Goal: Information Seeking & Learning: Learn about a topic

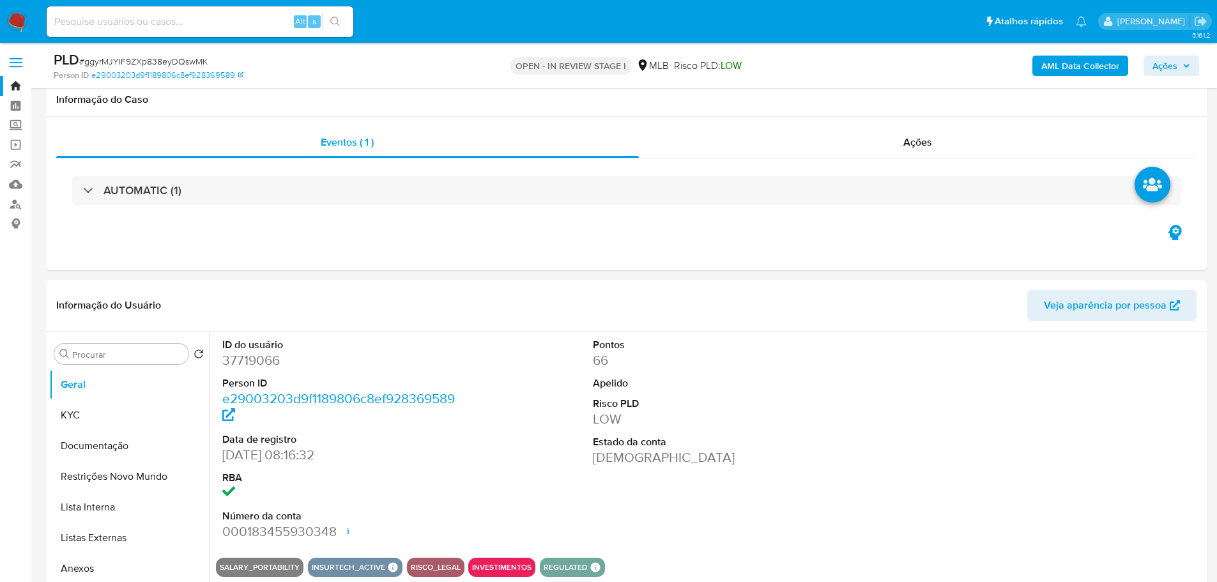
select select "10"
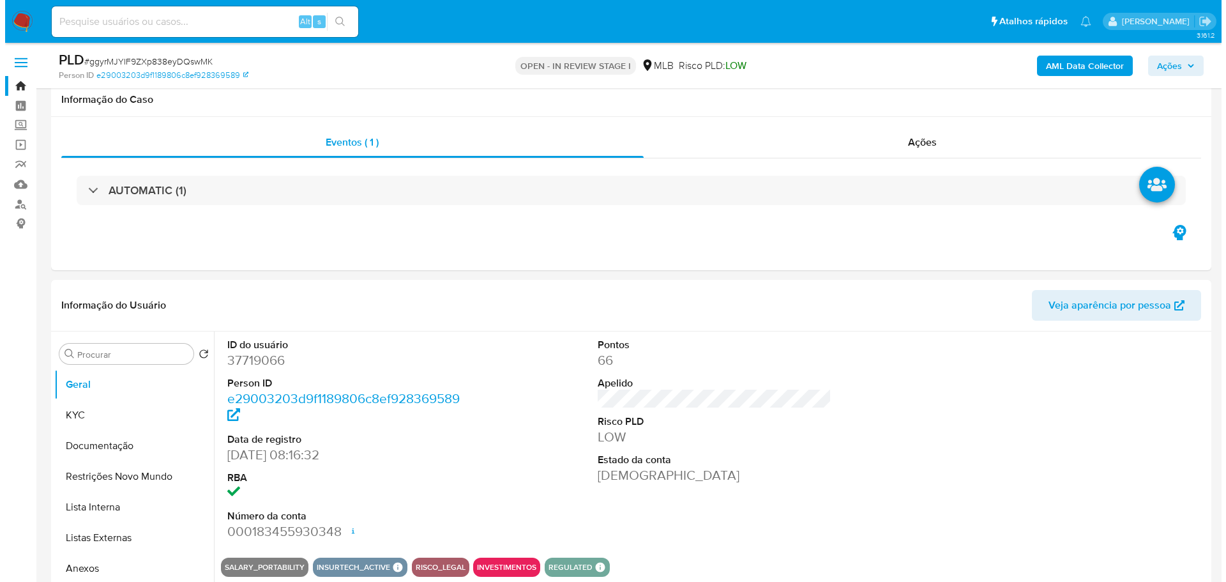
scroll to position [192, 0]
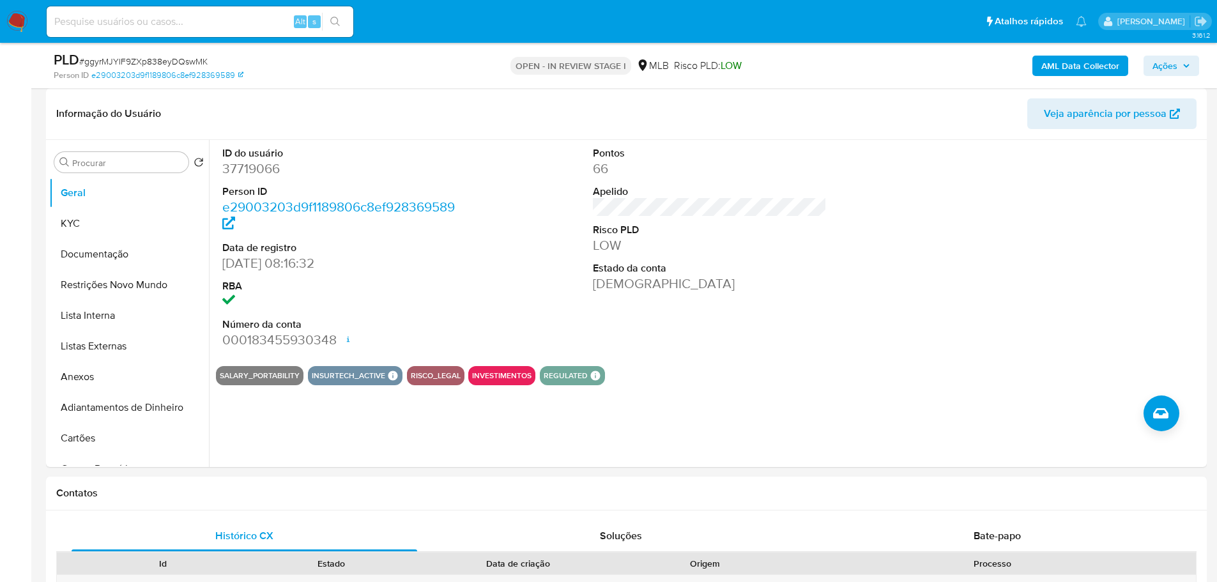
drag, startPoint x: 1189, startPoint y: 59, endPoint x: 1178, endPoint y: 59, distance: 10.2
click at [1189, 59] on span "Ações" at bounding box center [1171, 66] width 38 height 18
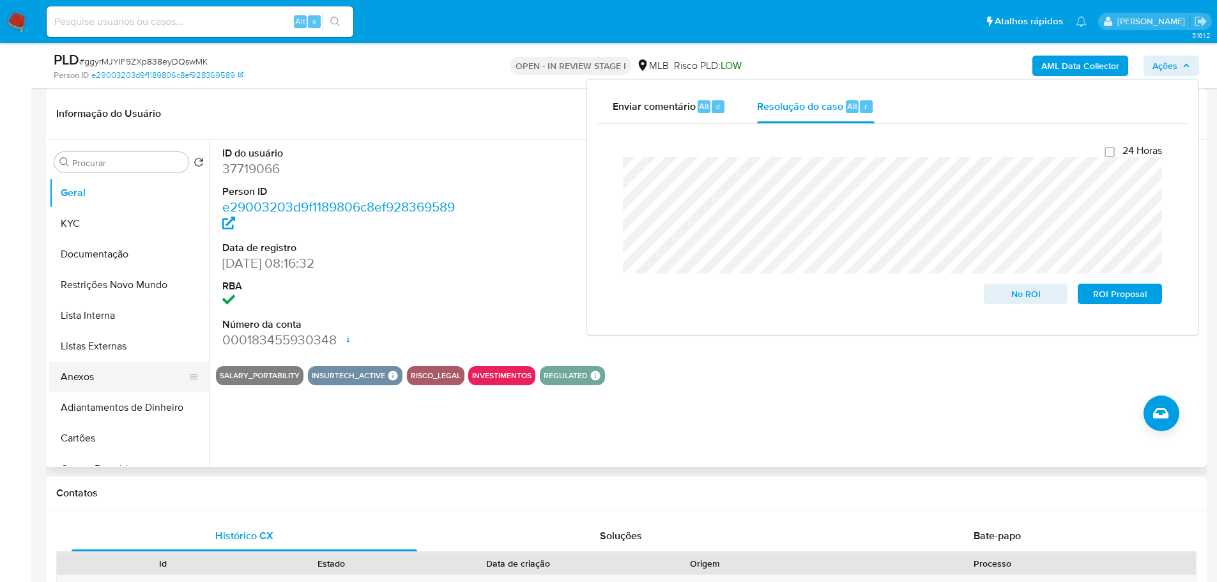
click at [118, 370] on button "Anexos" at bounding box center [123, 376] width 149 height 31
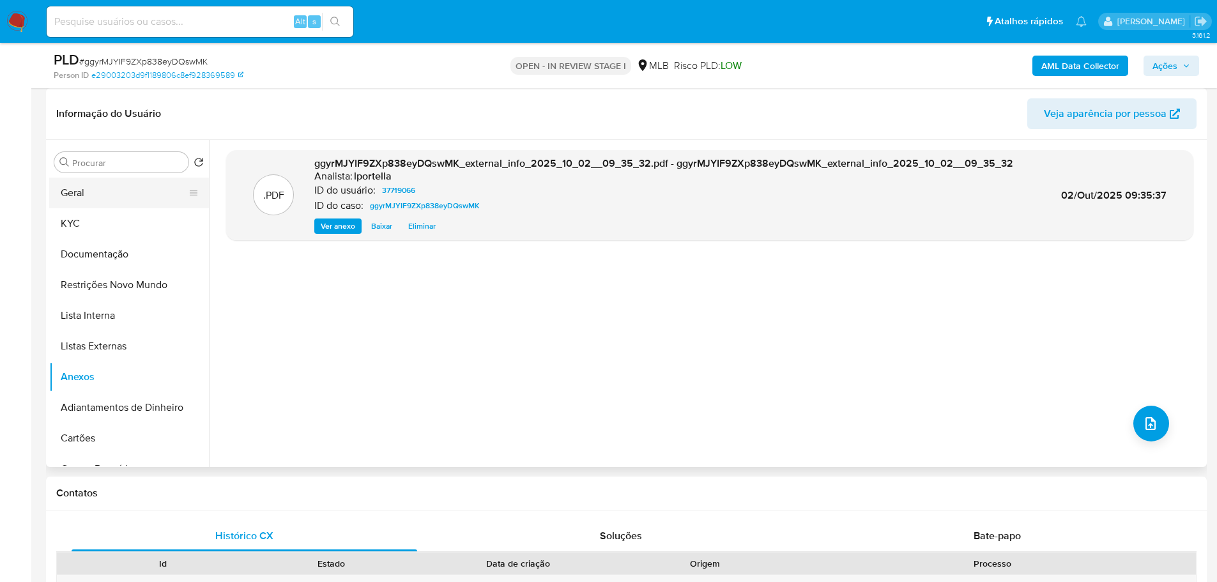
click at [100, 192] on button "Geral" at bounding box center [123, 193] width 149 height 31
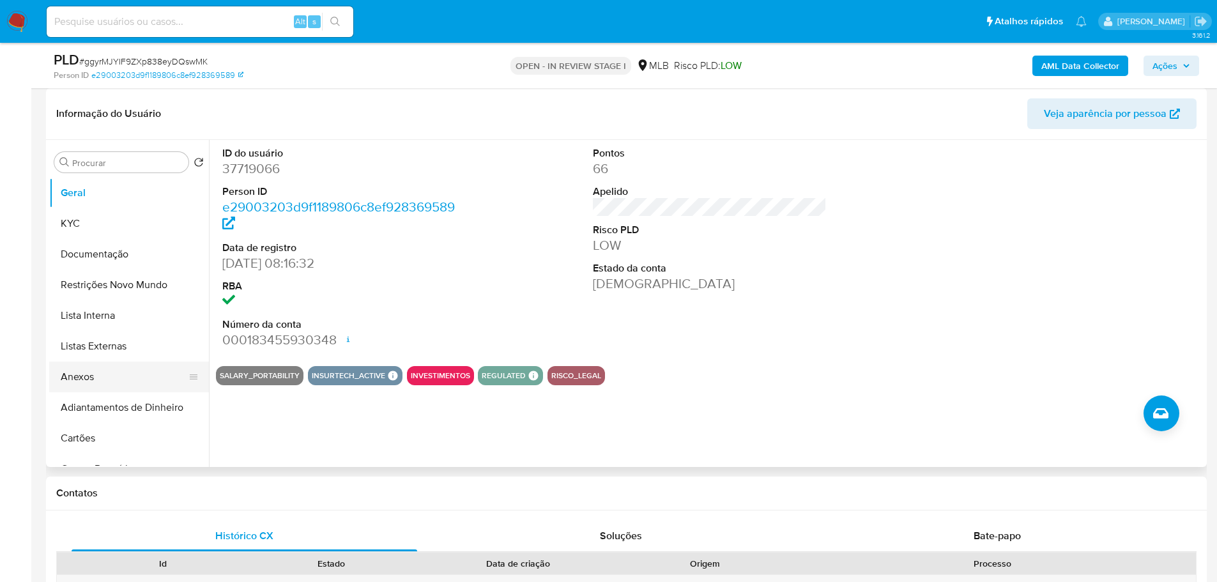
click at [82, 376] on button "Anexos" at bounding box center [123, 376] width 149 height 31
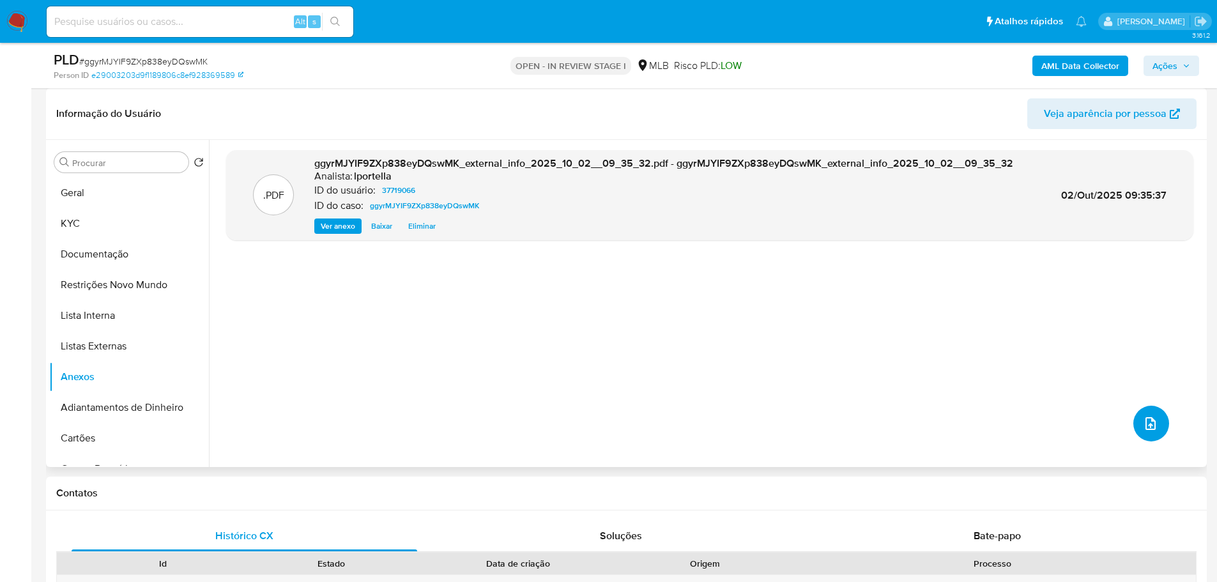
click at [1158, 427] on button "upload-file" at bounding box center [1151, 424] width 36 height 36
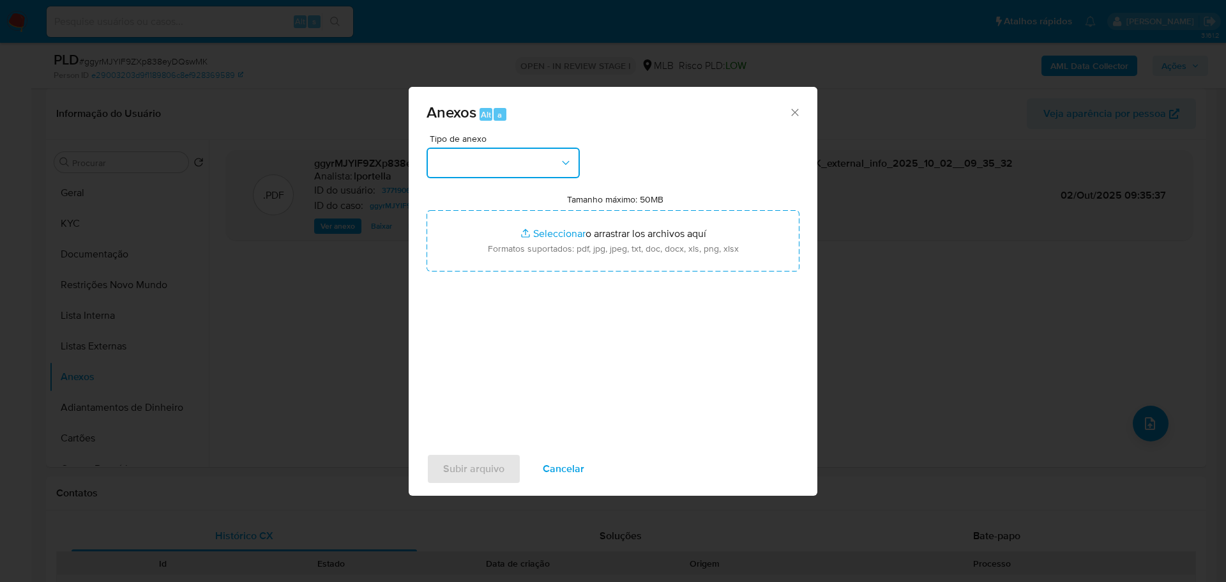
click at [512, 169] on button "button" at bounding box center [503, 163] width 153 height 31
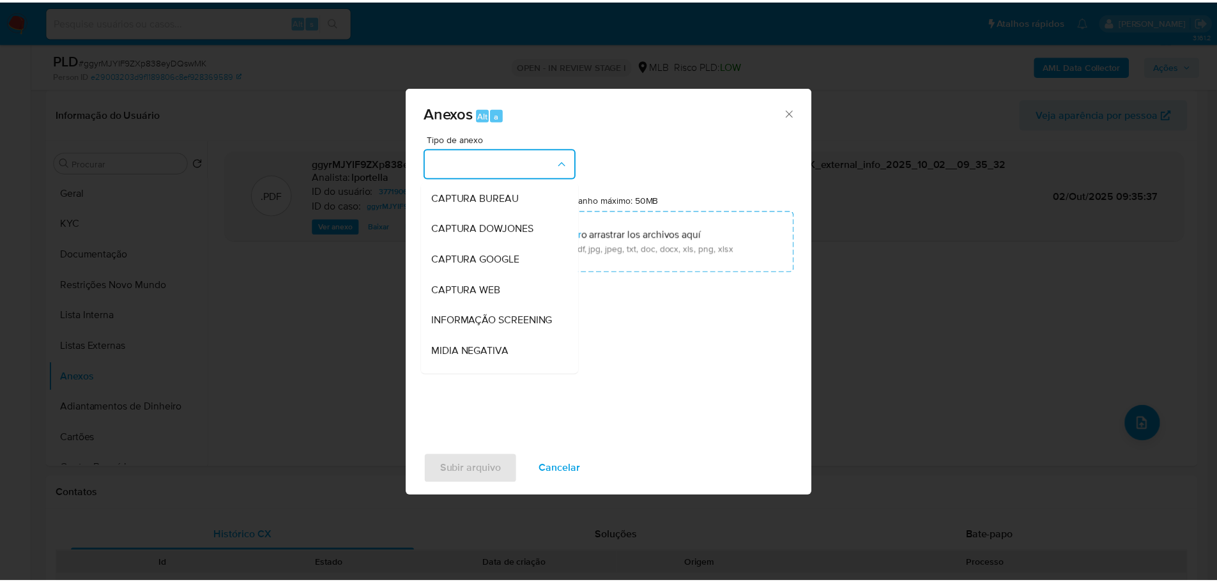
scroll to position [197, 0]
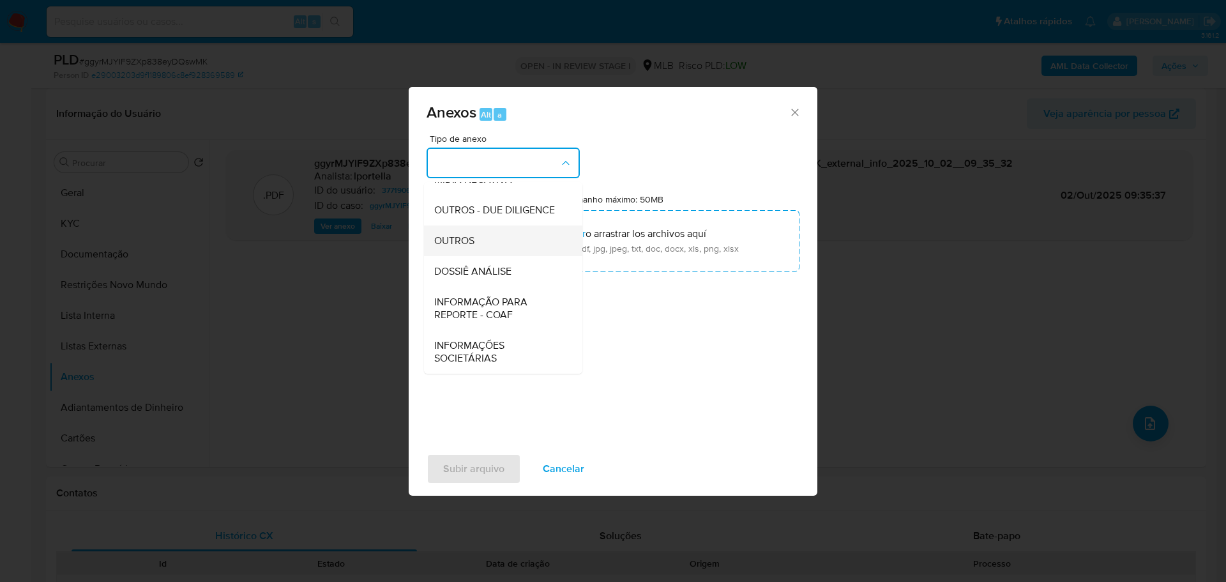
click at [492, 241] on div "OUTROS" at bounding box center [499, 240] width 130 height 31
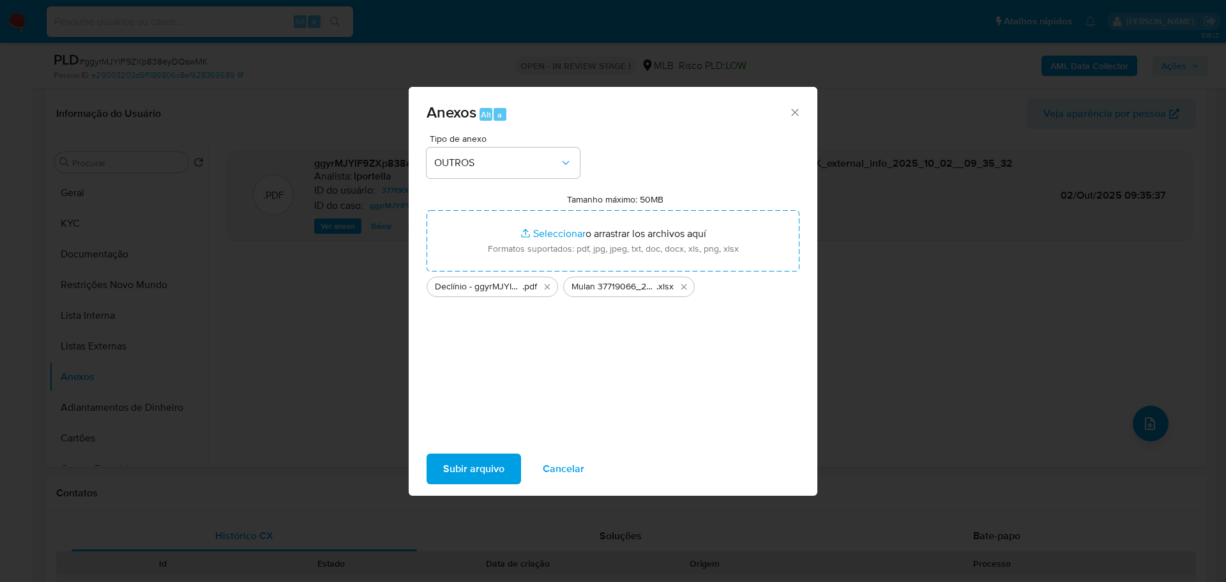
click at [490, 468] on span "Subir arquivo" at bounding box center [473, 469] width 61 height 28
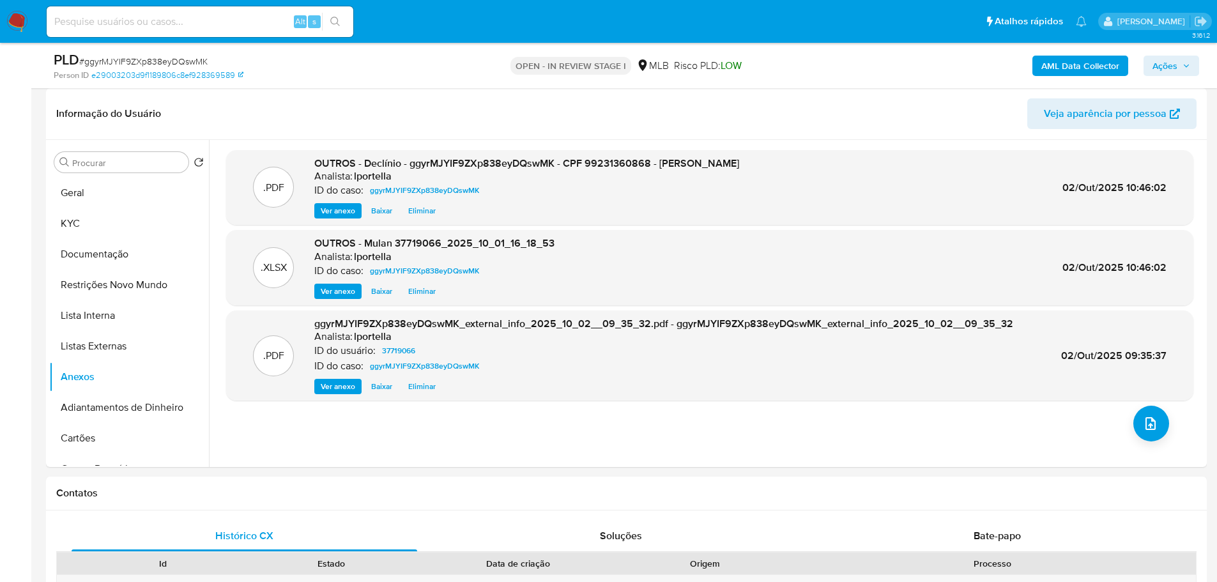
click at [1183, 65] on icon "button" at bounding box center [1186, 66] width 8 height 8
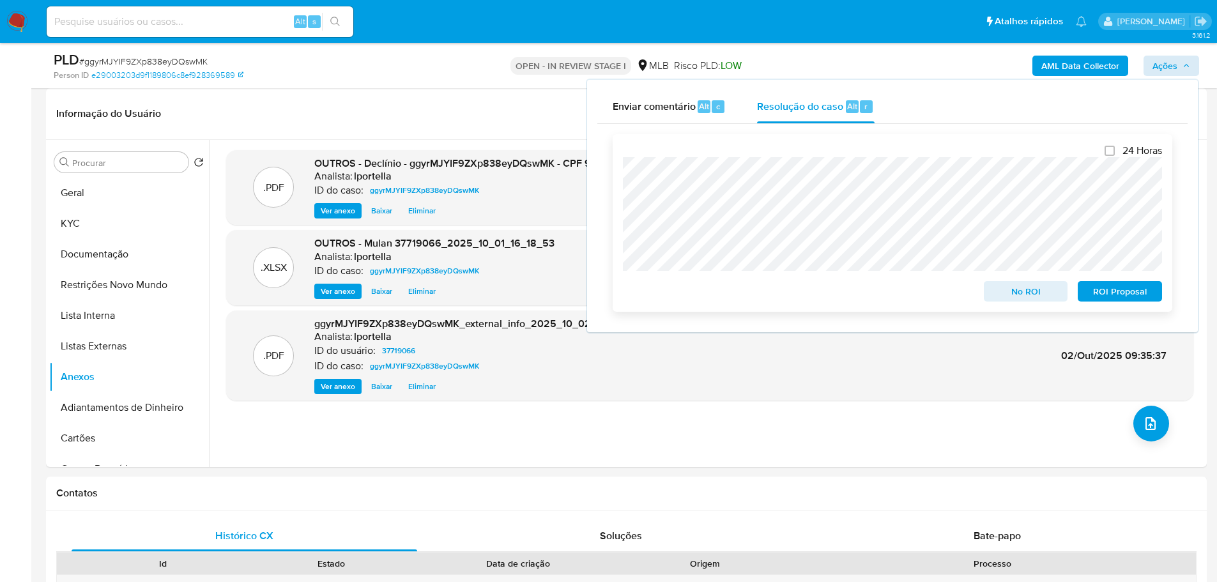
click at [1028, 298] on span "No ROI" at bounding box center [1025, 291] width 66 height 18
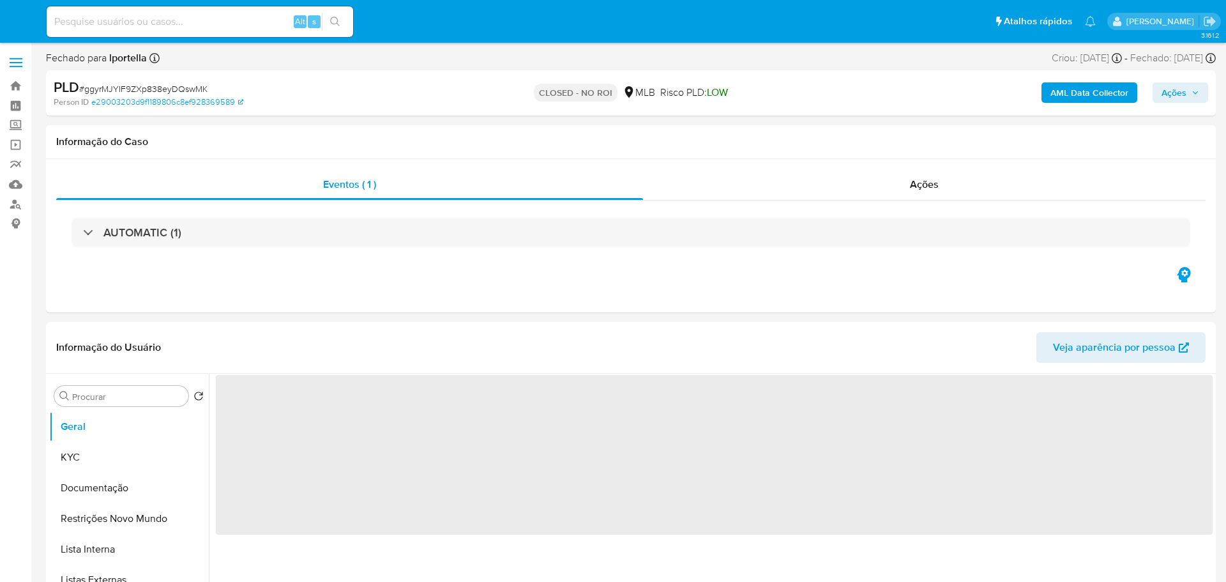
select select "10"
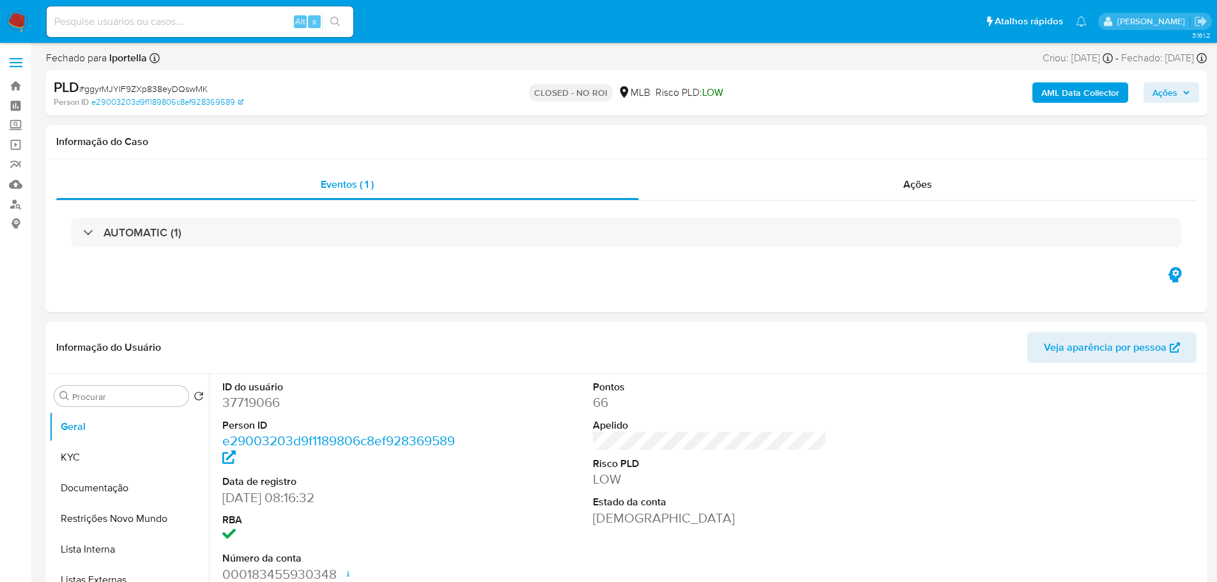
click at [15, 22] on img at bounding box center [17, 22] width 22 height 22
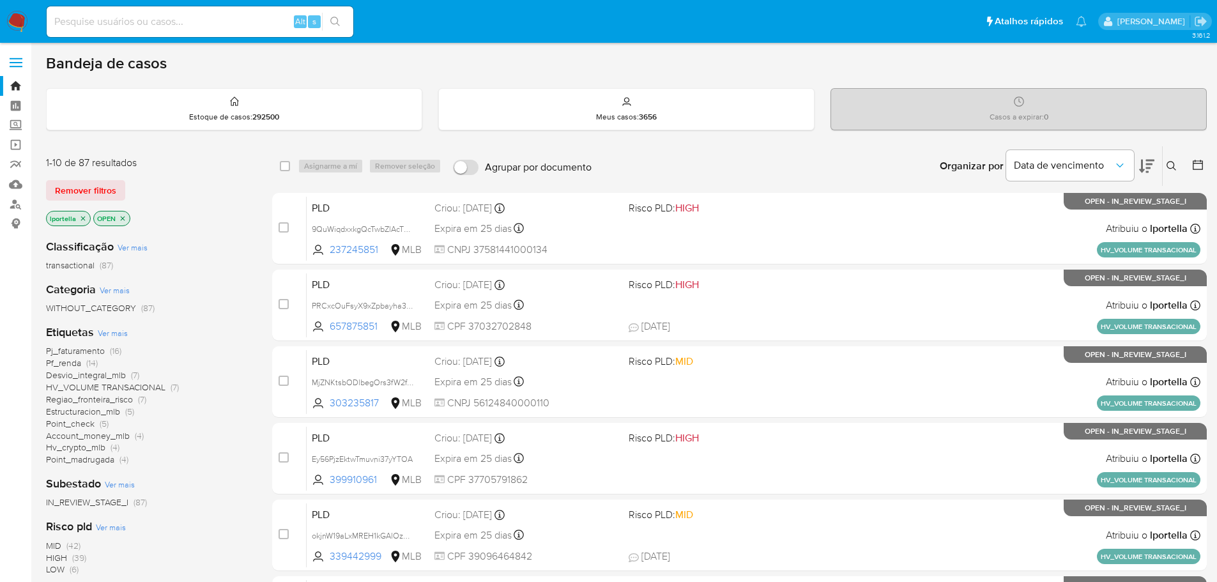
drag, startPoint x: 363, startPoint y: 2, endPoint x: 653, endPoint y: 153, distance: 326.8
click at [653, 153] on div "Organizar por Data de vencimento Os resultados não podem ser classificados enqu…" at bounding box center [902, 166] width 609 height 40
click at [210, 33] on div "Alt s" at bounding box center [200, 21] width 307 height 31
click at [205, 23] on input at bounding box center [200, 21] width 307 height 17
paste input "7t2uVP62Hi6ivx7KcfhdBoRm"
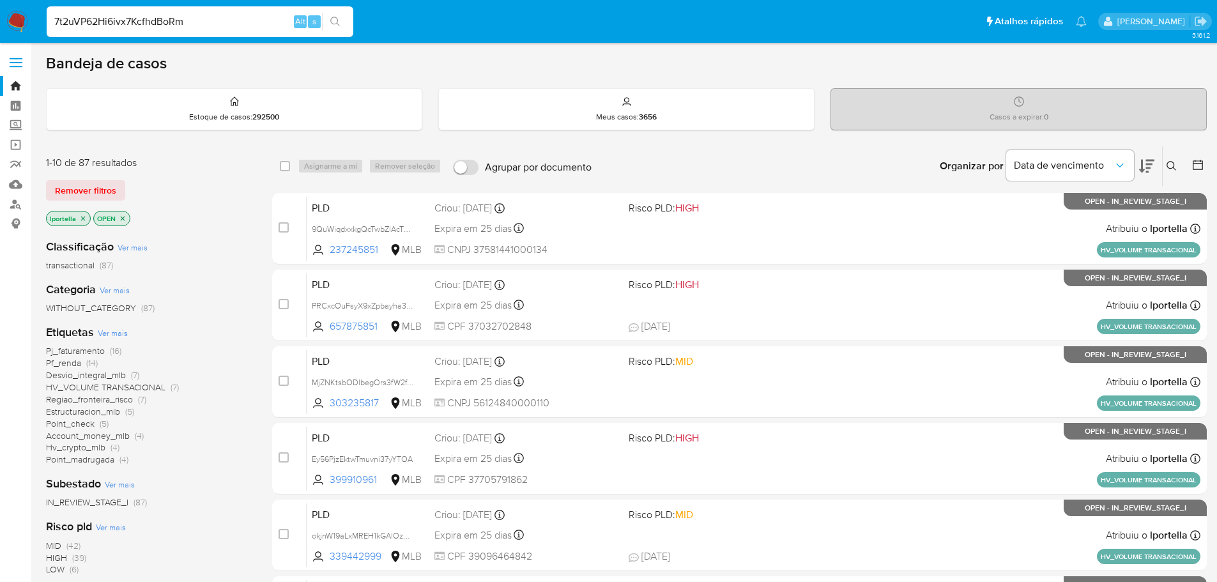
type input "7t2uVP62Hi6ivx7KcfhdBoRm"
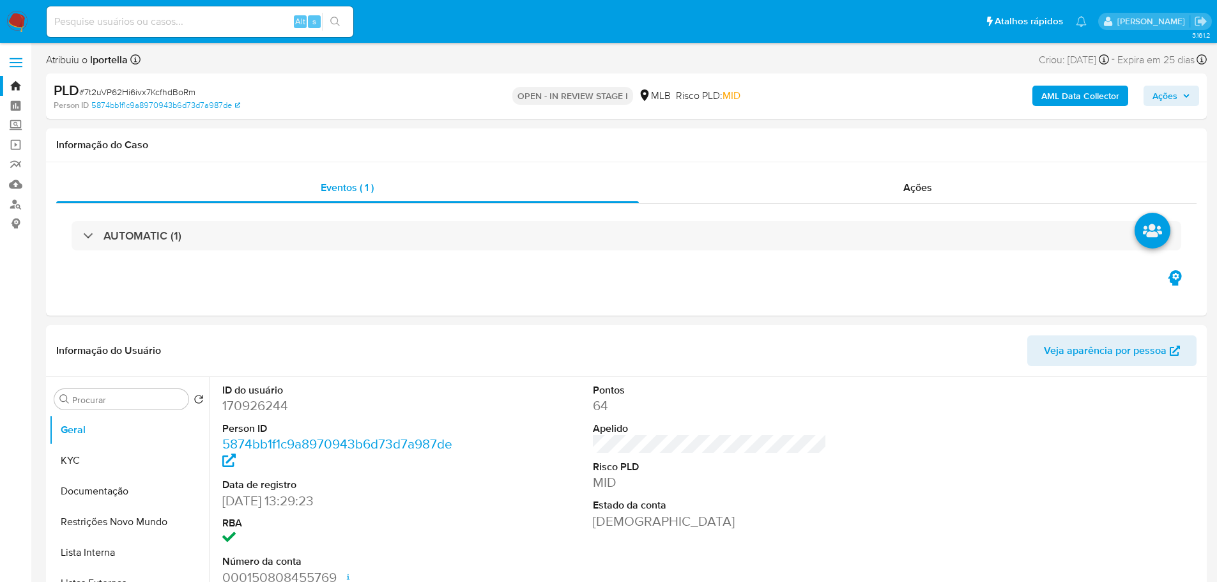
select select "10"
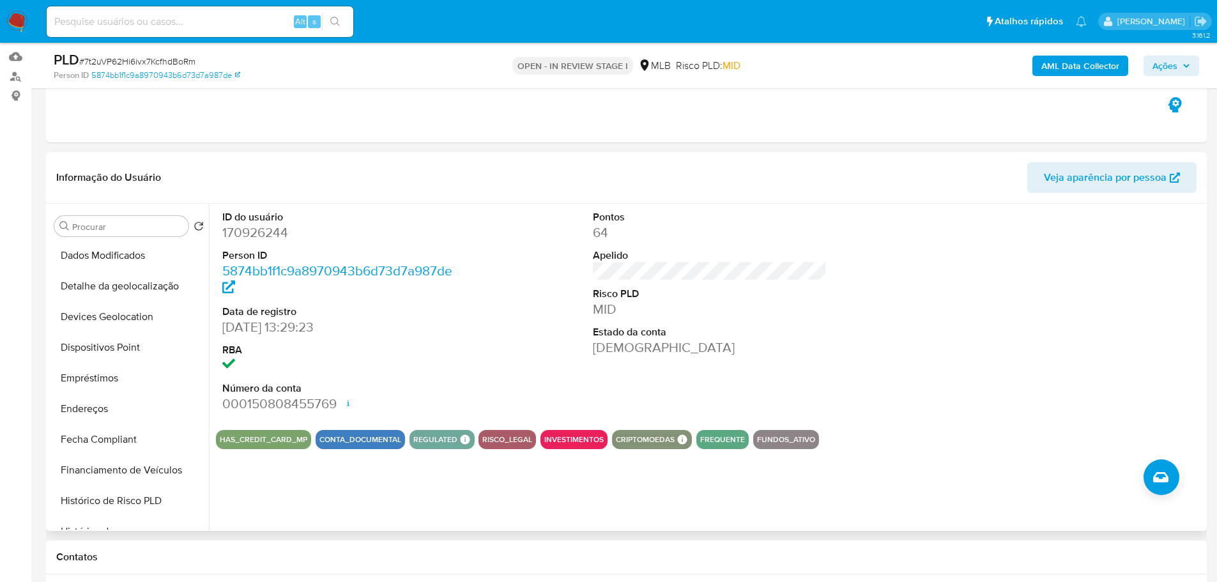
scroll to position [447, 0]
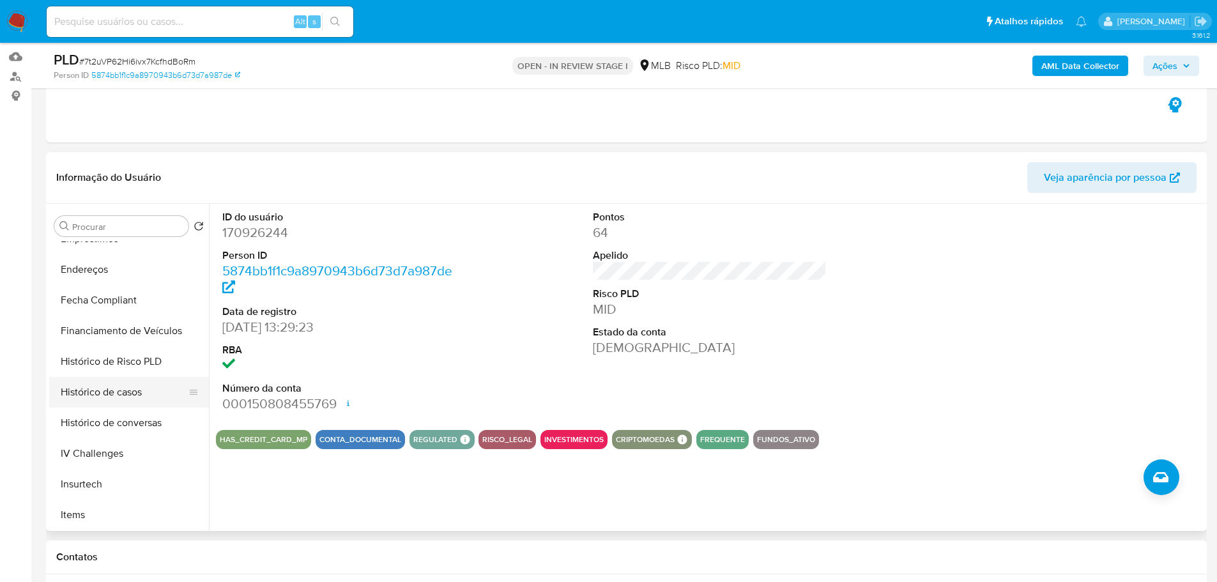
click at [123, 395] on button "Histórico de casos" at bounding box center [123, 392] width 149 height 31
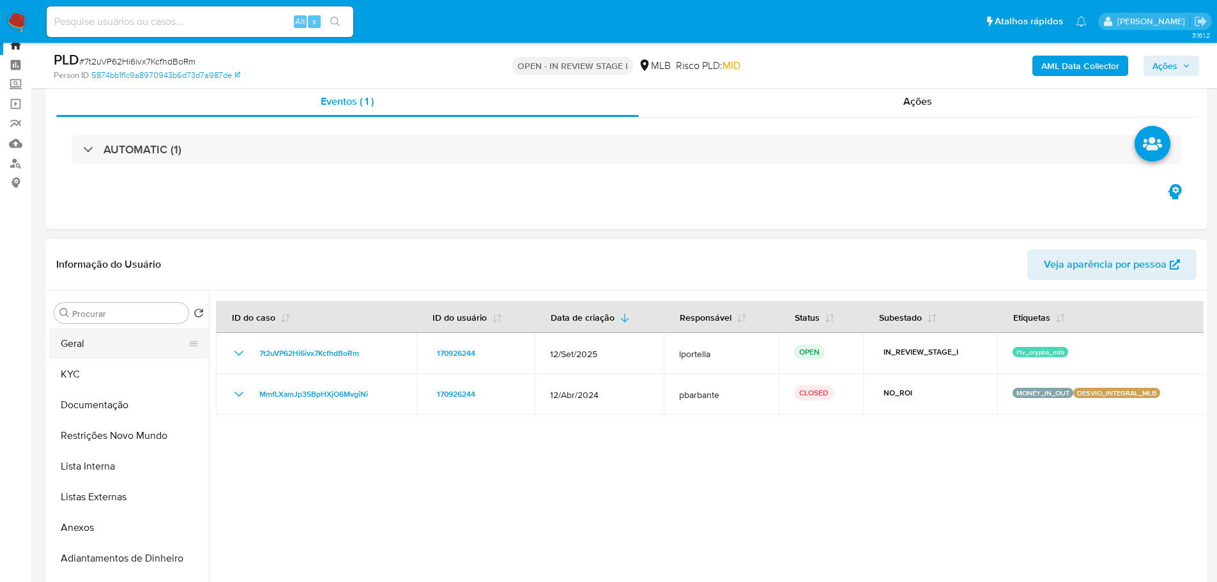
scroll to position [64, 0]
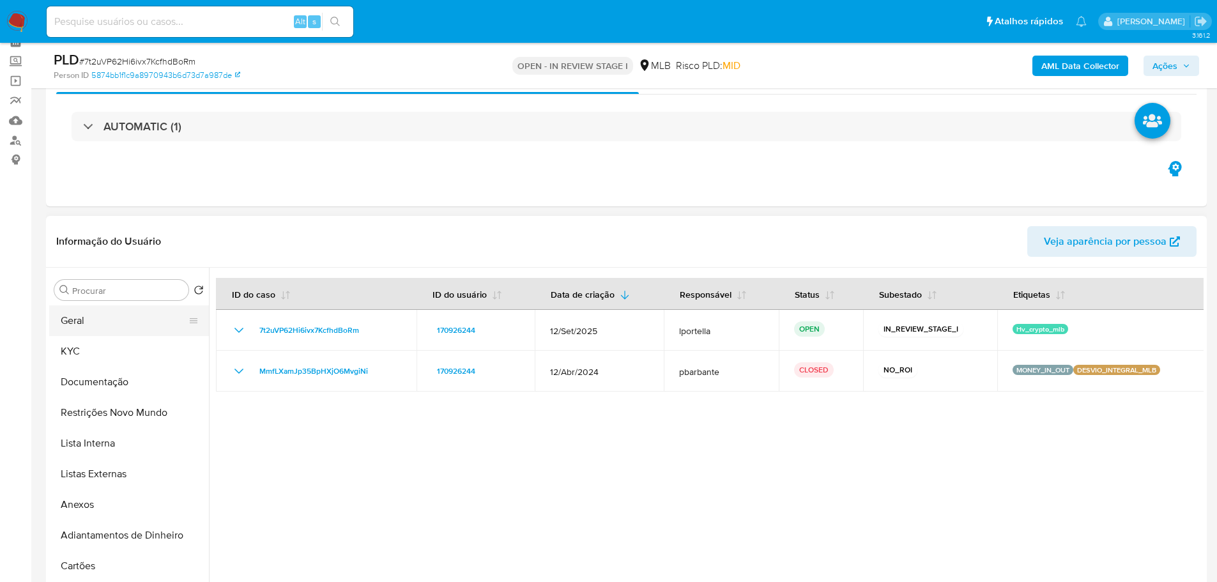
click at [86, 327] on button "Geral" at bounding box center [123, 320] width 149 height 31
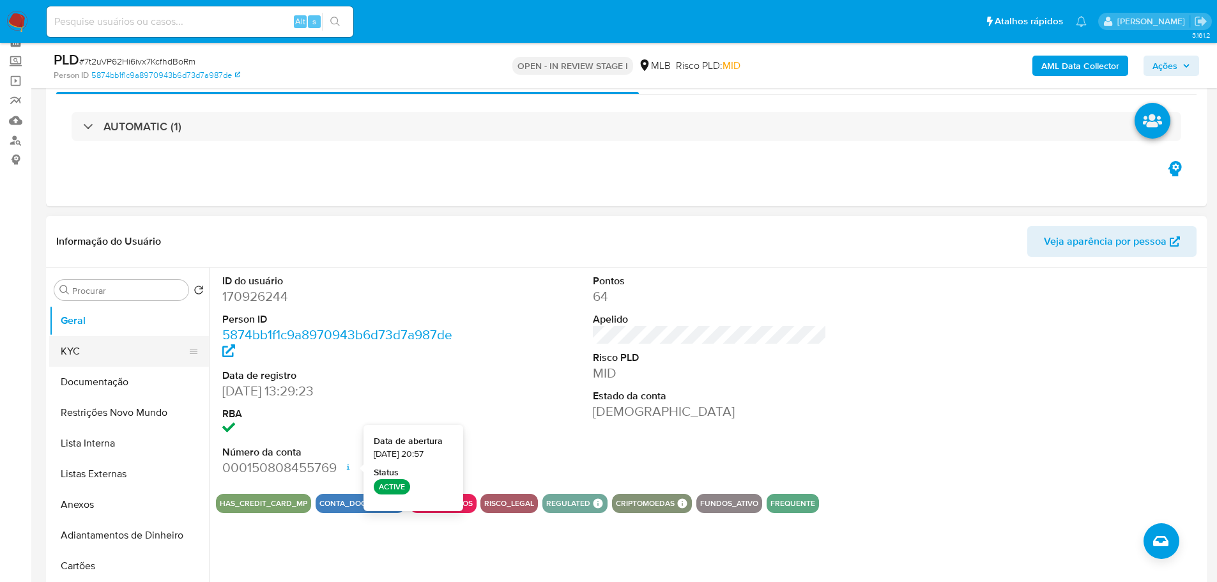
click at [89, 349] on button "KYC" at bounding box center [123, 351] width 149 height 31
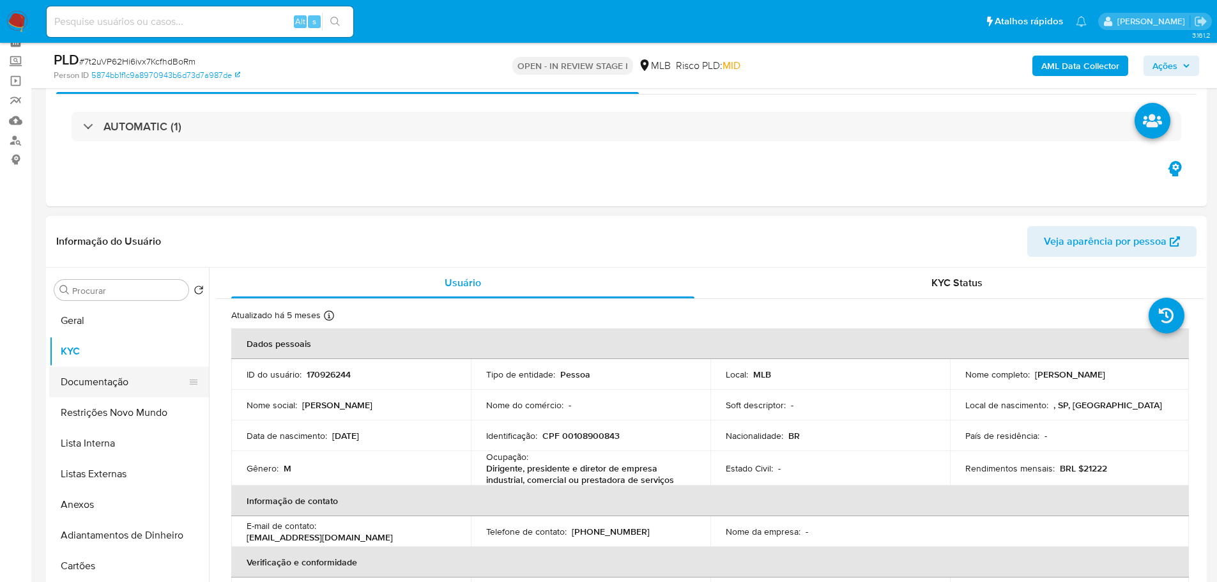
click at [89, 385] on button "Documentação" at bounding box center [123, 382] width 149 height 31
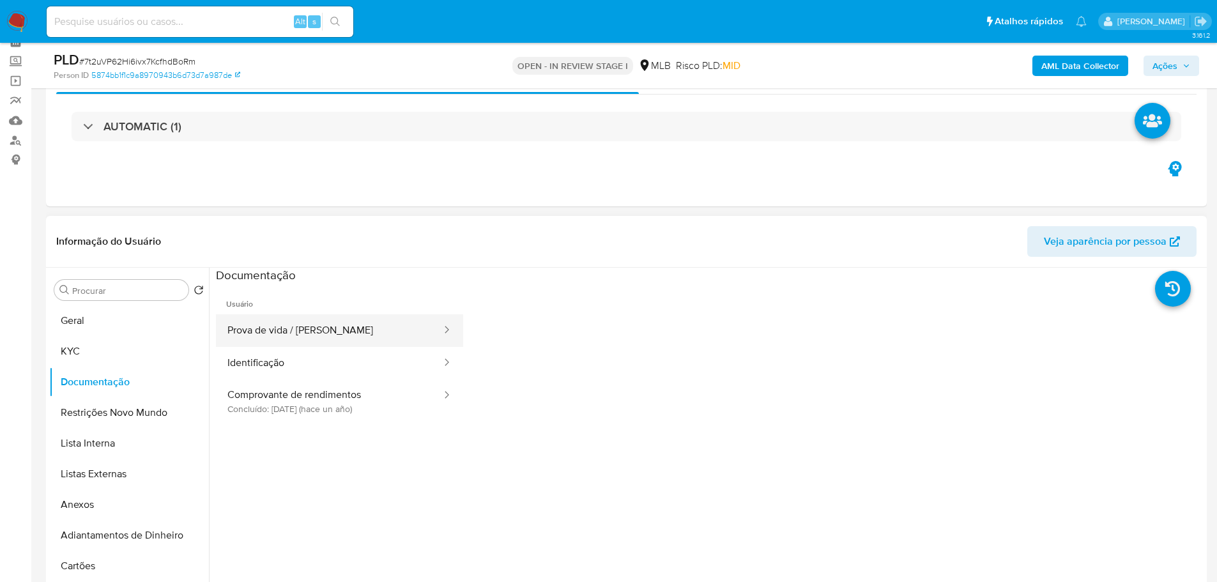
click at [280, 330] on button "Prova de vida / Selfie" at bounding box center [329, 330] width 227 height 33
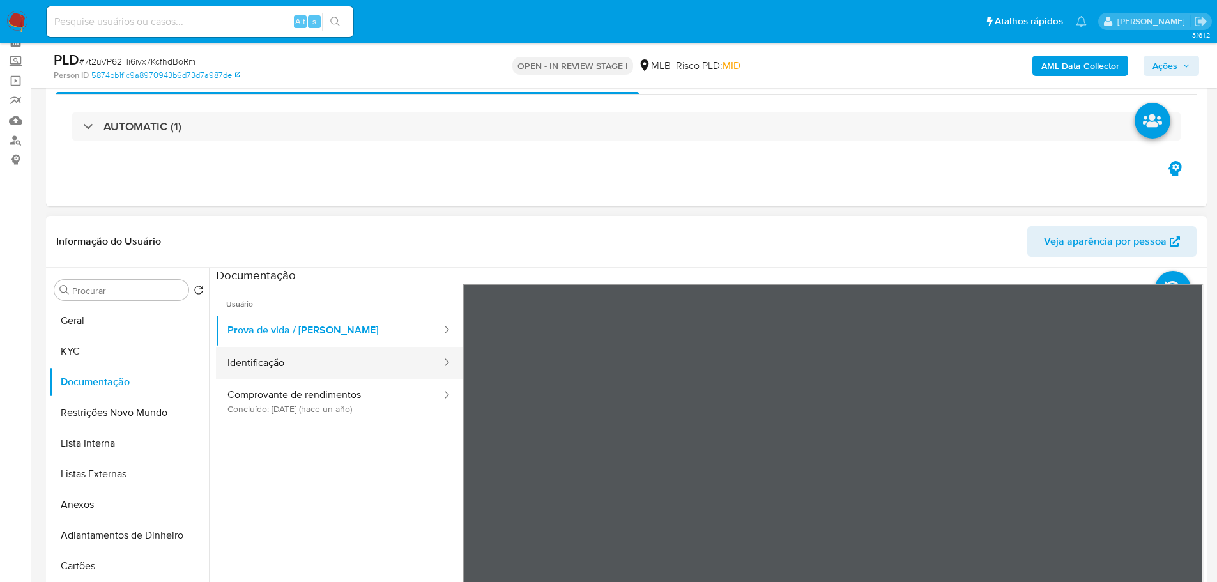
click at [293, 359] on button "Identificação" at bounding box center [329, 363] width 227 height 33
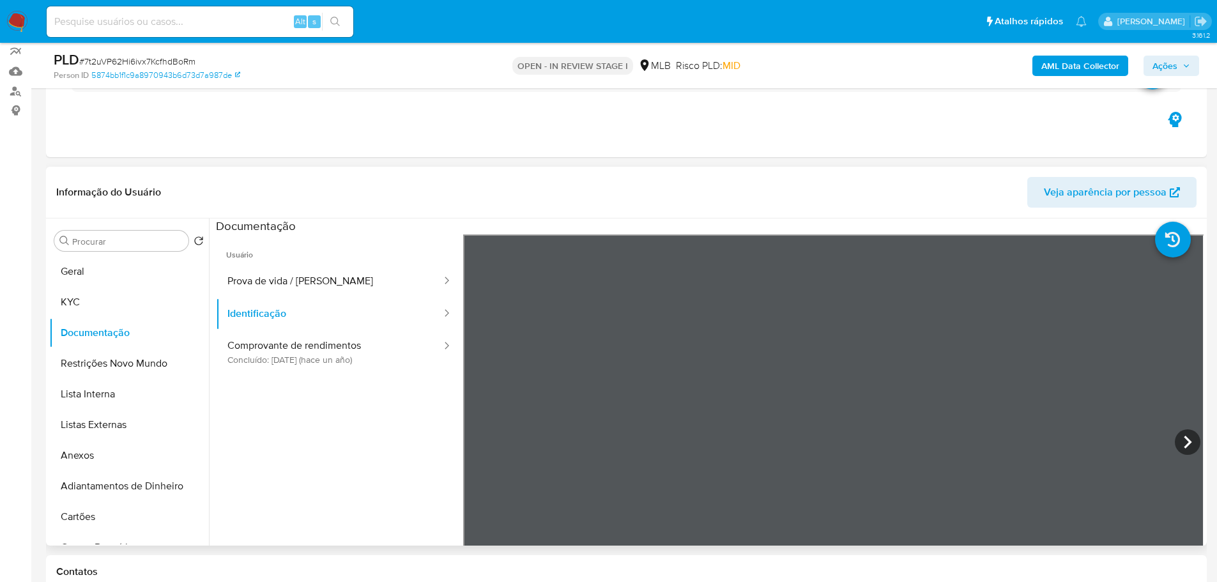
scroll to position [128, 0]
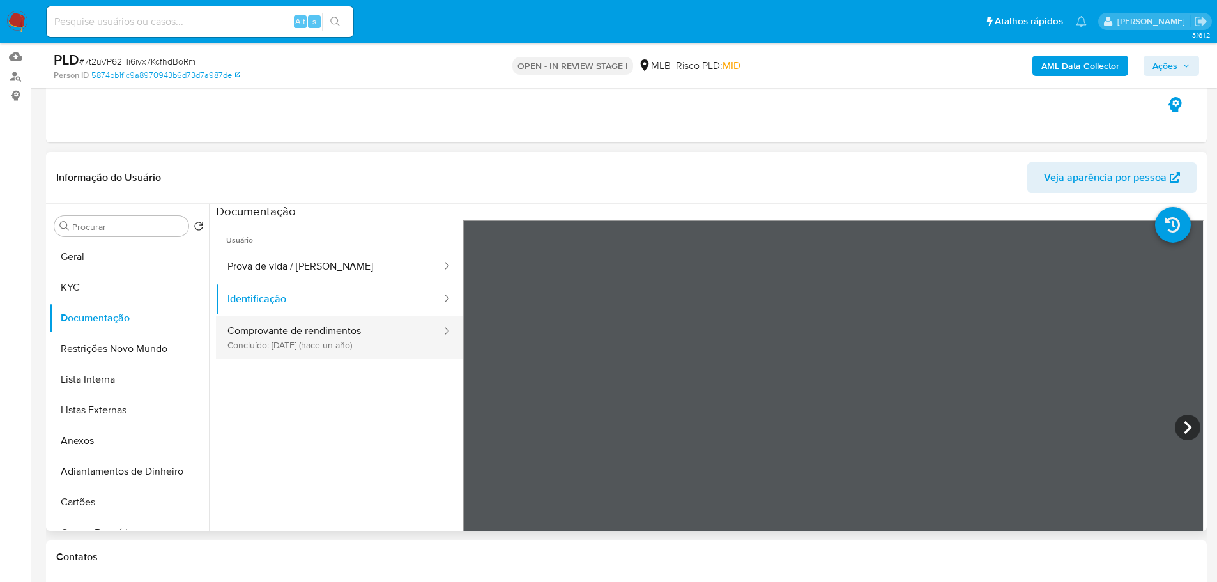
click at [340, 338] on button "Comprovante de rendimentos Concluído: 20/04/2024 (hace un año)" at bounding box center [329, 336] width 227 height 43
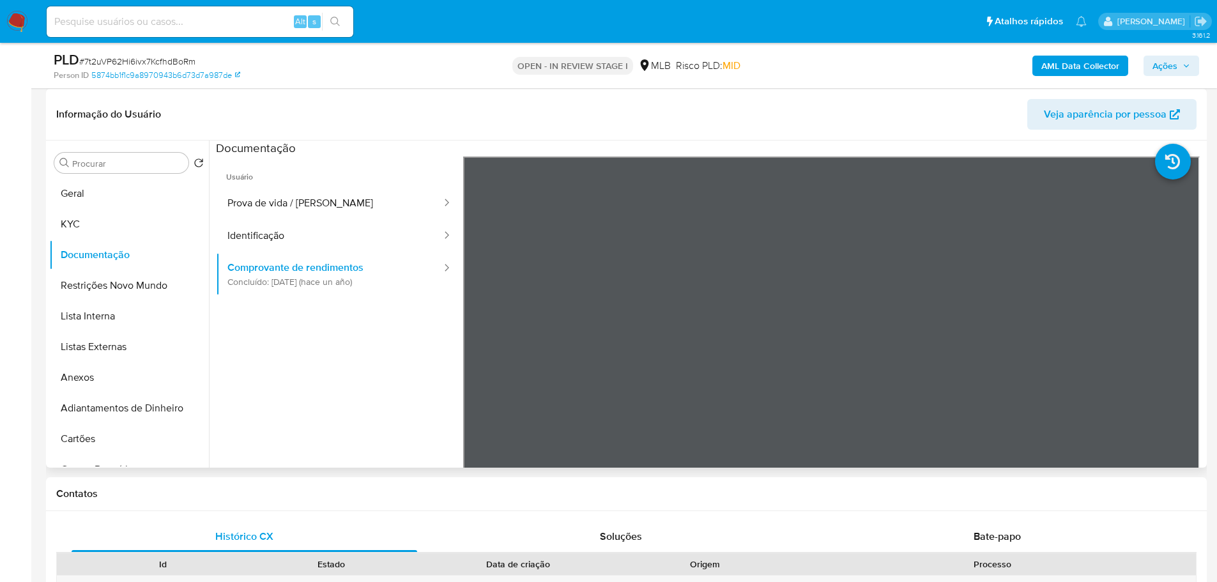
scroll to position [192, 0]
click at [247, 462] on ul "Usuário Prova de vida / Selfie Identificação Comprovante de rendimentos Concluí…" at bounding box center [339, 340] width 247 height 368
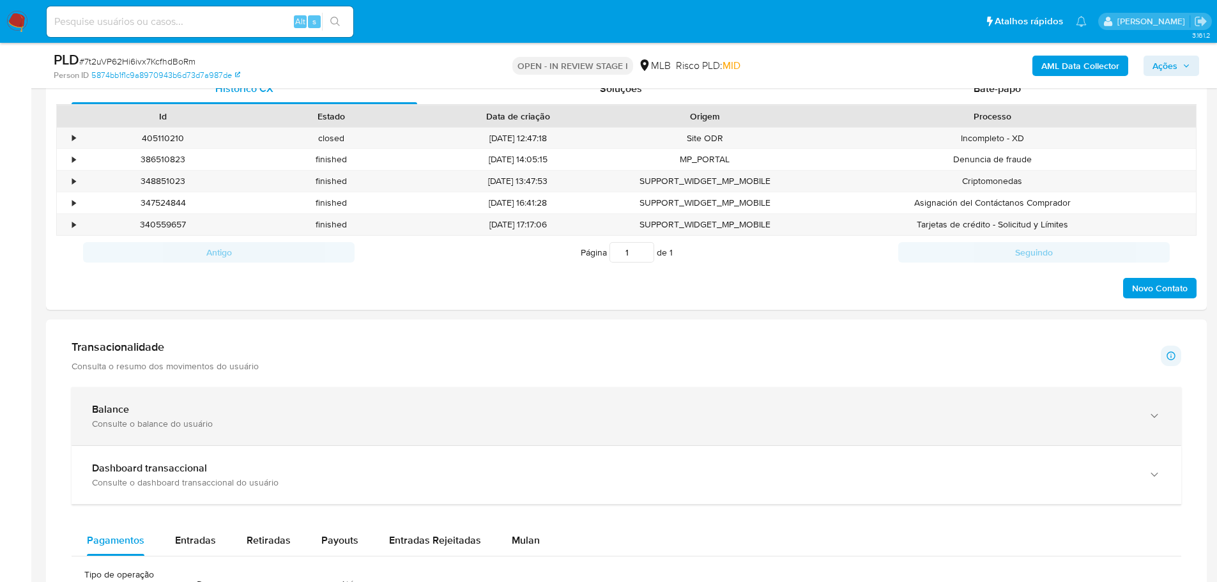
click at [876, 408] on div "Balance" at bounding box center [613, 409] width 1043 height 13
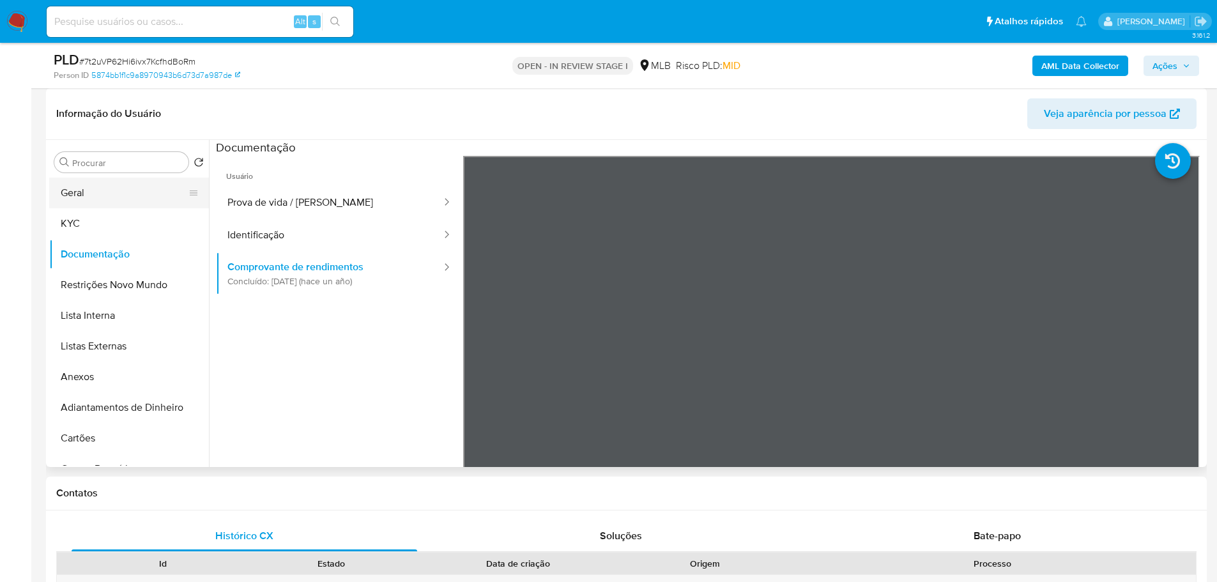
click at [81, 194] on button "Geral" at bounding box center [123, 193] width 149 height 31
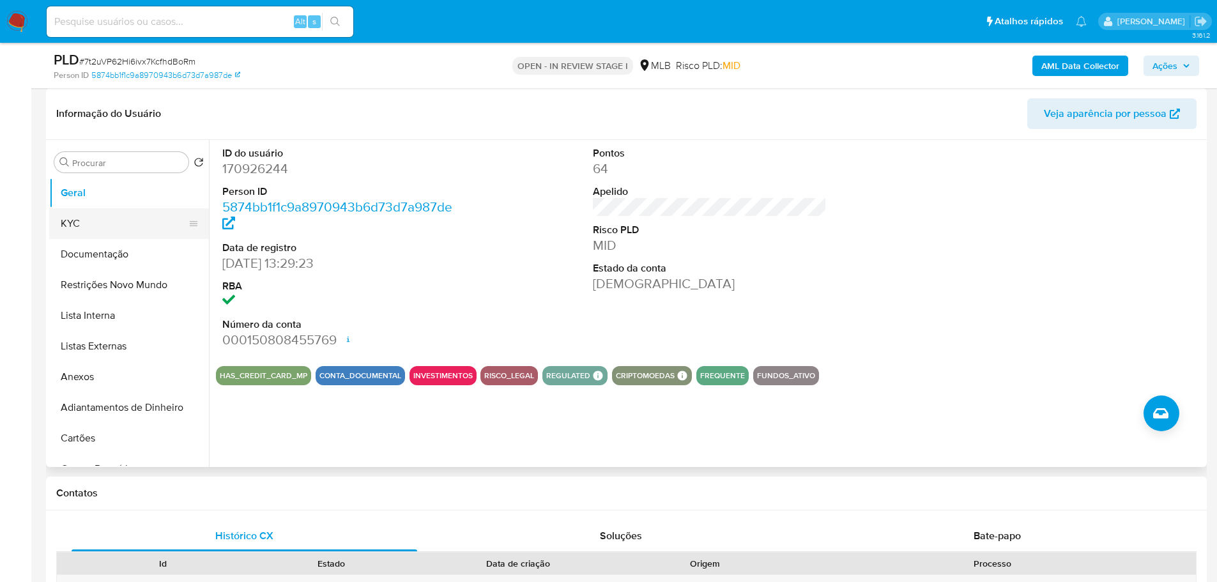
click at [103, 227] on button "KYC" at bounding box center [123, 223] width 149 height 31
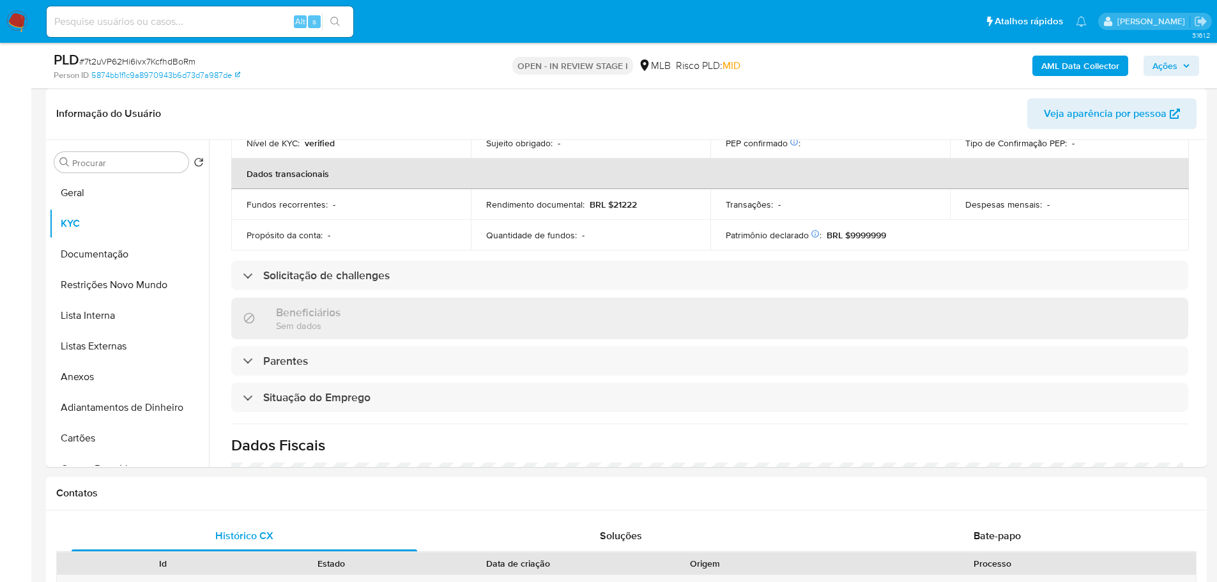
scroll to position [536, 0]
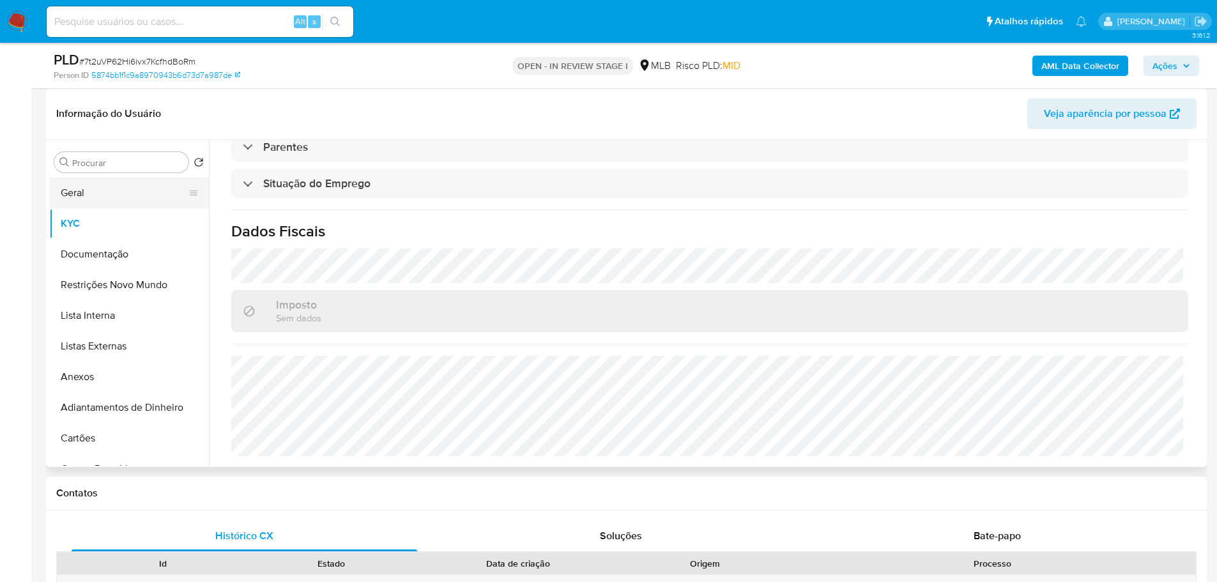
click at [82, 183] on button "Geral" at bounding box center [123, 193] width 149 height 31
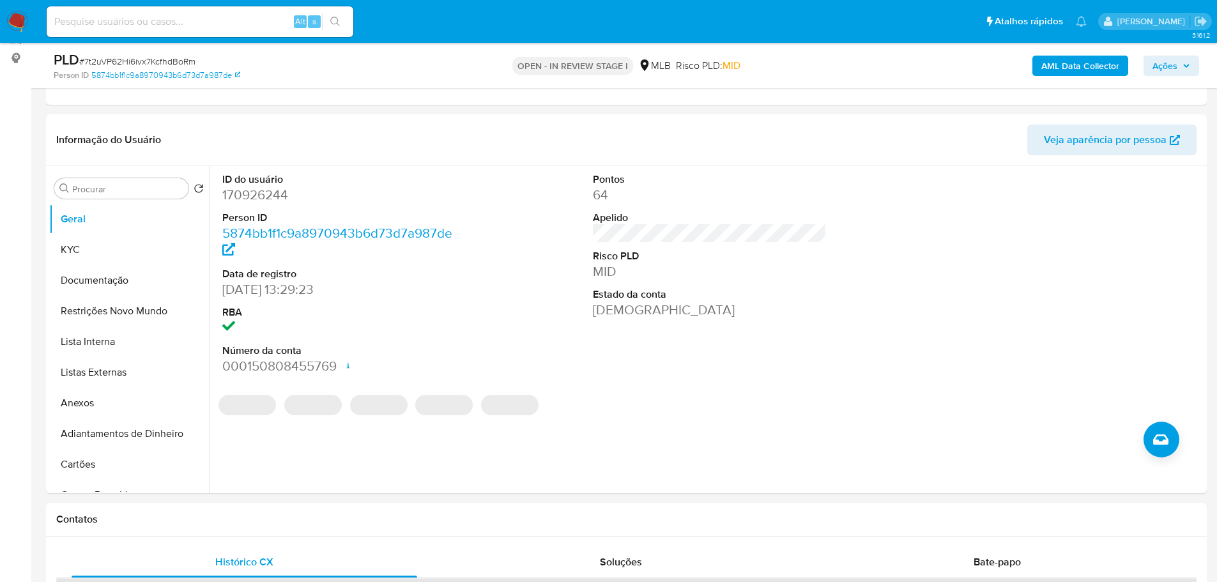
scroll to position [162, 0]
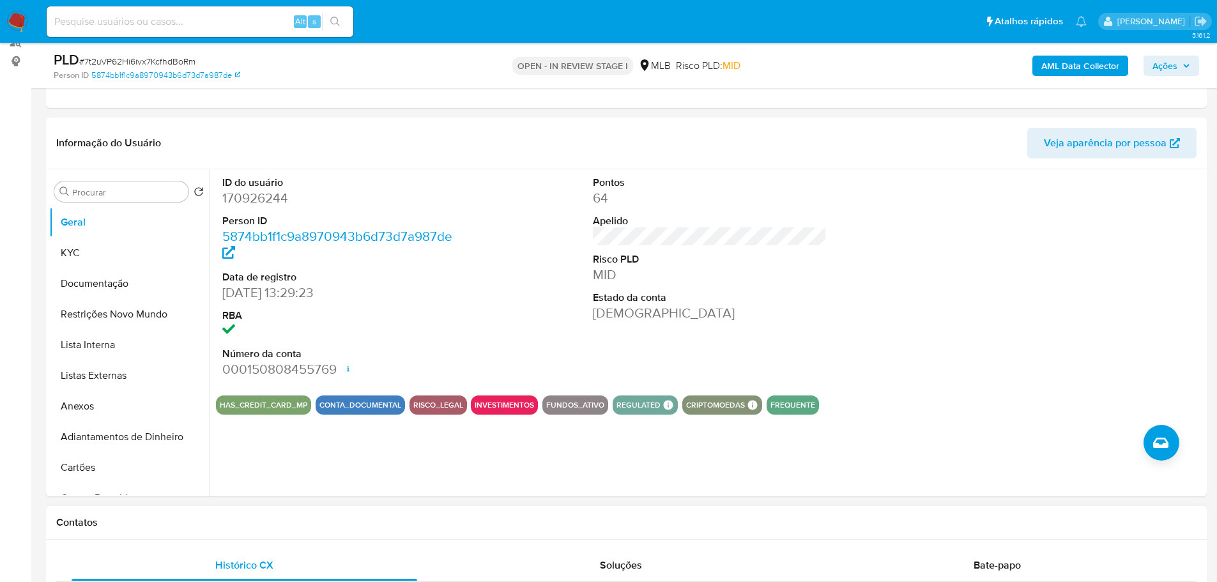
click at [213, 521] on h1 "Contatos" at bounding box center [626, 522] width 1140 height 13
click at [105, 262] on button "KYC" at bounding box center [123, 253] width 149 height 31
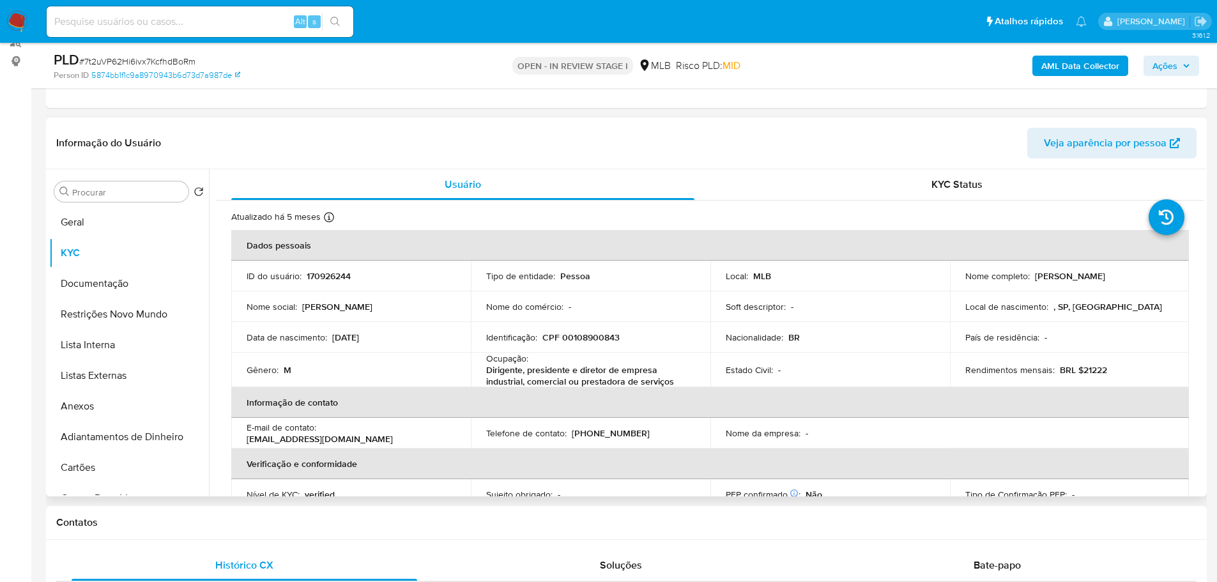
scroll to position [17, 0]
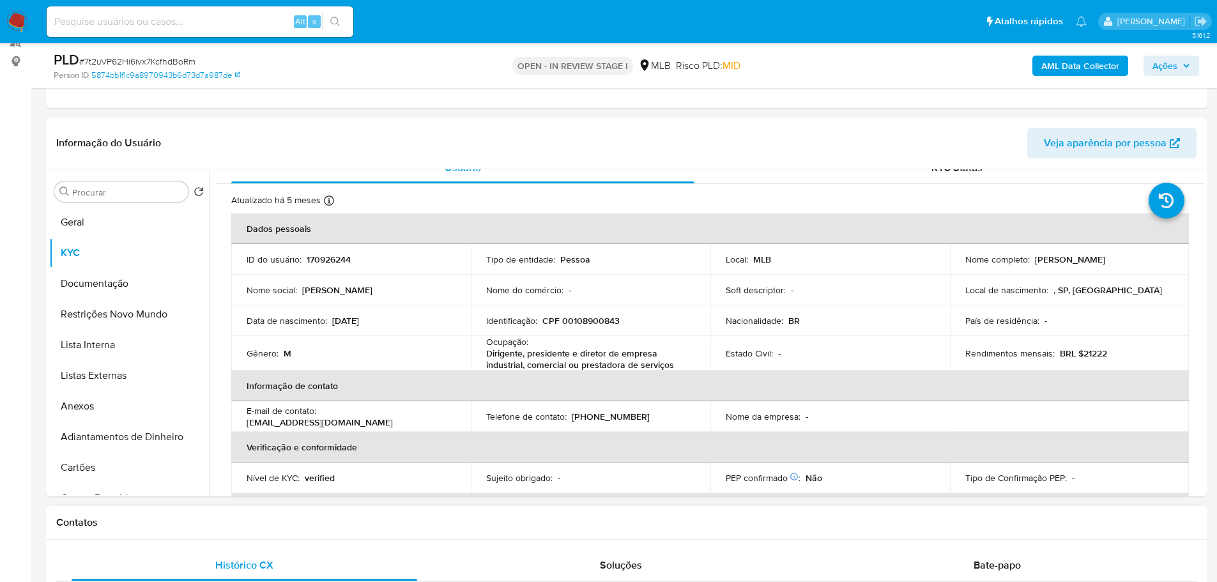
click at [134, 522] on h1 "Contatos" at bounding box center [626, 522] width 1140 height 13
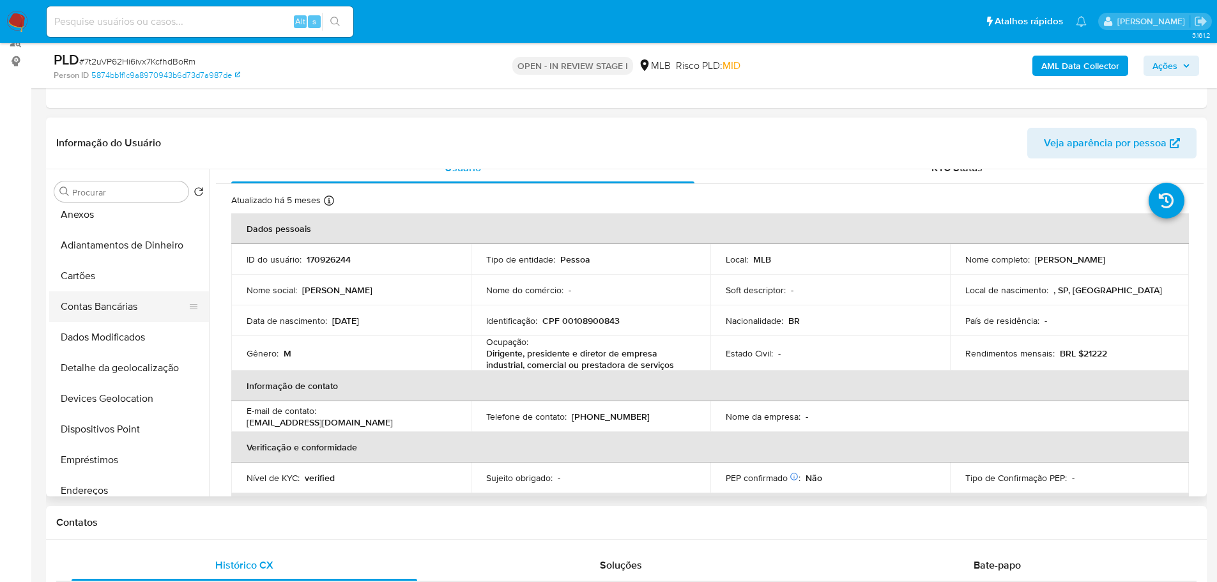
scroll to position [255, 0]
drag, startPoint x: 98, startPoint y: 420, endPoint x: 34, endPoint y: 427, distance: 63.6
click at [98, 421] on button "Endereços" at bounding box center [129, 426] width 160 height 31
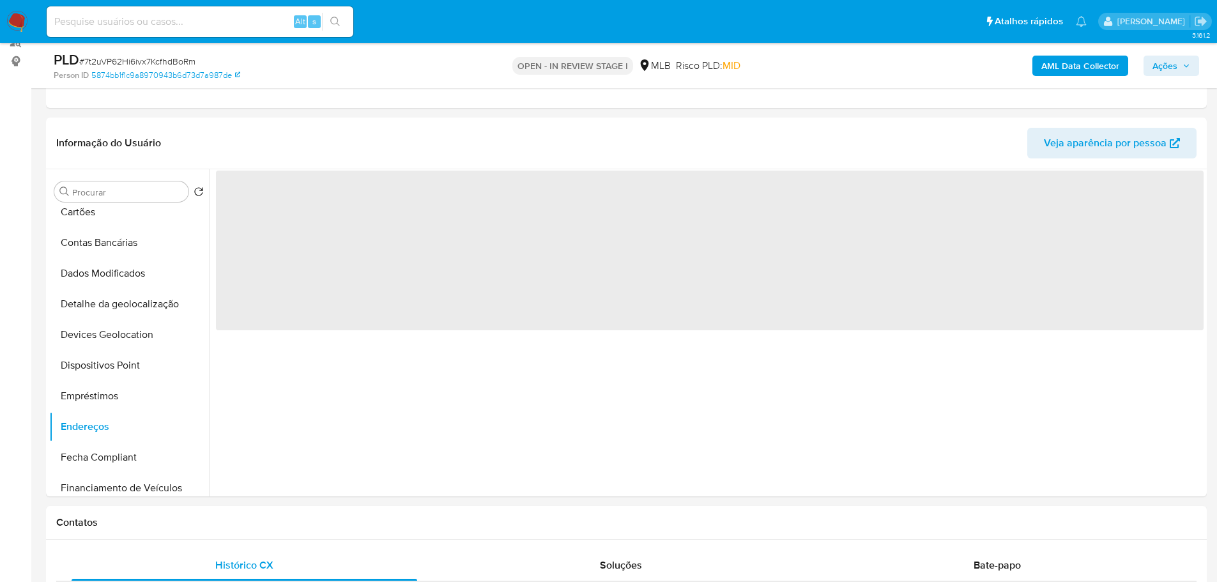
scroll to position [0, 0]
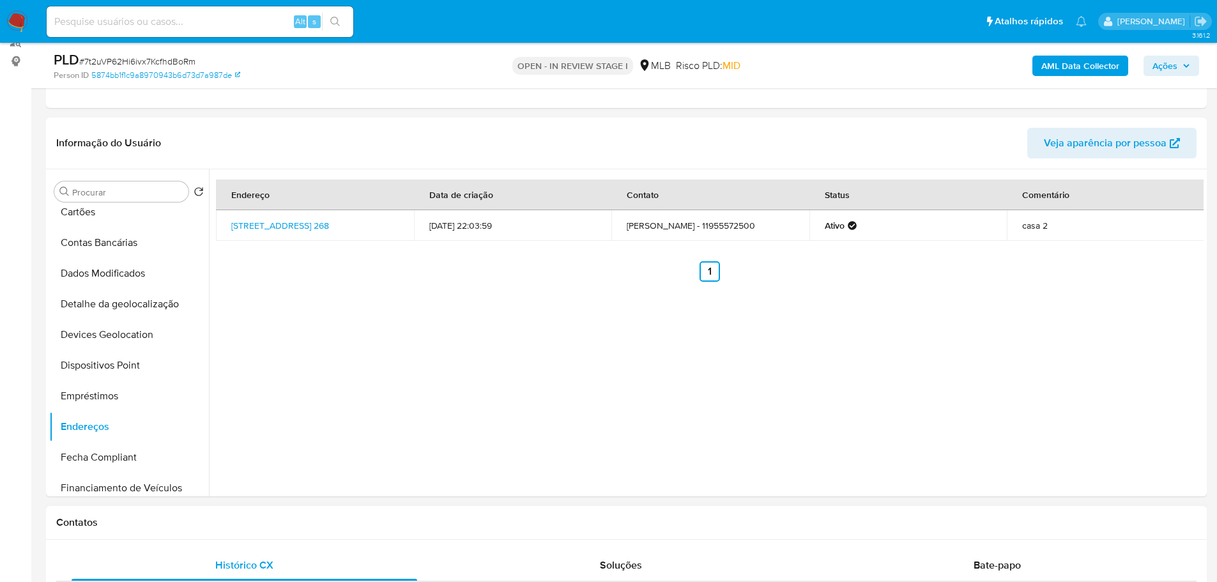
click at [300, 529] on div "Contatos" at bounding box center [626, 523] width 1160 height 34
click at [142, 303] on button "Detalhe da geolocalização" at bounding box center [123, 304] width 149 height 31
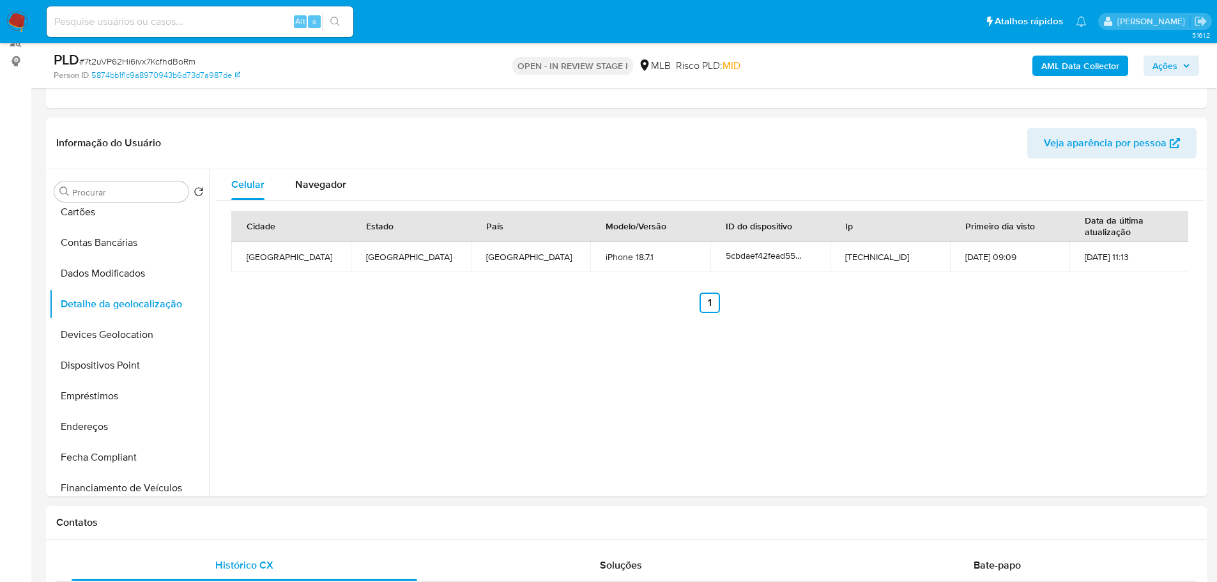
click at [163, 529] on div "Contatos" at bounding box center [626, 523] width 1160 height 34
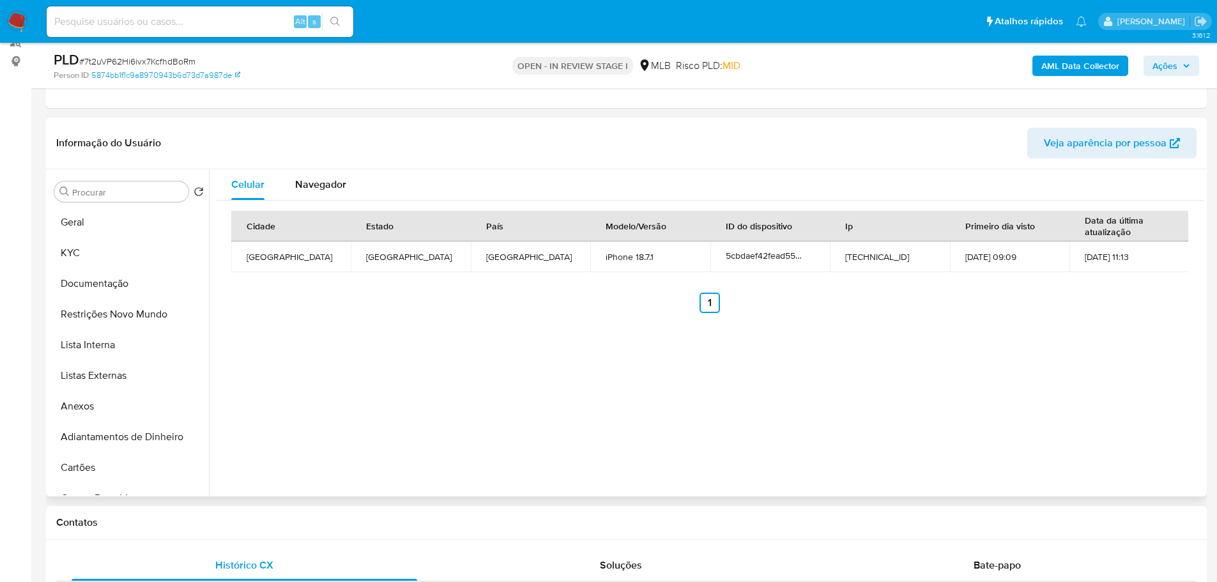
drag, startPoint x: 126, startPoint y: 309, endPoint x: 49, endPoint y: 321, distance: 78.1
click at [123, 308] on button "Restrições Novo Mundo" at bounding box center [129, 314] width 160 height 31
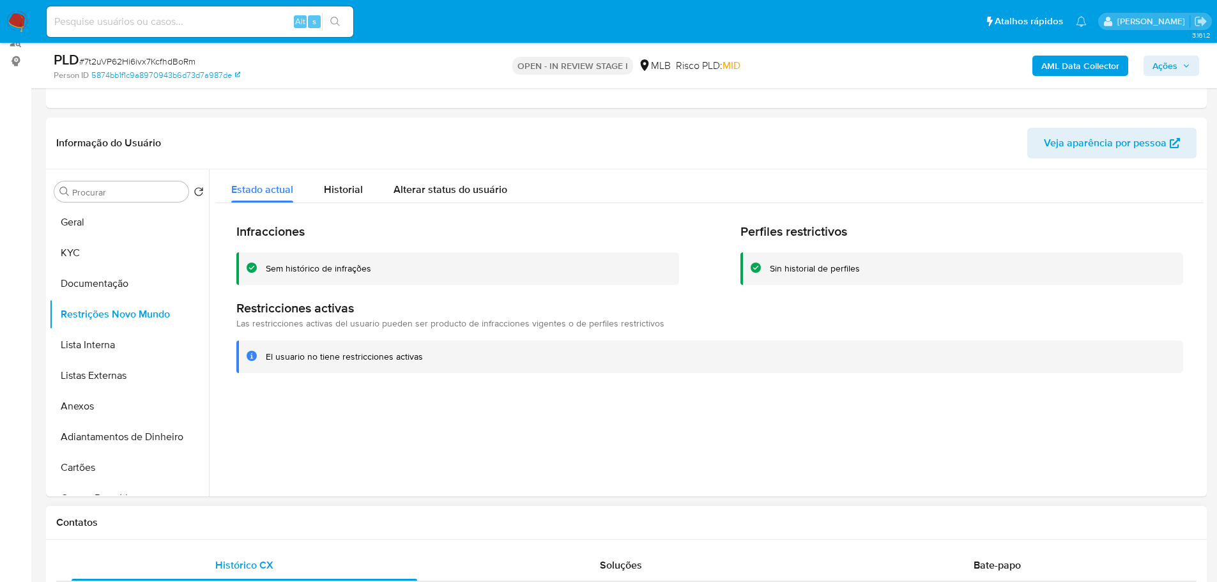
click at [187, 526] on h1 "Contatos" at bounding box center [626, 522] width 1140 height 13
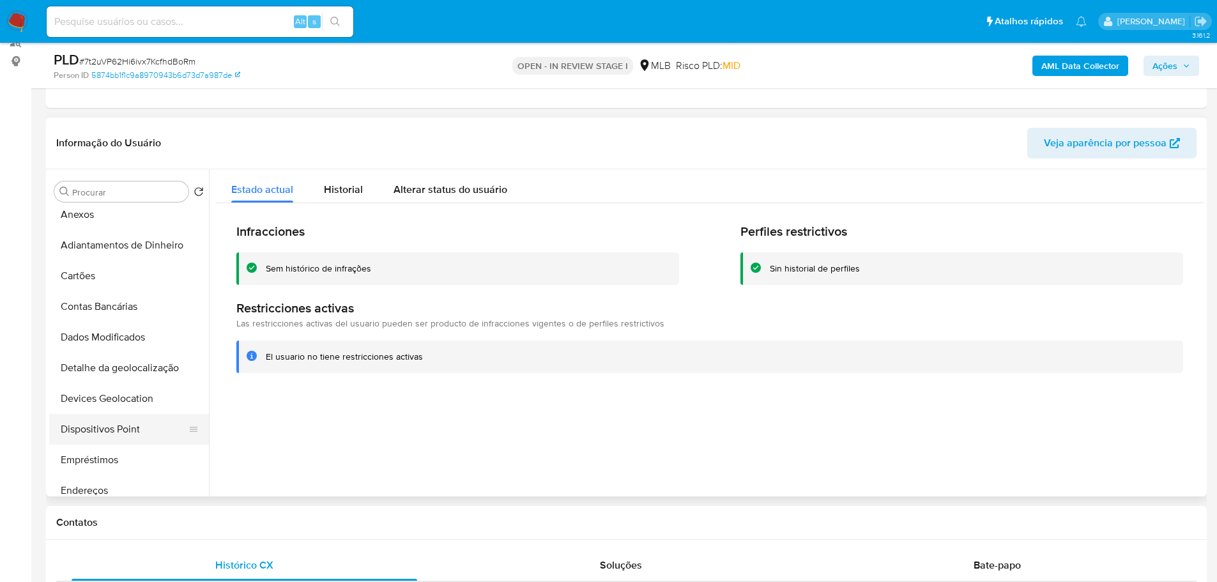
click at [133, 421] on button "Dispositivos Point" at bounding box center [123, 429] width 149 height 31
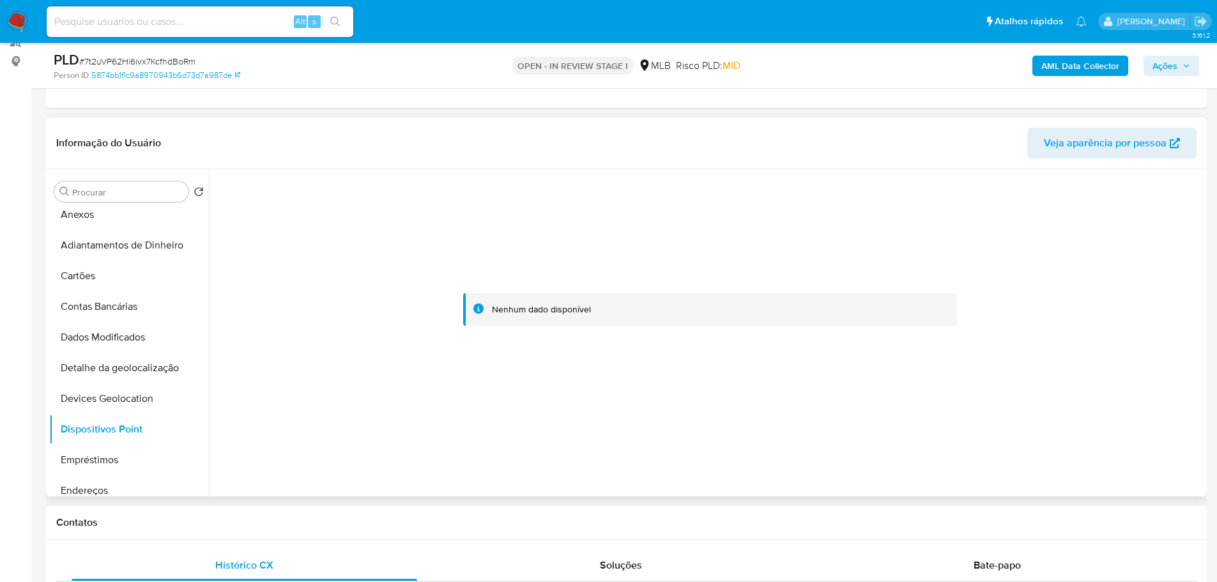
click at [968, 384] on div at bounding box center [709, 309] width 987 height 281
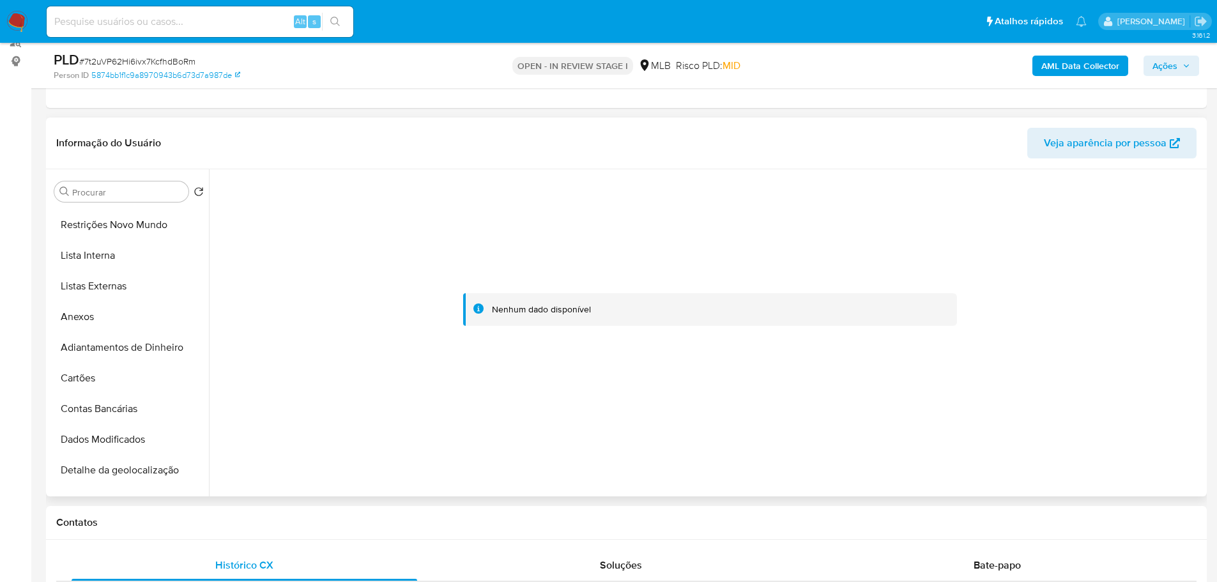
scroll to position [0, 0]
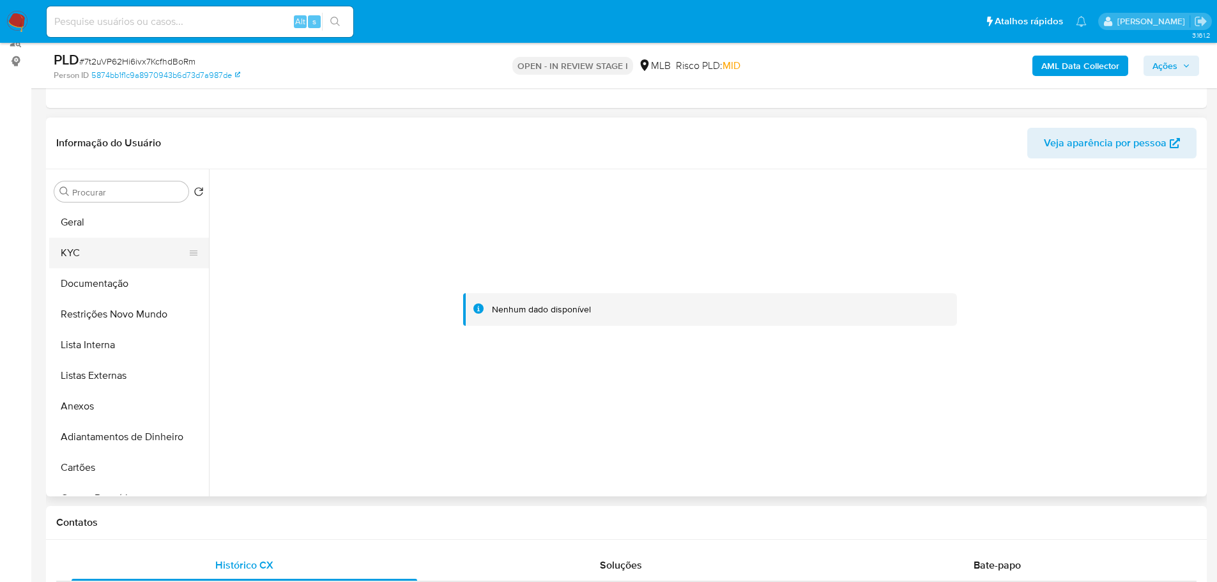
click at [83, 248] on button "KYC" at bounding box center [123, 253] width 149 height 31
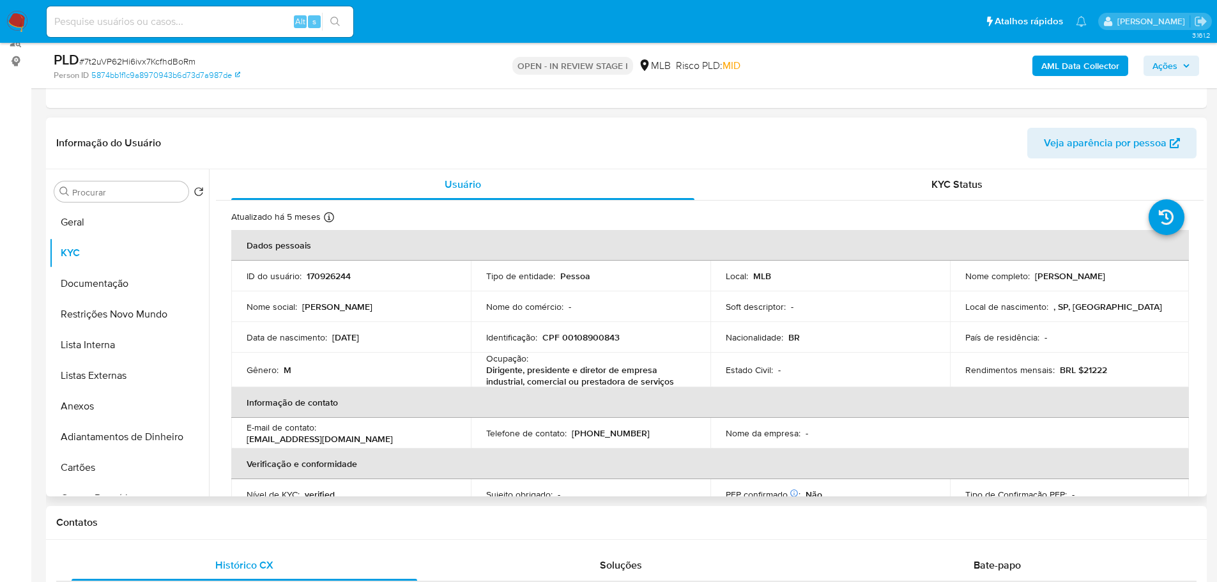
click at [590, 343] on p "CPF 00108900843" at bounding box center [580, 336] width 77 height 11
copy p "00108900843"
click at [122, 214] on button "Geral" at bounding box center [123, 222] width 149 height 31
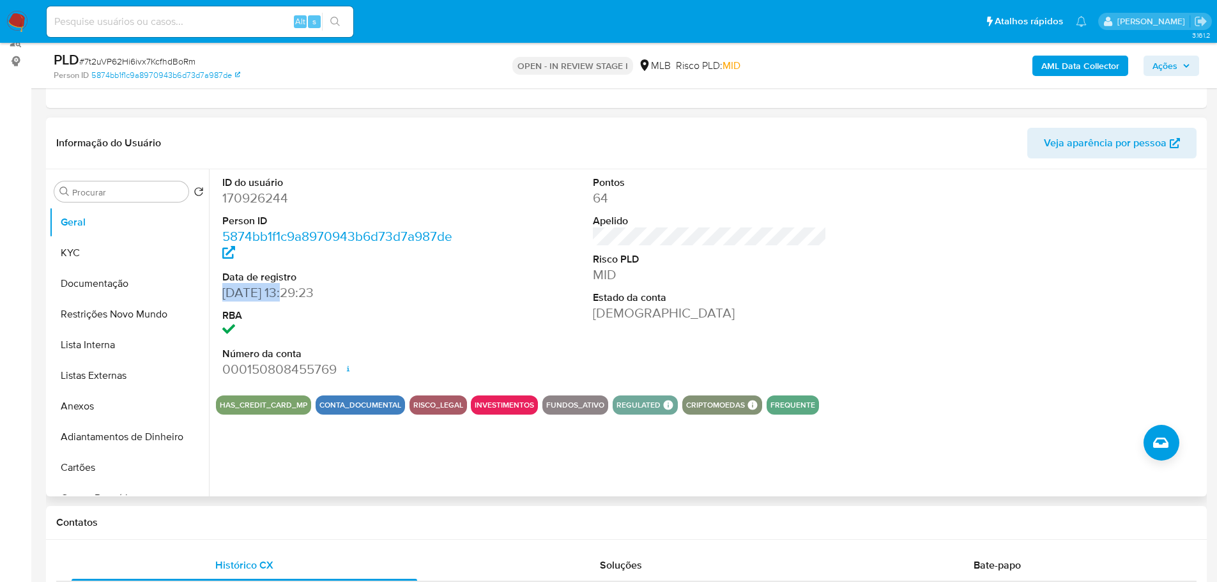
drag, startPoint x: 270, startPoint y: 294, endPoint x: 215, endPoint y: 296, distance: 55.0
click at [215, 296] on div "ID do usuário 170926244 Person ID 5874bb1f1c9a8970943b6d73d7a987de Data de regi…" at bounding box center [706, 332] width 994 height 327
copy dd "14/11/2014"
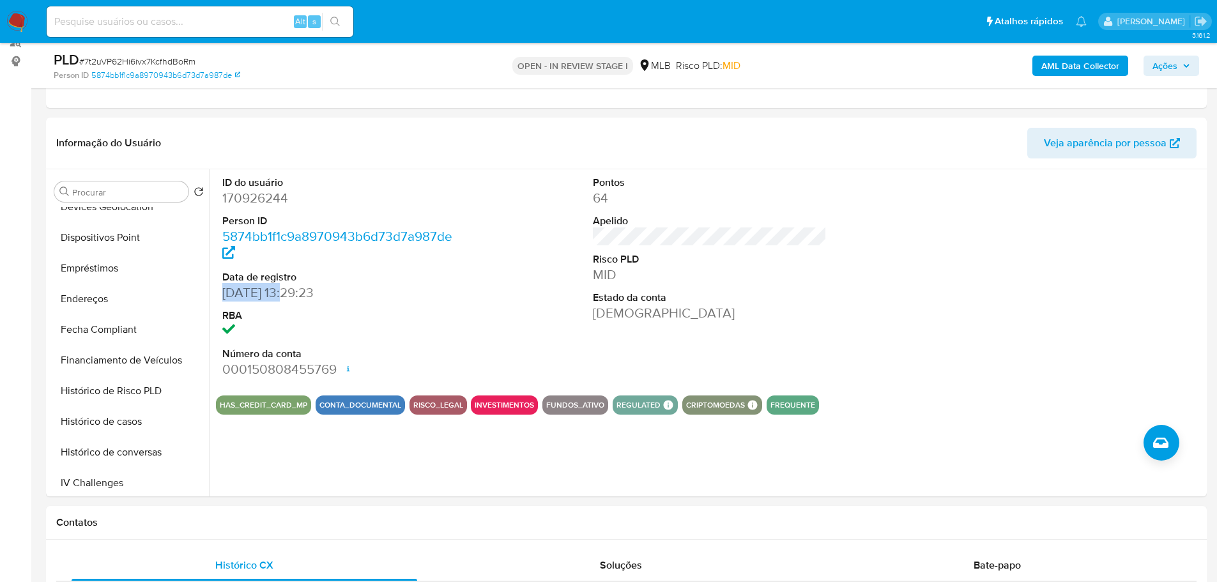
drag, startPoint x: 118, startPoint y: 427, endPoint x: 1, endPoint y: 427, distance: 116.9
click at [118, 427] on button "Histórico de casos" at bounding box center [129, 421] width 160 height 31
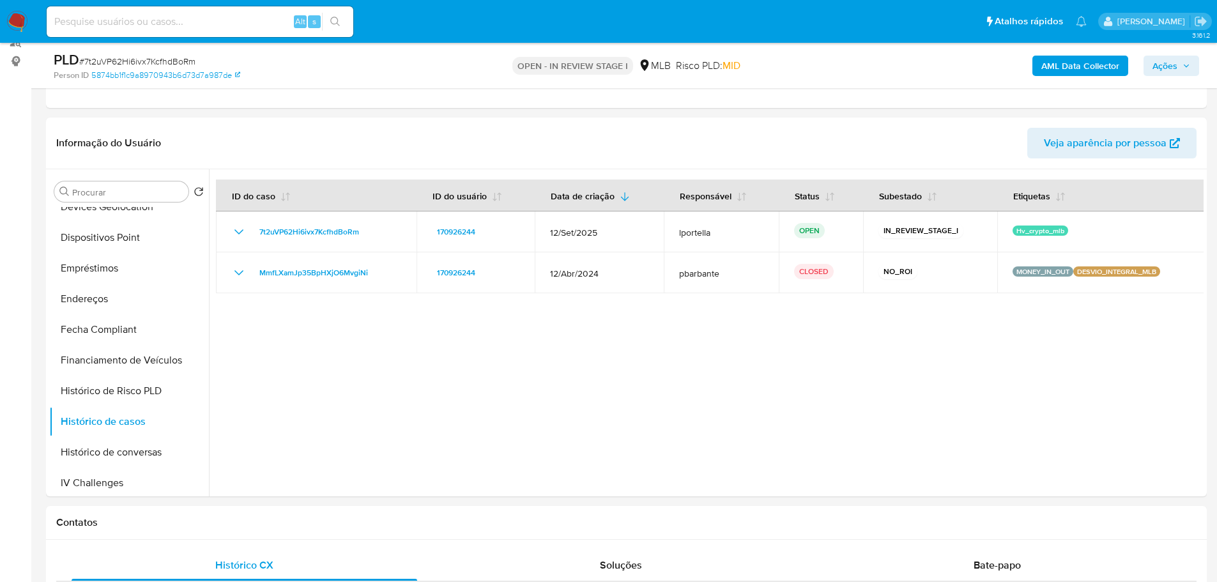
click at [1078, 68] on b "AML Data Collector" at bounding box center [1080, 66] width 78 height 20
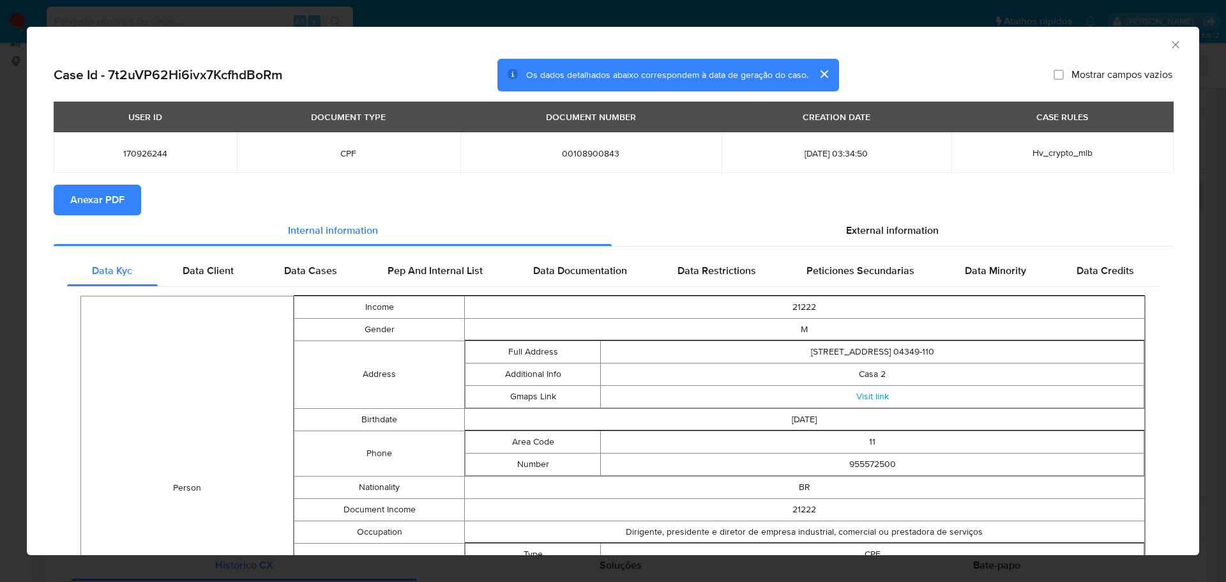
click at [95, 202] on span "Anexar PDF" at bounding box center [97, 200] width 54 height 28
click at [1169, 47] on icon "Fechar a janela" at bounding box center [1175, 44] width 13 height 13
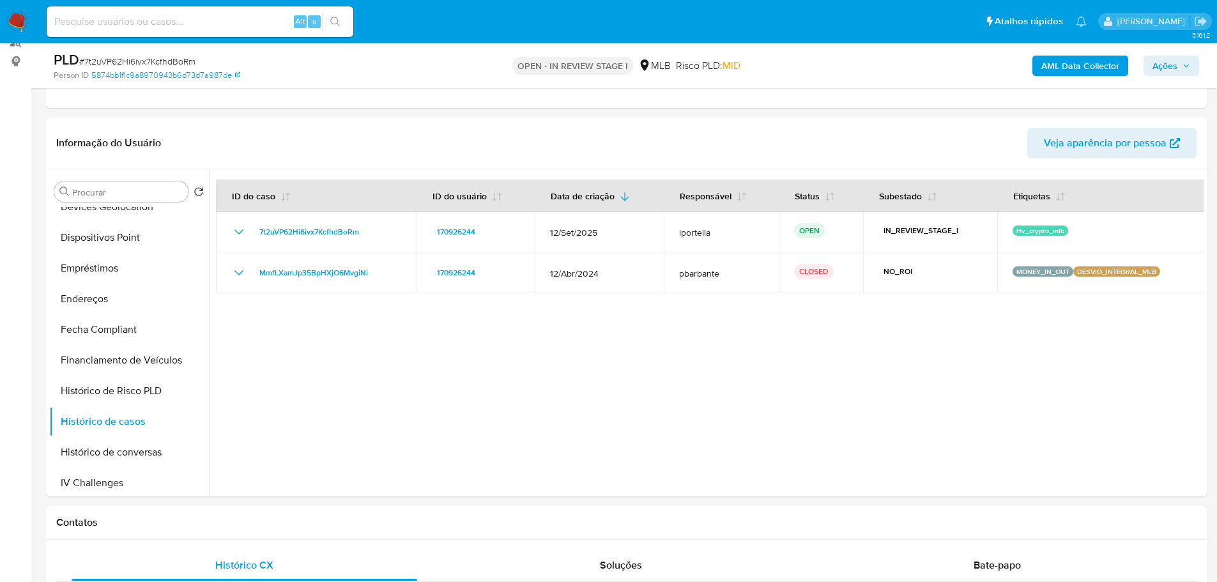
click at [1180, 72] on span "Ações" at bounding box center [1171, 66] width 38 height 18
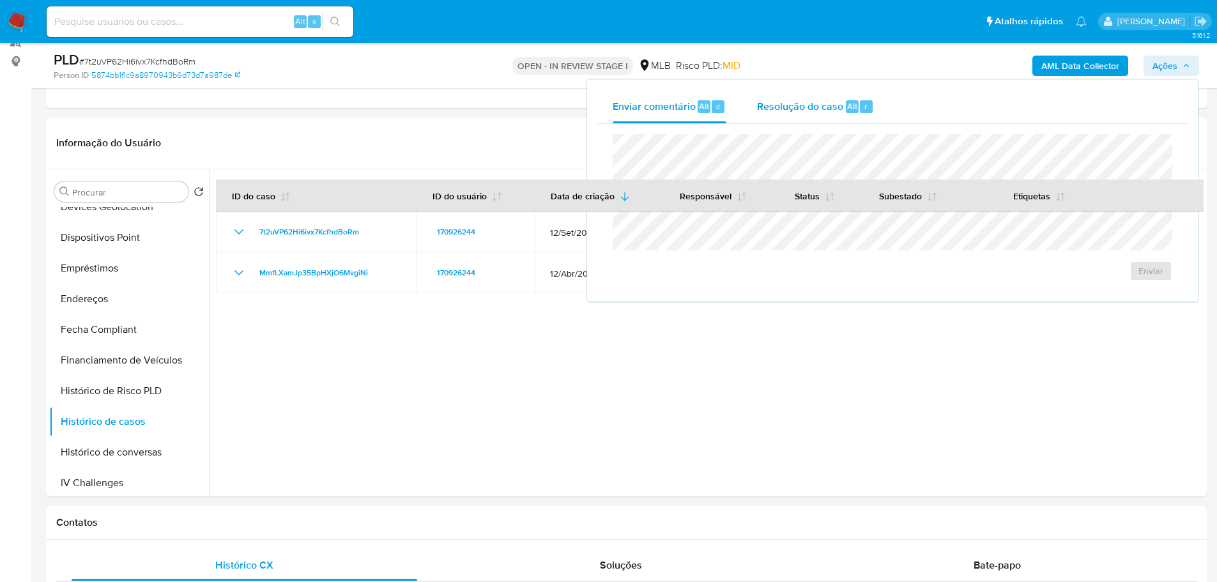
click at [794, 114] on div "Resolução do caso Alt r" at bounding box center [815, 106] width 117 height 33
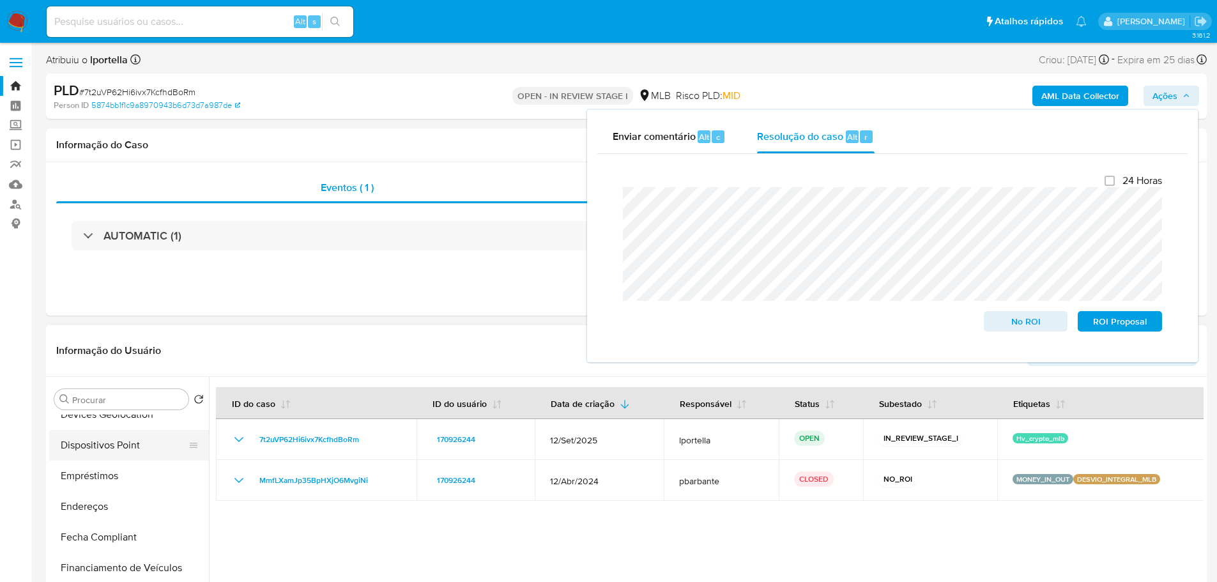
scroll to position [0, 0]
click at [103, 441] on button "Geral" at bounding box center [123, 429] width 149 height 31
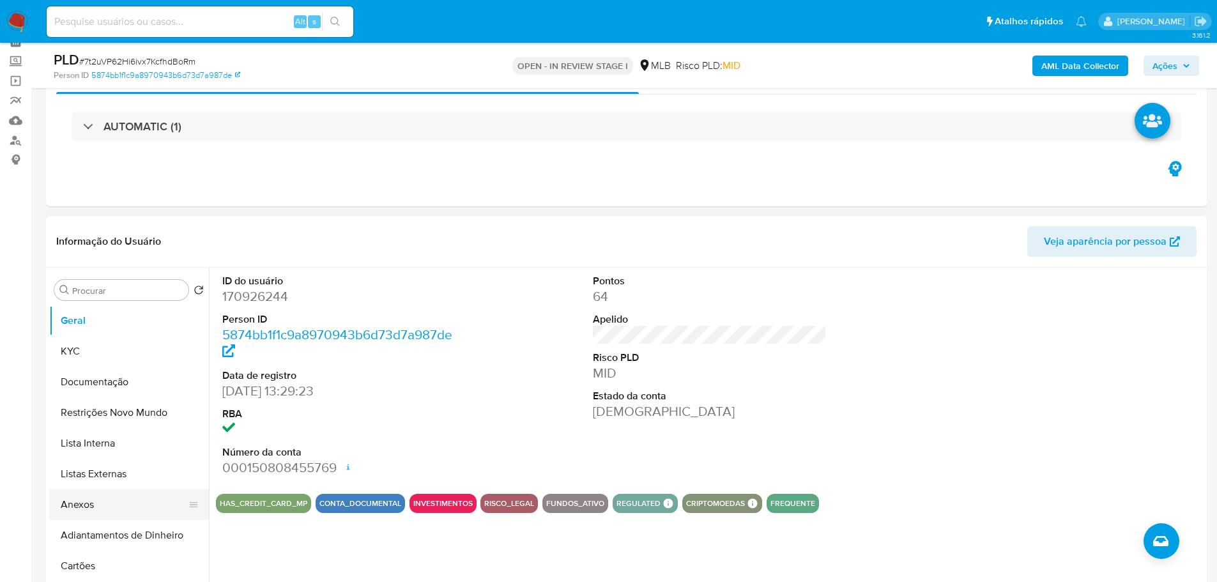
click at [96, 501] on button "Anexos" at bounding box center [123, 504] width 149 height 31
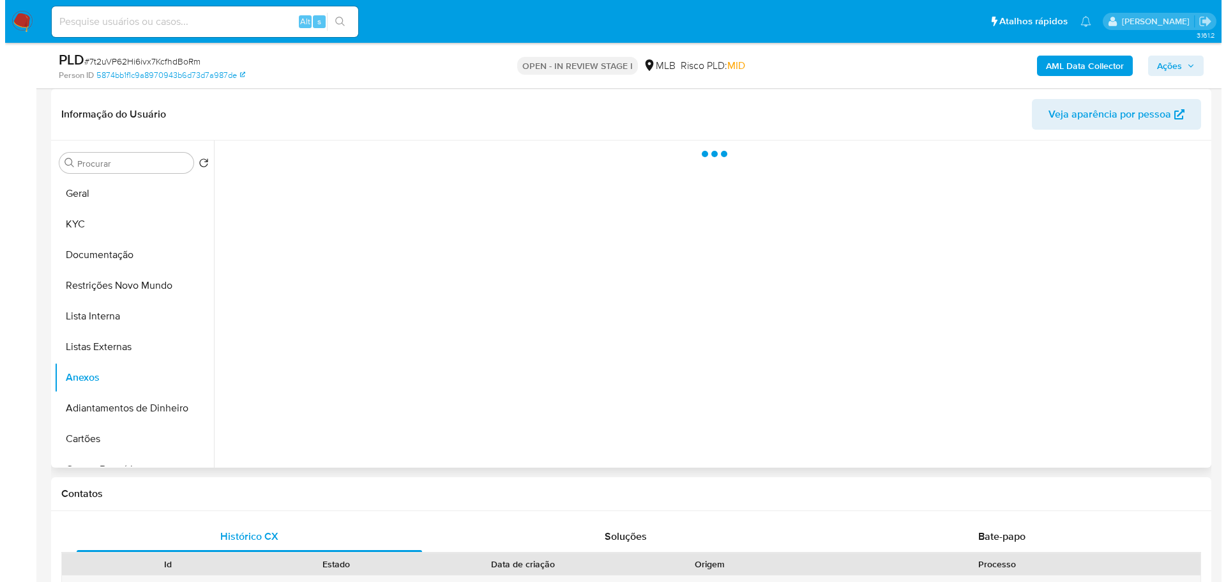
scroll to position [192, 0]
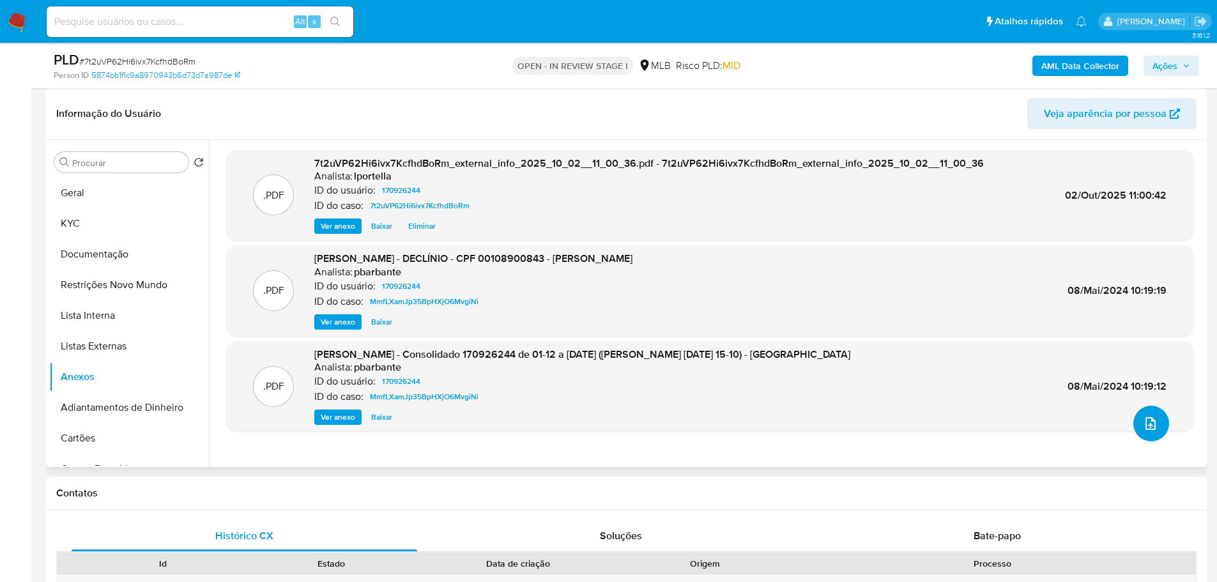
click at [1139, 434] on button "upload-file" at bounding box center [1151, 424] width 36 height 36
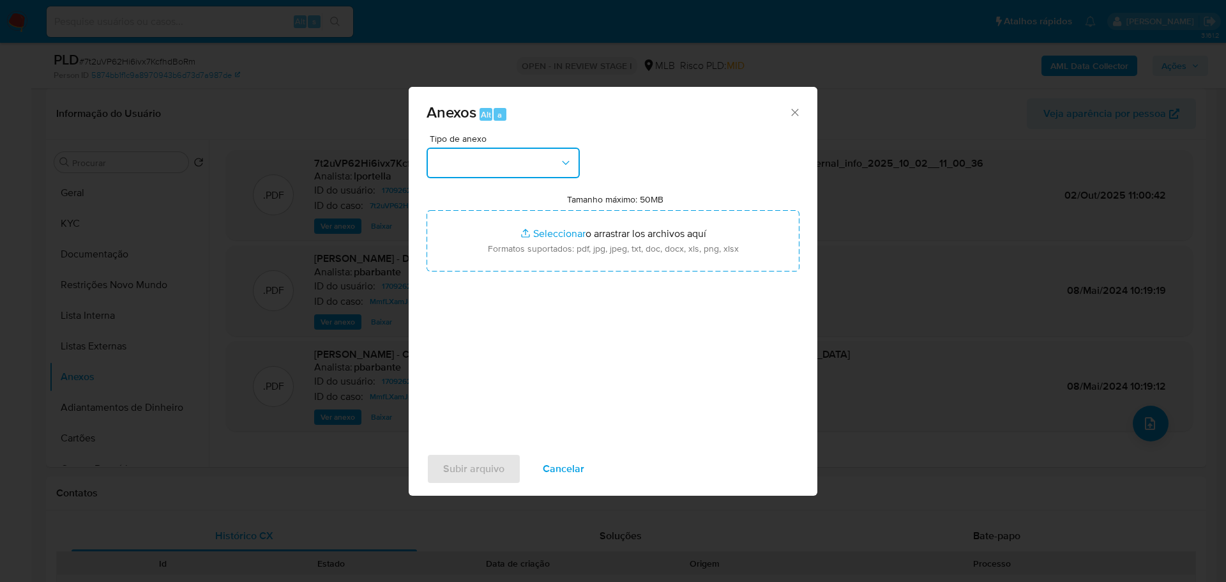
click at [508, 166] on button "button" at bounding box center [503, 163] width 153 height 31
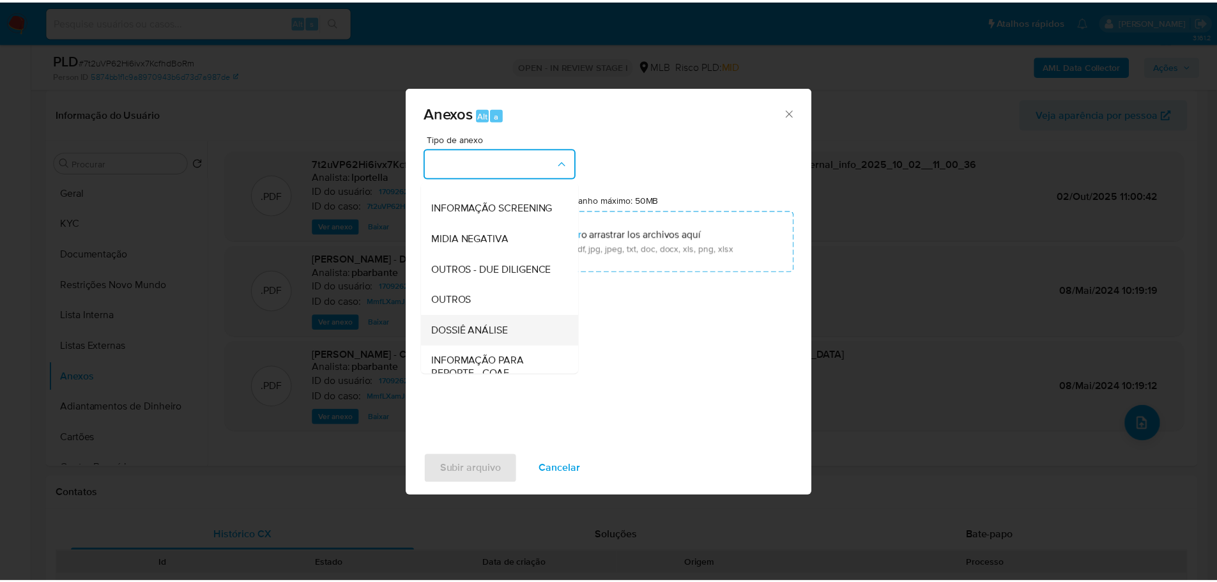
scroll to position [197, 0]
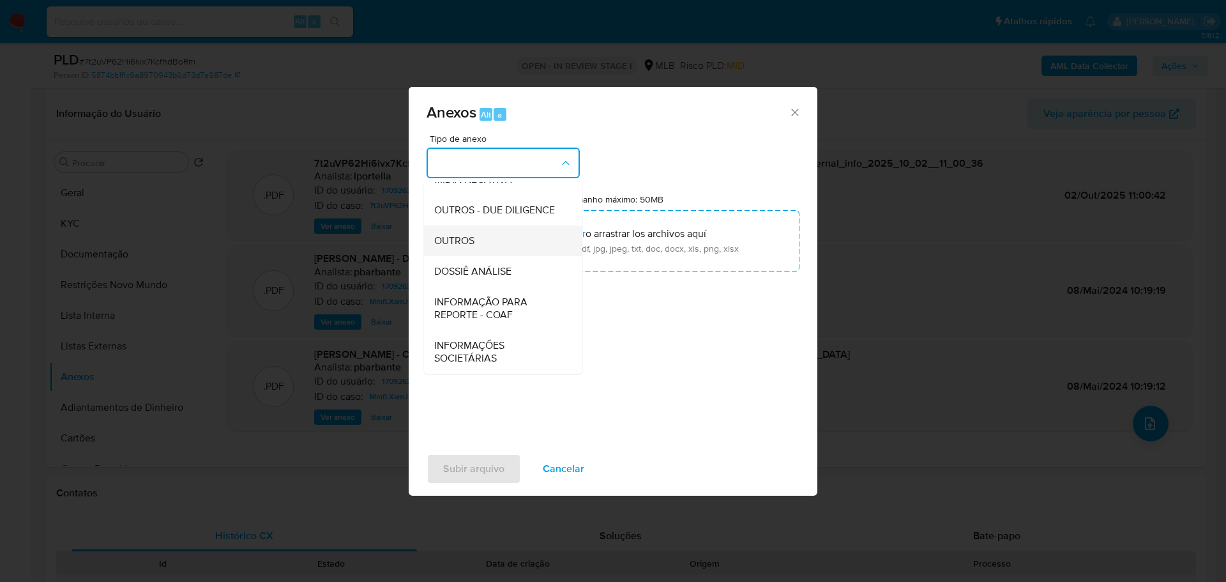
click at [473, 250] on div "OUTROS" at bounding box center [499, 240] width 130 height 31
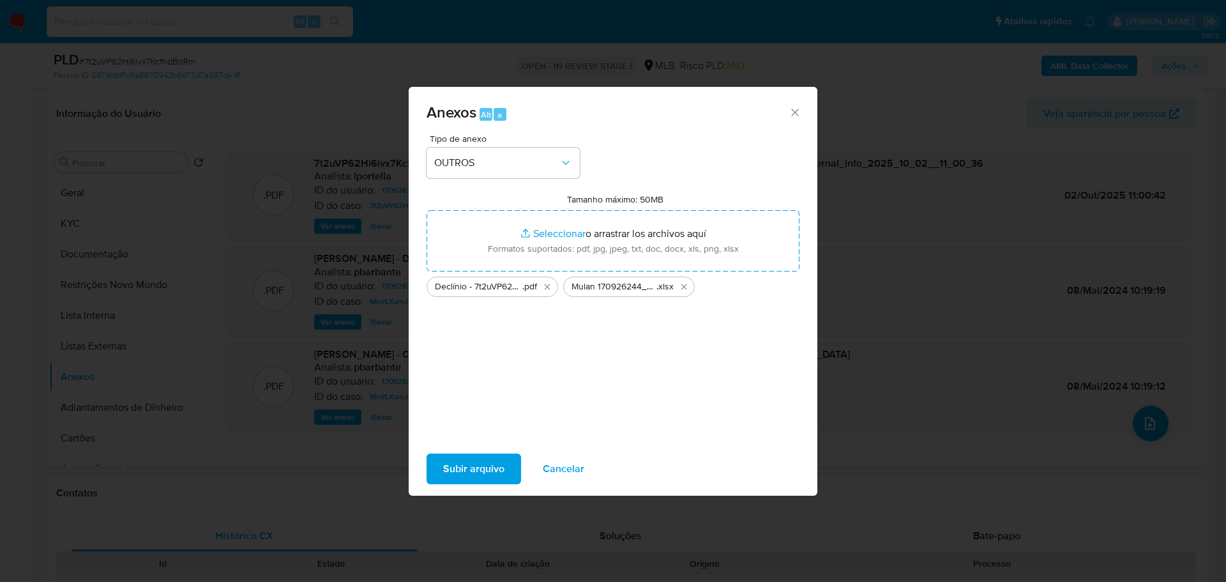
click at [478, 468] on span "Subir arquivo" at bounding box center [473, 469] width 61 height 28
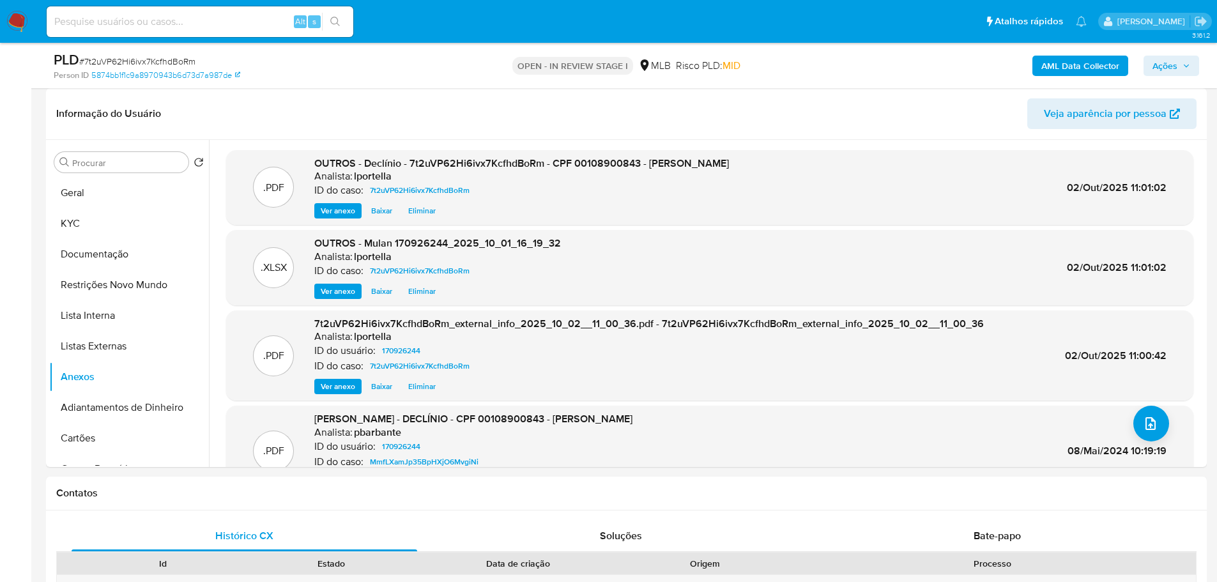
click at [1188, 70] on span "Ações" at bounding box center [1171, 66] width 38 height 18
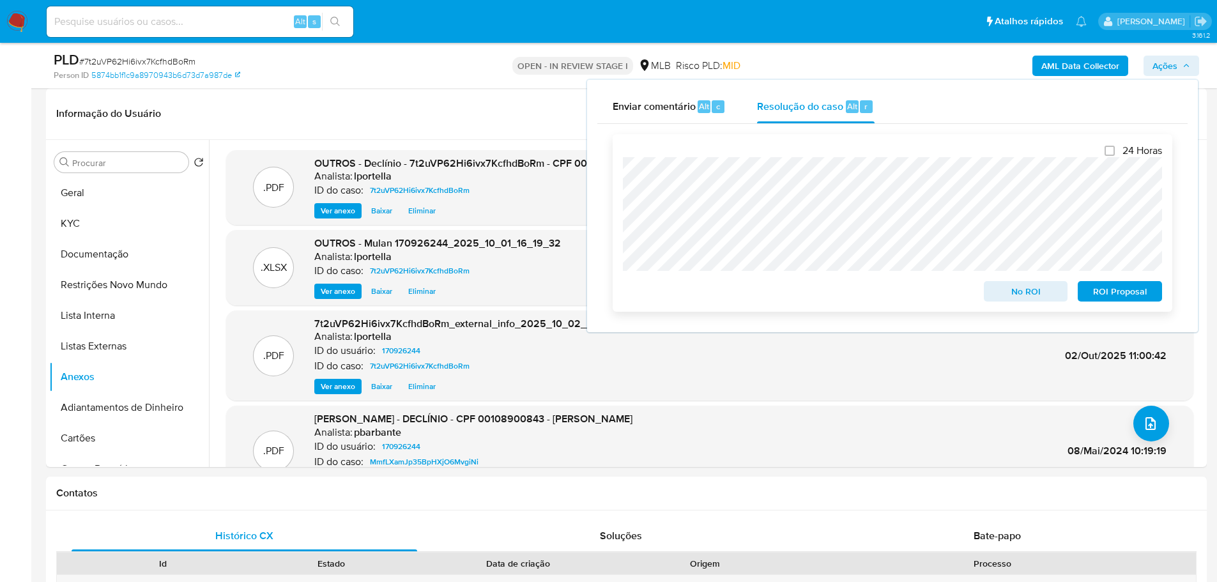
click at [1024, 297] on span "No ROI" at bounding box center [1025, 291] width 66 height 18
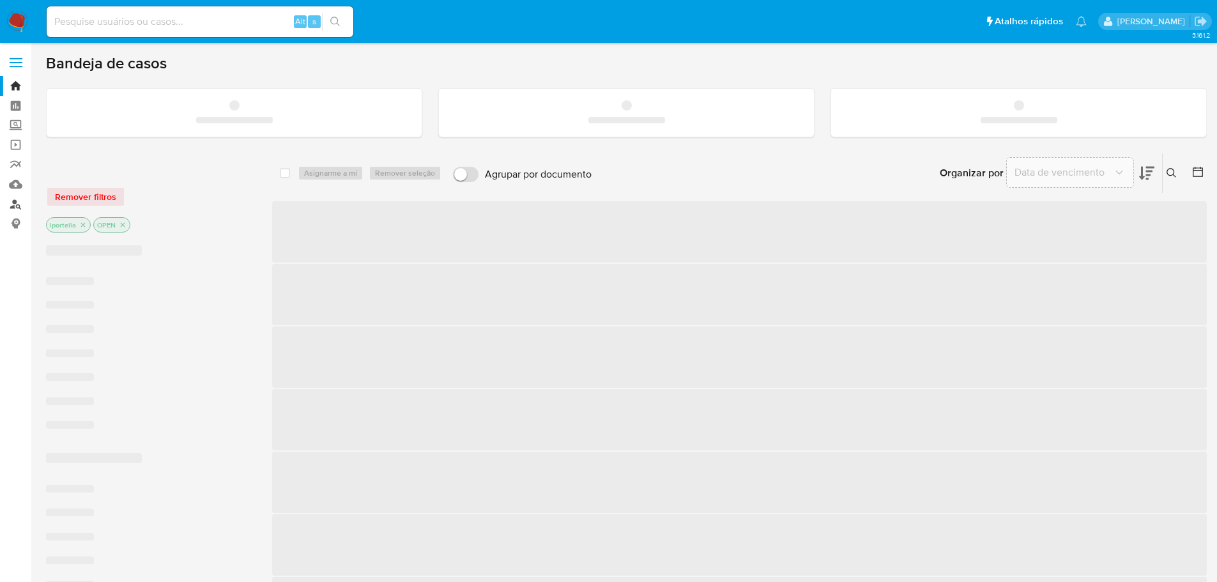
click at [14, 203] on link "Localizador de pessoas" at bounding box center [76, 204] width 152 height 20
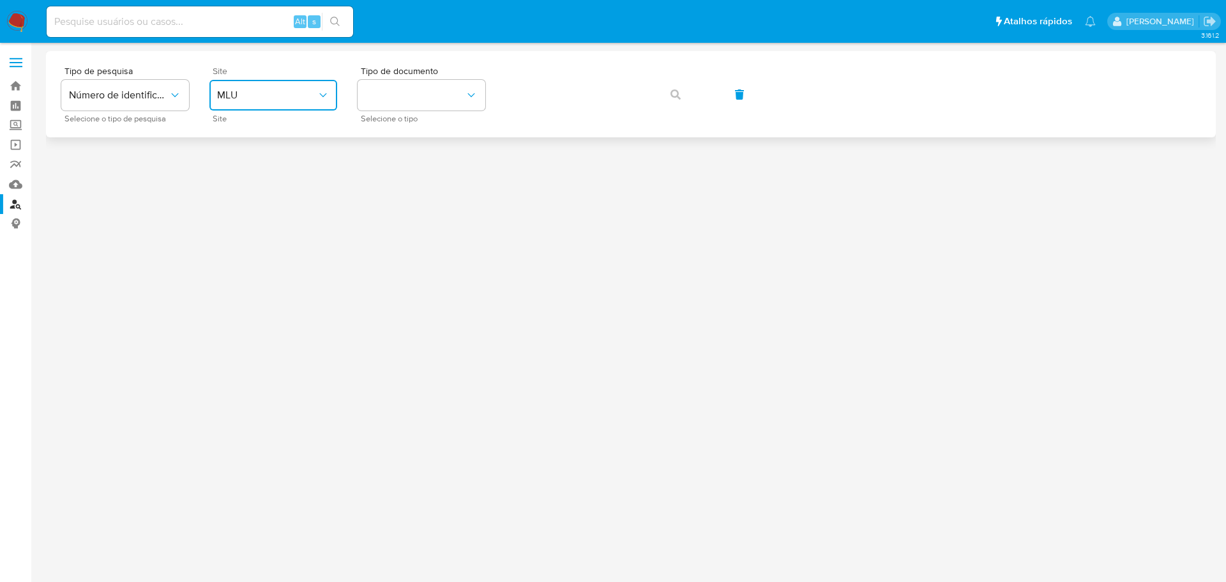
click at [268, 95] on span "MLU" at bounding box center [267, 95] width 100 height 13
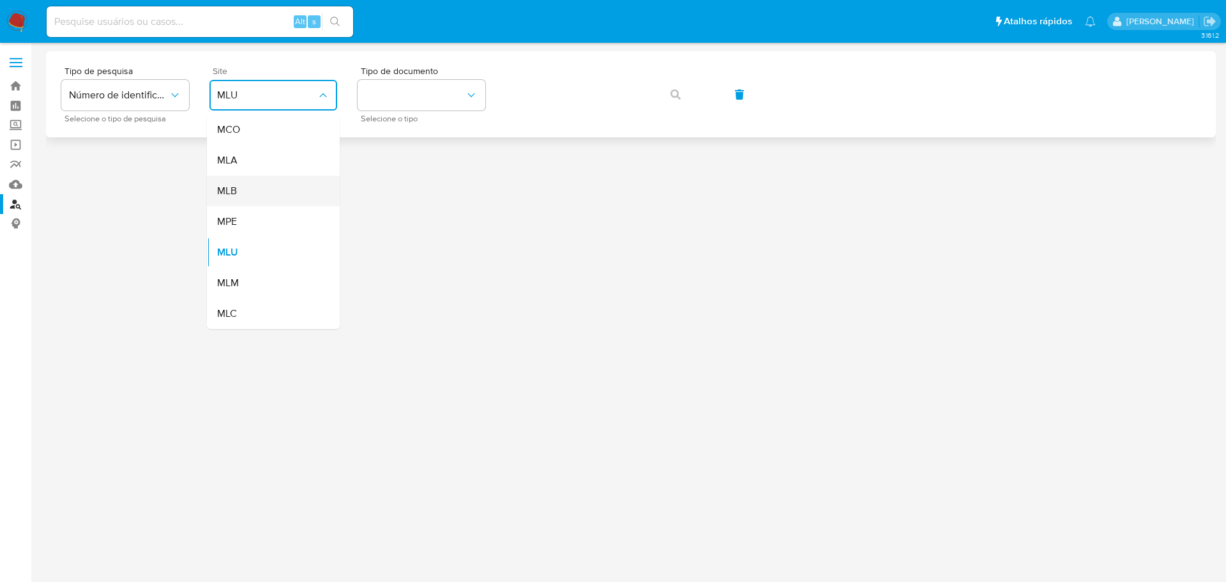
click at [241, 183] on div "MLB" at bounding box center [269, 191] width 105 height 31
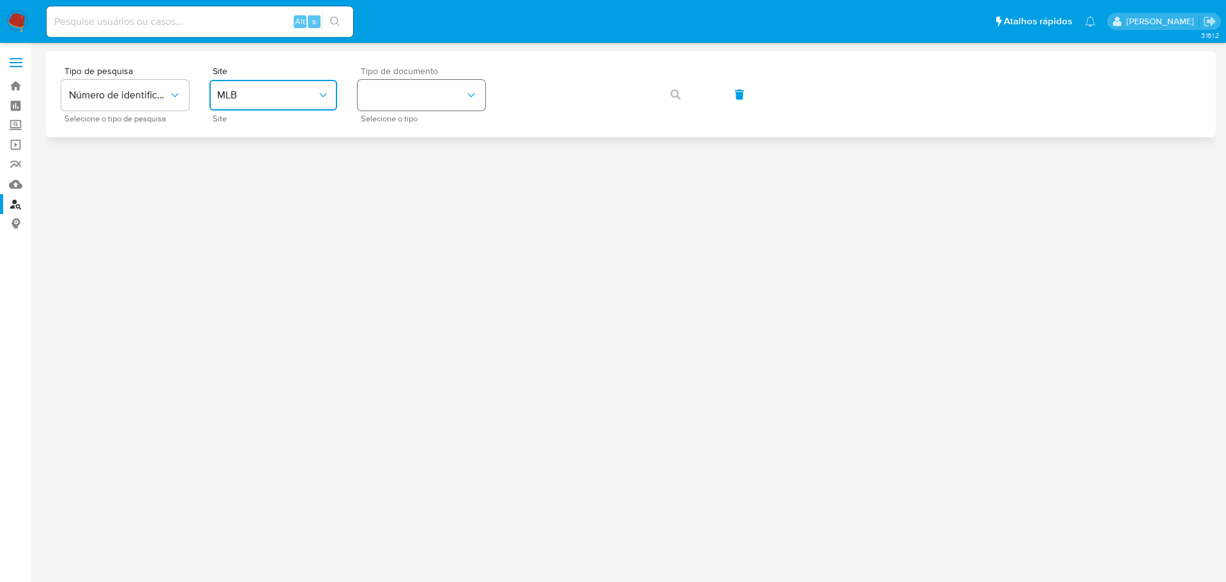
click at [404, 102] on button "identificationType" at bounding box center [422, 95] width 128 height 31
click at [384, 176] on div "CPF CPF" at bounding box center [417, 179] width 105 height 43
click at [679, 95] on icon "button" at bounding box center [676, 94] width 10 height 10
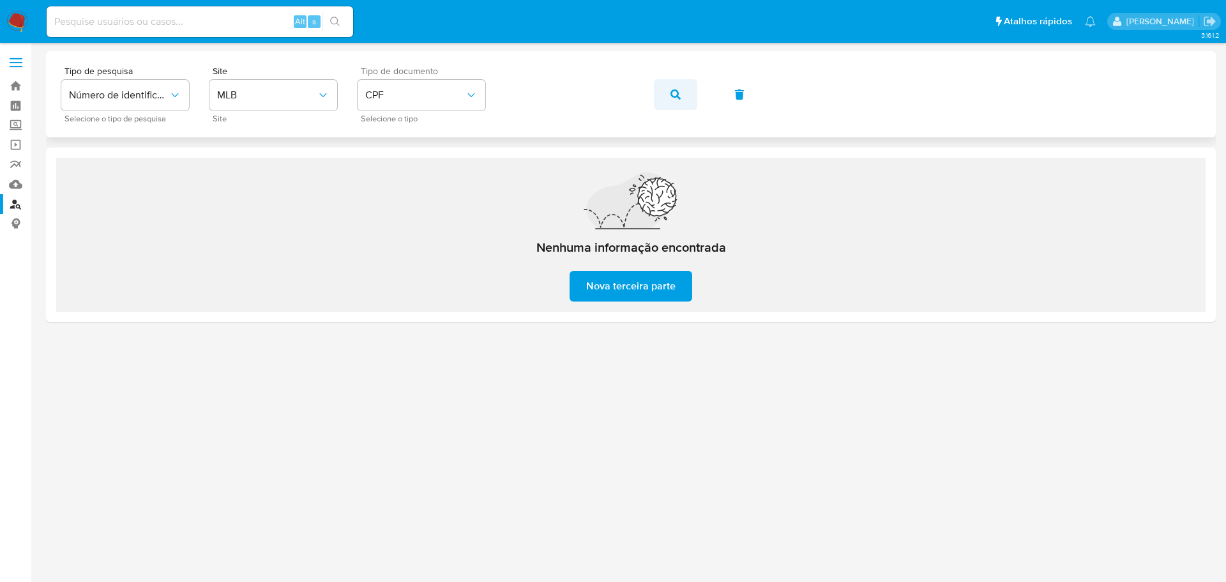
click at [674, 98] on icon "button" at bounding box center [676, 94] width 10 height 10
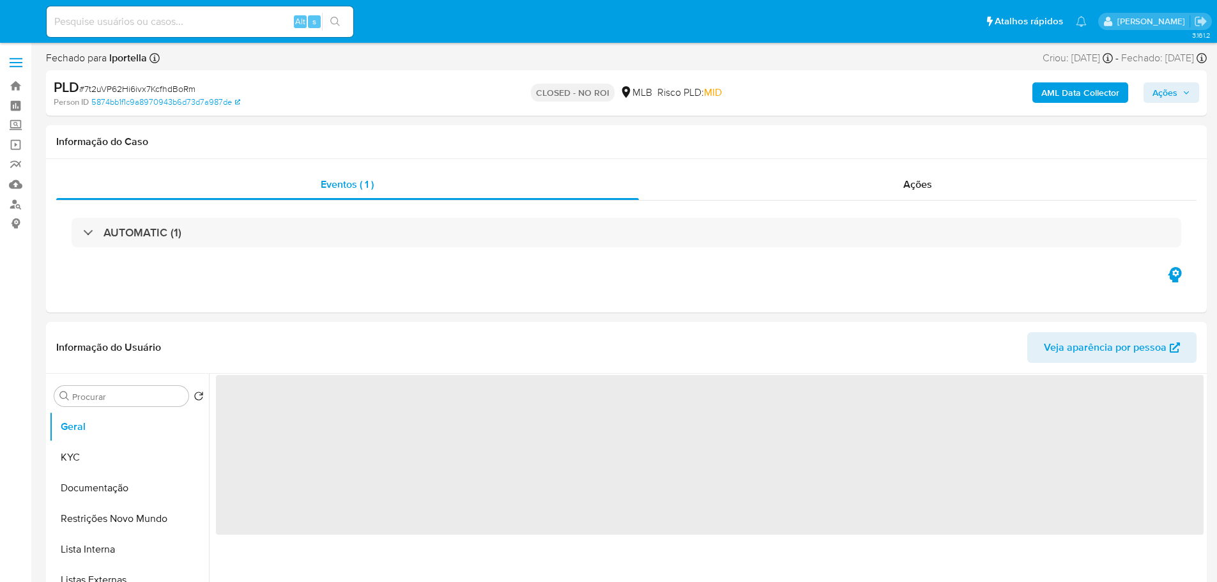
select select "10"
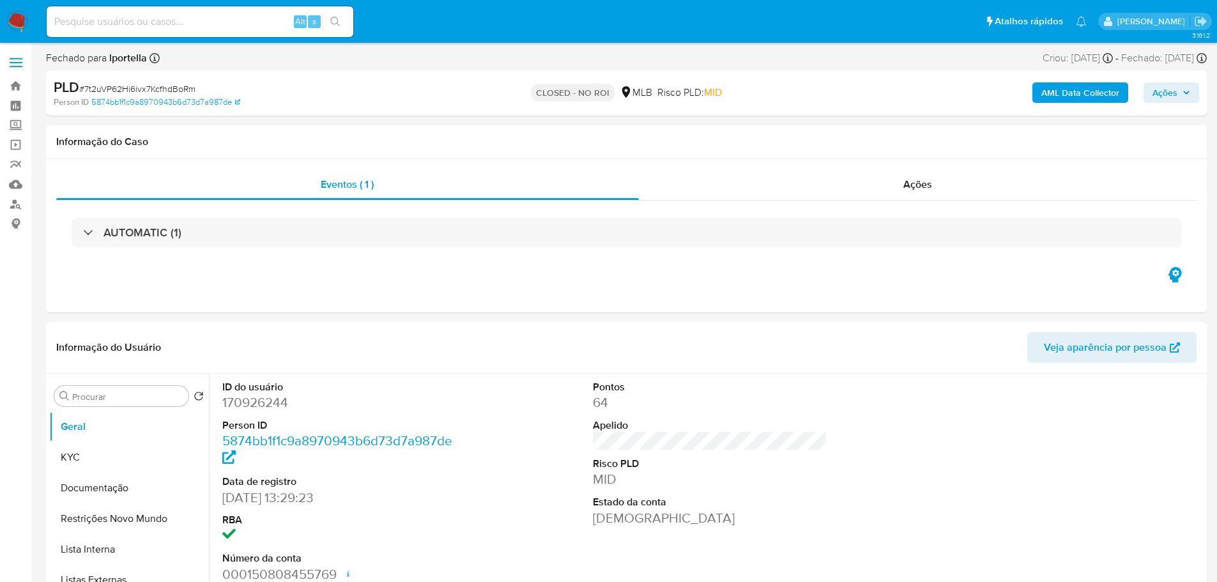
click at [15, 22] on img at bounding box center [17, 22] width 22 height 22
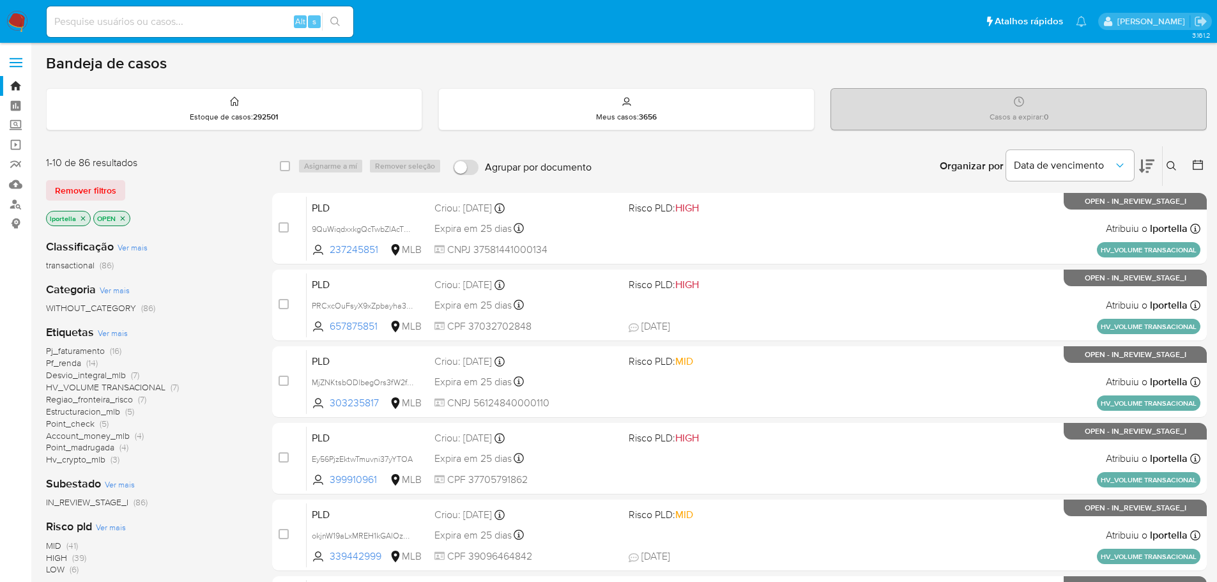
click at [148, 18] on input at bounding box center [200, 21] width 307 height 17
paste input "7t2uVP62Hi6ivx7KcfhdBoRm"
type input "7t2uVP62Hi6ivx7KcfhdBoRm"
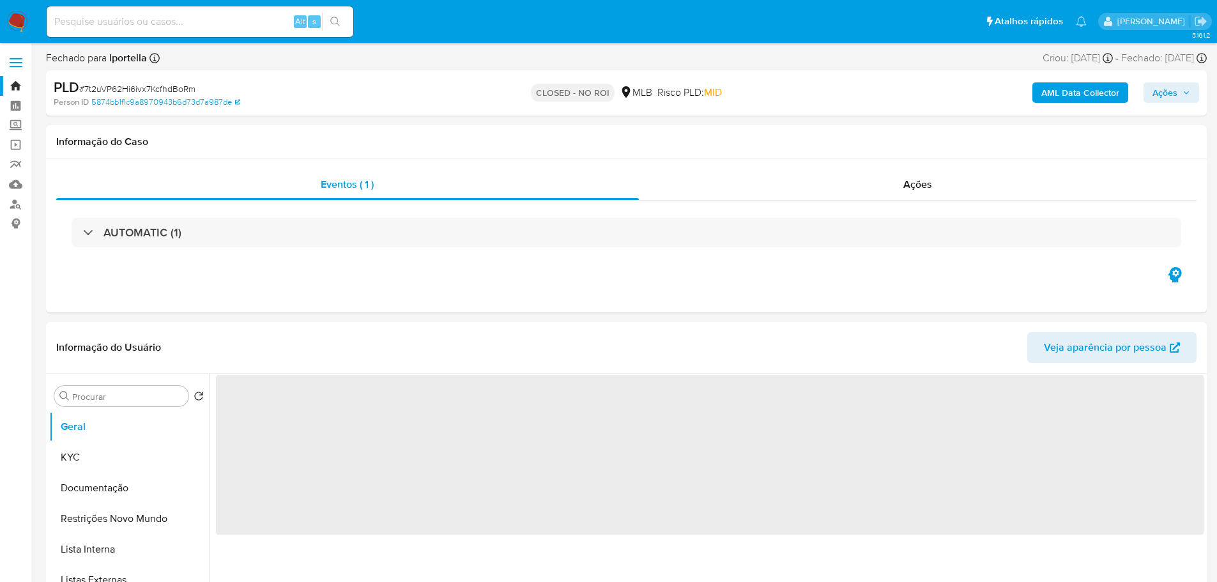
select select "10"
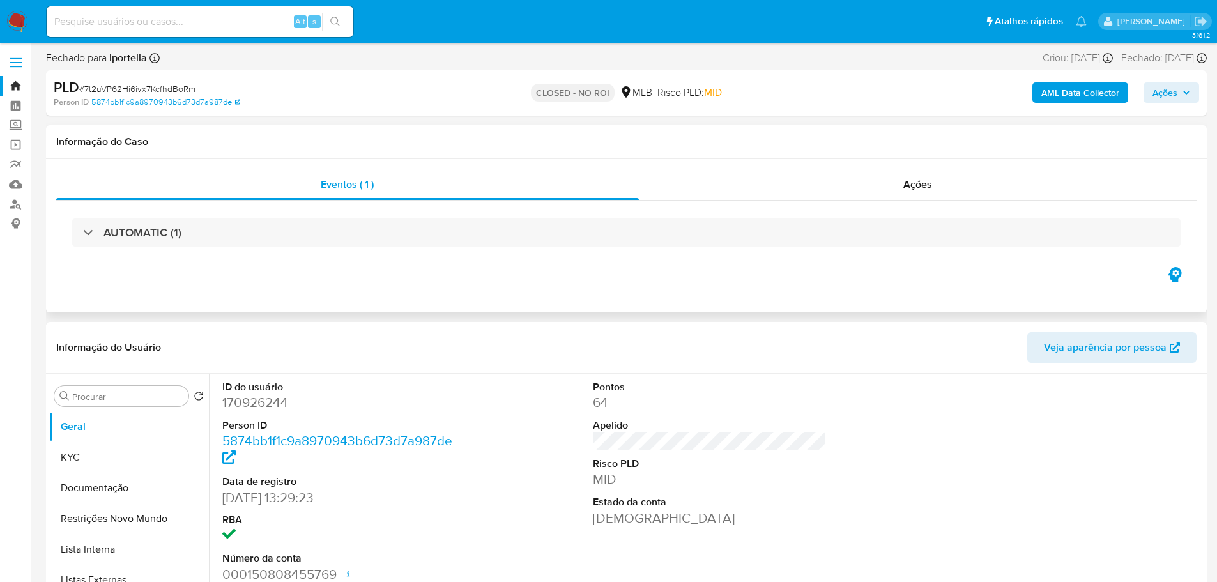
drag, startPoint x: 388, startPoint y: 1, endPoint x: 764, endPoint y: 280, distance: 468.4
click at [764, 280] on div "Eventos ( 1 ) Ações AUTOMATIC (1)" at bounding box center [626, 235] width 1160 height 153
click at [22, 20] on img at bounding box center [17, 22] width 22 height 22
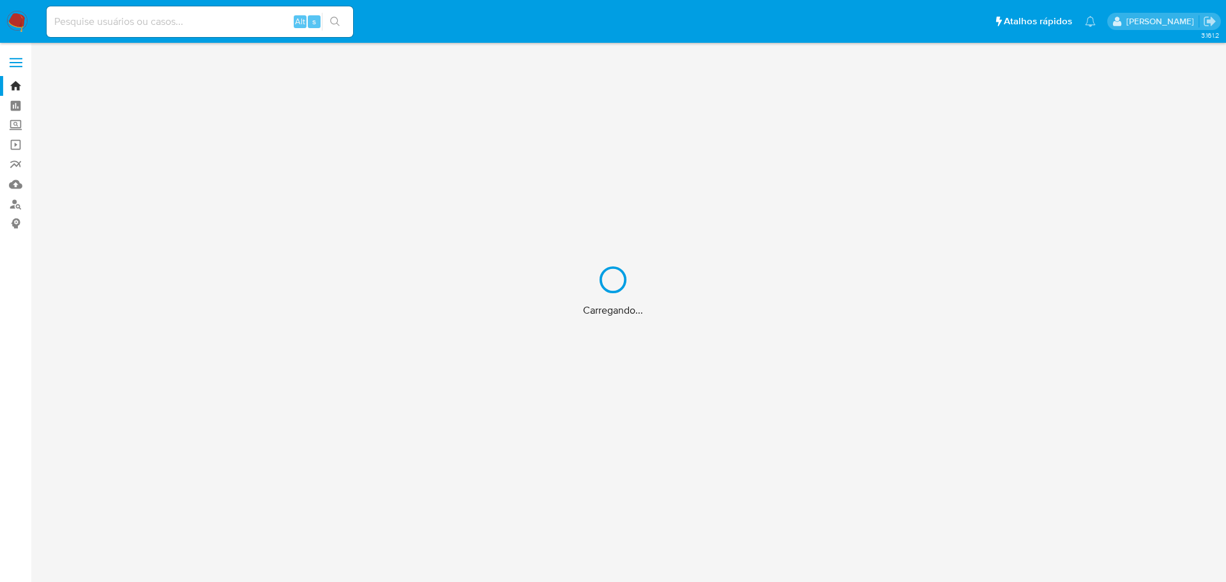
click at [158, 20] on div "Carregando..." at bounding box center [613, 291] width 1226 height 582
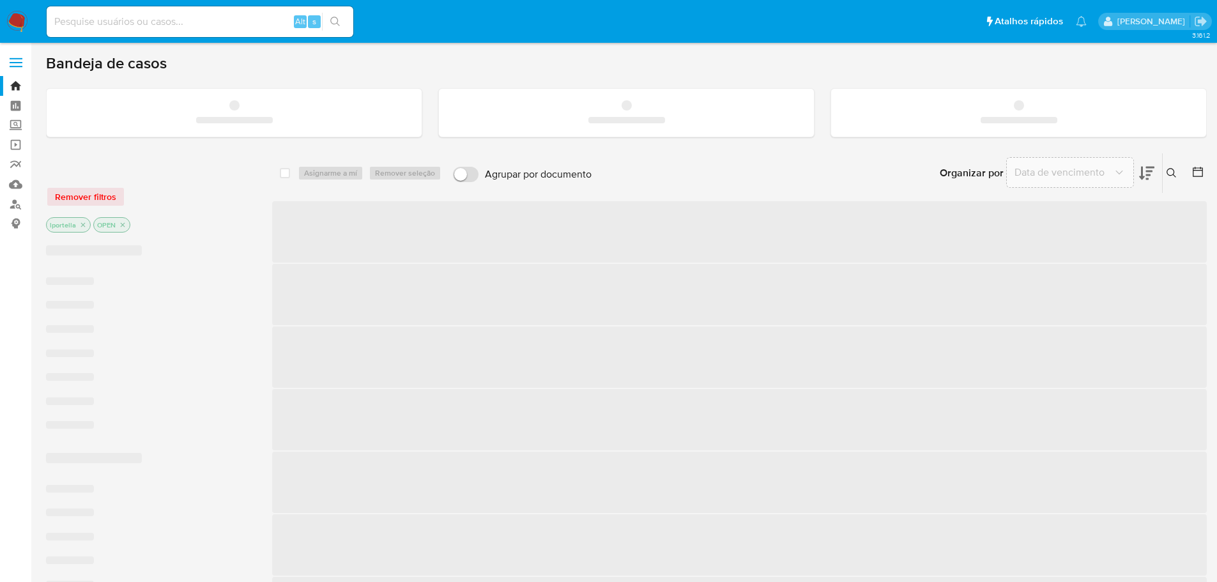
click at [154, 24] on input at bounding box center [200, 21] width 307 height 17
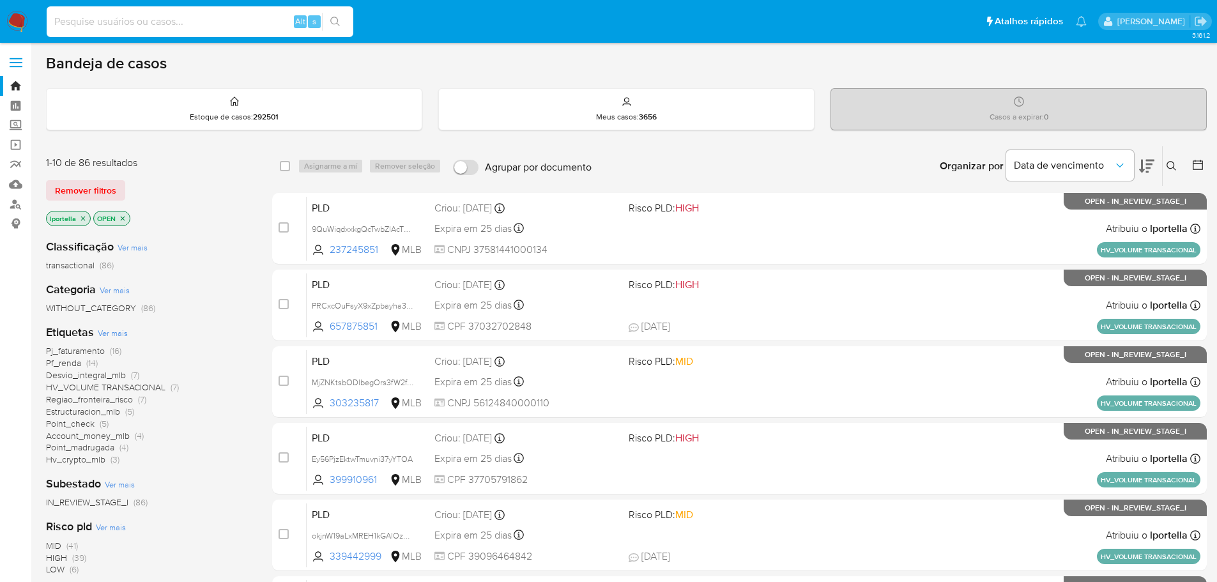
paste input "9QuWiqdxxkgQcTwbZlAcTXA4"
type input "9QuWiqdxxkgQcTwbZlAcTXA4"
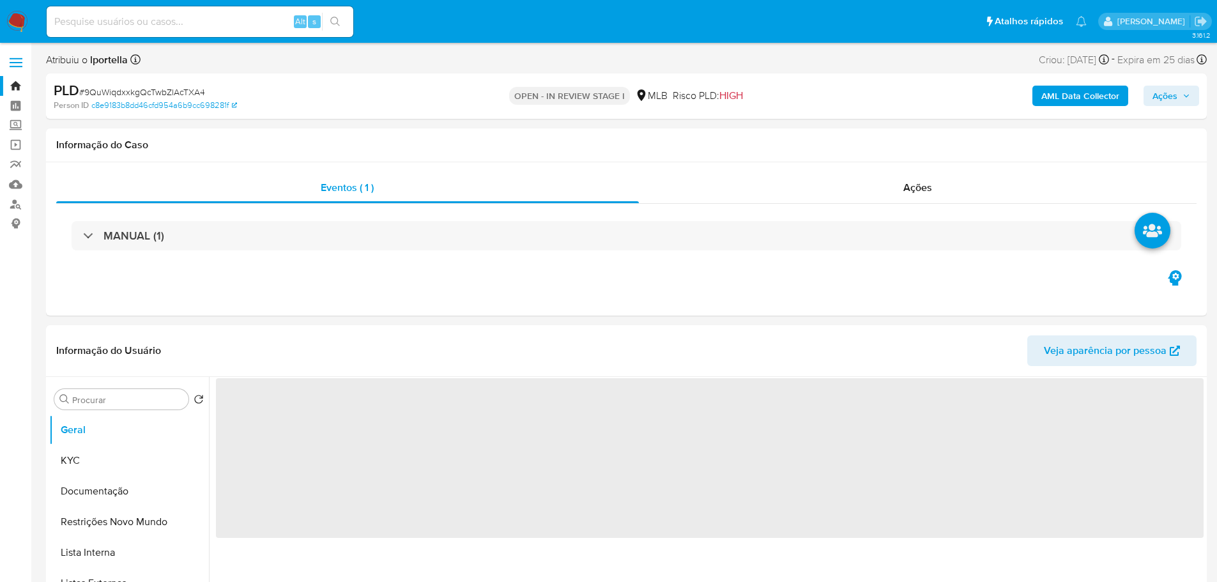
select select "10"
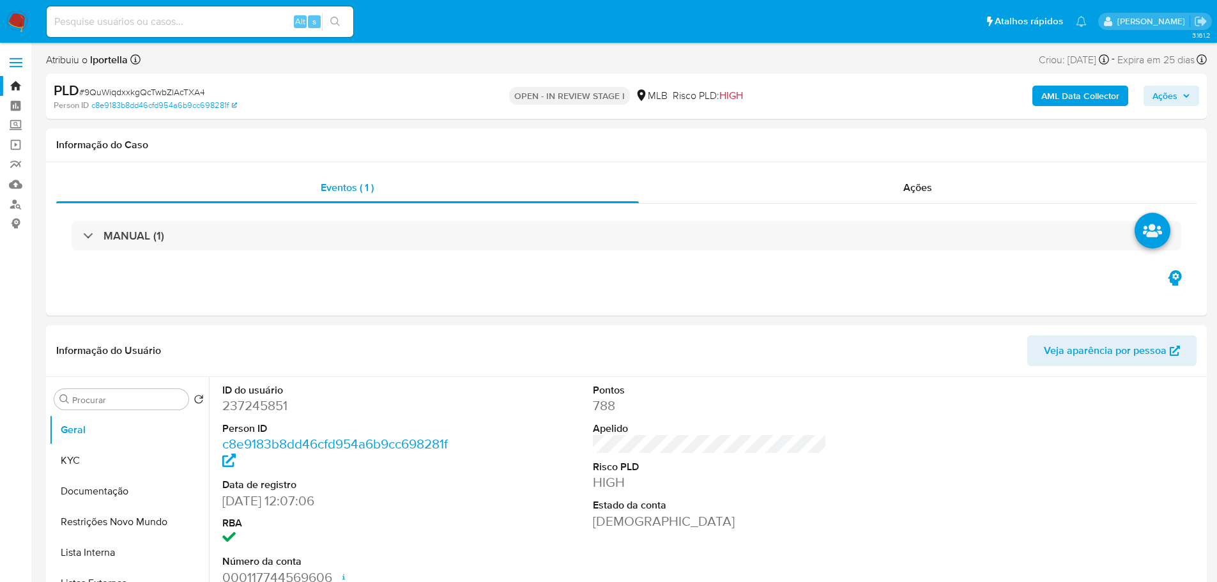
scroll to position [64, 0]
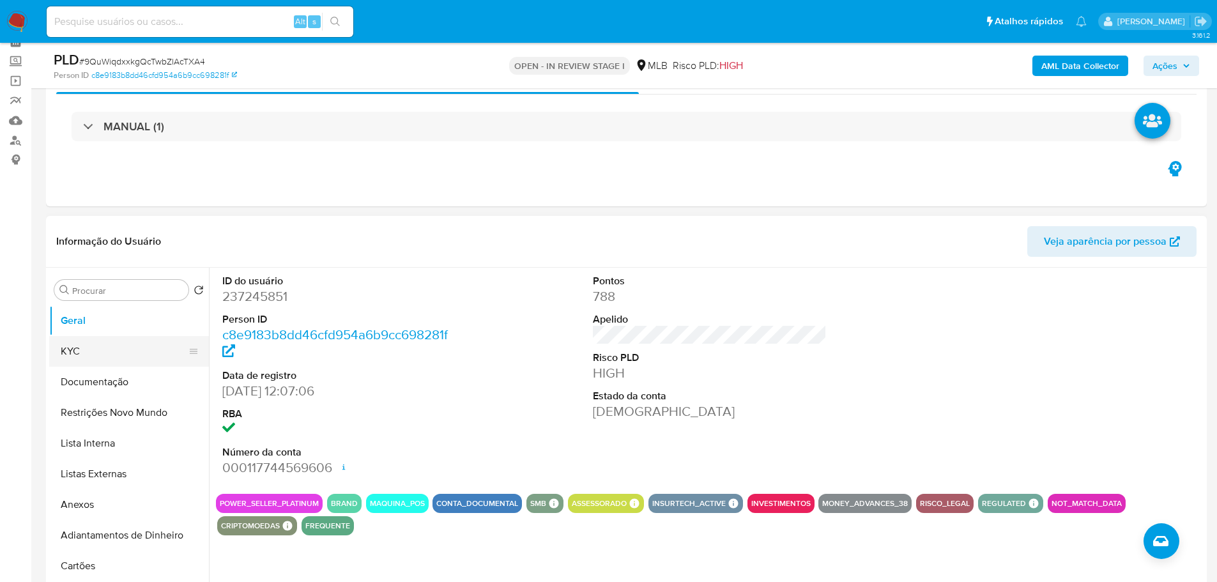
click at [122, 362] on button "KYC" at bounding box center [123, 351] width 149 height 31
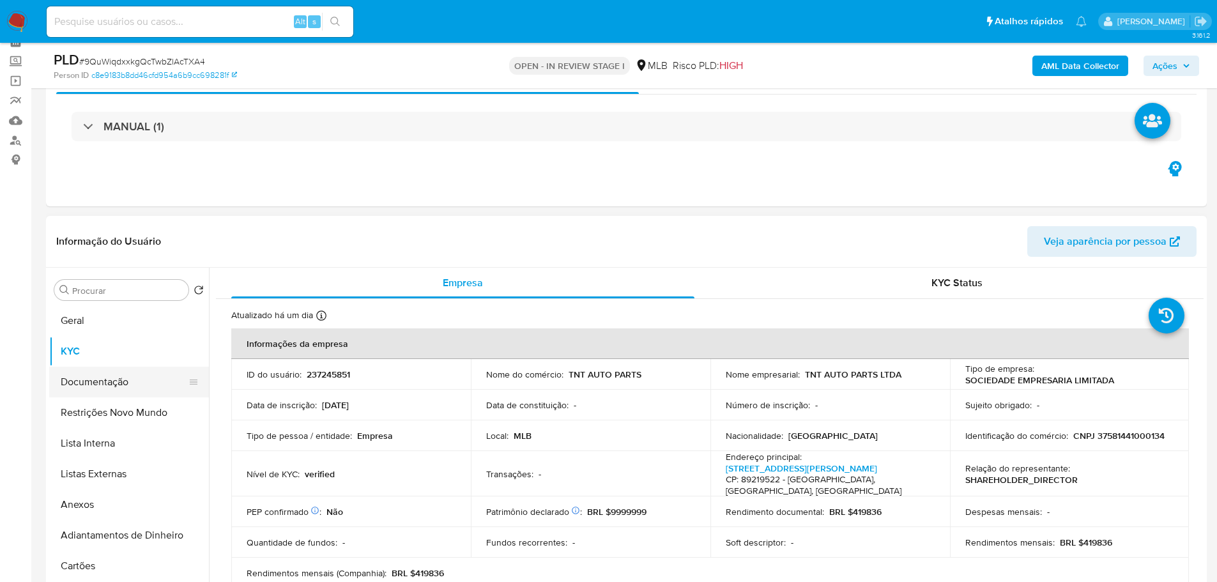
click at [162, 381] on button "Documentação" at bounding box center [123, 382] width 149 height 31
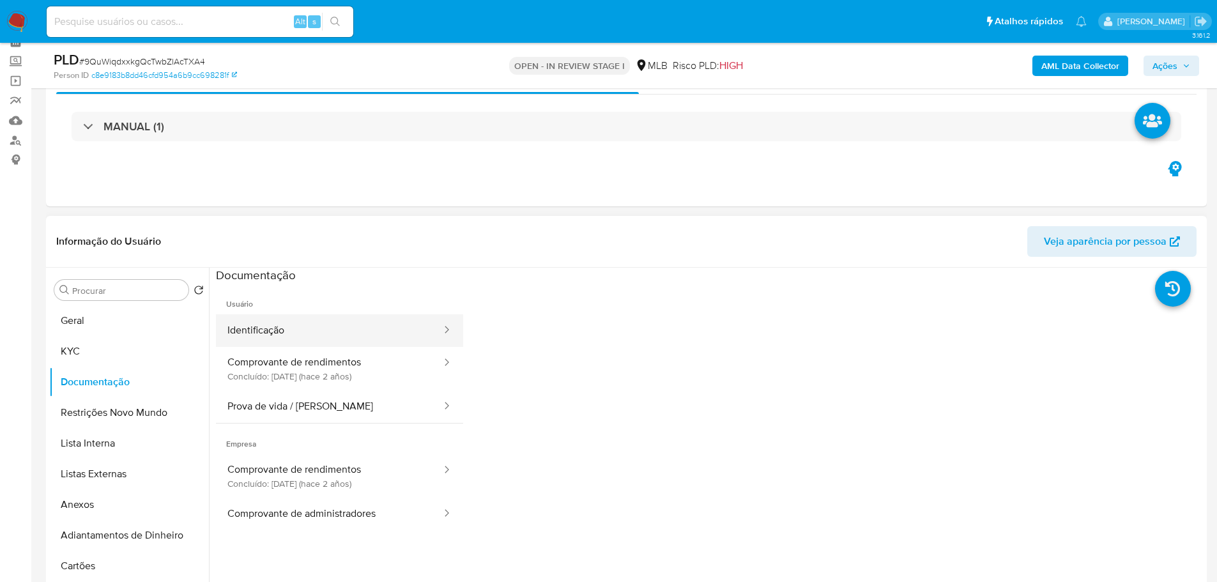
click at [318, 337] on button "Identificação" at bounding box center [329, 330] width 227 height 33
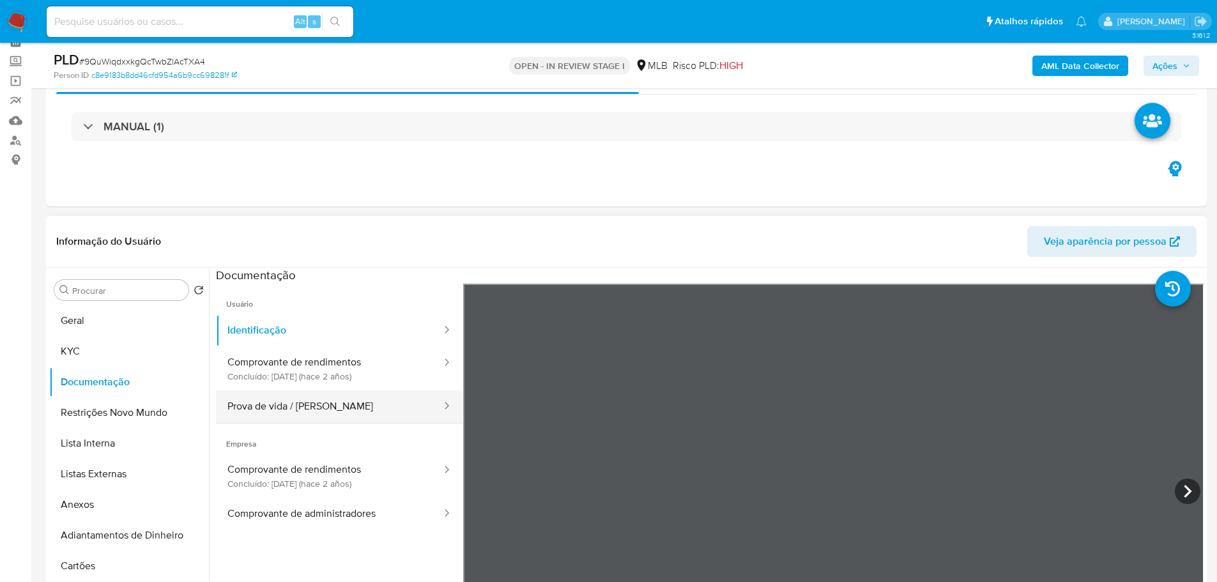
click at [382, 409] on button "Prova de vida / [PERSON_NAME]" at bounding box center [329, 406] width 227 height 33
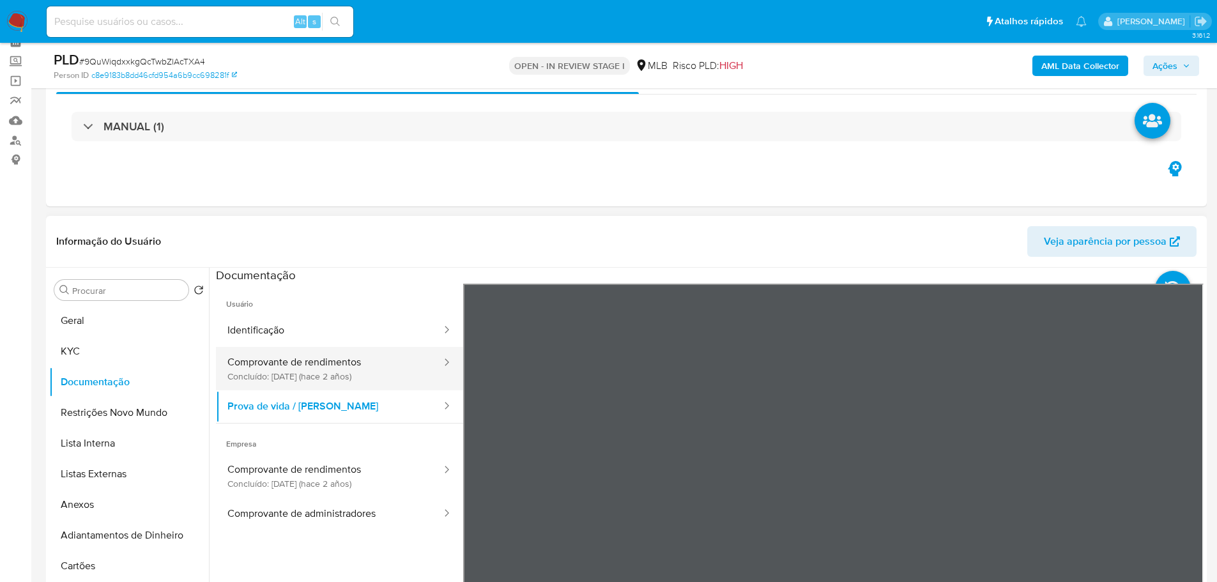
click at [294, 370] on button "Comprovante de rendimentos Concluído: 18/04/2023 (hace 2 años)" at bounding box center [329, 368] width 227 height 43
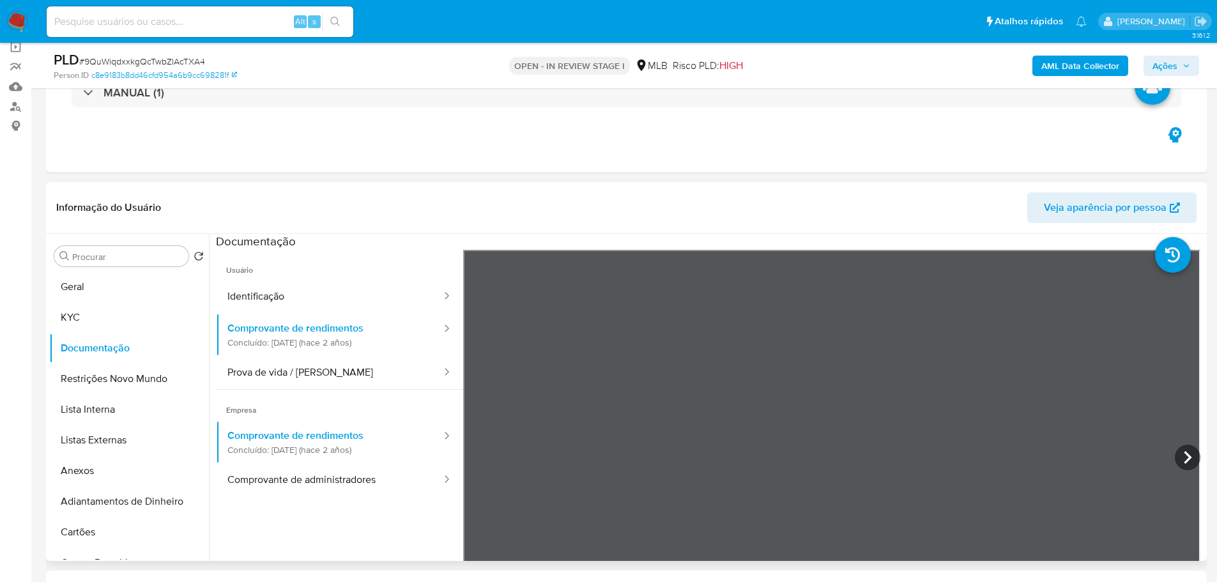
scroll to position [128, 0]
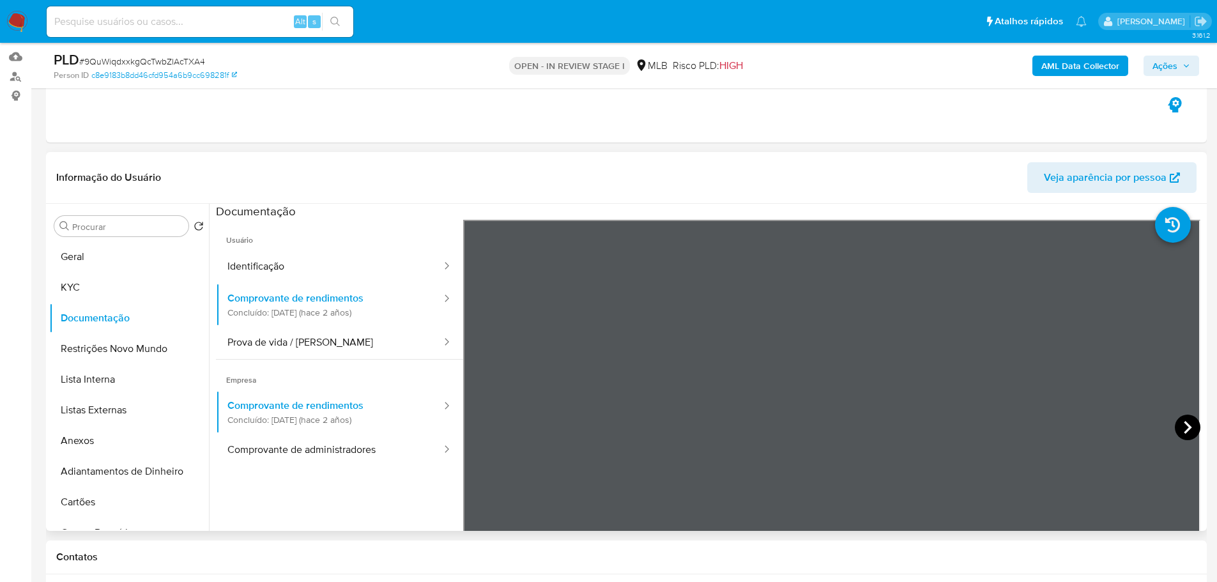
click at [1180, 425] on icon at bounding box center [1188, 427] width 26 height 26
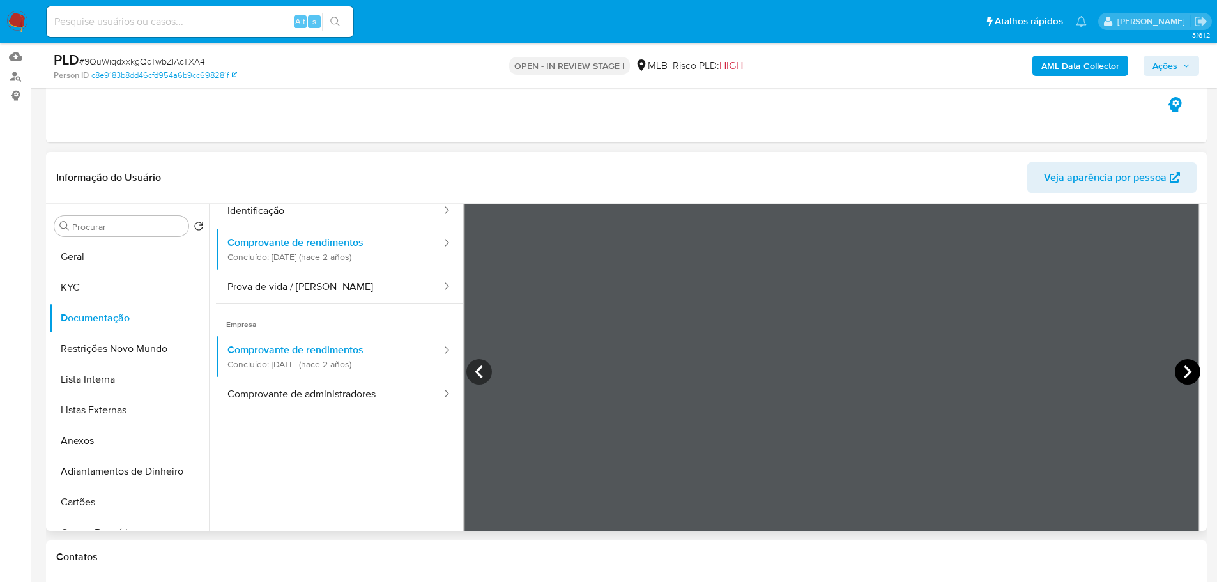
scroll to position [111, 0]
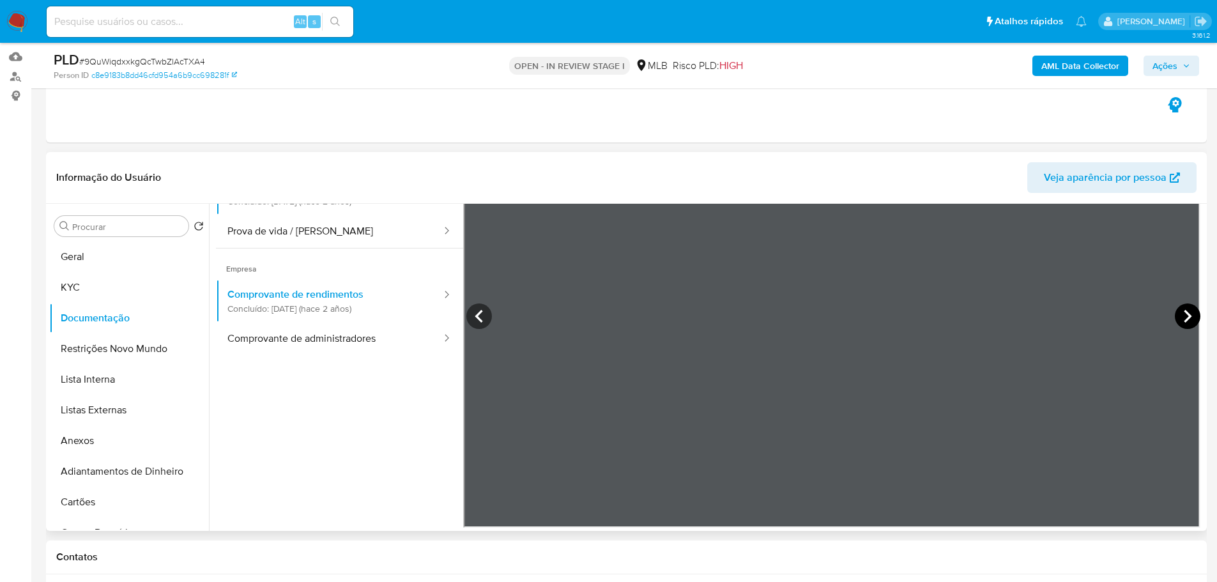
click at [1180, 314] on icon at bounding box center [1188, 316] width 26 height 26
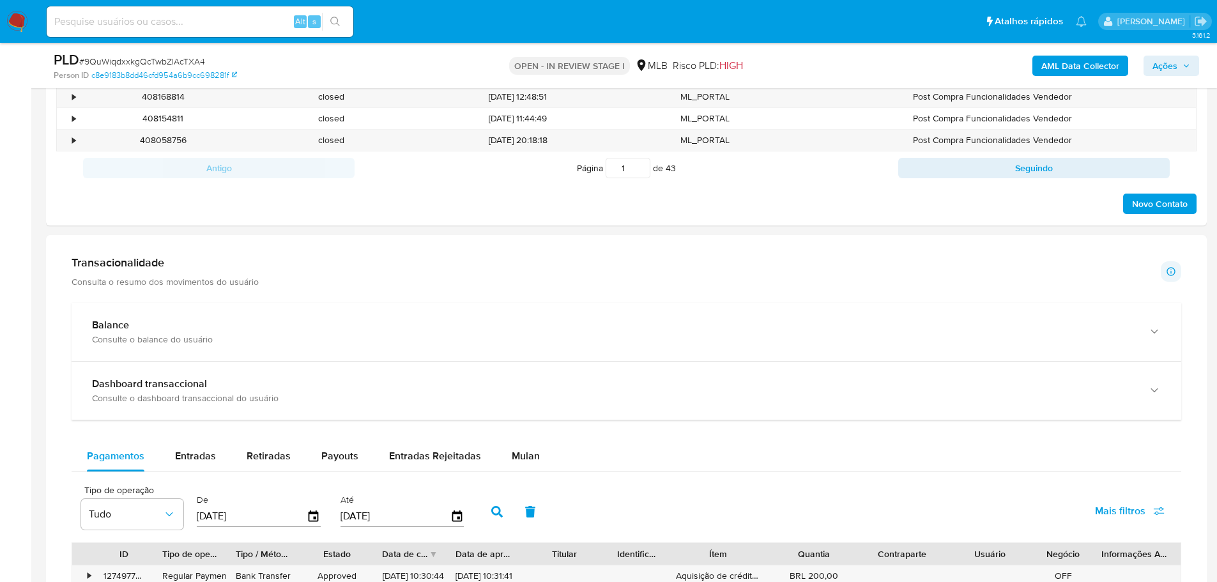
scroll to position [639, 0]
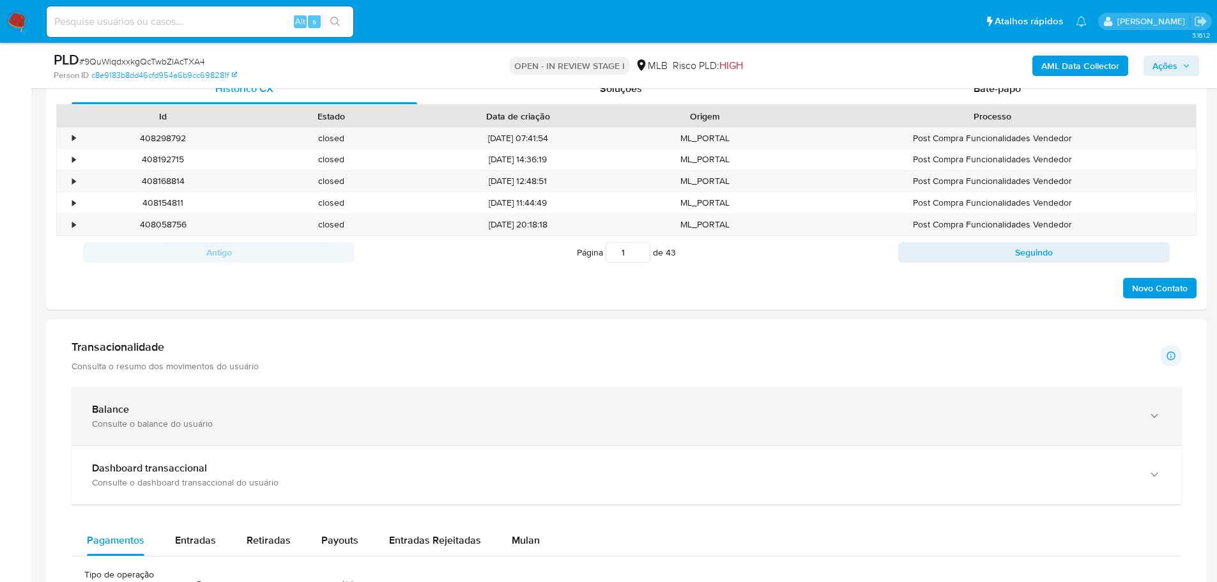
drag, startPoint x: 992, startPoint y: 435, endPoint x: 964, endPoint y: 405, distance: 41.1
click at [992, 435] on div "Balance Consulte o balance do usuário" at bounding box center [626, 416] width 1109 height 58
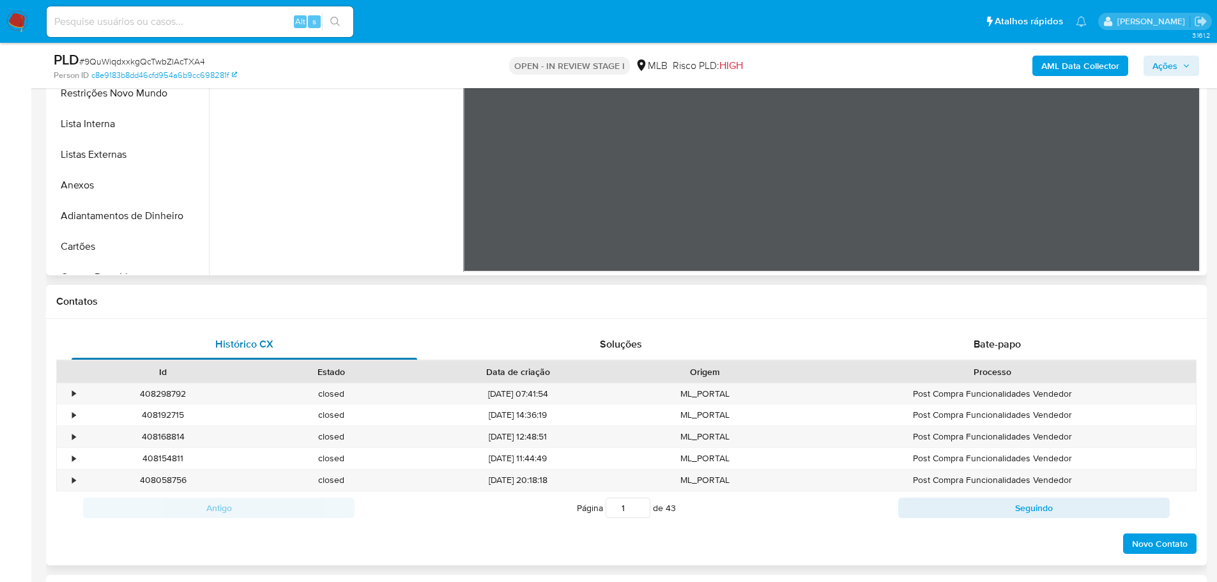
scroll to position [128, 0]
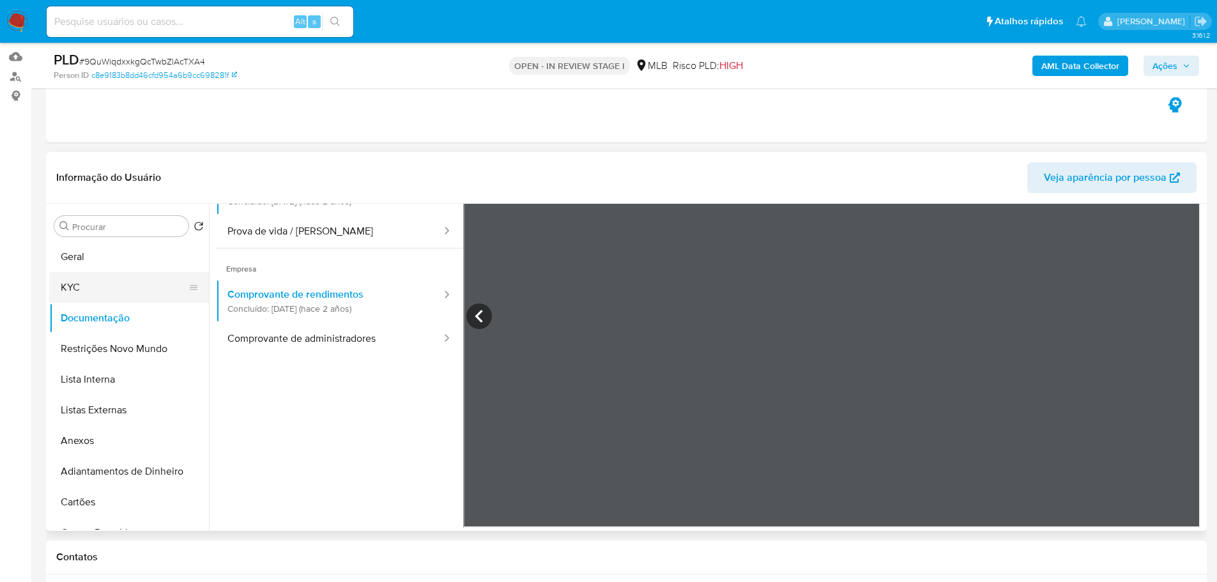
click at [86, 285] on button "KYC" at bounding box center [123, 287] width 149 height 31
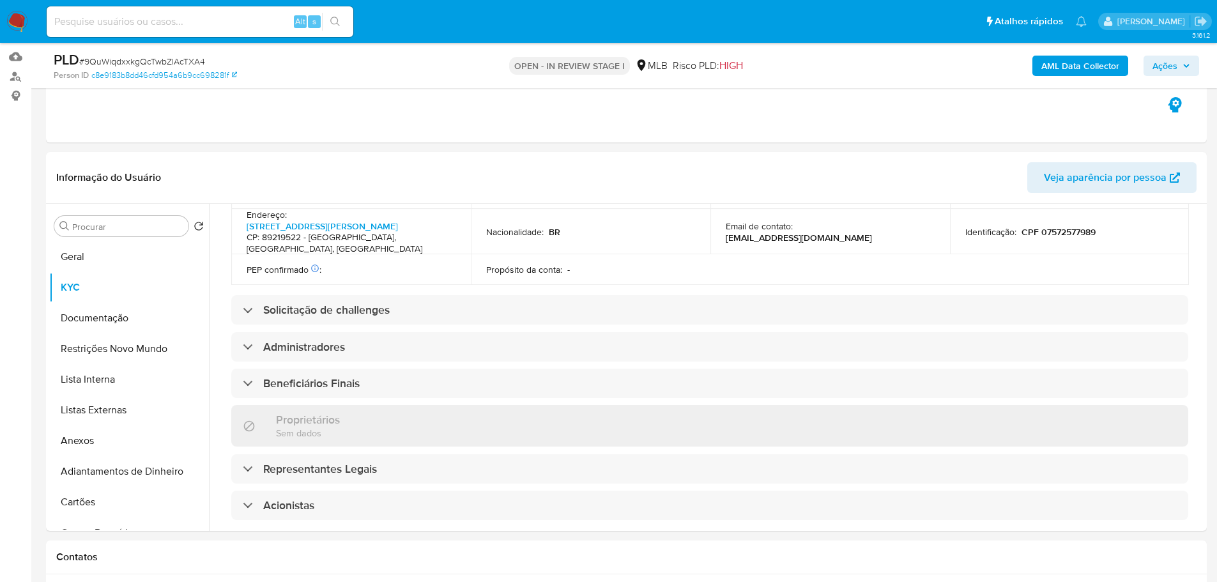
scroll to position [717, 0]
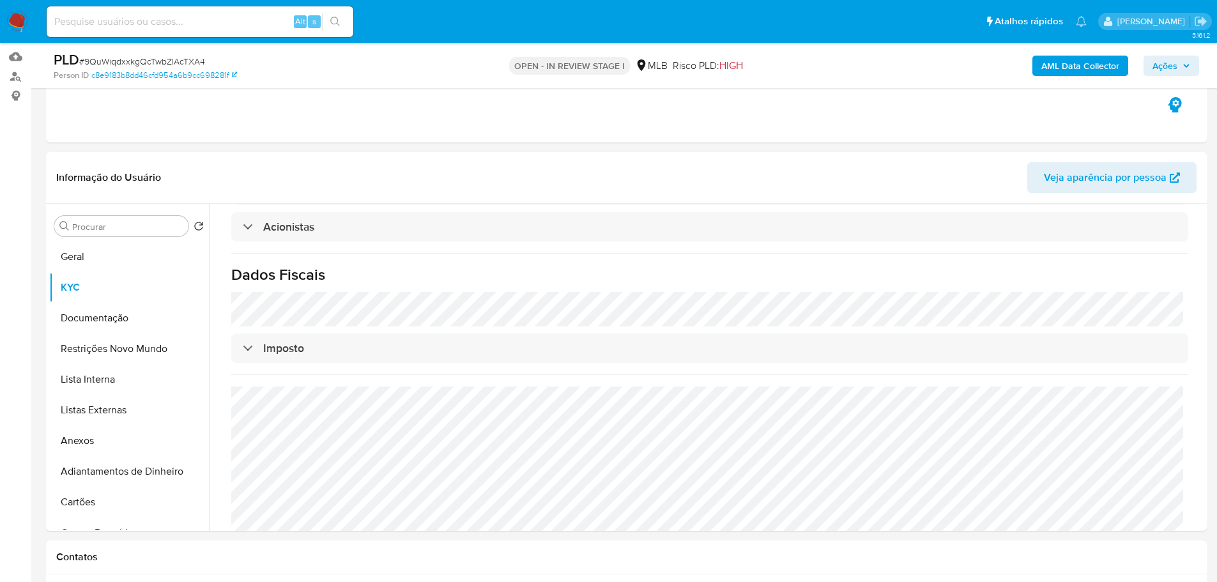
drag, startPoint x: 113, startPoint y: 350, endPoint x: 18, endPoint y: 379, distance: 99.6
click at [112, 349] on button "Restrições Novo Mundo" at bounding box center [129, 348] width 160 height 31
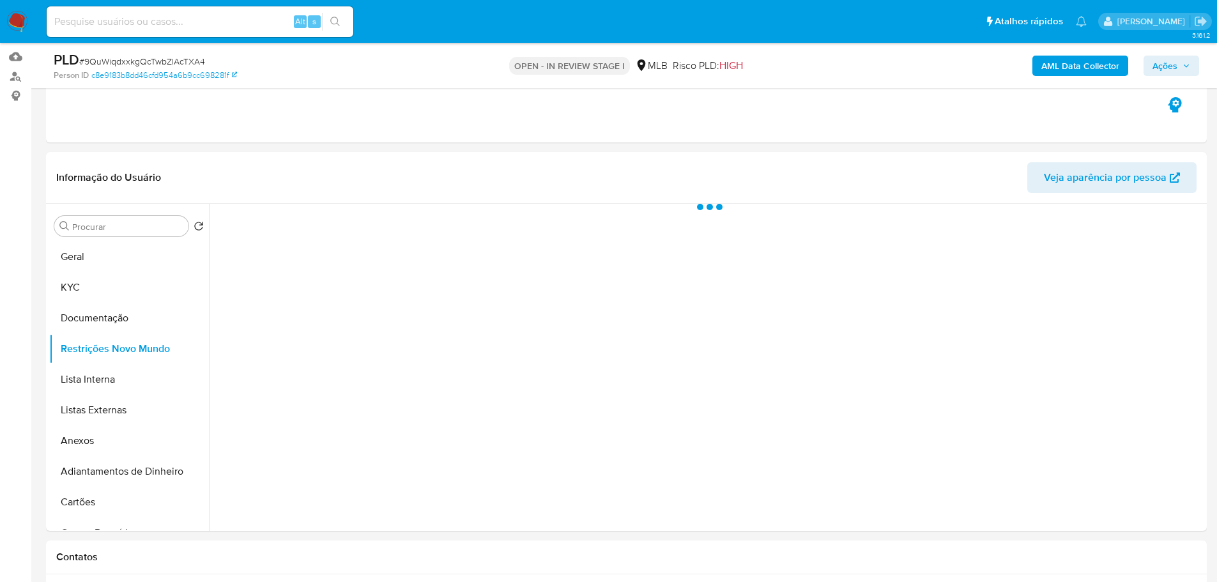
scroll to position [0, 0]
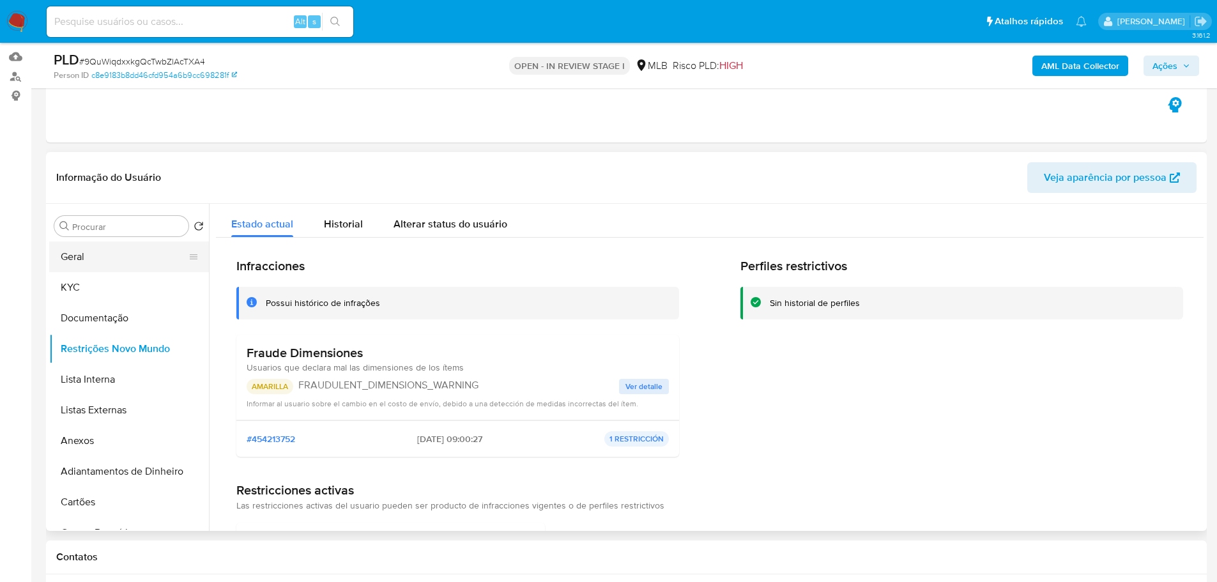
click at [91, 247] on button "Geral" at bounding box center [123, 256] width 149 height 31
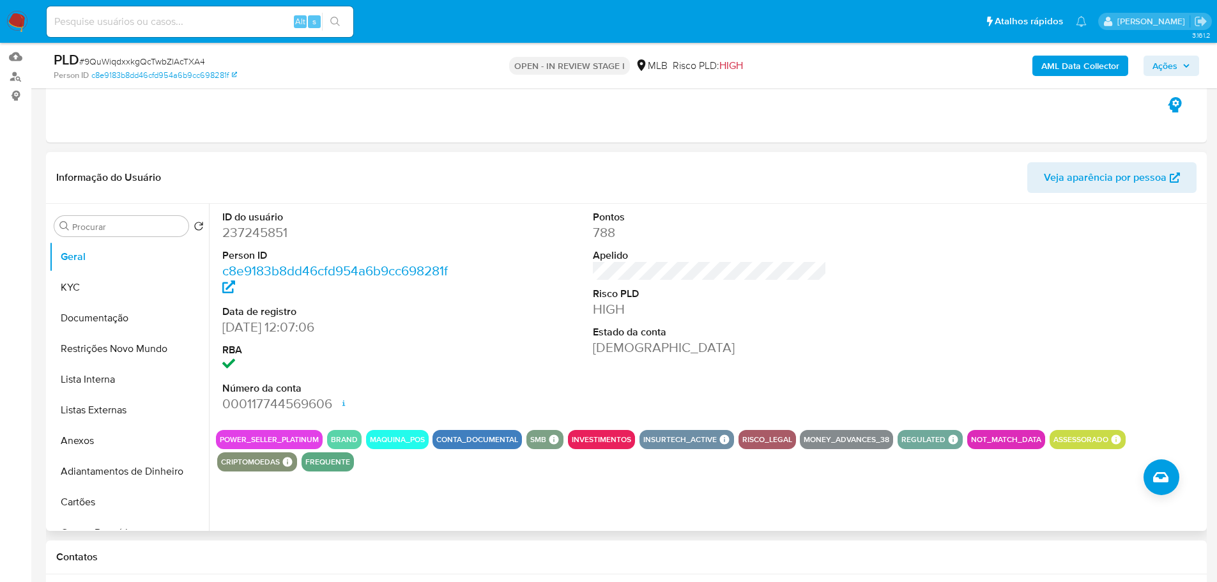
drag, startPoint x: 328, startPoint y: 561, endPoint x: 220, endPoint y: 482, distance: 133.5
click at [328, 561] on h1 "Contatos" at bounding box center [626, 557] width 1140 height 13
click at [117, 346] on button "Restrições Novo Mundo" at bounding box center [123, 348] width 149 height 31
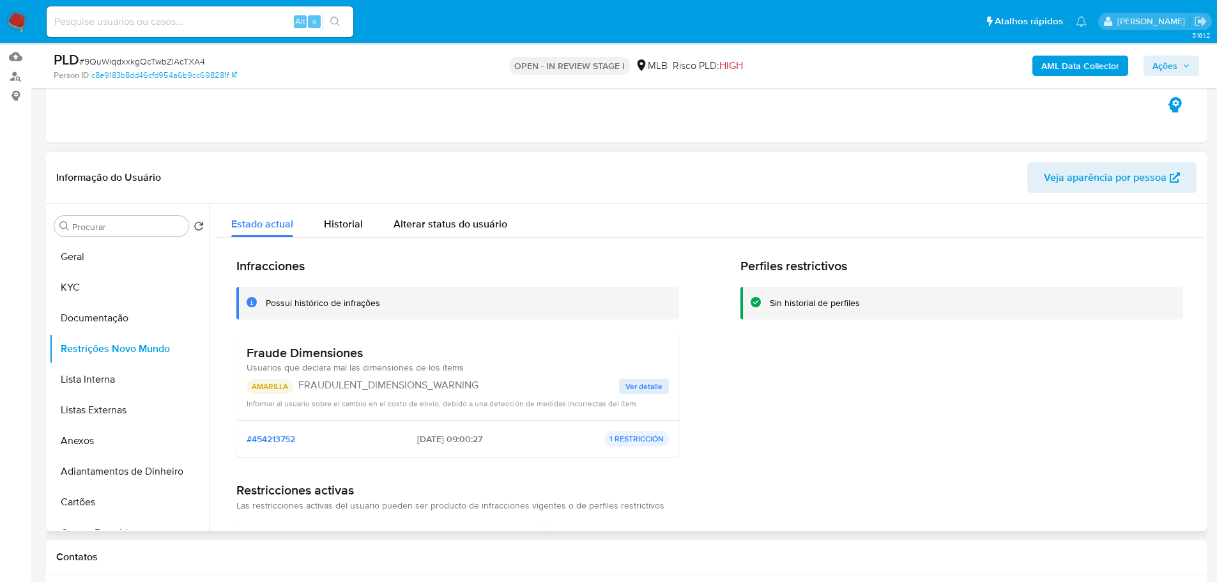
click at [266, 386] on p "AMARILLA" at bounding box center [270, 386] width 47 height 15
click at [325, 363] on span "Usuarios que declara mal las dimensiones de los ítems" at bounding box center [355, 367] width 217 height 13
click at [316, 360] on h3 "Fraude Dimensiones" at bounding box center [355, 353] width 217 height 16
click at [315, 360] on h3 "Fraude Dimensiones" at bounding box center [355, 353] width 217 height 16
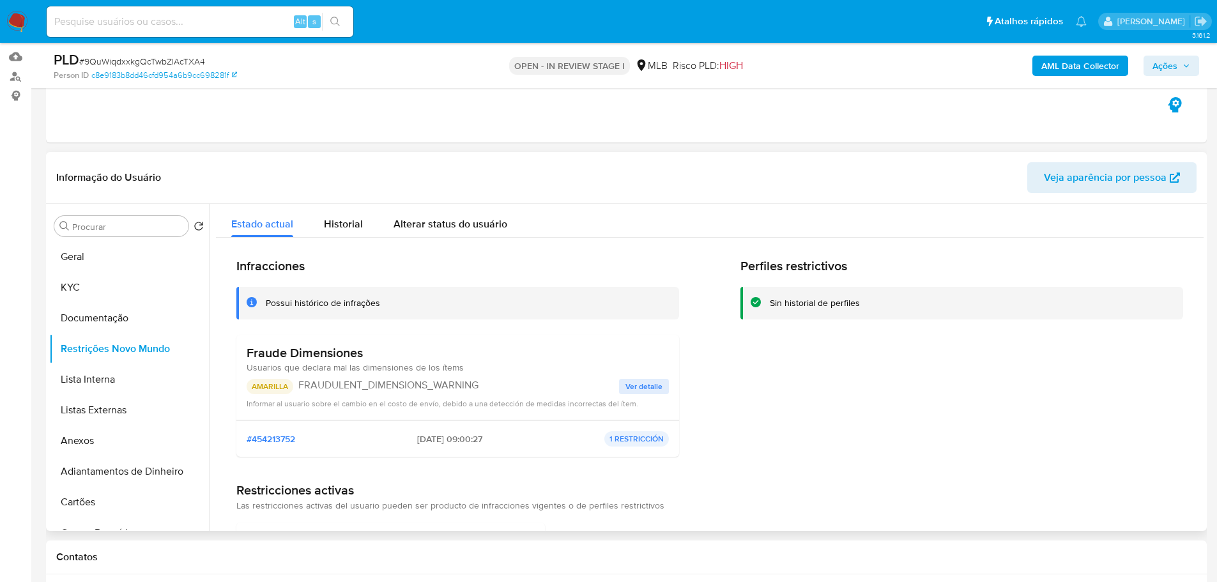
click at [314, 359] on h3 "Fraude Dimensiones" at bounding box center [355, 353] width 217 height 16
click at [314, 358] on h3 "Fraude Dimensiones" at bounding box center [355, 353] width 217 height 16
drag, startPoint x: 484, startPoint y: 388, endPoint x: 300, endPoint y: 381, distance: 184.1
click at [300, 381] on p "FRAUDULENT_DIMENSIONS_WARNING" at bounding box center [458, 385] width 321 height 13
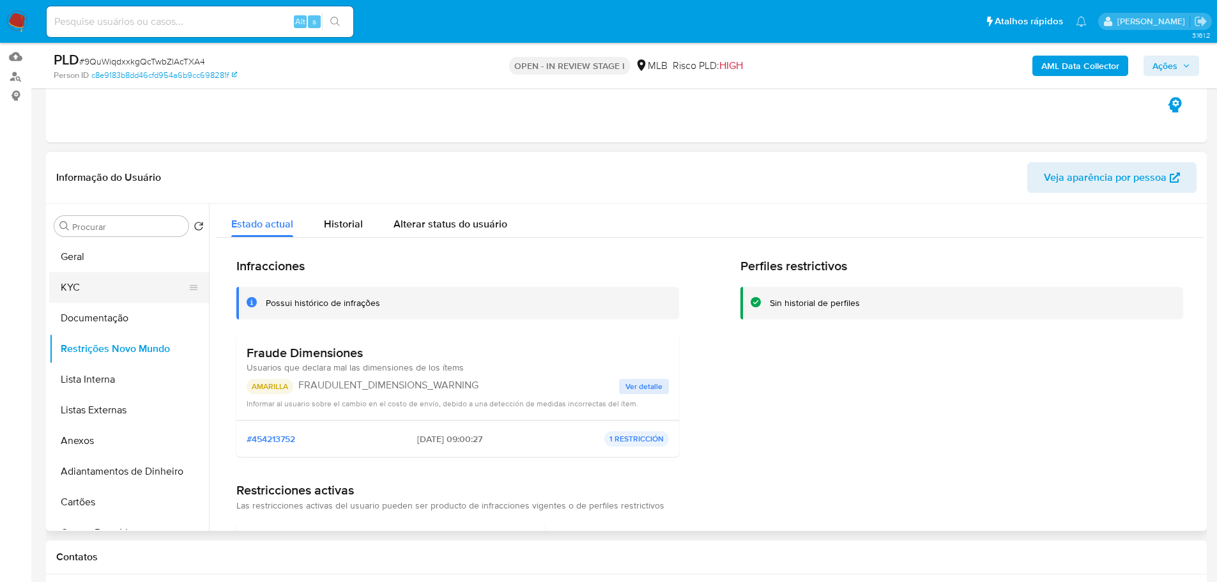
click at [112, 273] on button "KYC" at bounding box center [123, 287] width 149 height 31
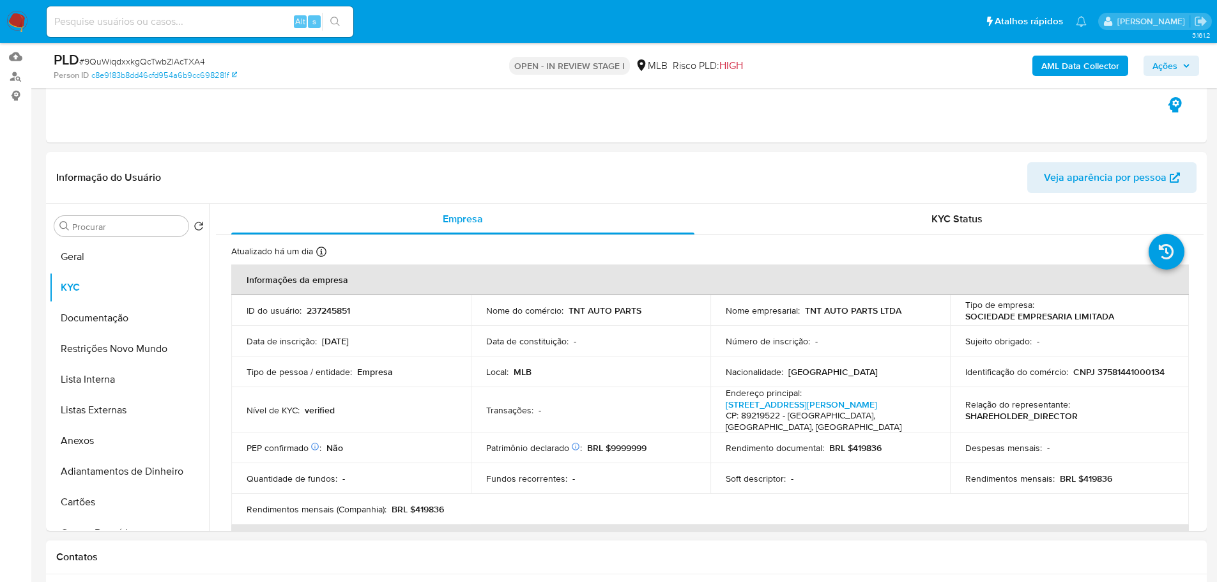
click at [211, 555] on h1 "Contatos" at bounding box center [626, 557] width 1140 height 13
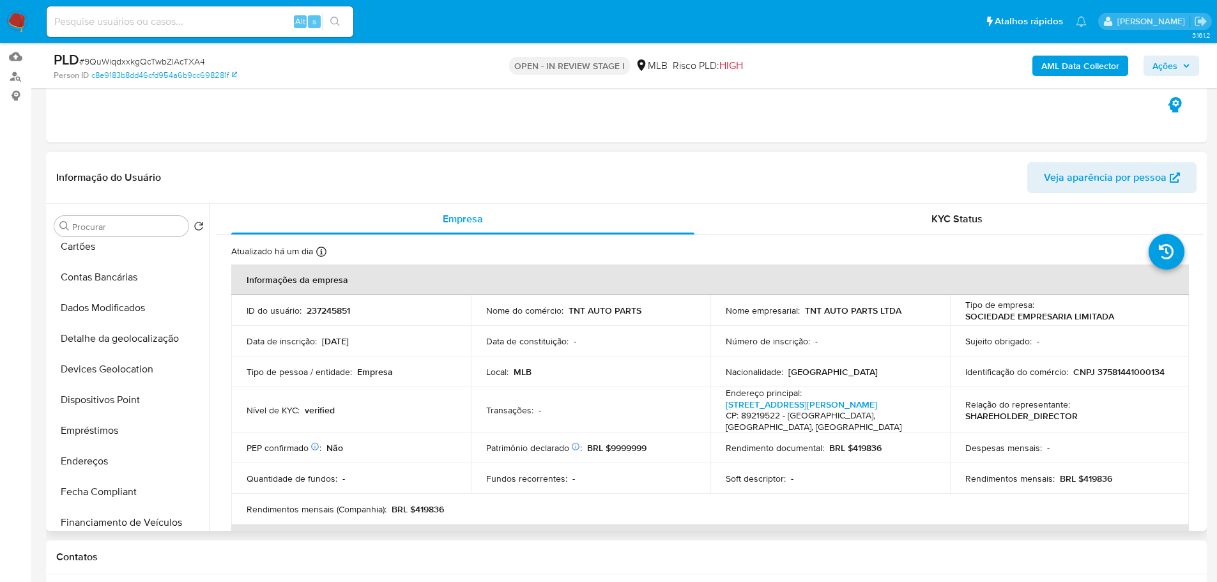
click at [46, 466] on div "Procurar Retornar ao pedido padrão Geral KYC Documentação Restrições Novo Mundo…" at bounding box center [626, 367] width 1160 height 327
click at [86, 459] on button "Endereços" at bounding box center [123, 461] width 149 height 31
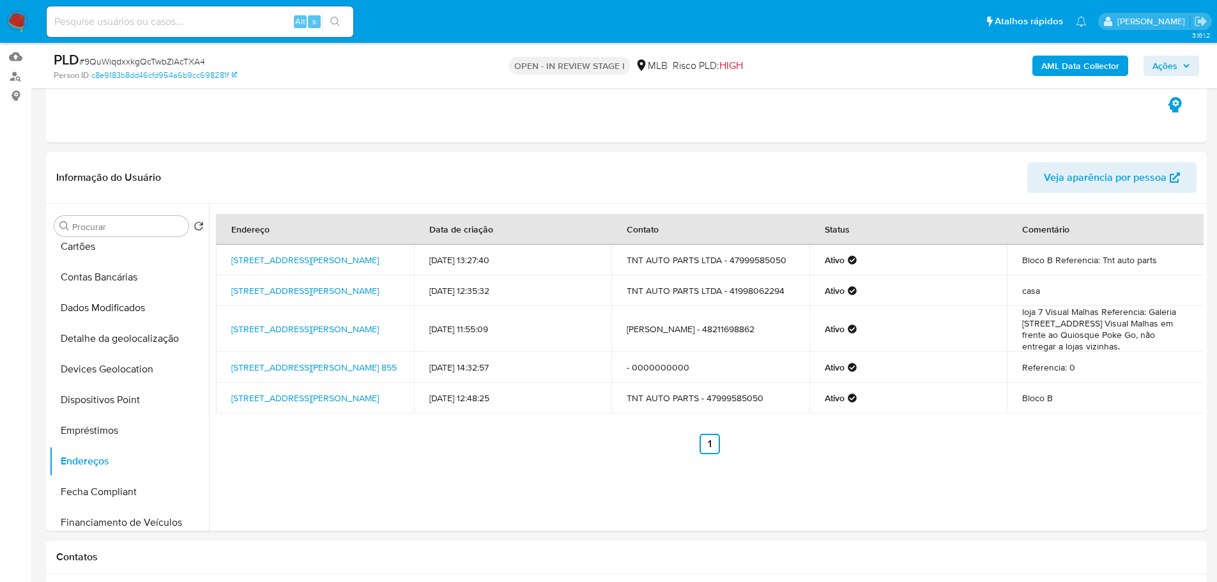
drag, startPoint x: 229, startPoint y: 544, endPoint x: 213, endPoint y: 531, distance: 20.1
click at [229, 544] on div "Contatos" at bounding box center [626, 557] width 1160 height 34
click at [128, 335] on button "Detalhe da geolocalização" at bounding box center [123, 338] width 149 height 31
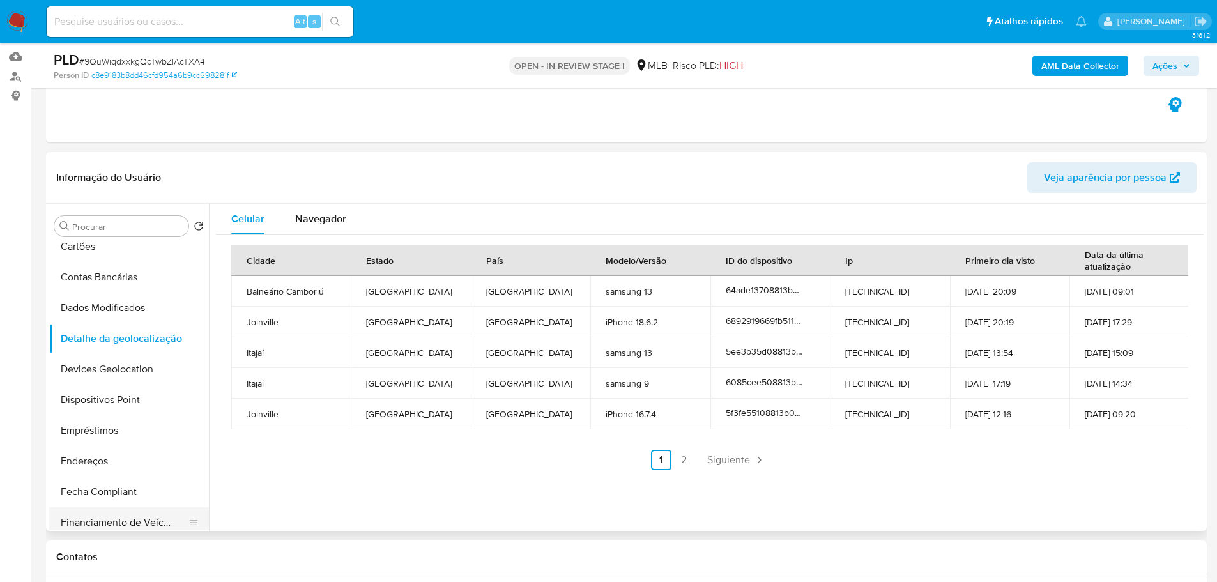
drag, startPoint x: 181, startPoint y: 555, endPoint x: 161, endPoint y: 526, distance: 34.9
click at [181, 555] on h1 "Contatos" at bounding box center [626, 557] width 1140 height 13
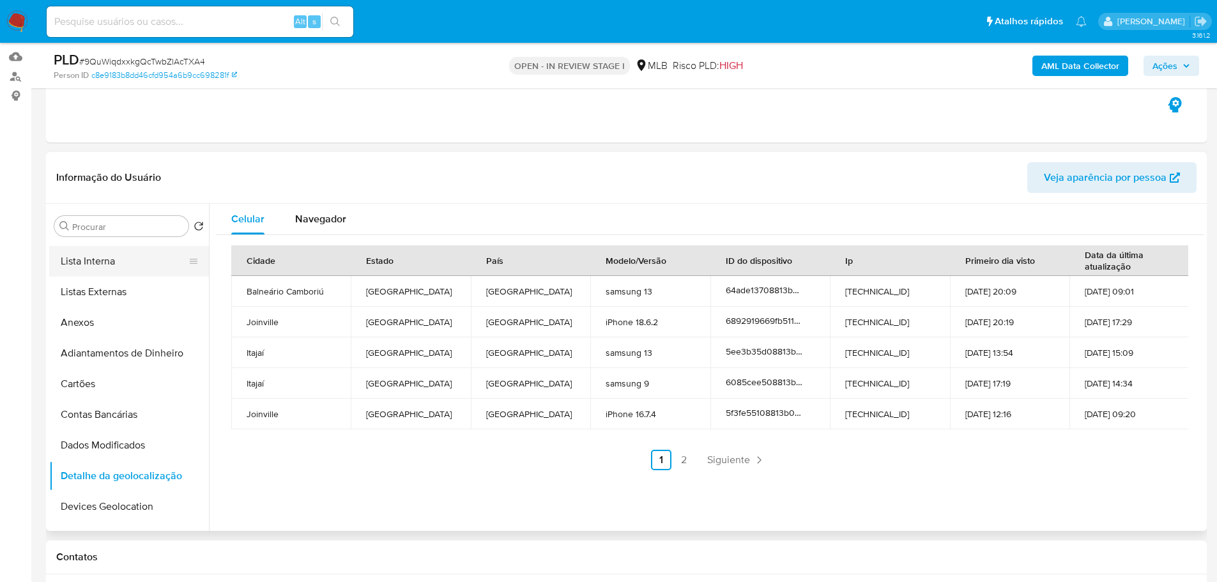
scroll to position [0, 0]
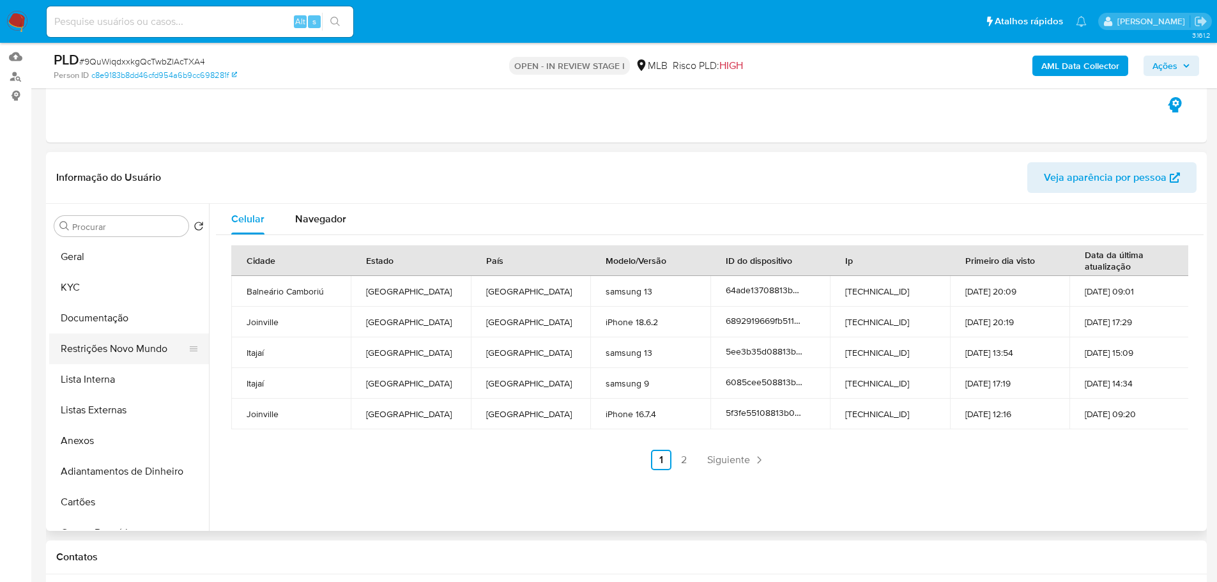
click at [116, 353] on button "Restrições Novo Mundo" at bounding box center [123, 348] width 149 height 31
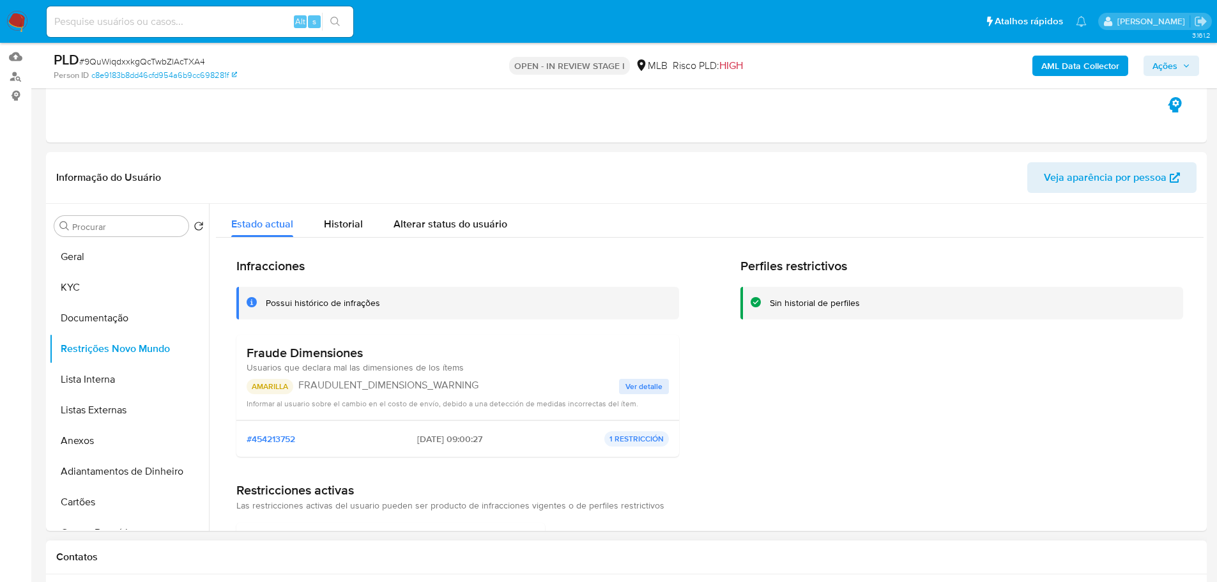
click at [303, 557] on h1 "Contatos" at bounding box center [626, 557] width 1140 height 13
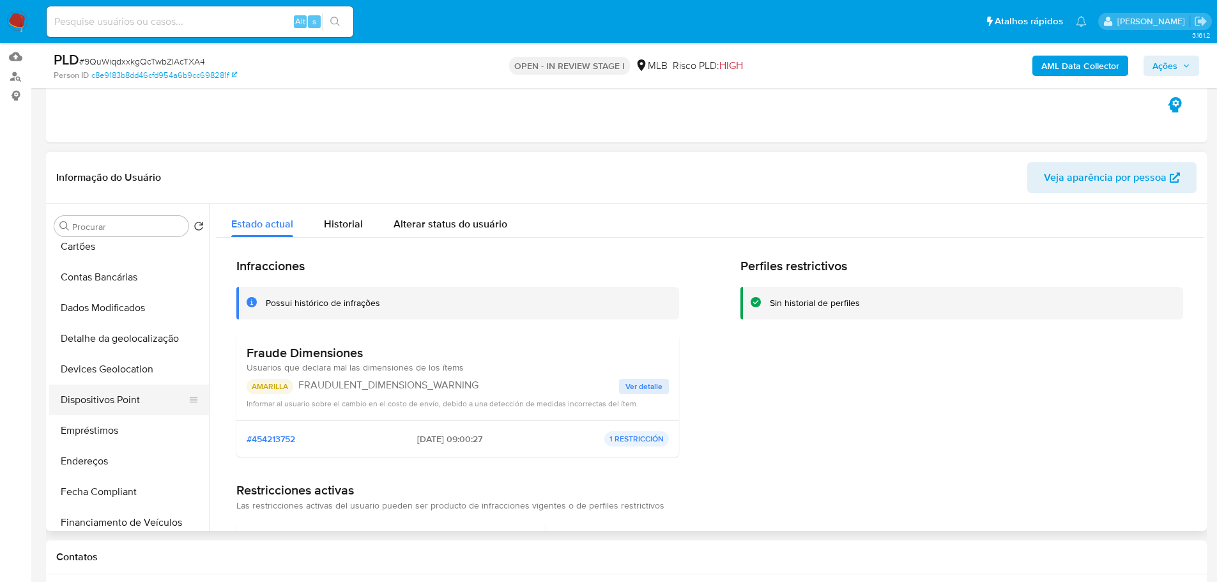
click at [132, 400] on button "Dispositivos Point" at bounding box center [123, 399] width 149 height 31
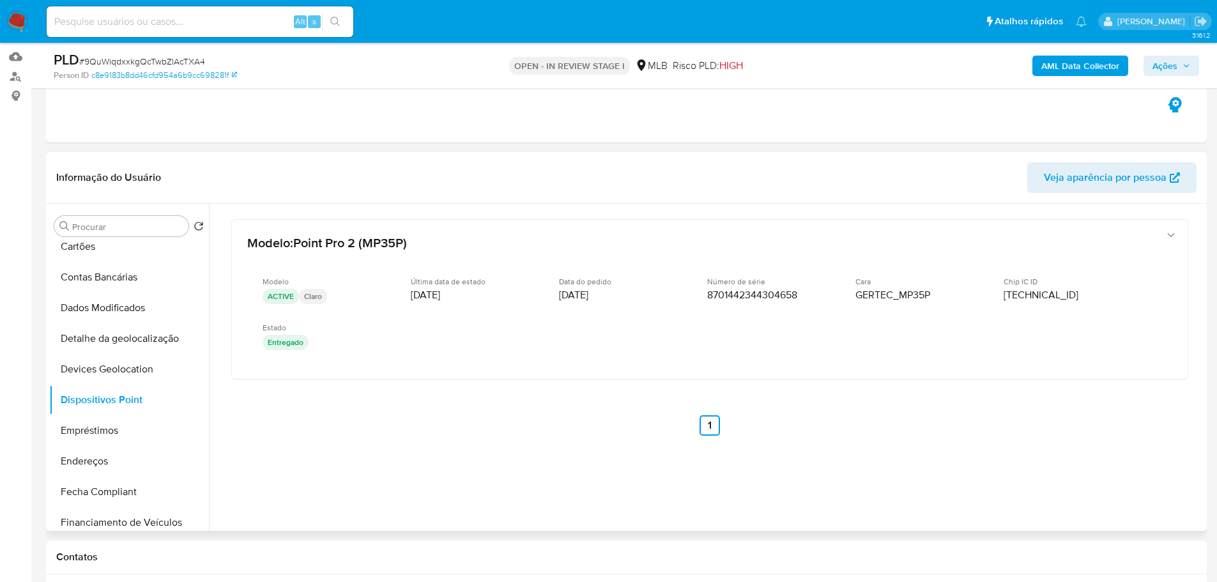
click at [703, 456] on div "Modelo : Point Pro 2 (MP35P) Modelo ACTIVE Claro Última data de estado 01/03/20…" at bounding box center [709, 344] width 987 height 281
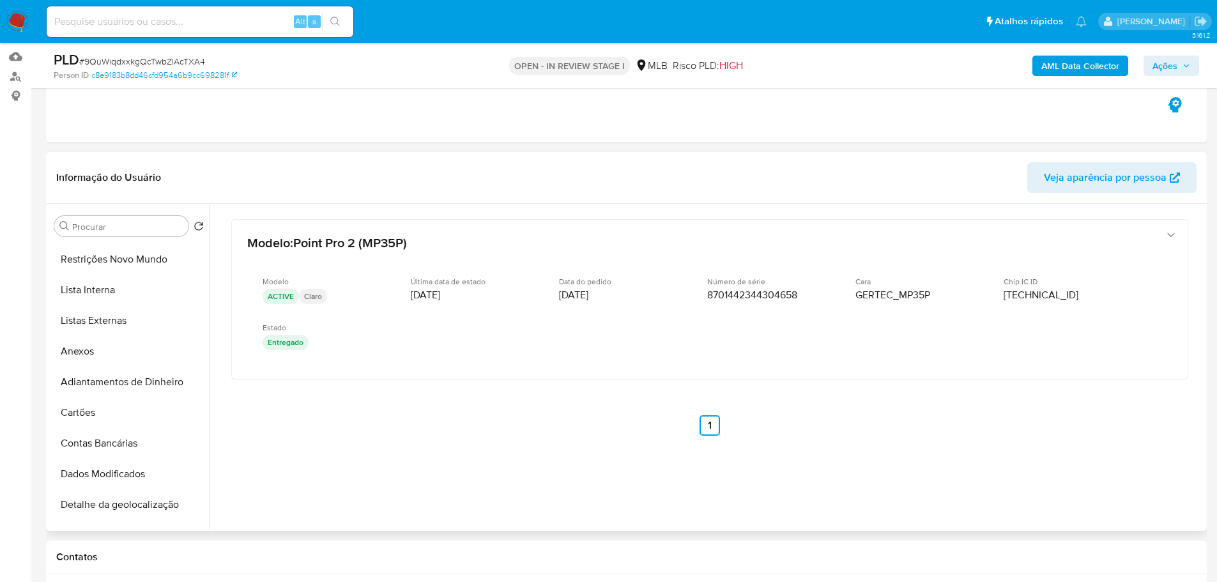
scroll to position [0, 0]
click at [102, 282] on button "KYC" at bounding box center [123, 287] width 149 height 31
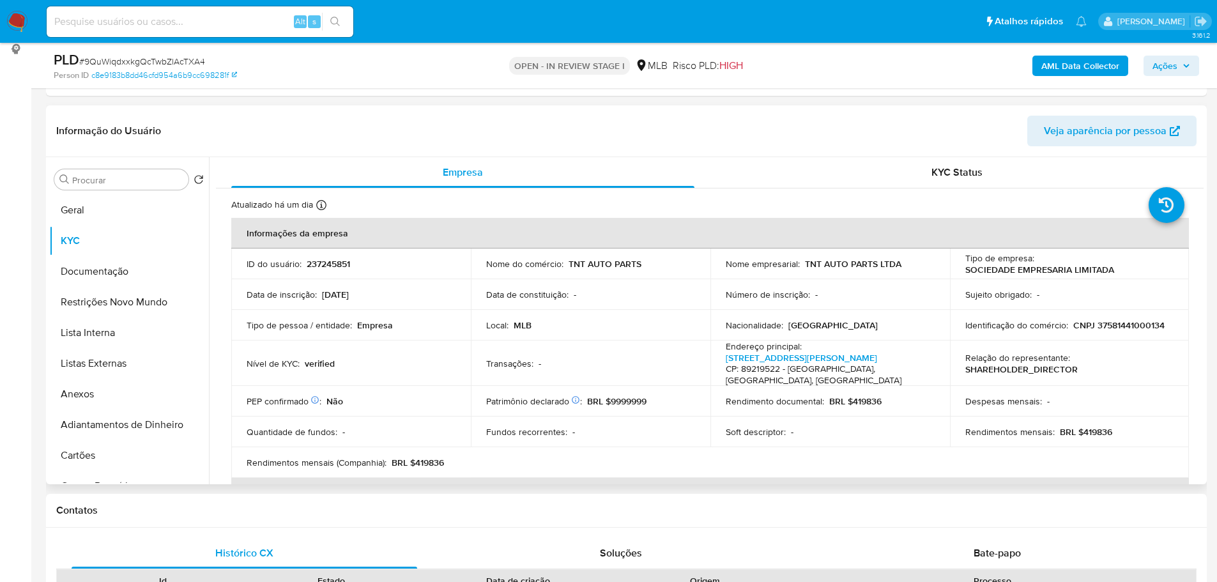
scroll to position [255, 0]
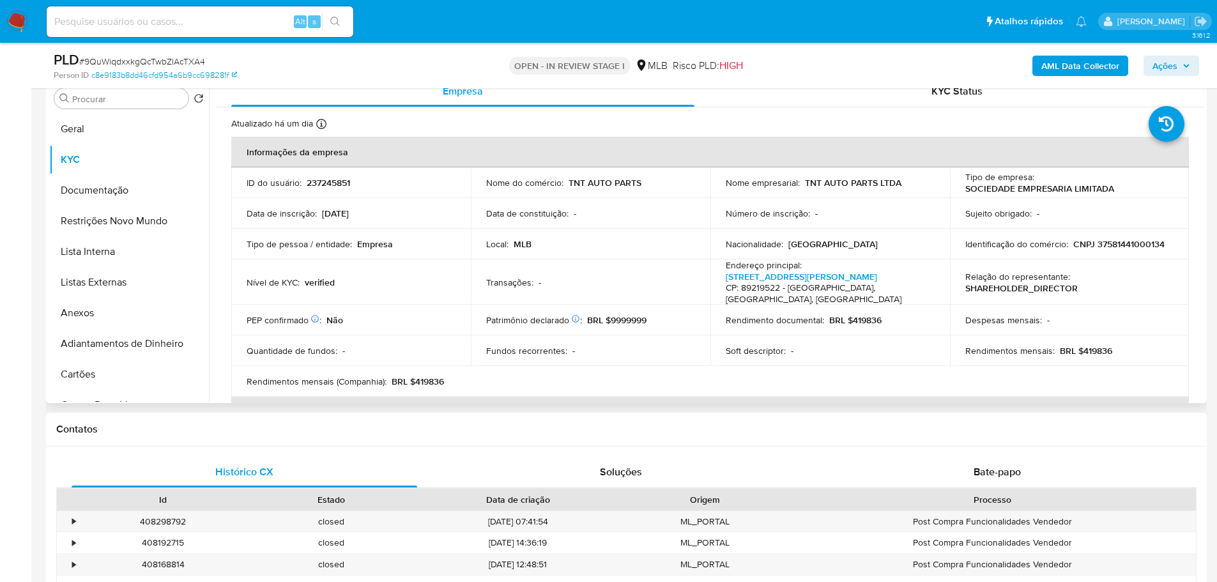
click at [1106, 243] on p "CNPJ 37581441000134" at bounding box center [1118, 243] width 91 height 11
copy p "37581441000134"
click at [109, 139] on button "Geral" at bounding box center [123, 129] width 149 height 31
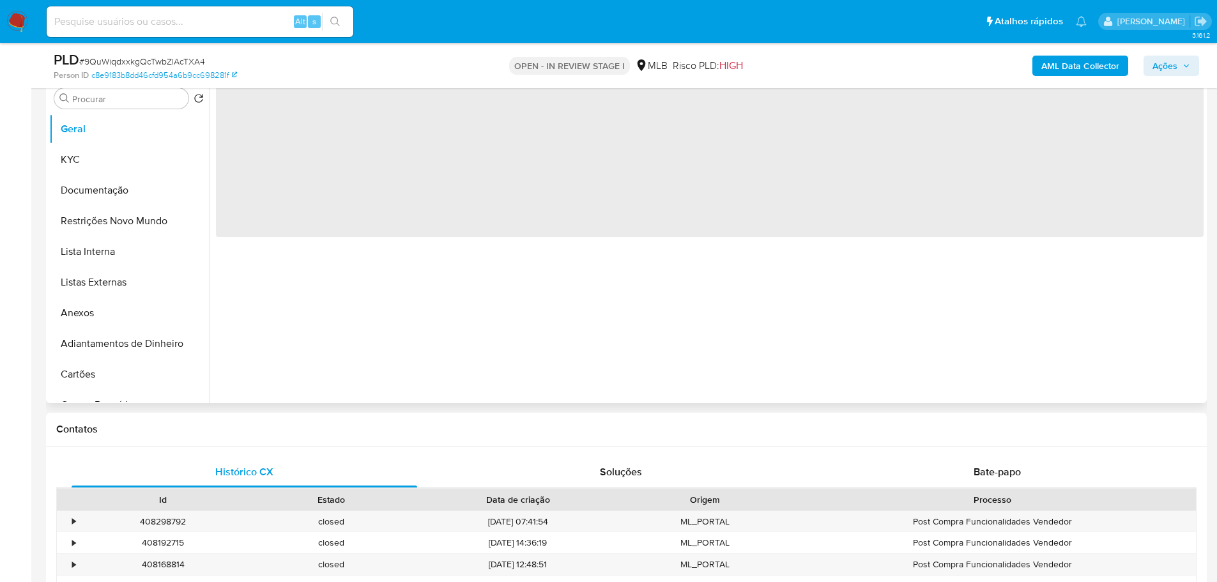
scroll to position [128, 0]
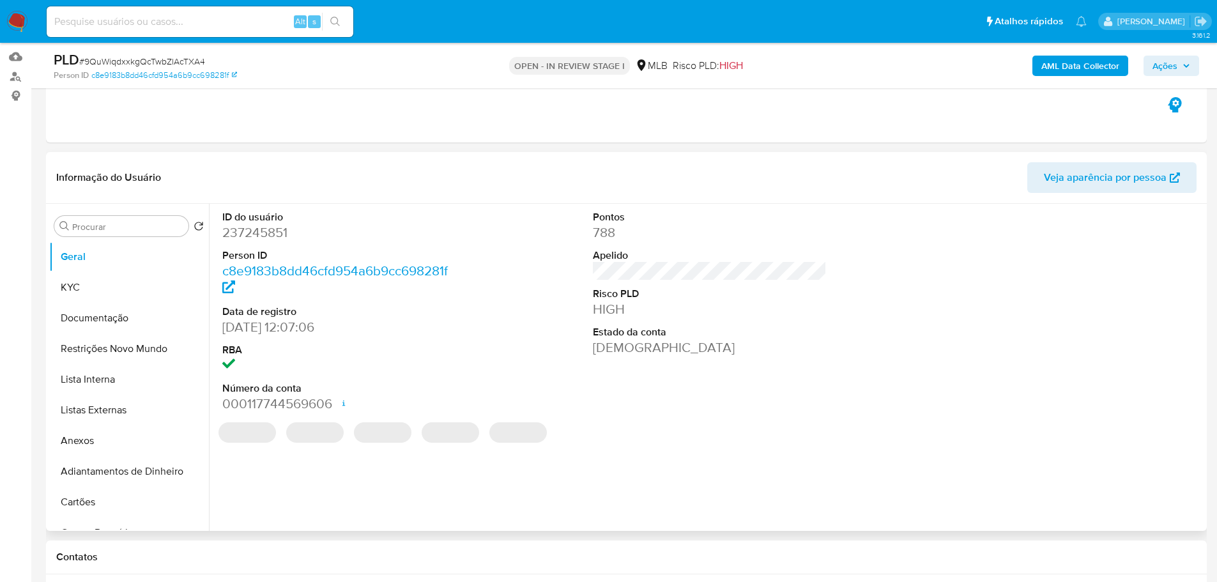
click at [262, 225] on dd "237245851" at bounding box center [339, 233] width 234 height 18
copy dd "237245851"
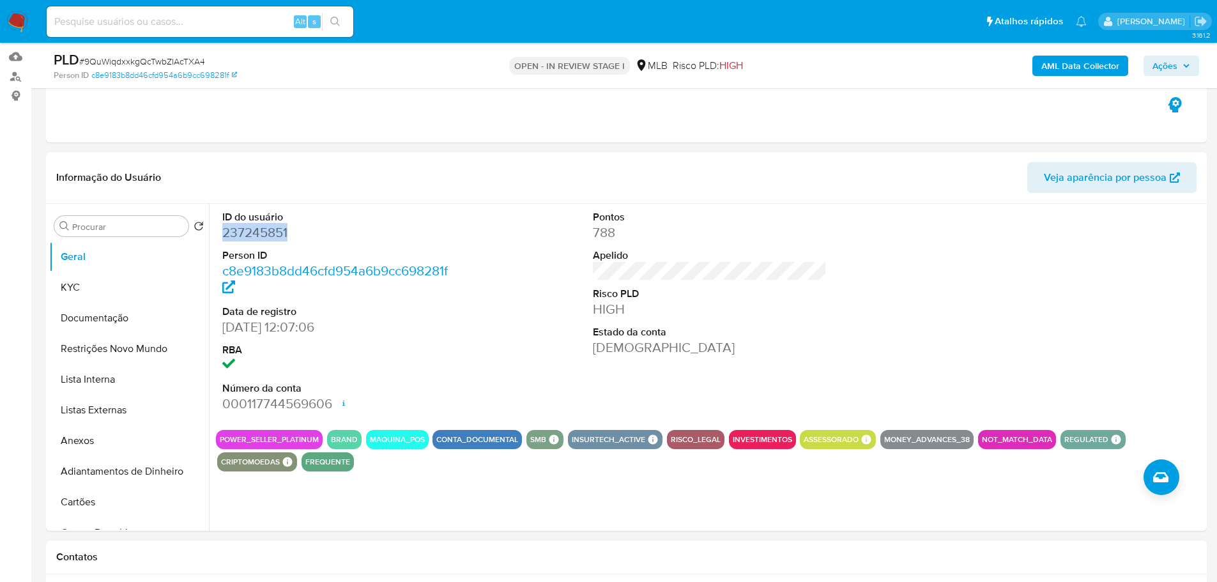
drag, startPoint x: 643, startPoint y: 533, endPoint x: 179, endPoint y: 427, distance: 476.3
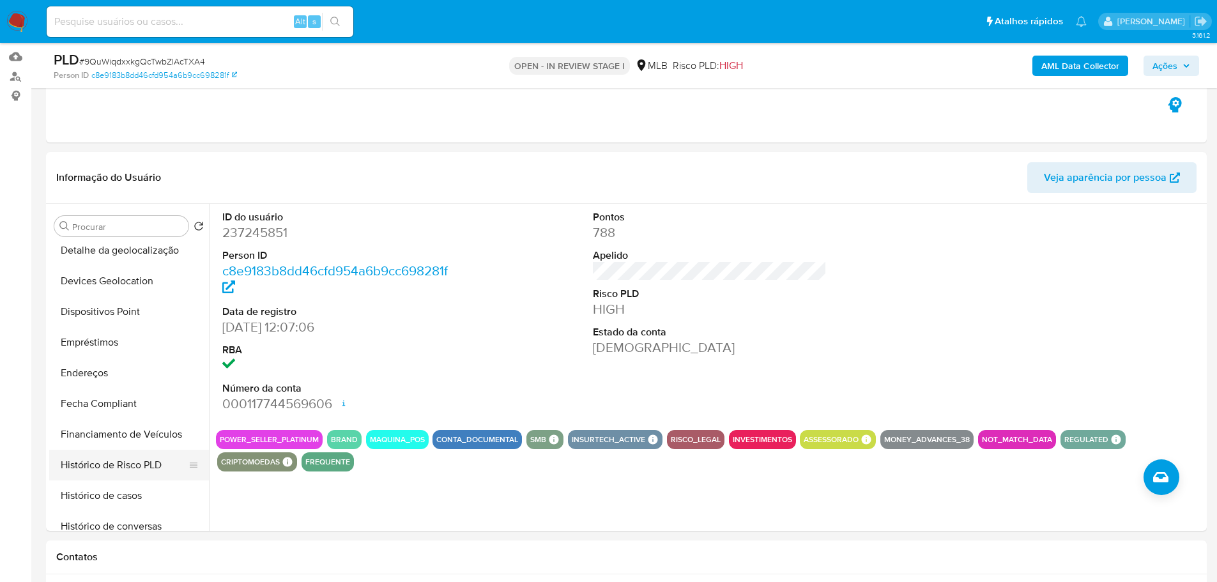
scroll to position [383, 0]
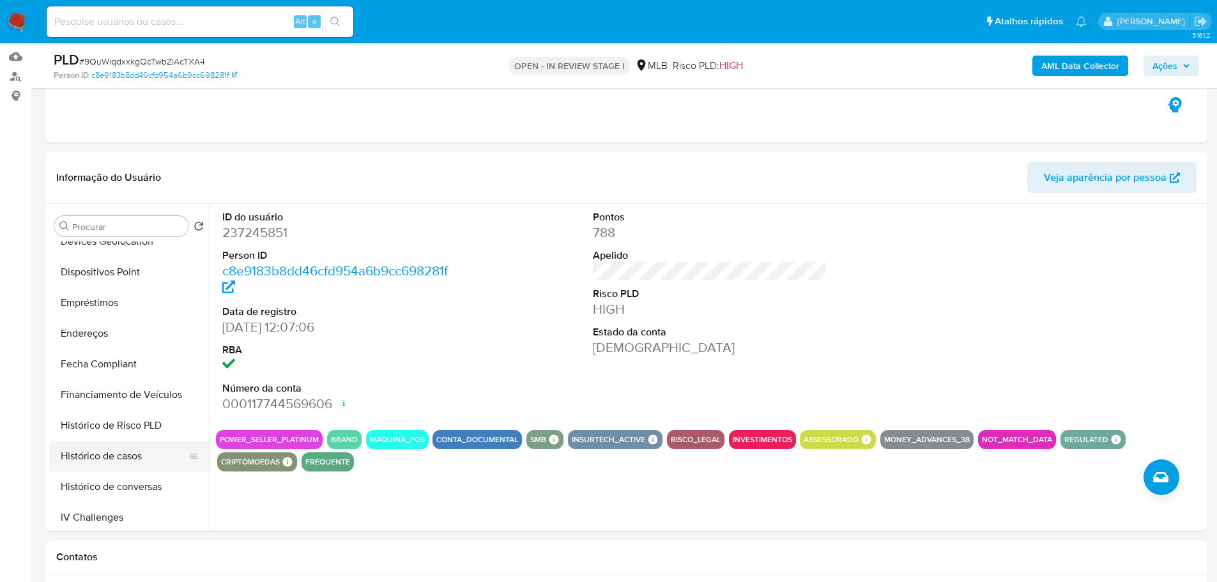
click at [131, 448] on button "Histórico de casos" at bounding box center [123, 456] width 149 height 31
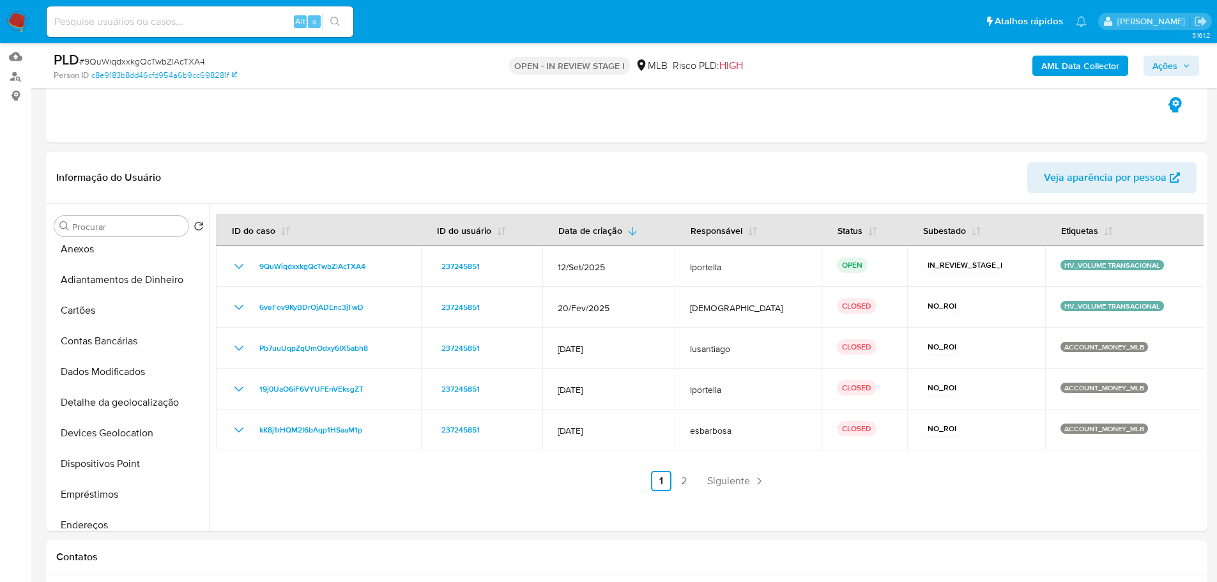
scroll to position [64, 0]
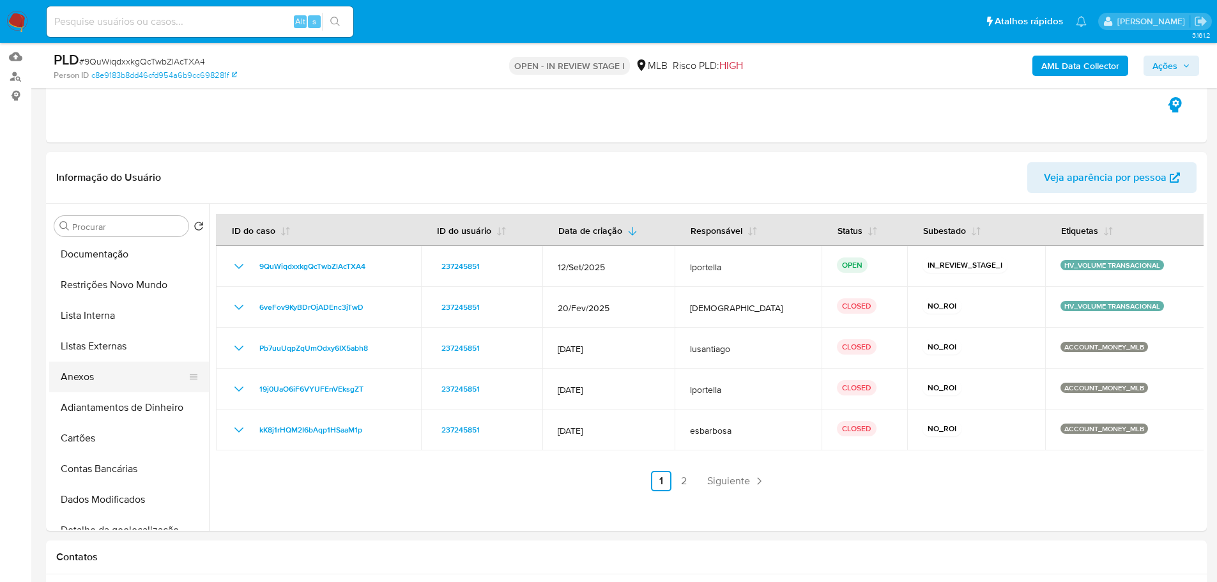
click at [81, 382] on button "Anexos" at bounding box center [123, 376] width 149 height 31
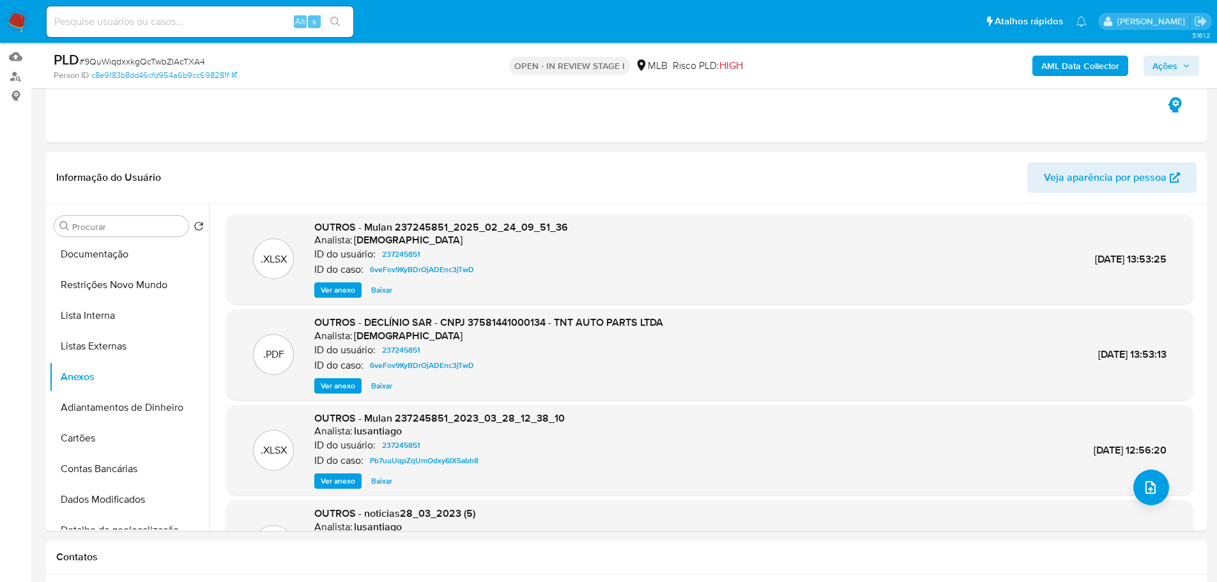
click at [345, 386] on span "Ver anexo" at bounding box center [338, 385] width 34 height 13
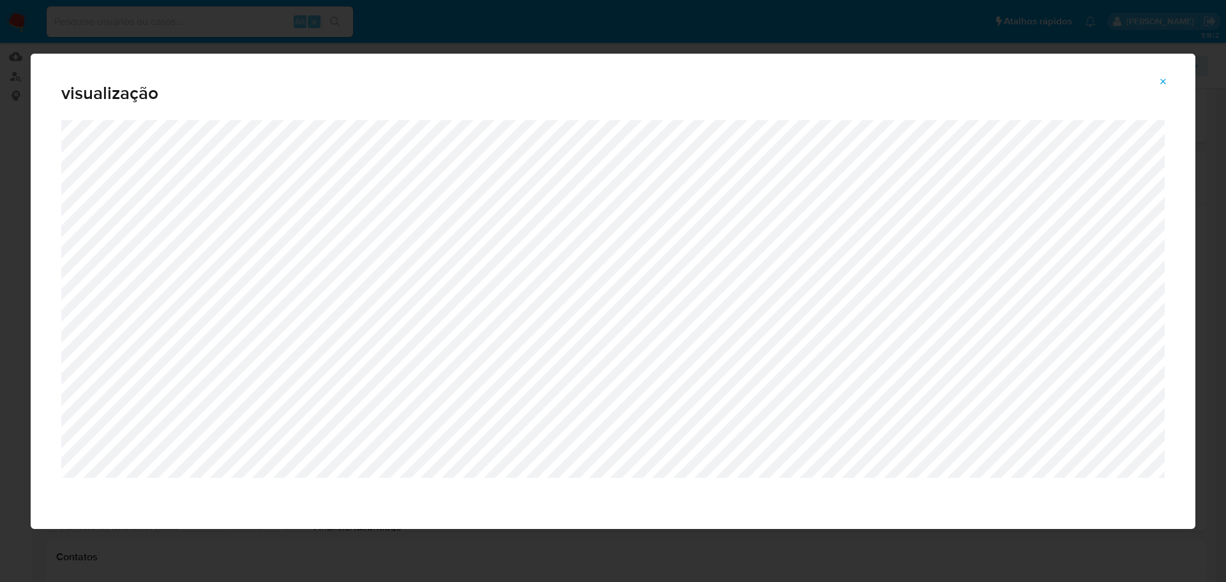
click at [1162, 80] on icon "Attachment preview" at bounding box center [1164, 82] width 6 height 6
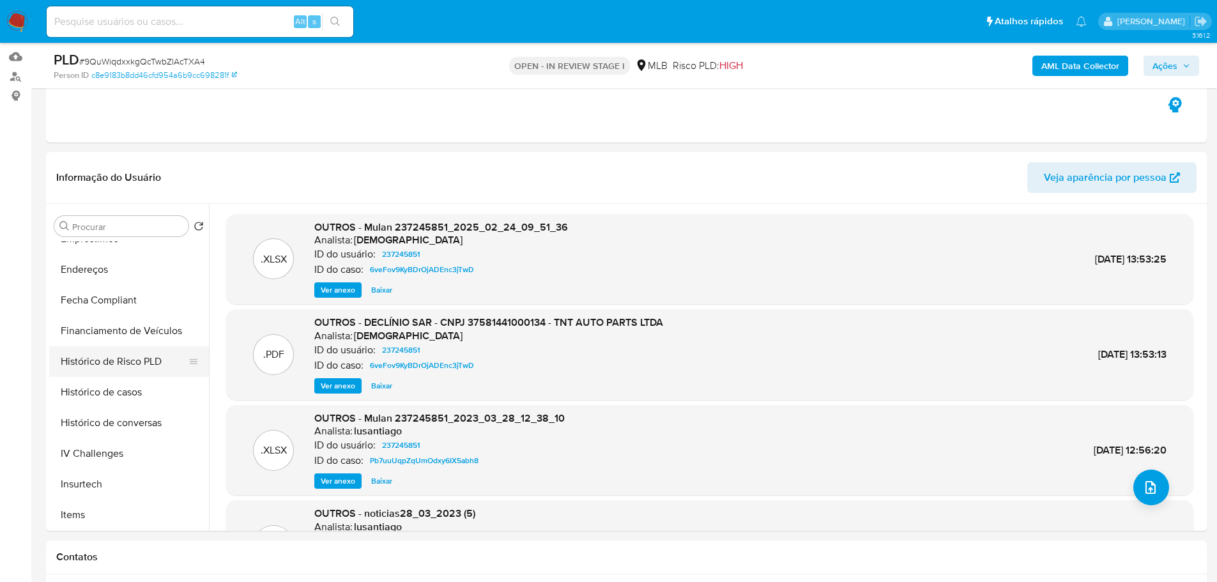
scroll to position [383, 0]
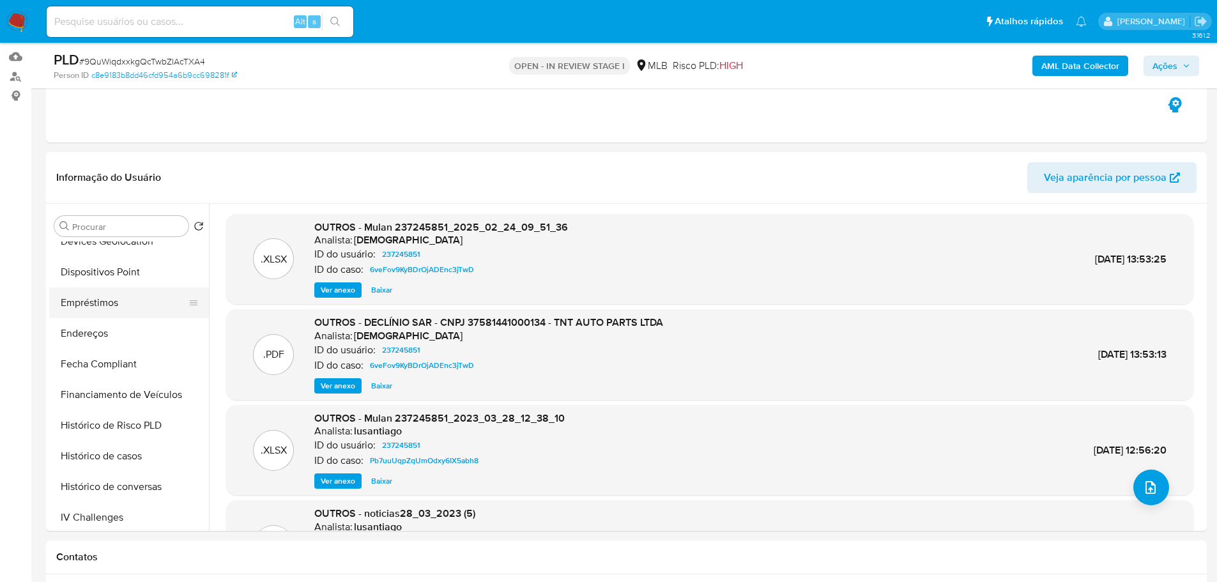
click at [90, 296] on button "Empréstimos" at bounding box center [123, 302] width 149 height 31
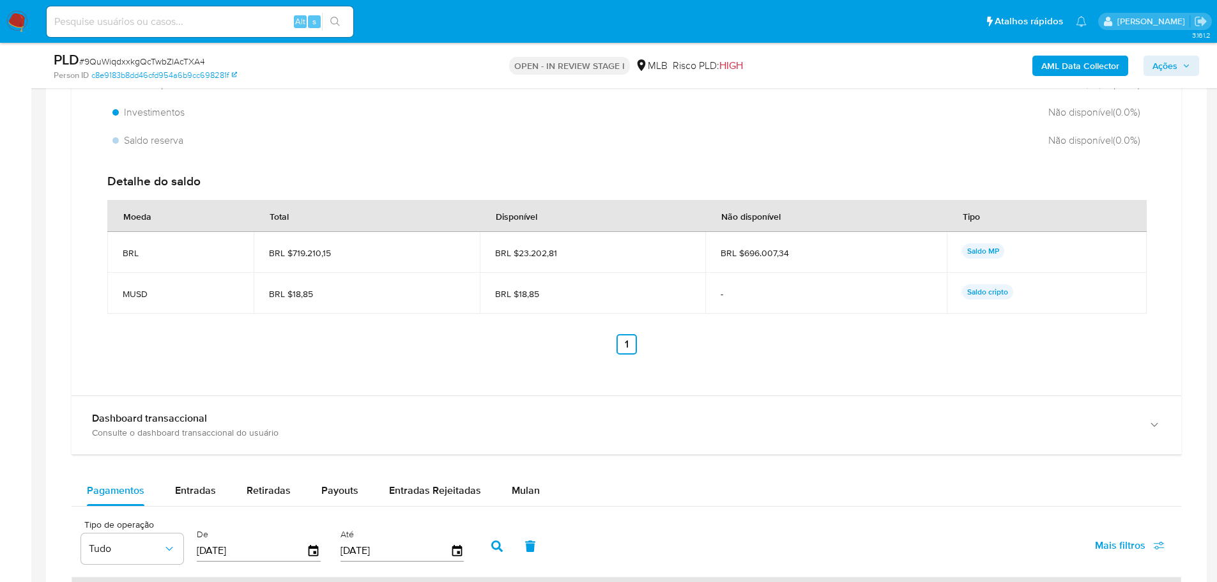
scroll to position [1341, 0]
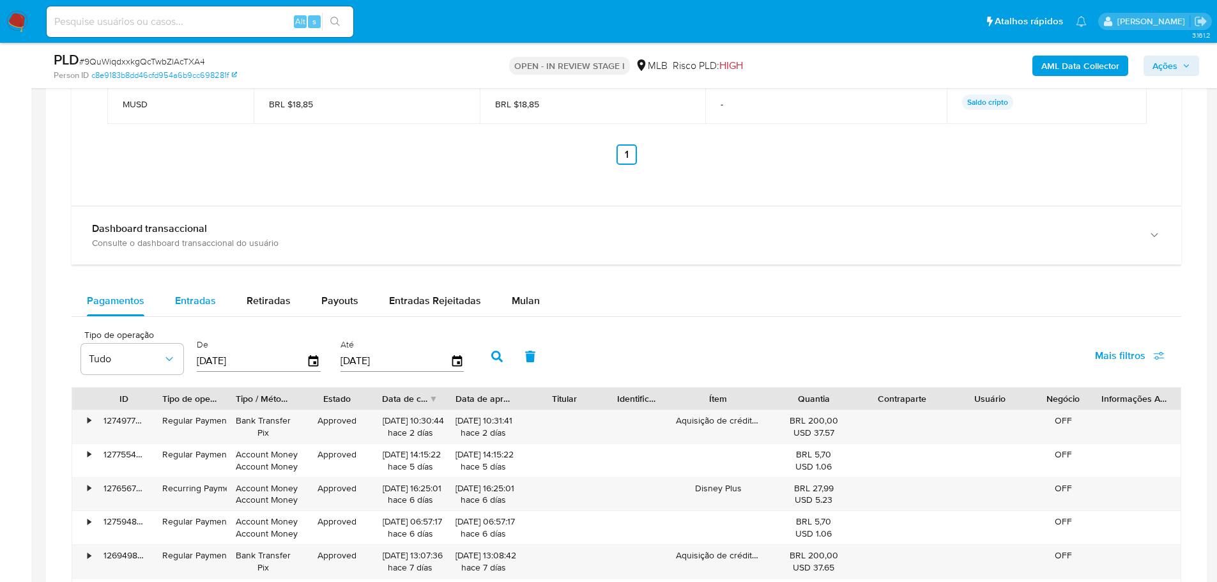
click at [191, 305] on span "Entradas" at bounding box center [195, 300] width 41 height 15
select select "10"
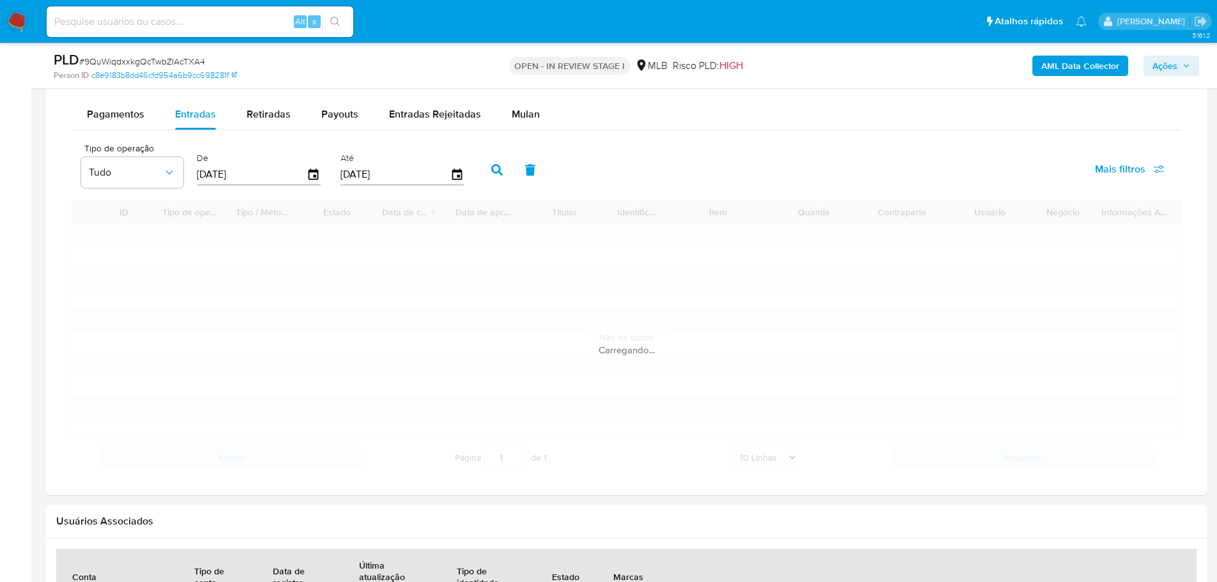
scroll to position [1533, 0]
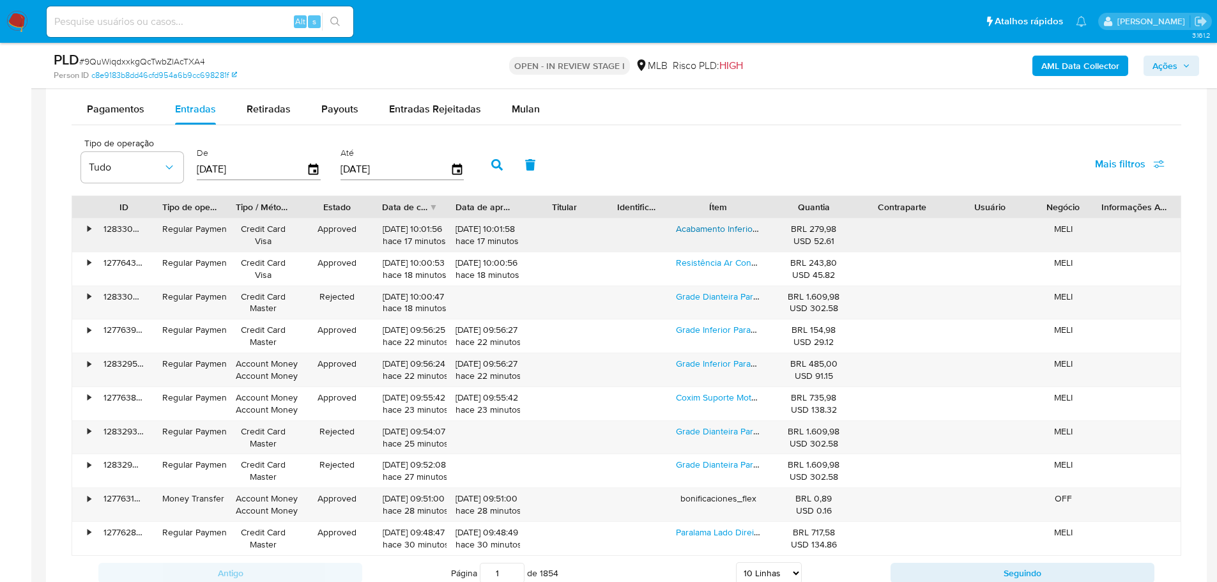
click at [716, 225] on link "Acabamento Inferior Parachoque Dianteiro Cerato 2009 Á 2013" at bounding box center [801, 228] width 251 height 13
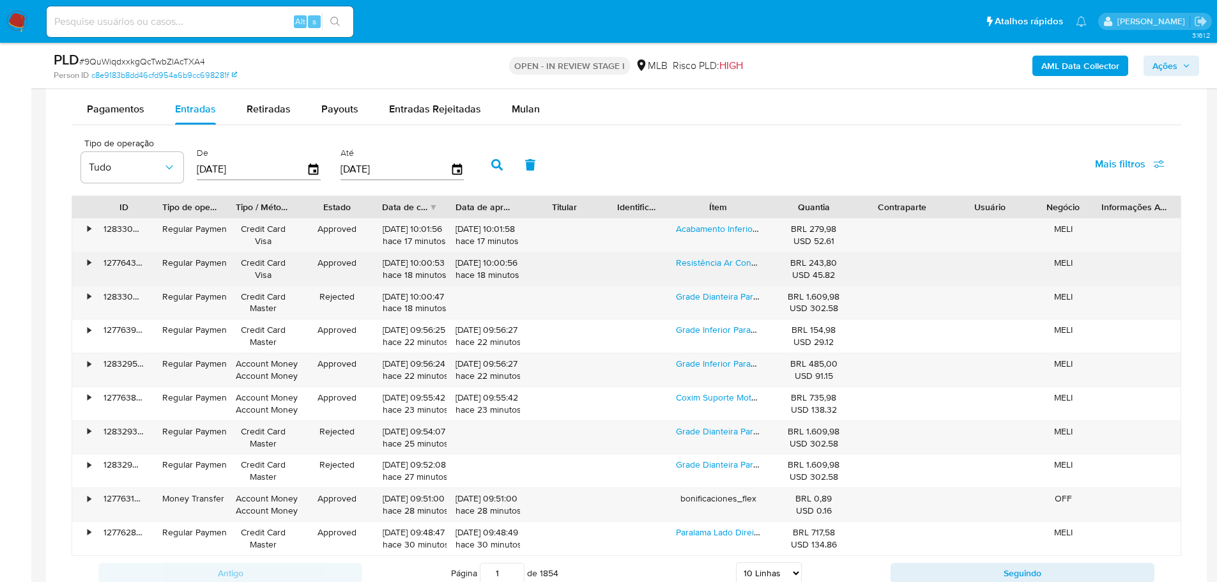
click at [720, 269] on div "Resistência Ar Condicionado Digital New Fiesta 2015 2016" at bounding box center [718, 268] width 103 height 33
click at [718, 264] on link "Resistência Ar Condicionado Digital New Fiesta 2015 2016" at bounding box center [791, 262] width 231 height 13
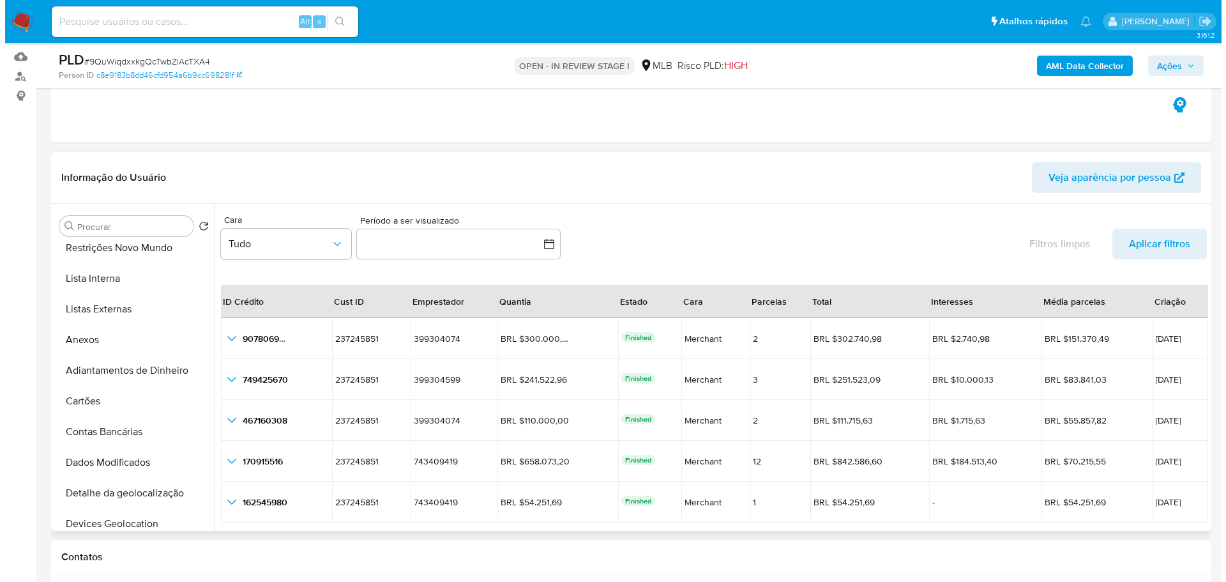
scroll to position [0, 0]
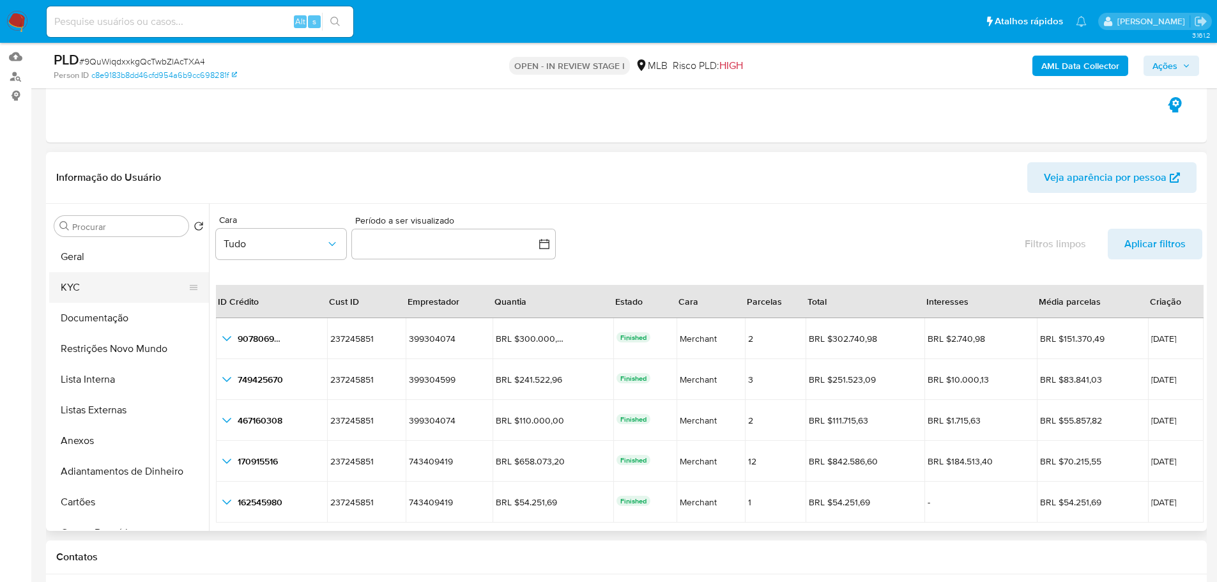
click at [87, 284] on button "KYC" at bounding box center [123, 287] width 149 height 31
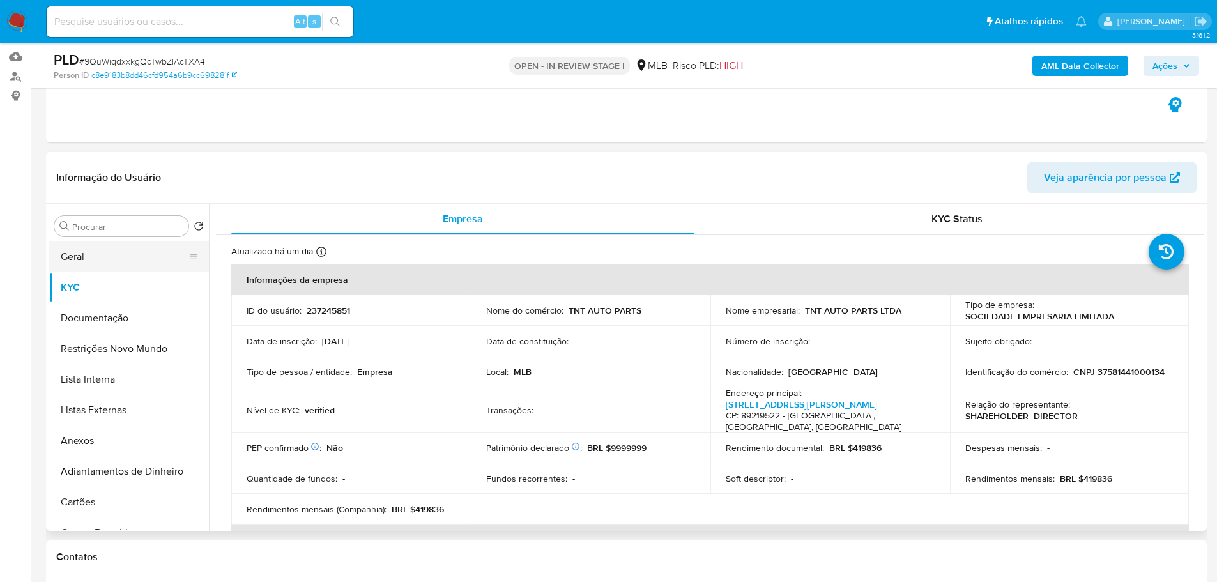
click at [93, 263] on button "Geral" at bounding box center [123, 256] width 149 height 31
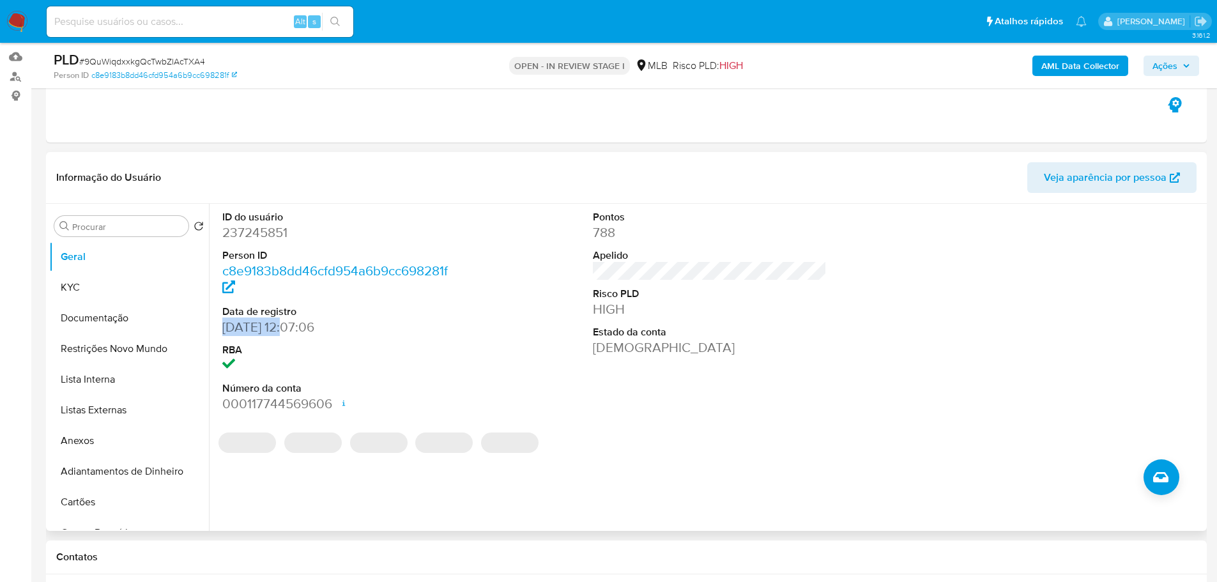
drag, startPoint x: 287, startPoint y: 330, endPoint x: 218, endPoint y: 324, distance: 69.2
click at [218, 324] on div "ID do usuário 237245851 Person ID c8e9183b8dd46cfd954a6b9cc698281f Data de regi…" at bounding box center [339, 312] width 247 height 216
copy dd "09/12/2016"
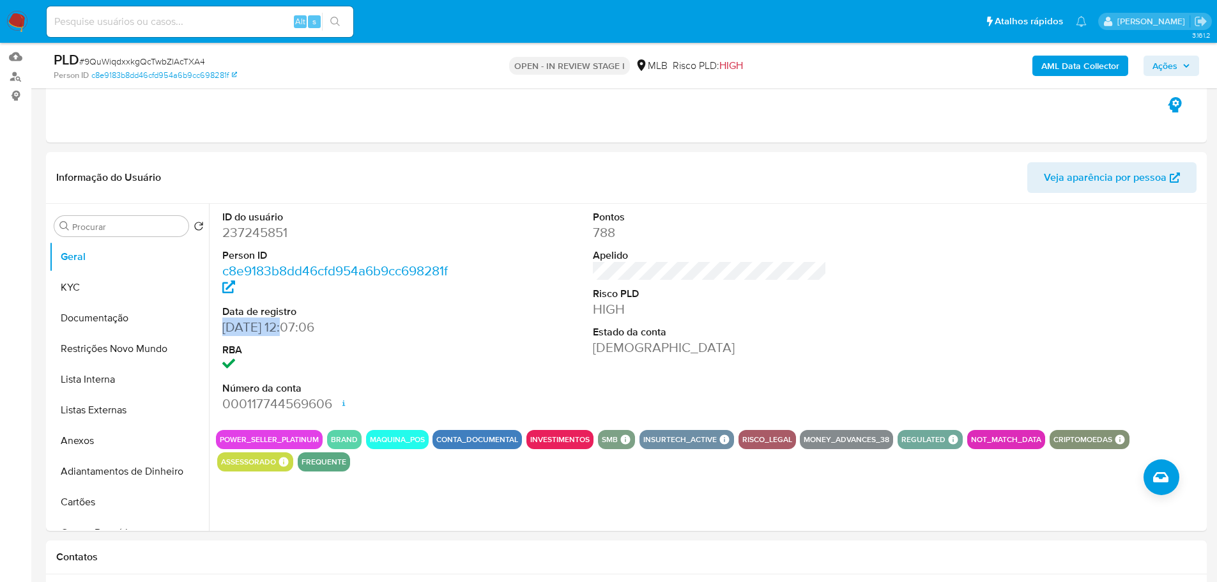
click at [1180, 68] on span "Ações" at bounding box center [1171, 66] width 38 height 18
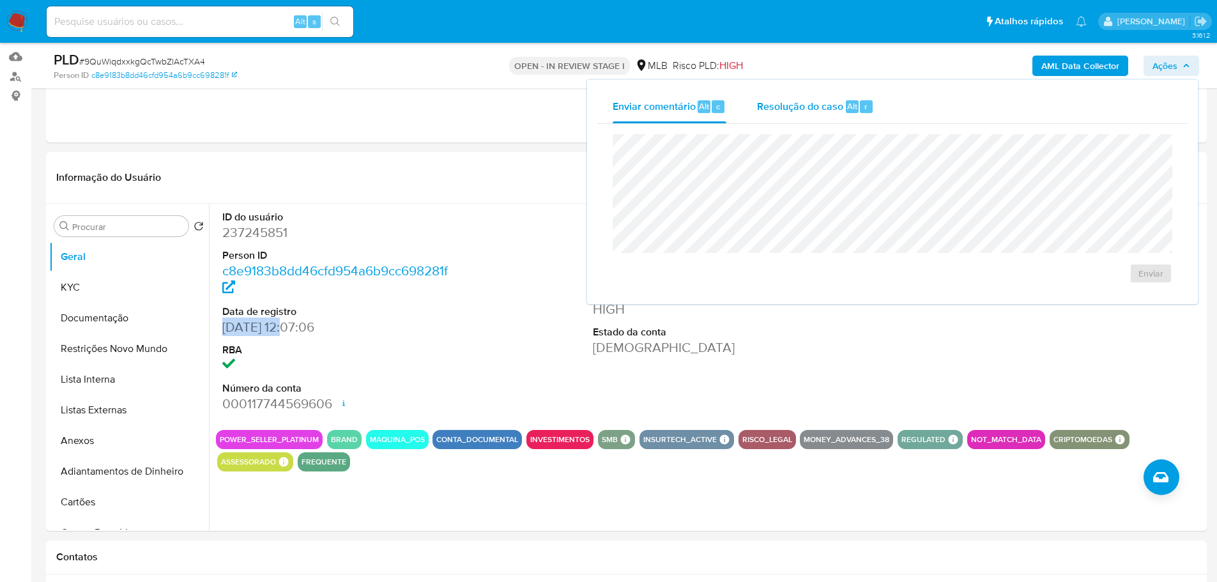
click at [832, 114] on div "Resolução do caso Alt r" at bounding box center [815, 106] width 117 height 33
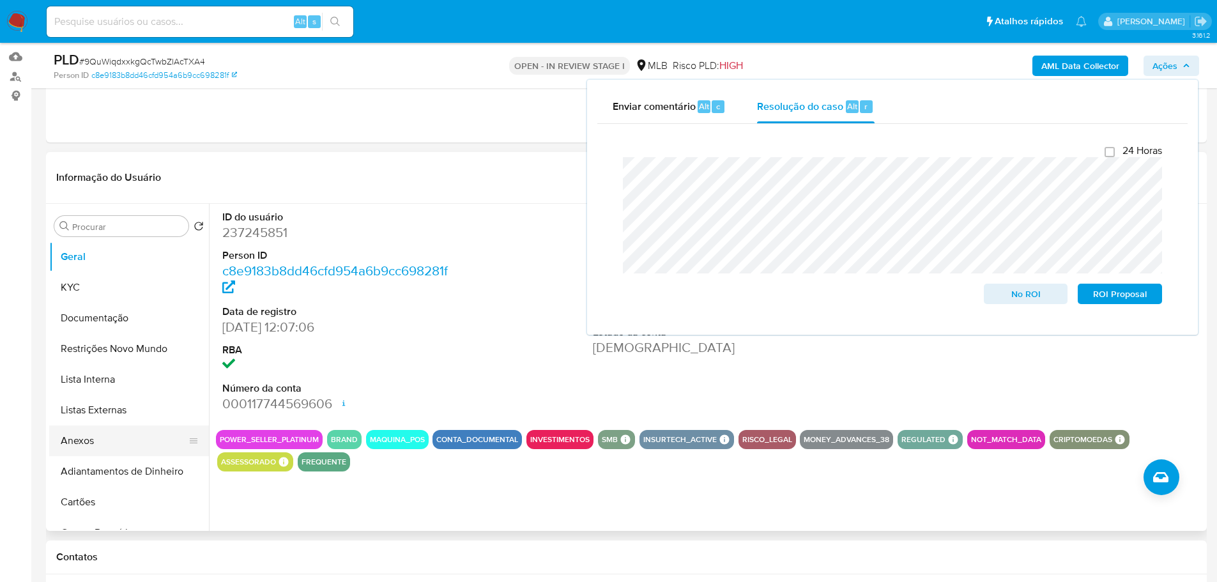
click at [94, 443] on button "Anexos" at bounding box center [123, 440] width 149 height 31
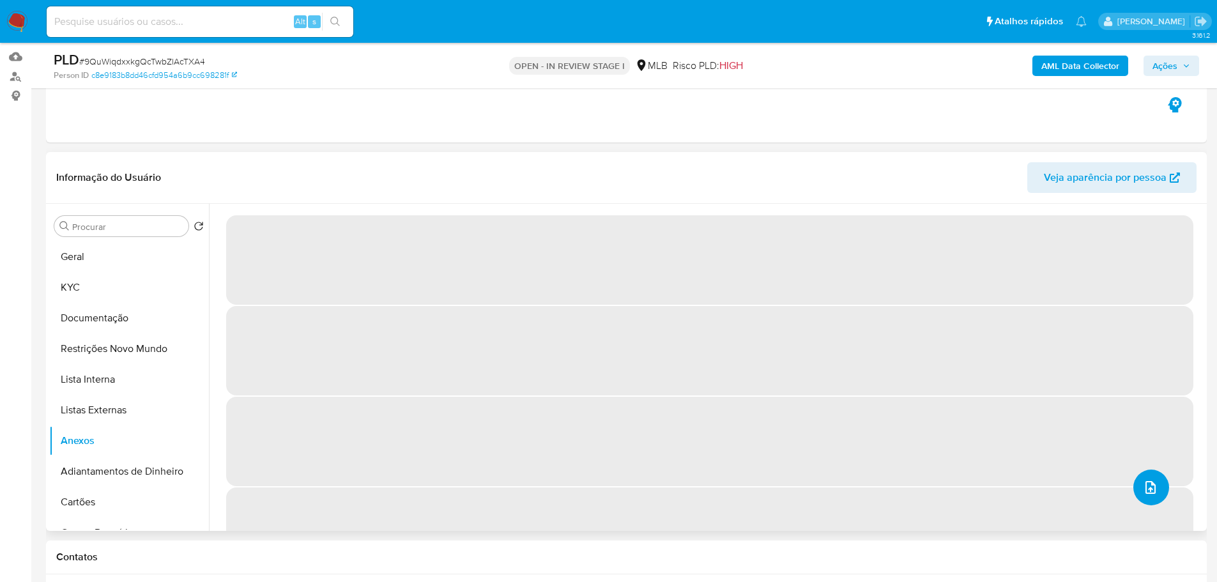
click at [1146, 493] on icon "upload-file" at bounding box center [1150, 487] width 15 height 15
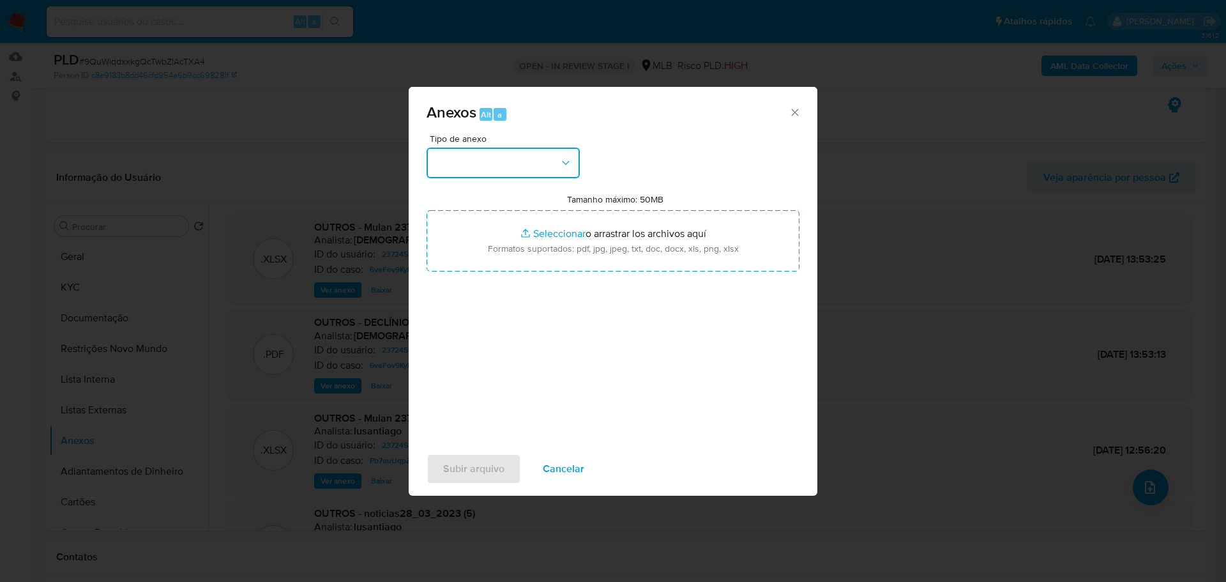
click at [483, 166] on button "button" at bounding box center [503, 163] width 153 height 31
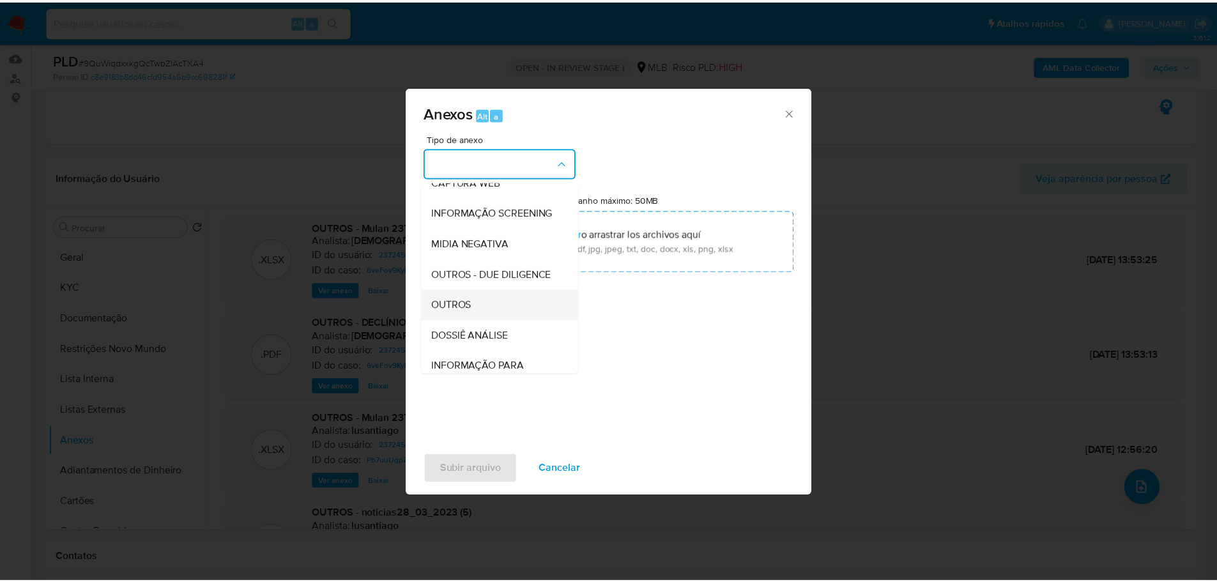
scroll to position [197, 0]
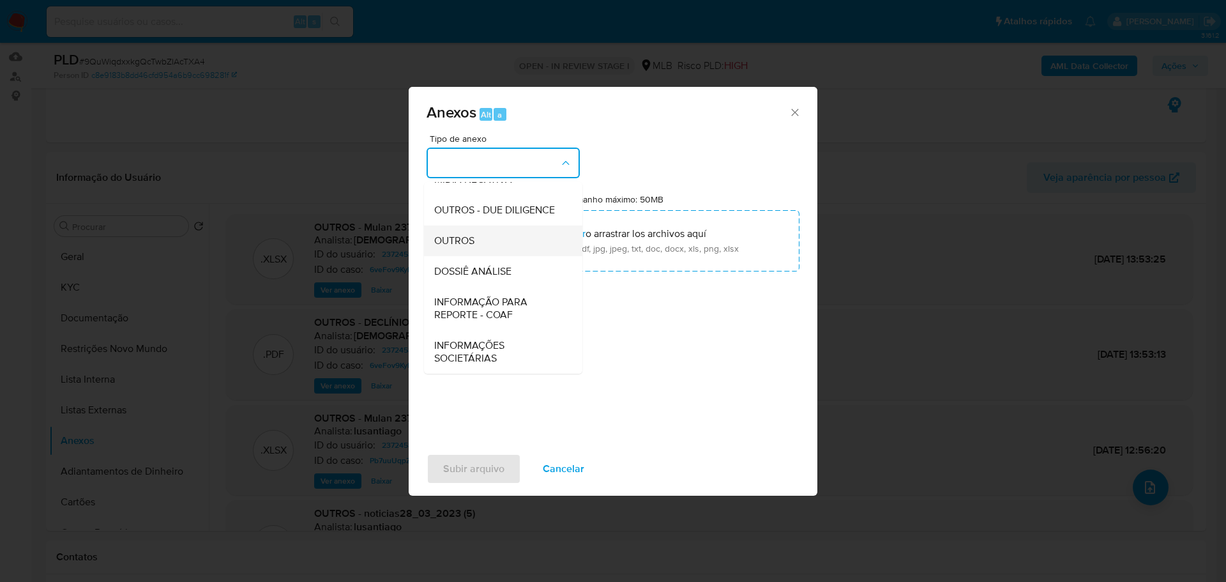
click at [476, 231] on div "OUTROS" at bounding box center [499, 240] width 130 height 31
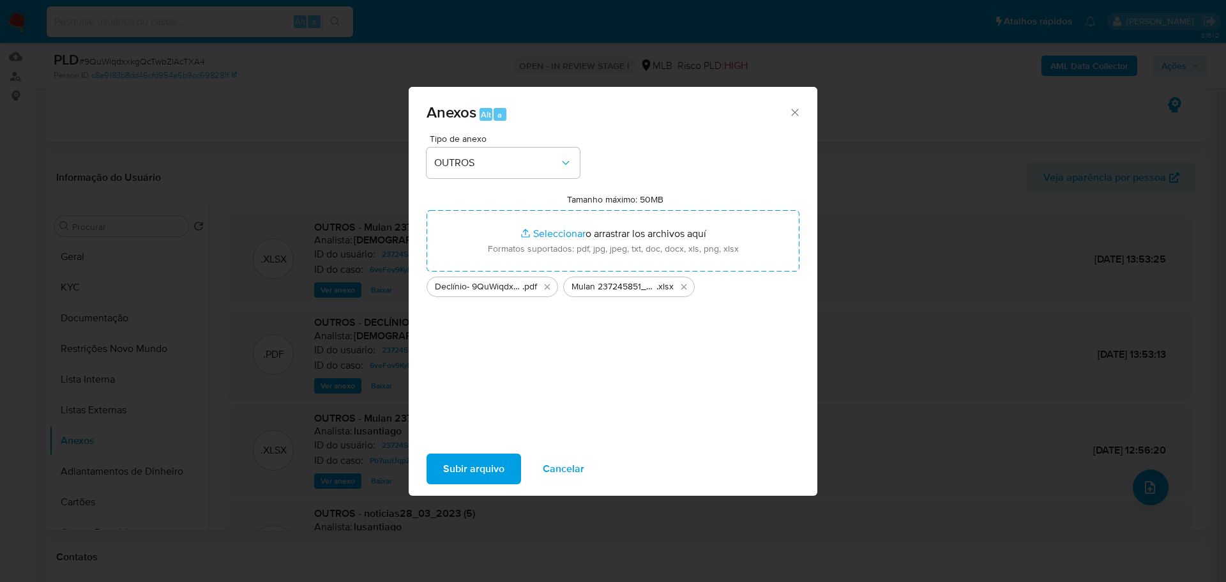
drag, startPoint x: 630, startPoint y: 244, endPoint x: 485, endPoint y: 476, distance: 273.6
click at [485, 476] on span "Subir arquivo" at bounding box center [473, 469] width 61 height 28
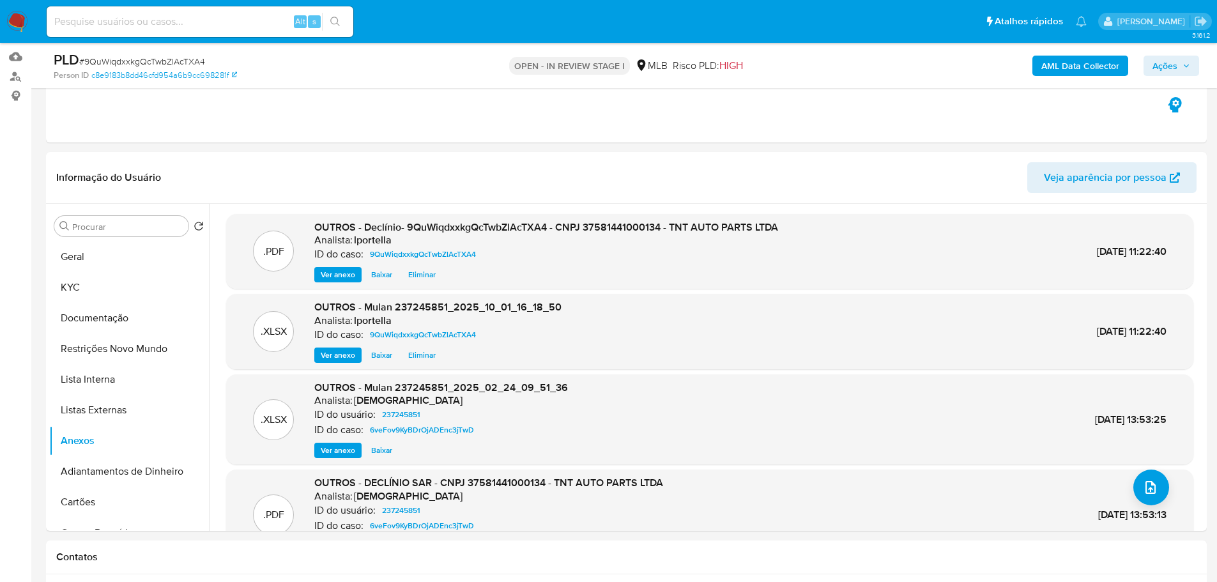
click at [1051, 73] on b "AML Data Collector" at bounding box center [1080, 66] width 78 height 20
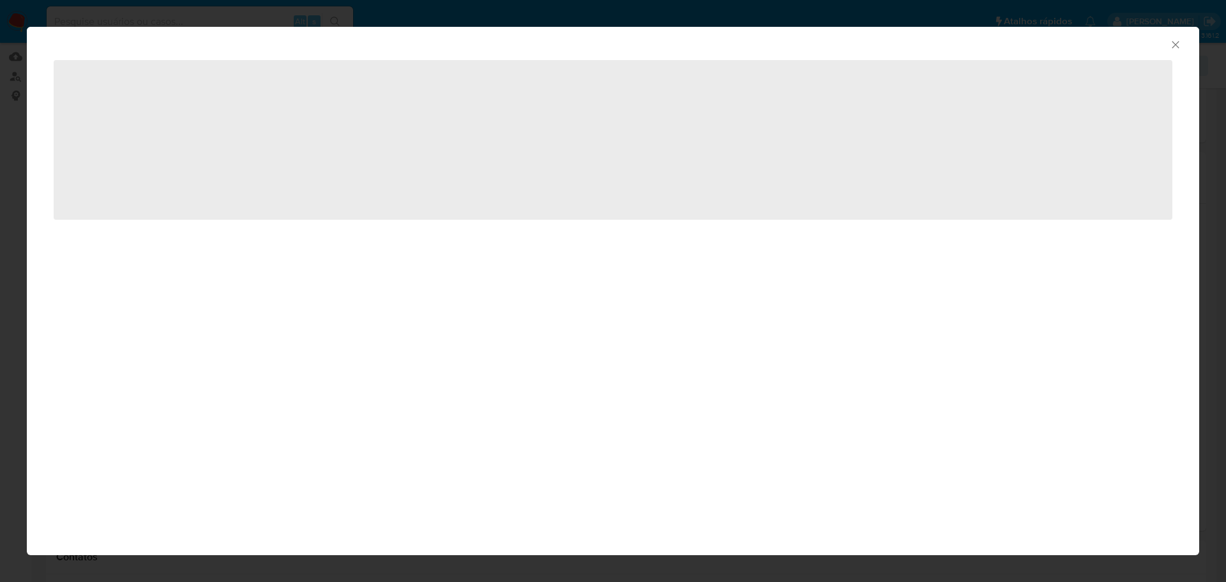
click at [1170, 49] on icon "Fechar a janela" at bounding box center [1175, 44] width 13 height 13
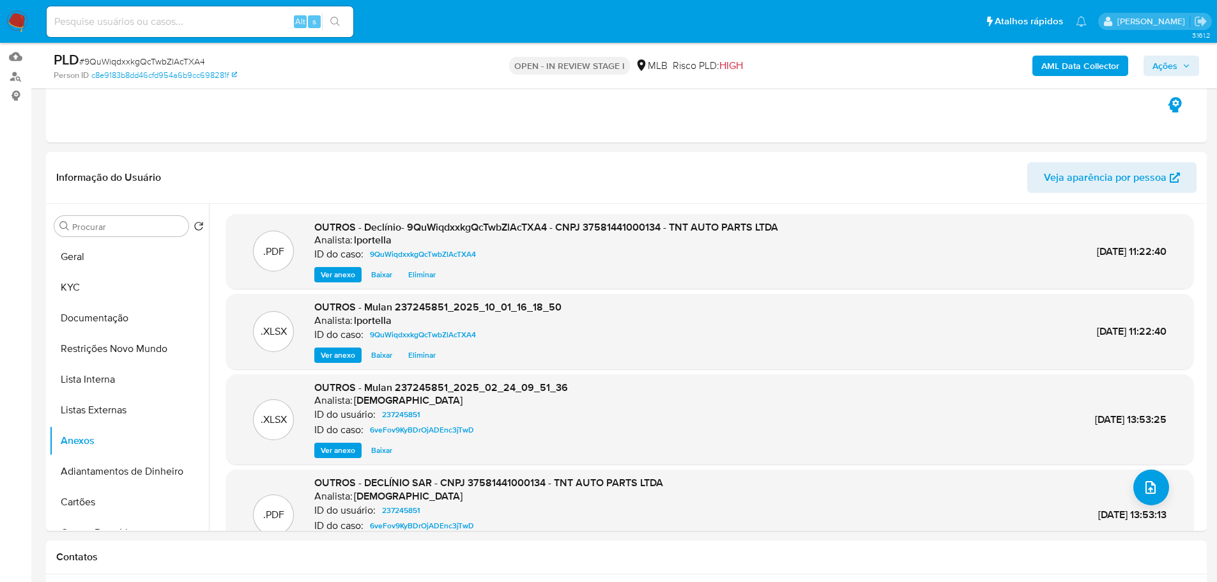
click at [1082, 66] on b "AML Data Collector" at bounding box center [1080, 66] width 78 height 20
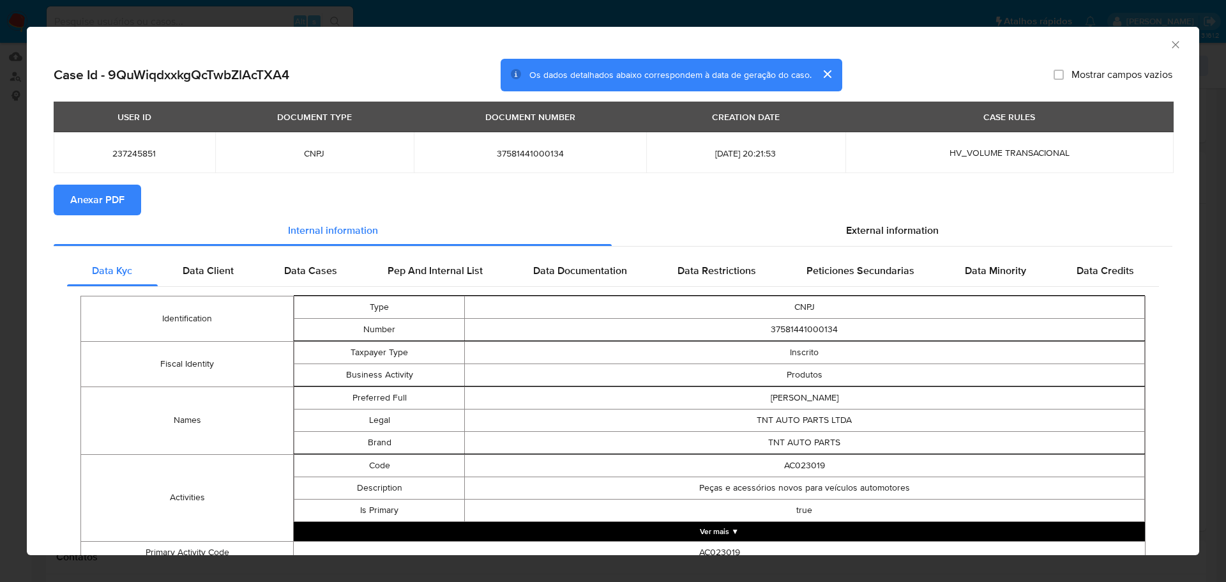
click at [96, 192] on span "Anexar PDF" at bounding box center [97, 200] width 54 height 28
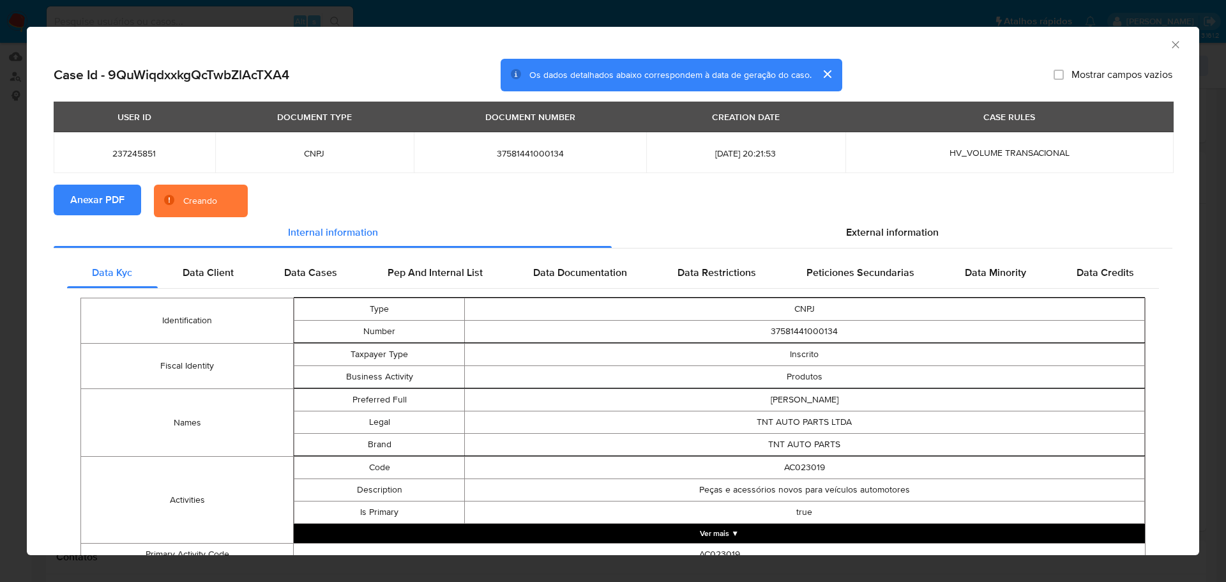
click at [1172, 47] on icon "Fechar a janela" at bounding box center [1175, 44] width 7 height 7
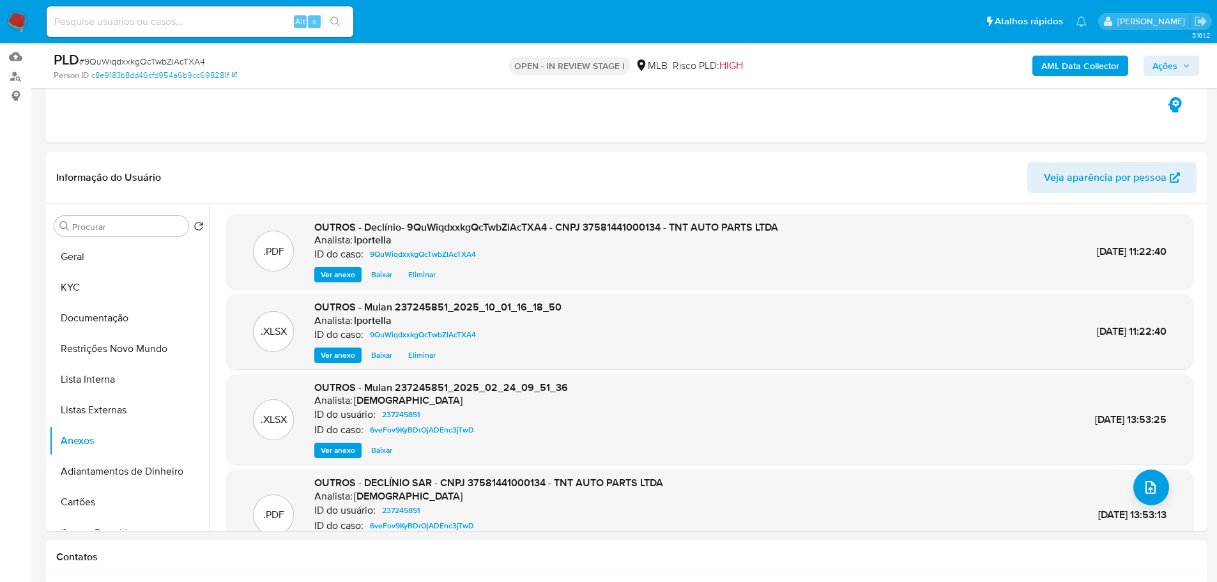
click at [1180, 66] on span "Ações" at bounding box center [1171, 66] width 38 height 18
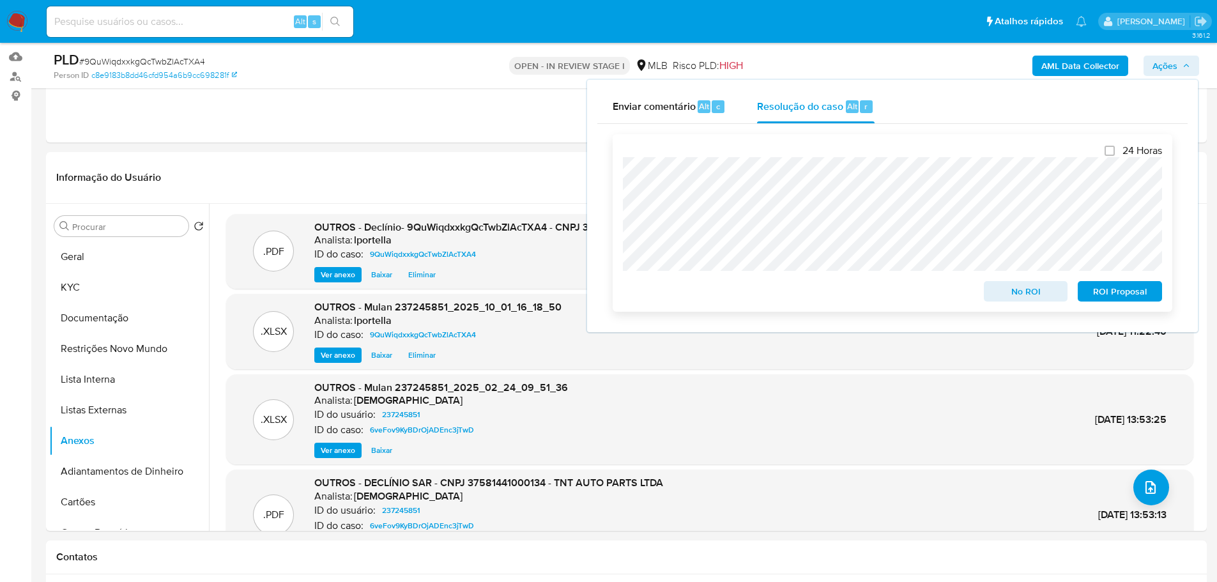
click at [1033, 298] on span "No ROI" at bounding box center [1025, 291] width 66 height 18
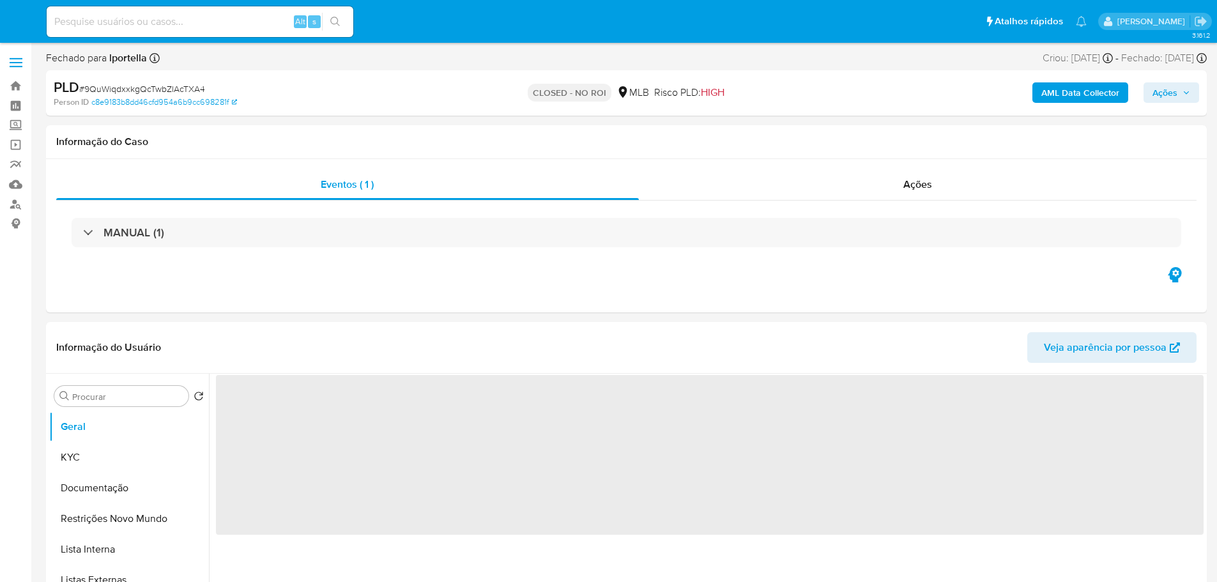
select select "10"
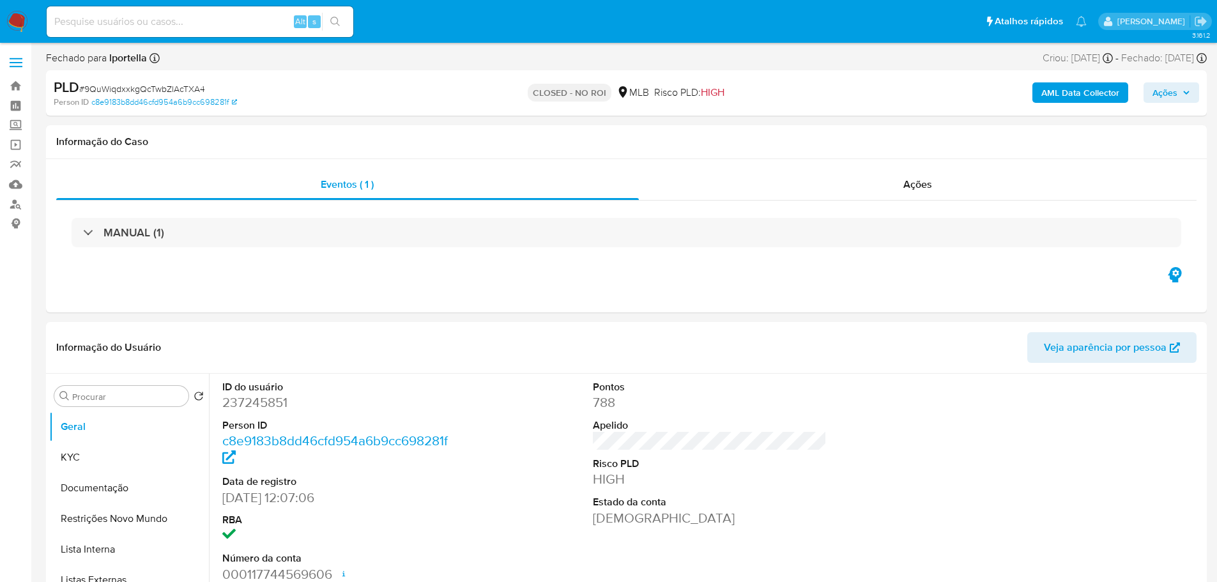
click at [19, 19] on img at bounding box center [17, 22] width 22 height 22
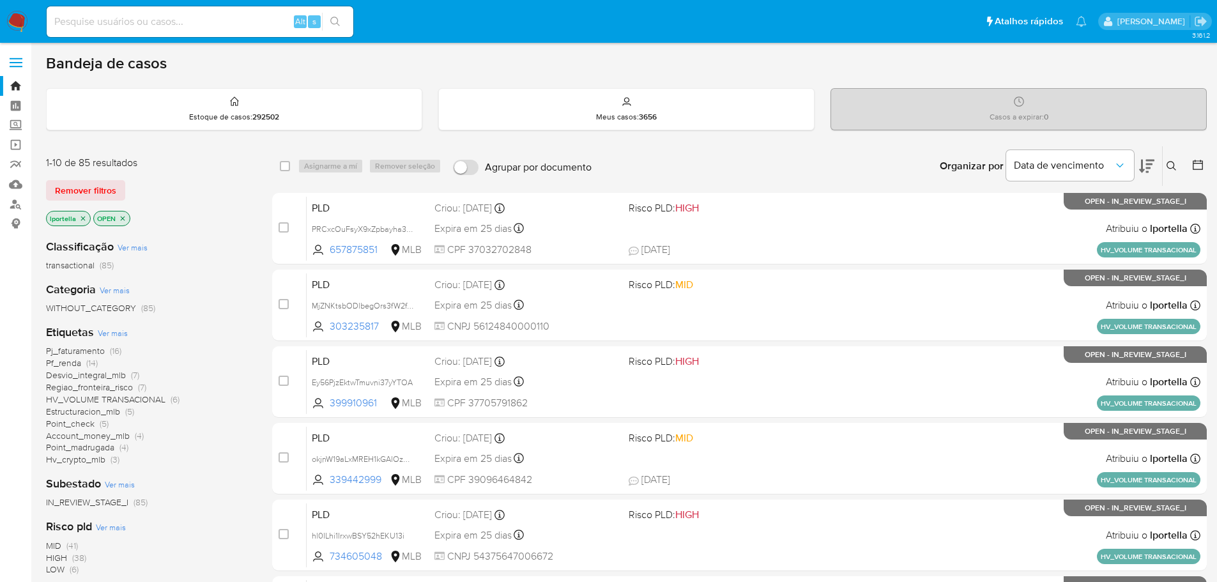
click at [234, 25] on input at bounding box center [200, 21] width 307 height 17
paste input "BQtxuljdpatkd6gtp16zxvHj"
type input "BQtxuljdpatkd6gtp16zxvHj"
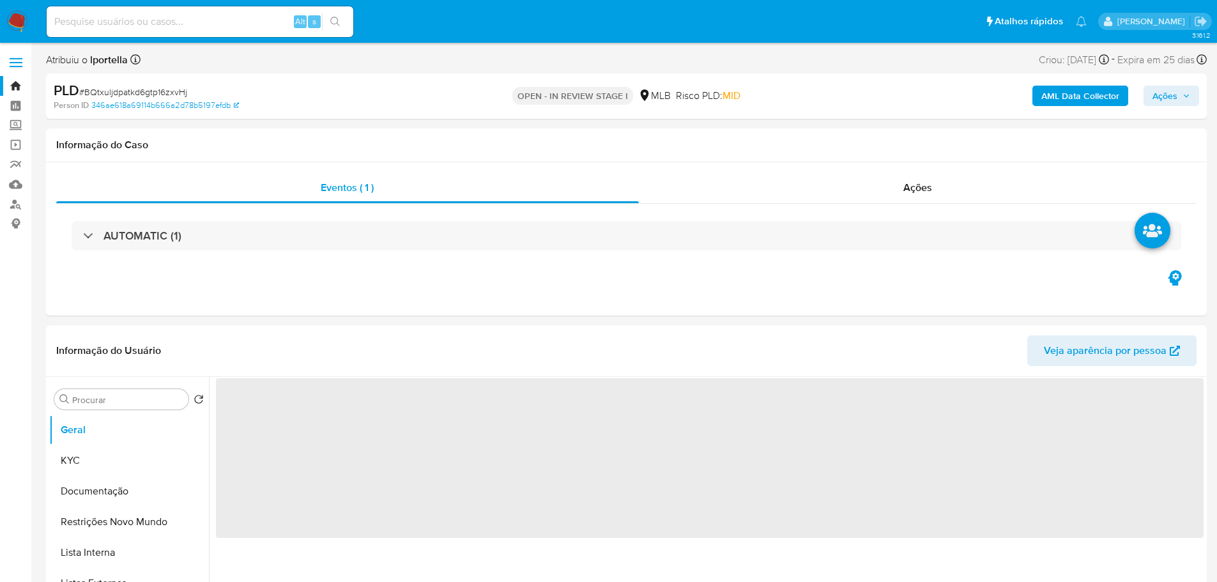
select select "10"
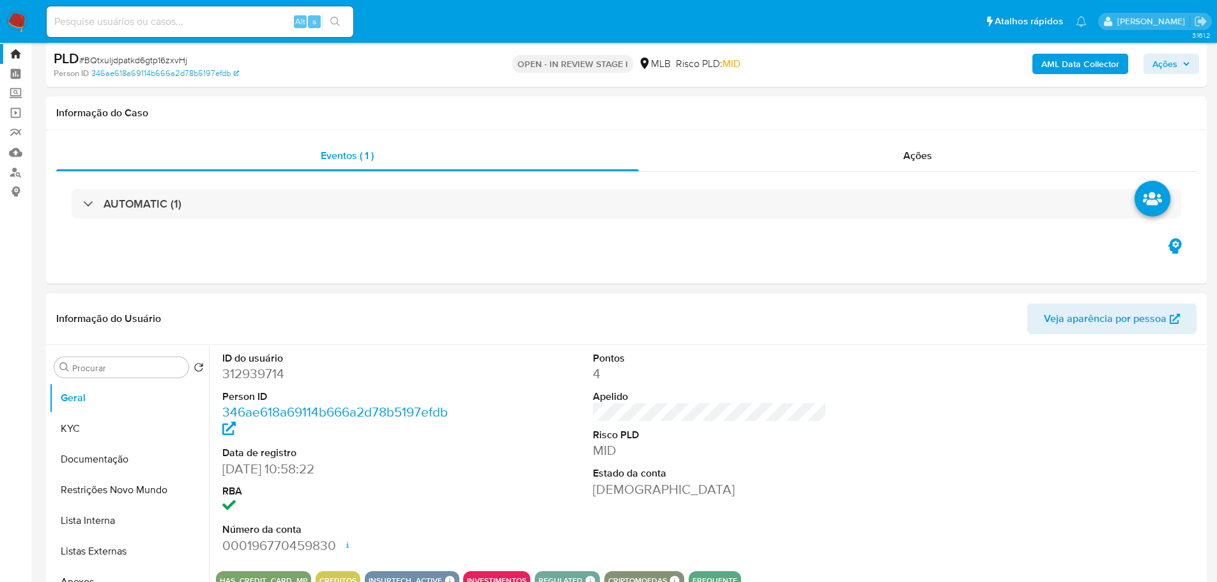
scroll to position [64, 0]
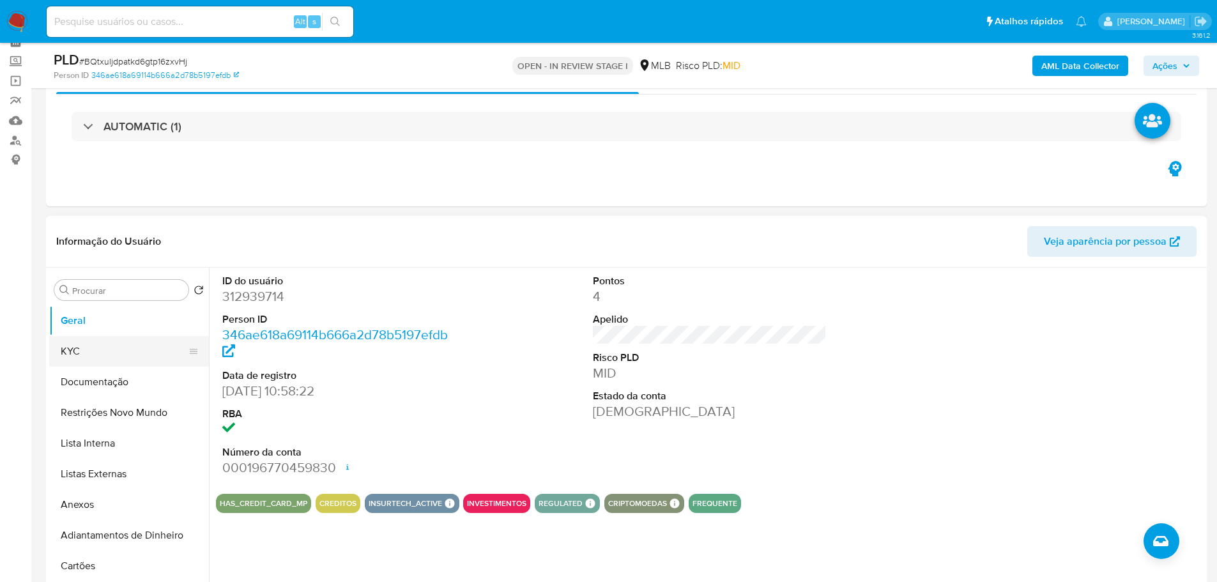
click at [68, 354] on button "KYC" at bounding box center [123, 351] width 149 height 31
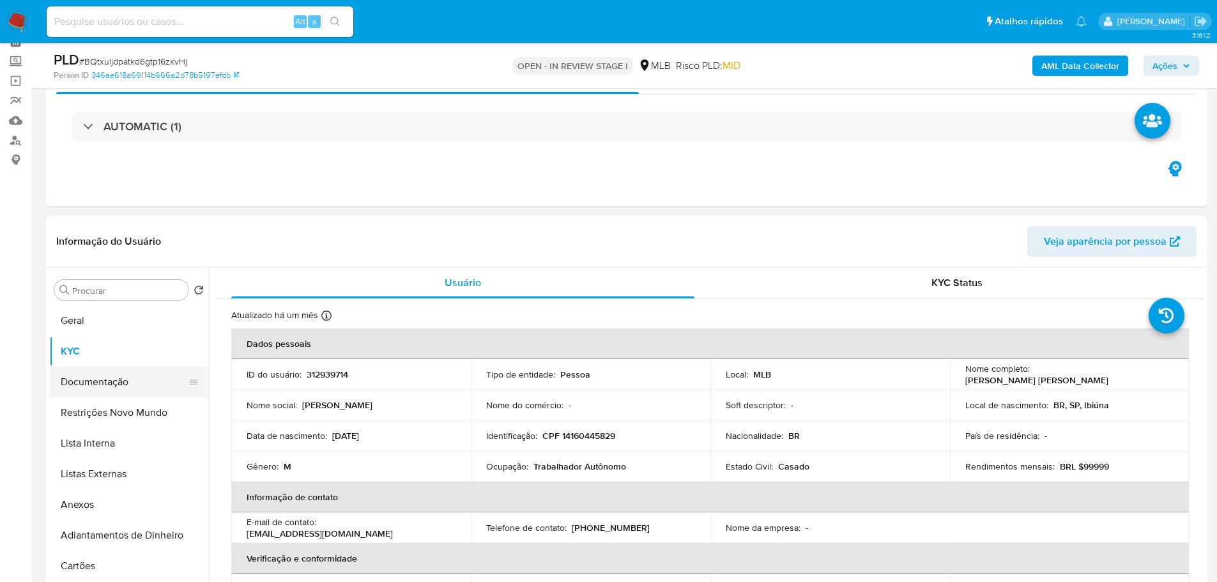
click at [116, 374] on button "Documentação" at bounding box center [123, 382] width 149 height 31
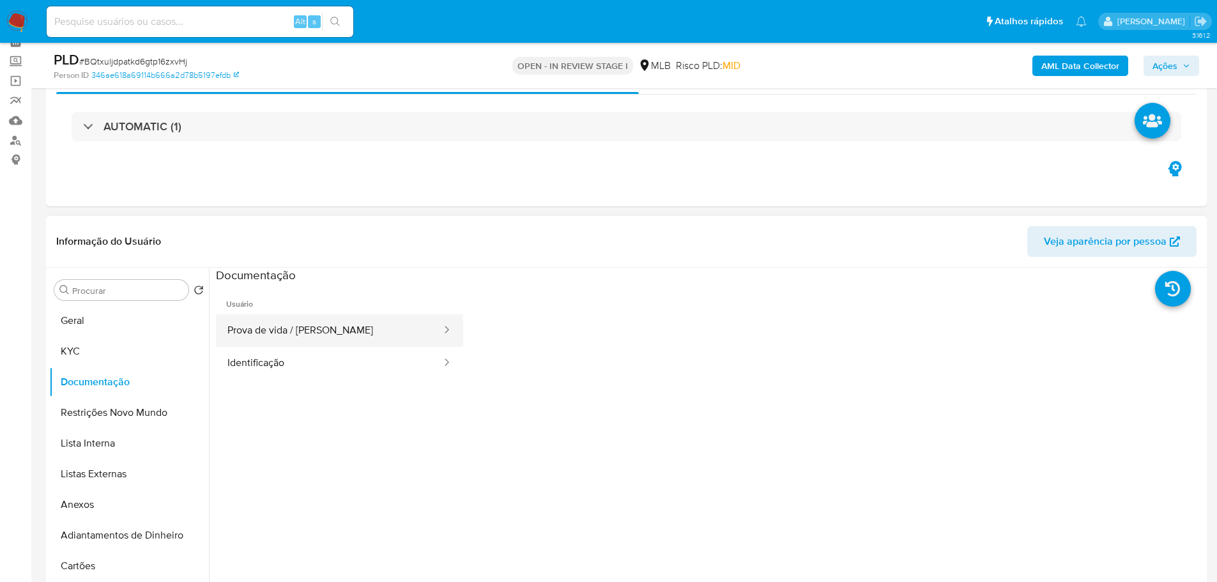
click at [291, 330] on button "Prova de vida / [PERSON_NAME]" at bounding box center [329, 330] width 227 height 33
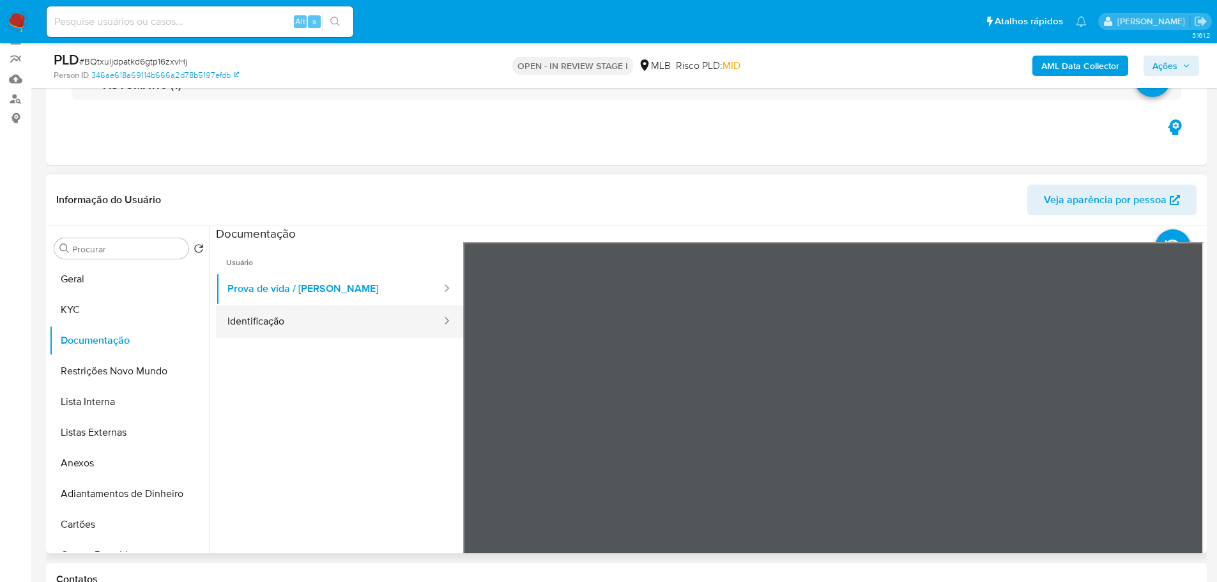
scroll to position [192, 0]
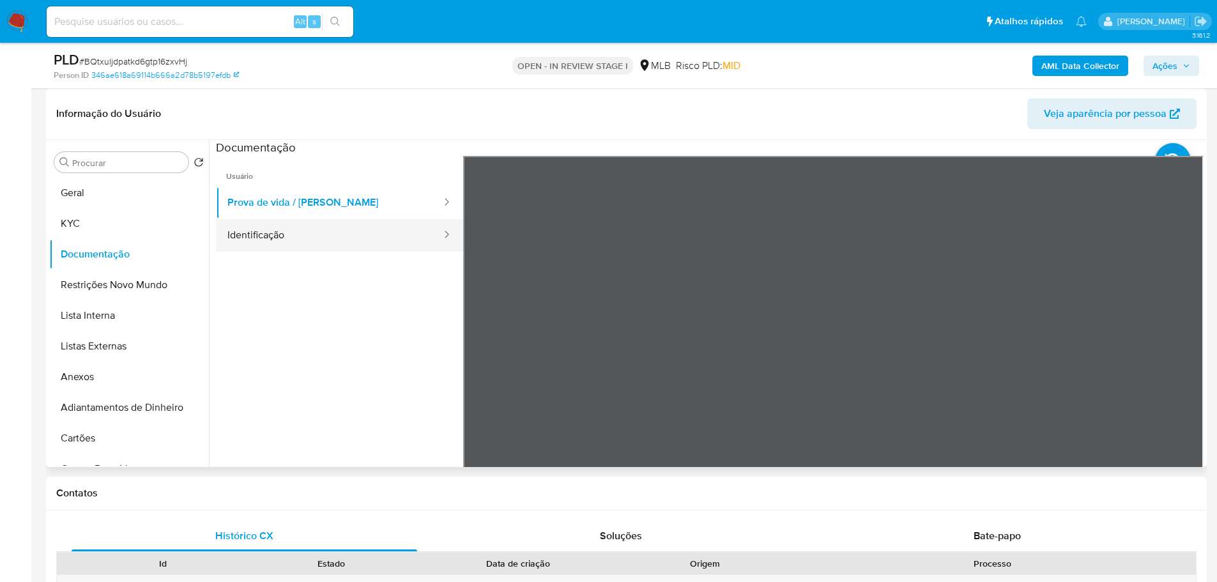
click at [319, 235] on button "Identificação" at bounding box center [329, 235] width 227 height 33
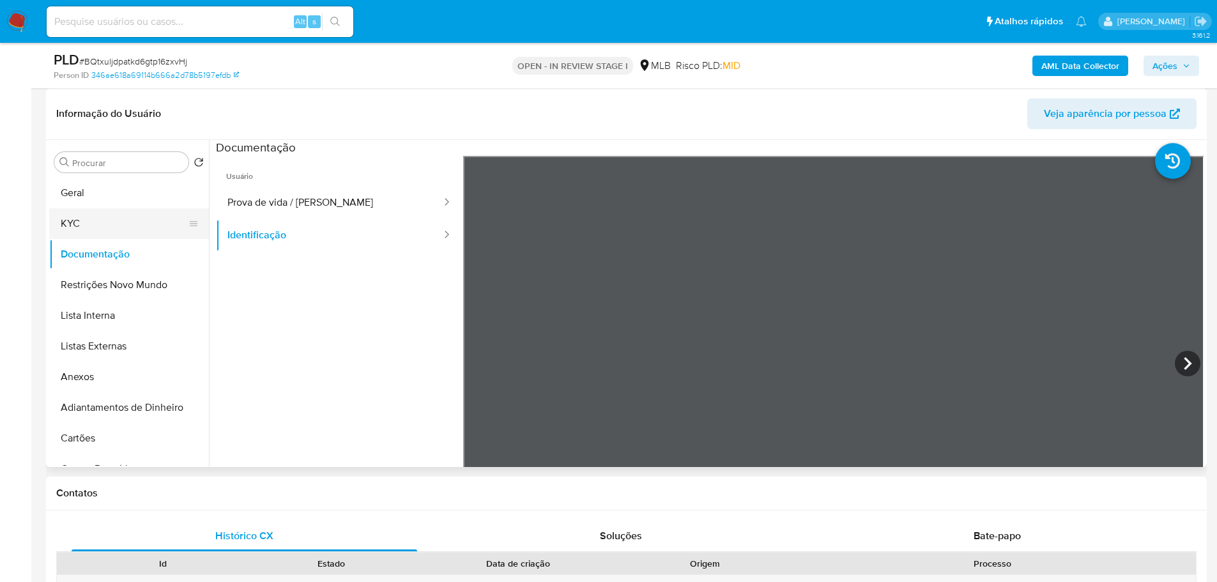
drag, startPoint x: 77, startPoint y: 223, endPoint x: 205, endPoint y: 243, distance: 129.3
click at [77, 222] on button "KYC" at bounding box center [129, 223] width 160 height 31
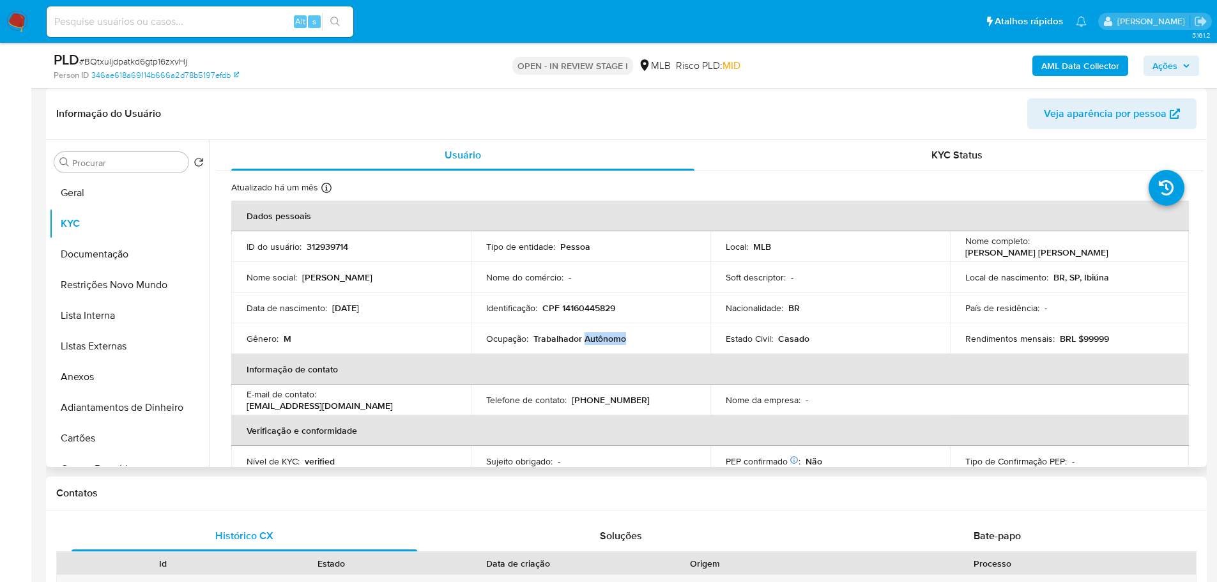
drag, startPoint x: 625, startPoint y: 337, endPoint x: 582, endPoint y: 341, distance: 43.0
click at [582, 341] on div "Ocupação : Trabalhador Autônomo" at bounding box center [590, 338] width 209 height 11
copy p "Autônomo"
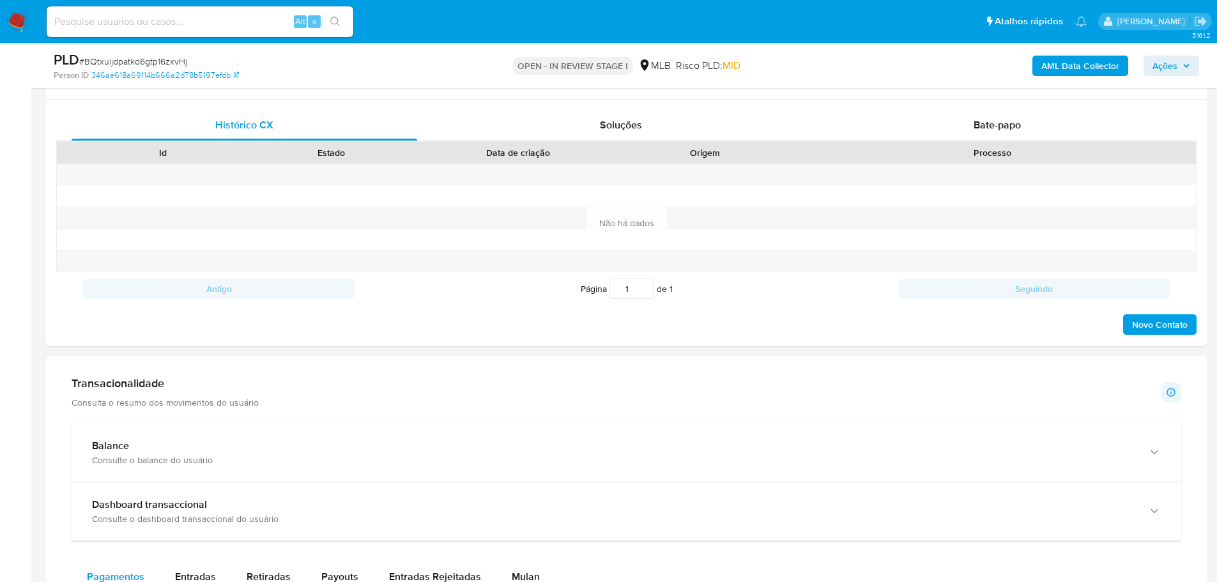
scroll to position [703, 0]
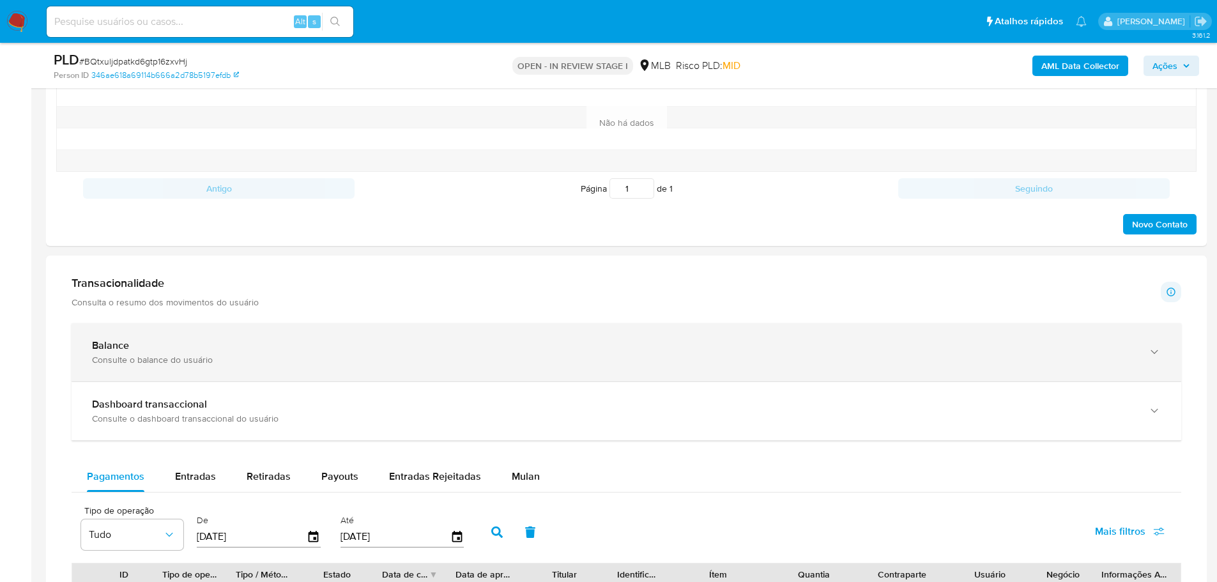
click at [891, 373] on div "Balance Consulte o balance do usuário" at bounding box center [626, 352] width 1109 height 58
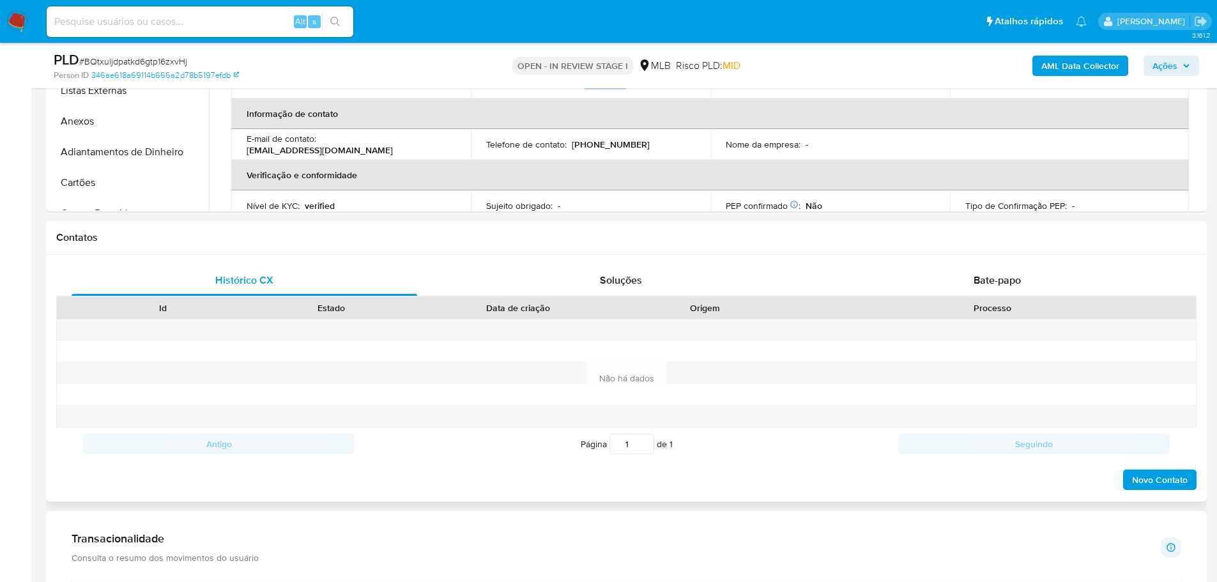
scroll to position [192, 0]
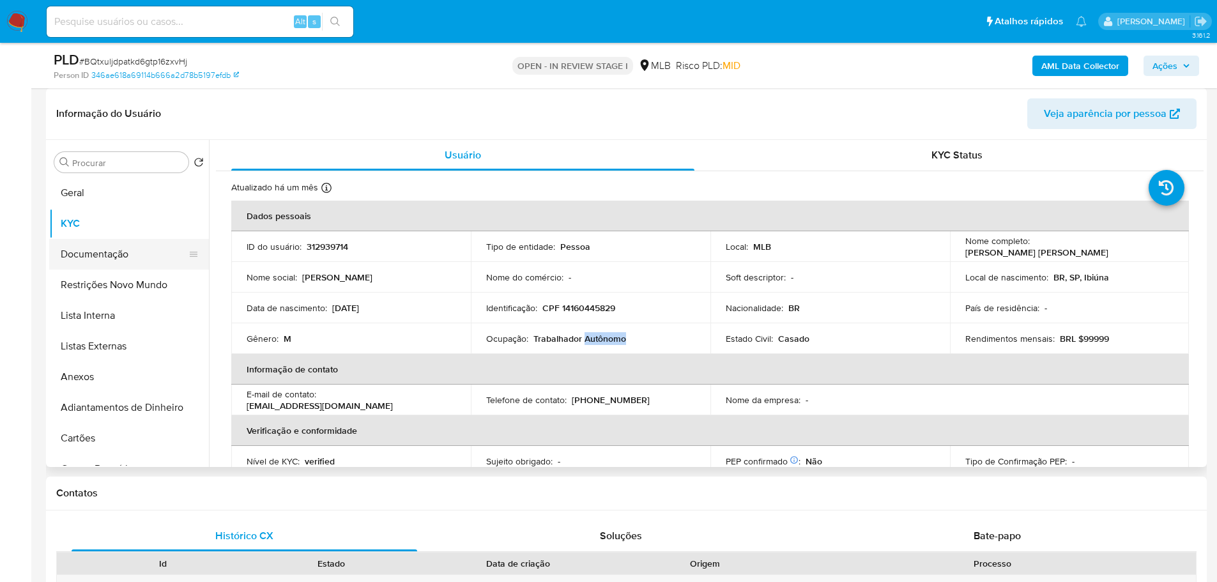
click at [110, 255] on button "Documentação" at bounding box center [123, 254] width 149 height 31
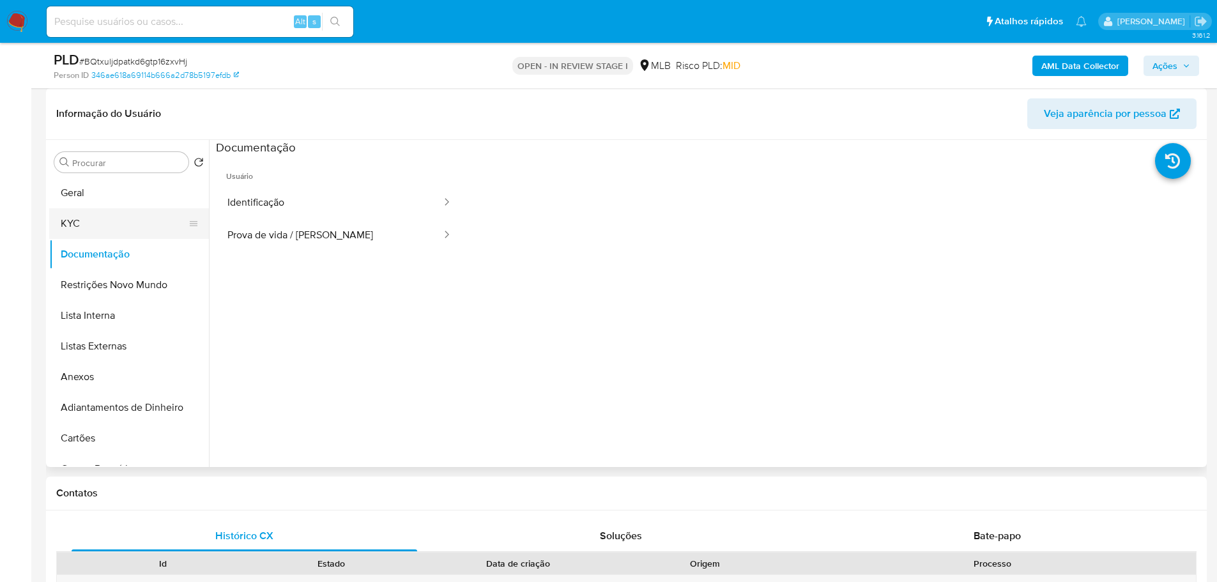
click at [137, 222] on button "KYC" at bounding box center [123, 223] width 149 height 31
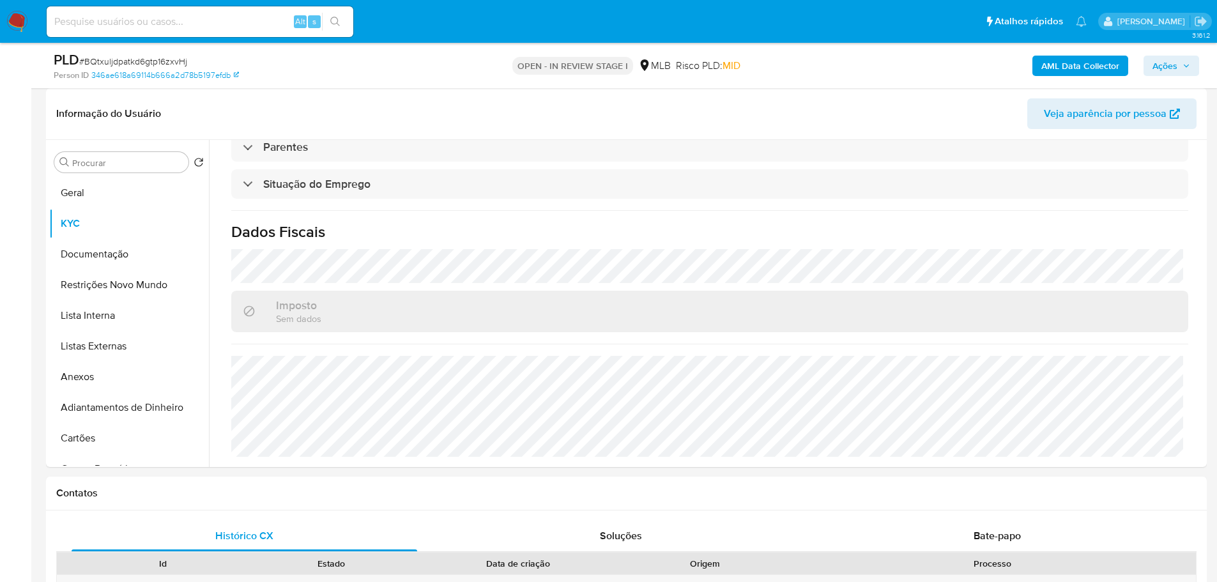
scroll to position [532, 0]
click at [91, 188] on button "Geral" at bounding box center [123, 193] width 149 height 31
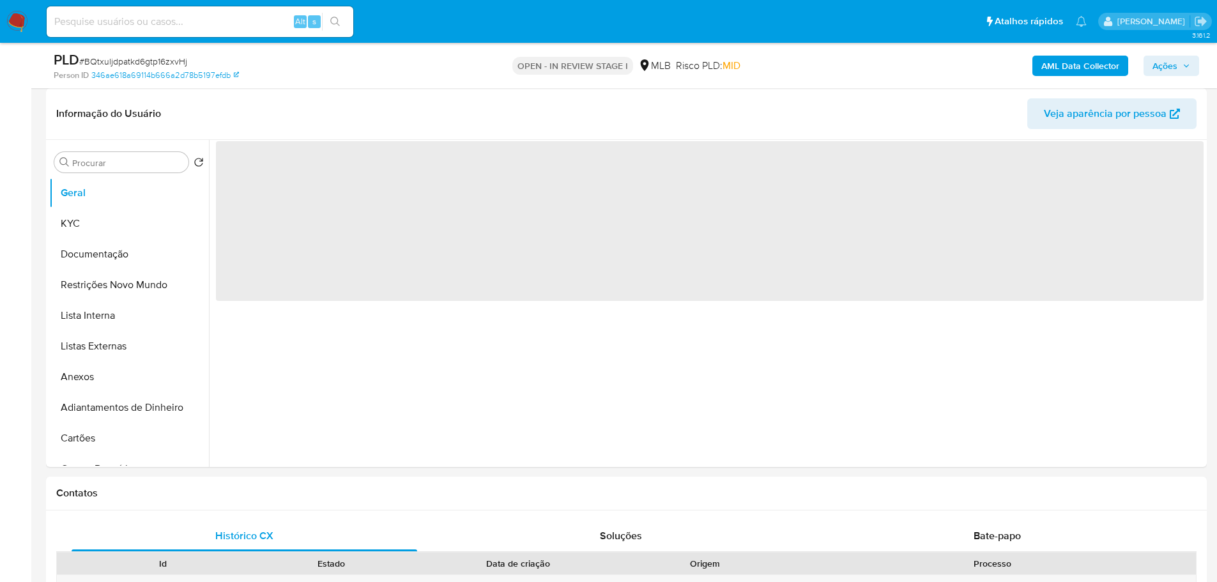
scroll to position [159, 0]
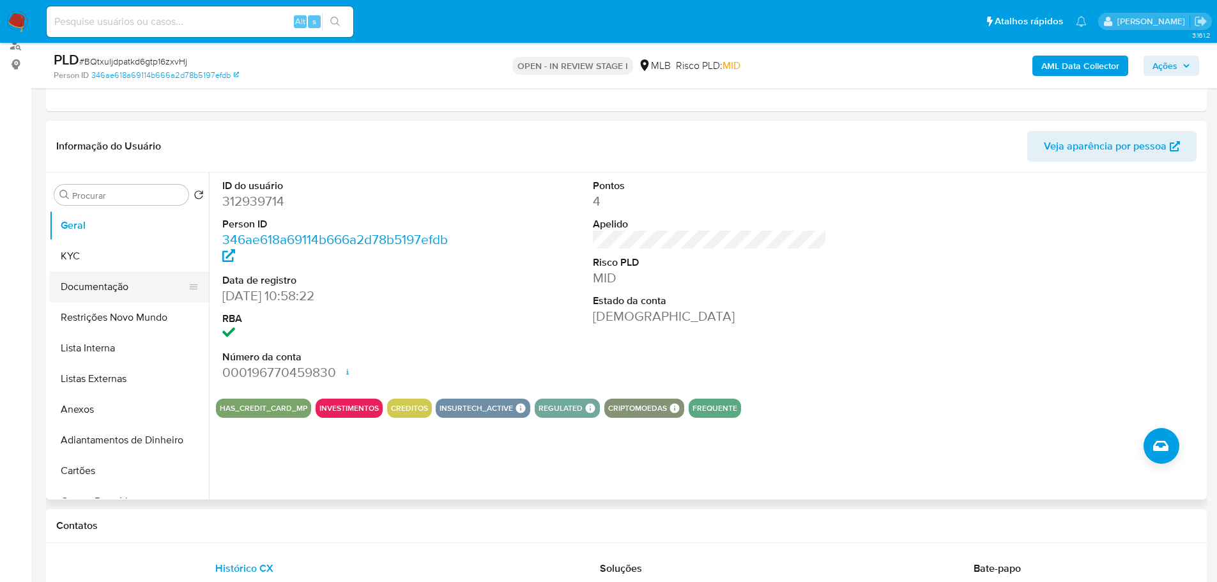
drag, startPoint x: 218, startPoint y: 528, endPoint x: 98, endPoint y: 290, distance: 266.5
click at [217, 525] on h1 "Contatos" at bounding box center [626, 525] width 1140 height 13
click at [82, 249] on button "KYC" at bounding box center [123, 256] width 149 height 31
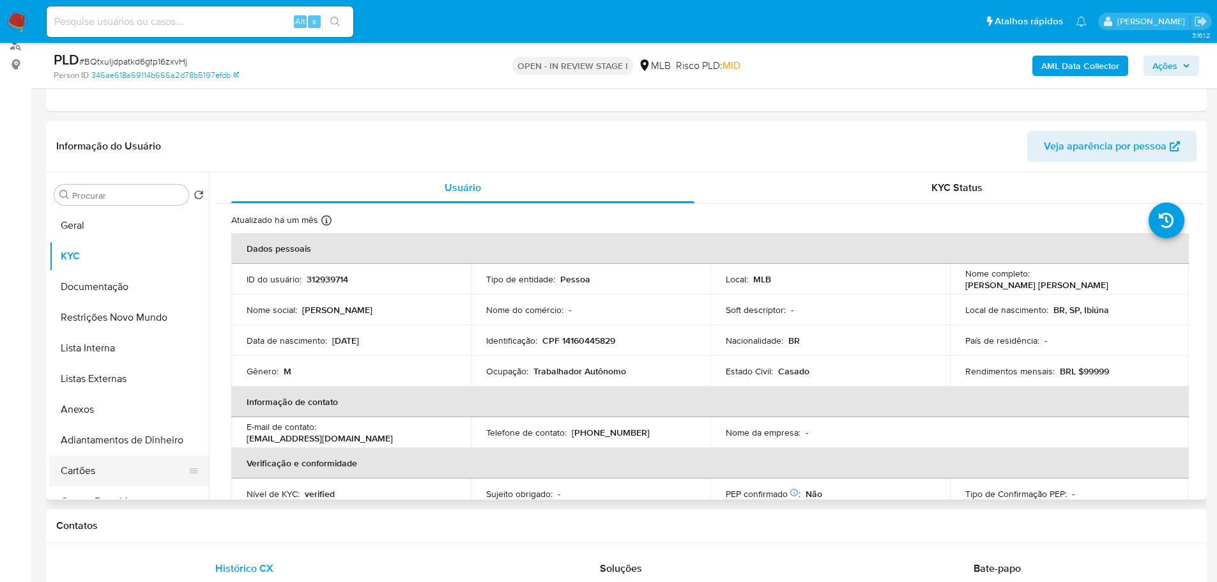
drag, startPoint x: 239, startPoint y: 527, endPoint x: 198, endPoint y: 476, distance: 64.9
click at [239, 528] on h1 "Contatos" at bounding box center [626, 525] width 1140 height 13
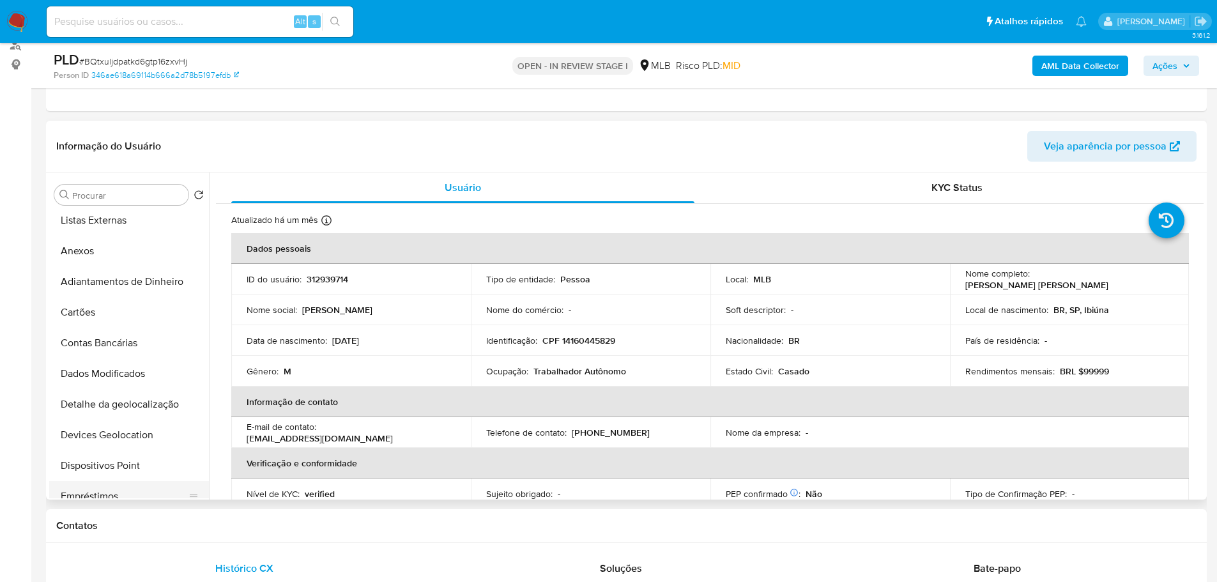
scroll to position [255, 0]
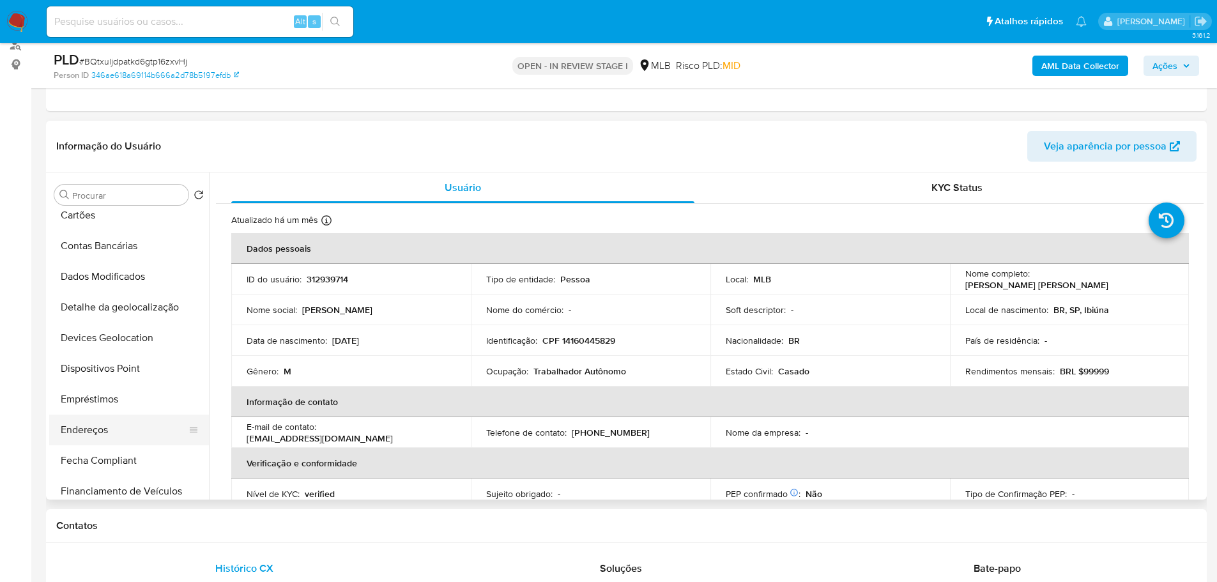
drag, startPoint x: 123, startPoint y: 426, endPoint x: 22, endPoint y: 427, distance: 100.3
click at [122, 427] on button "Endereços" at bounding box center [123, 429] width 149 height 31
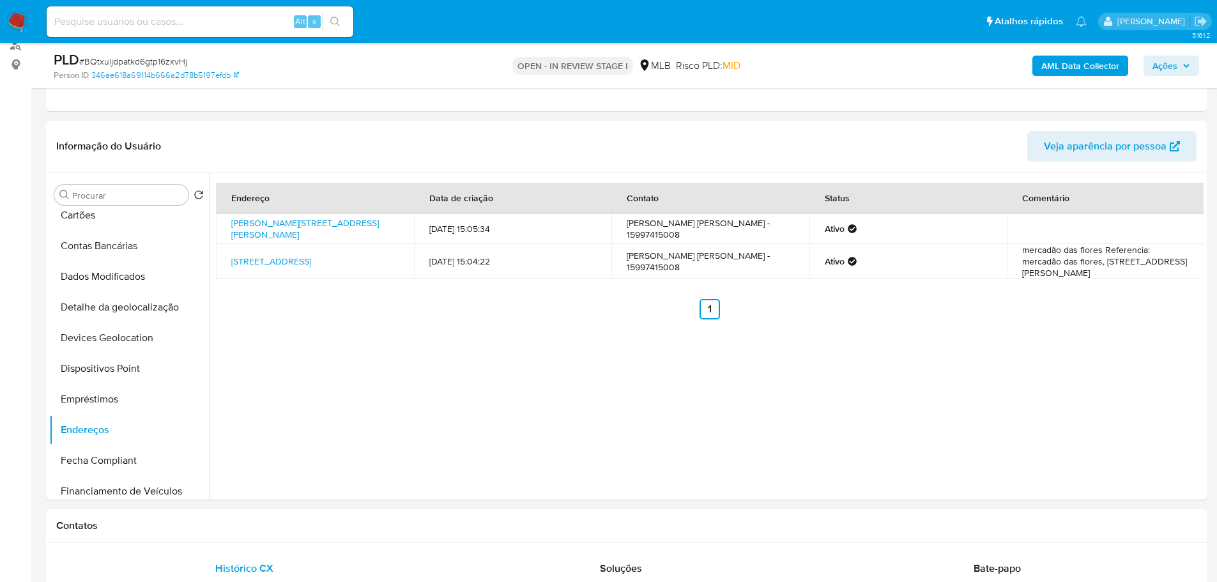
click at [213, 534] on div "Contatos" at bounding box center [626, 526] width 1160 height 34
click at [138, 319] on button "Detalhe da geolocalização" at bounding box center [123, 307] width 149 height 31
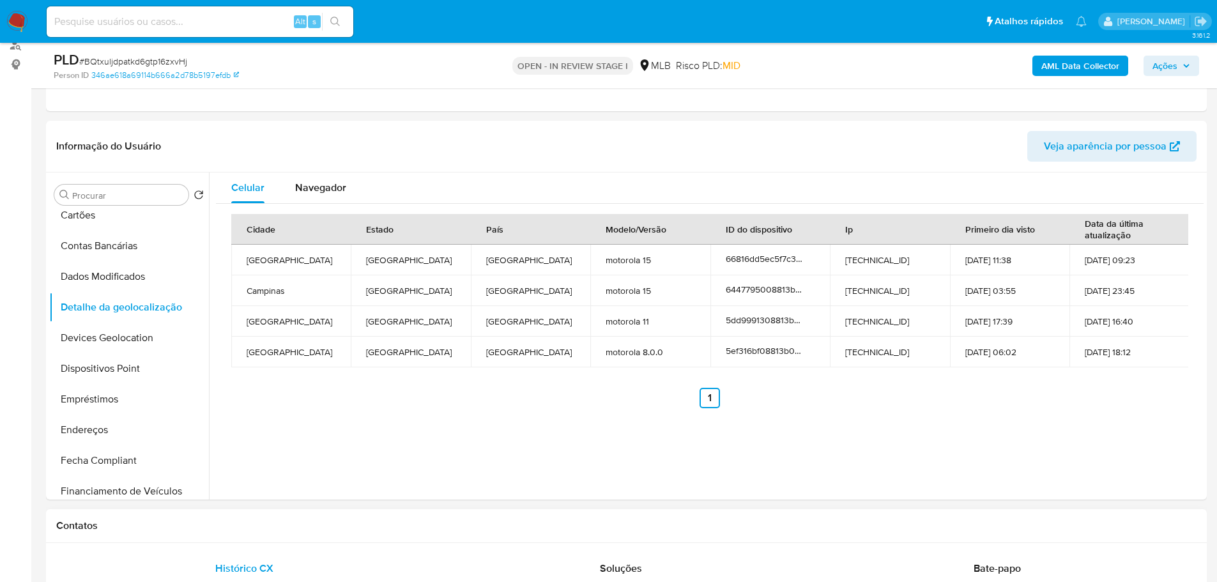
click at [309, 524] on h1 "Contatos" at bounding box center [626, 525] width 1140 height 13
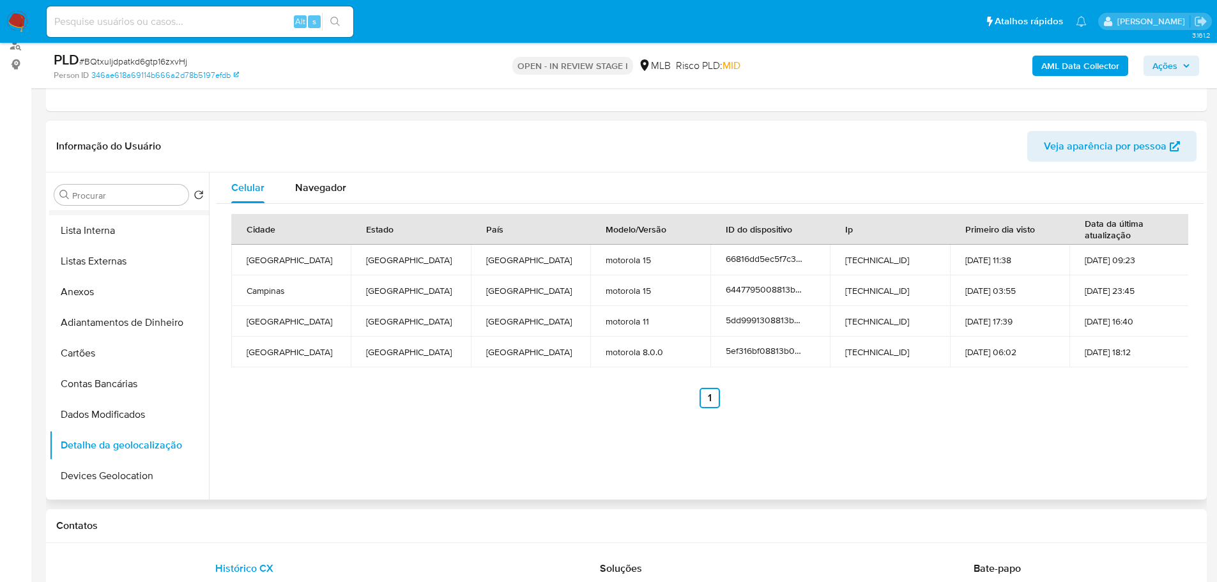
scroll to position [0, 0]
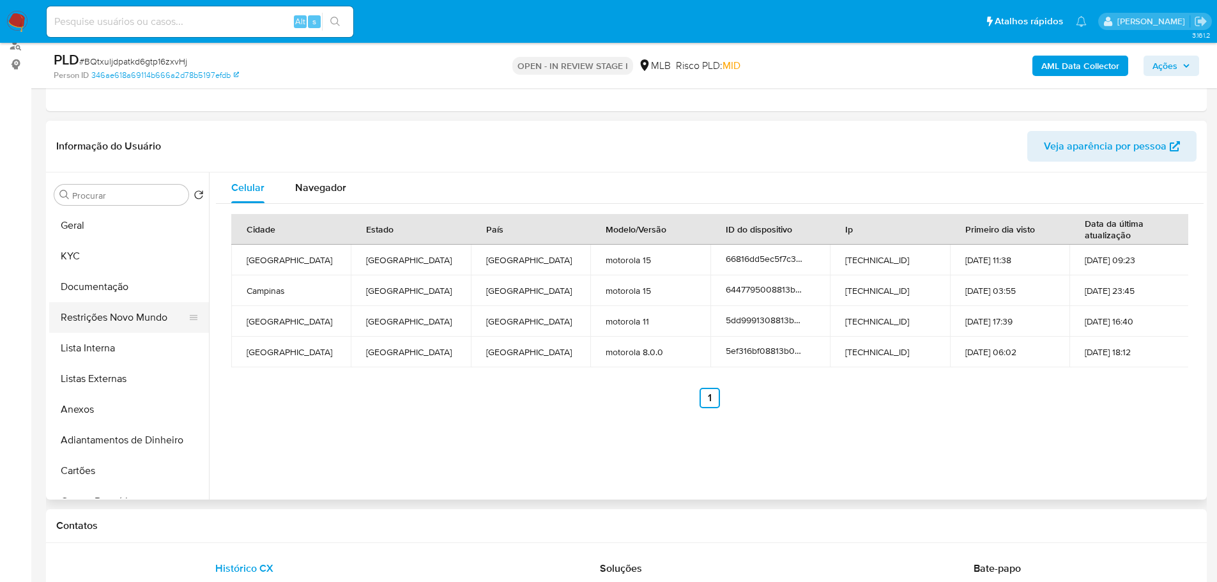
click at [120, 316] on button "Restrições Novo Mundo" at bounding box center [123, 317] width 149 height 31
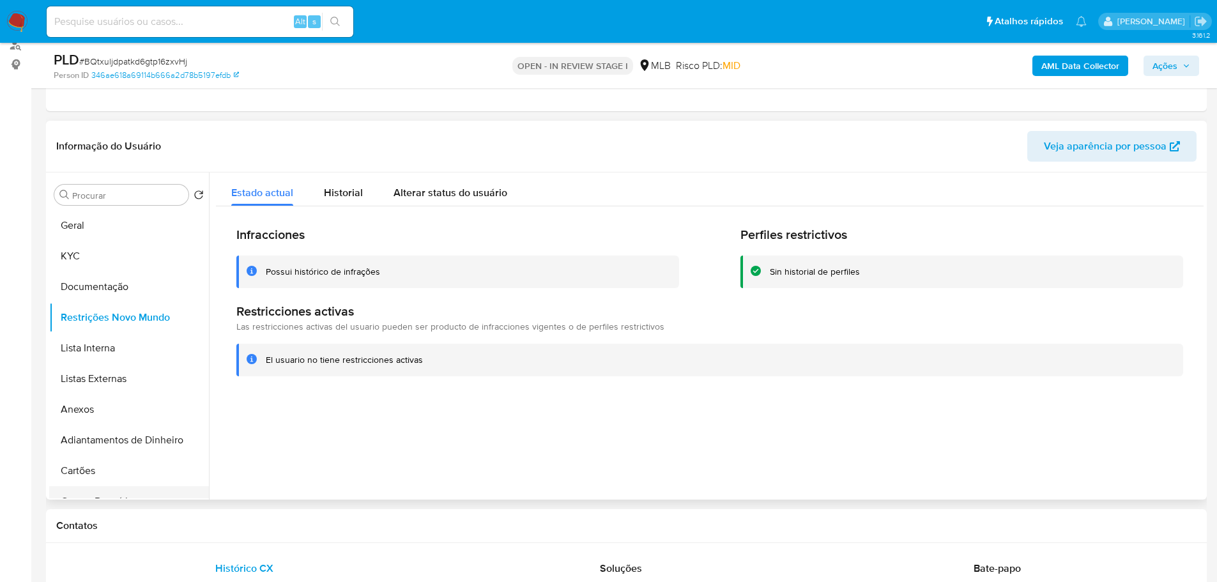
click at [192, 488] on div at bounding box center [193, 501] width 10 height 31
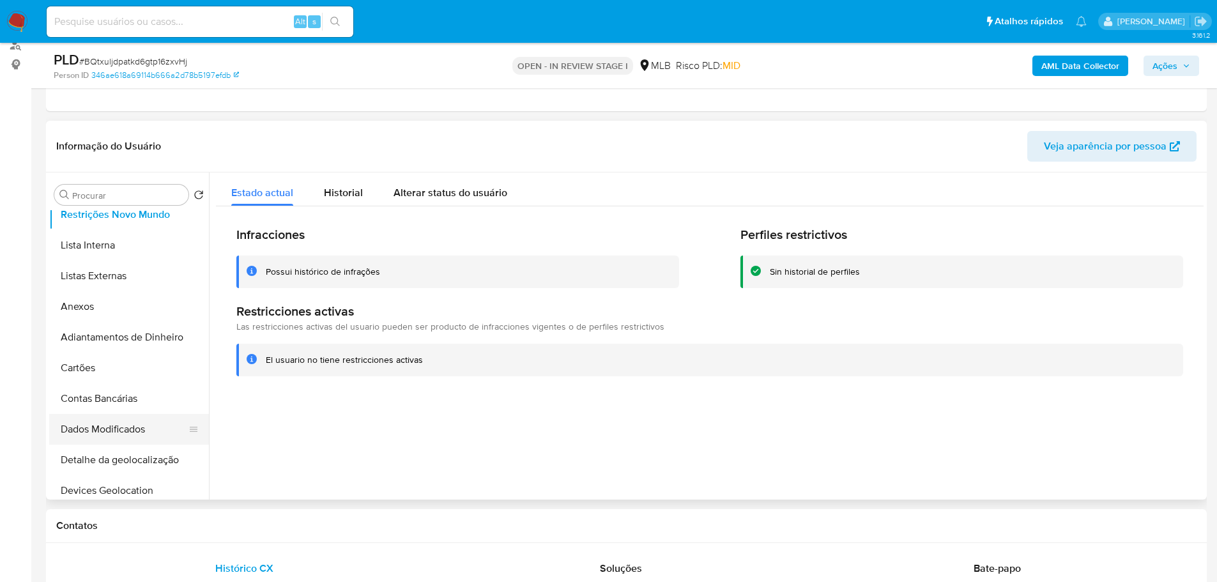
scroll to position [192, 0]
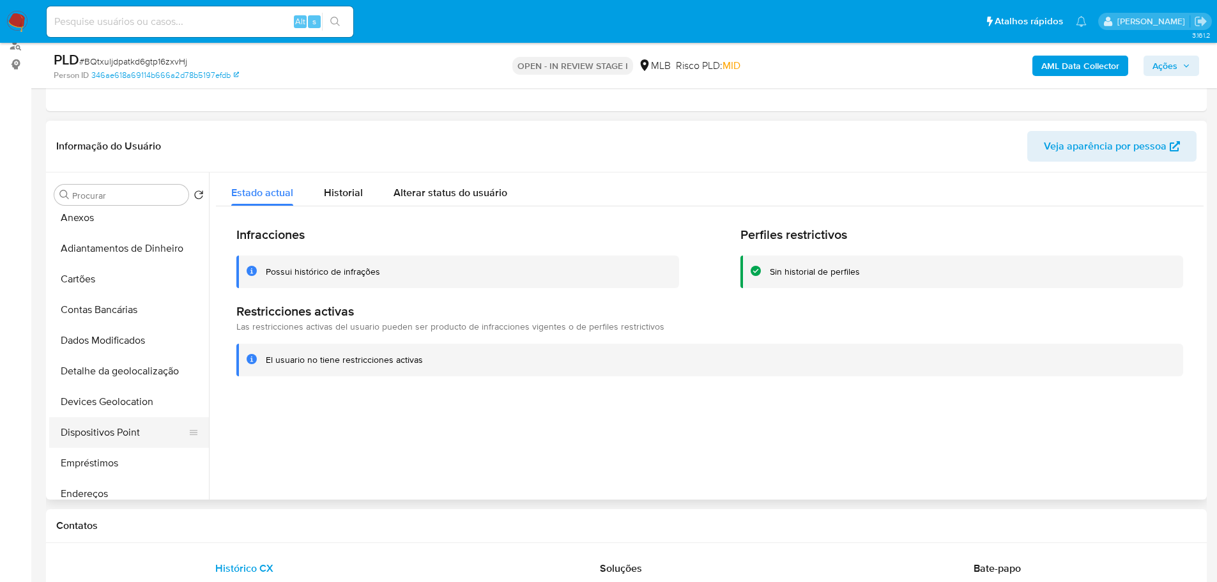
click at [131, 430] on button "Dispositivos Point" at bounding box center [123, 432] width 149 height 31
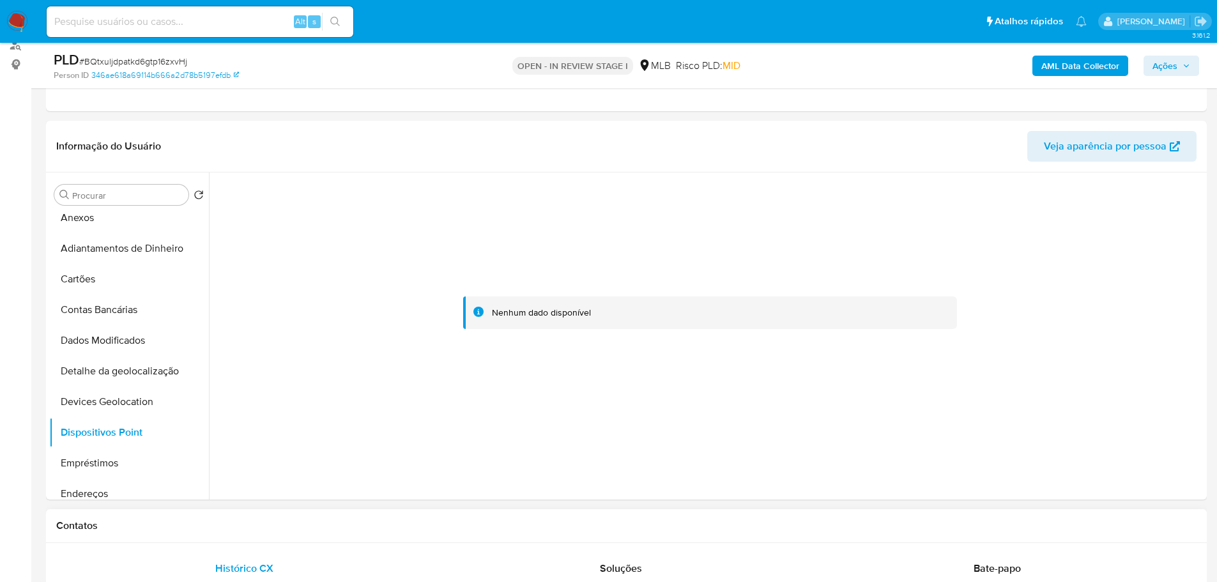
drag, startPoint x: 328, startPoint y: 536, endPoint x: 310, endPoint y: 540, distance: 17.5
click at [328, 536] on div "Contatos" at bounding box center [626, 526] width 1160 height 34
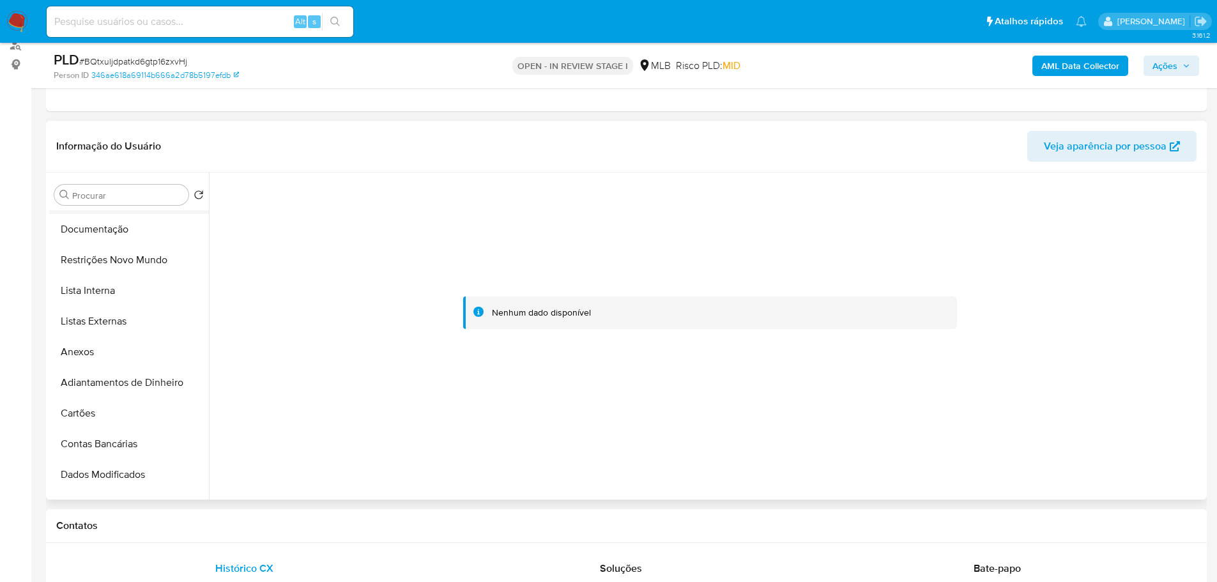
scroll to position [0, 0]
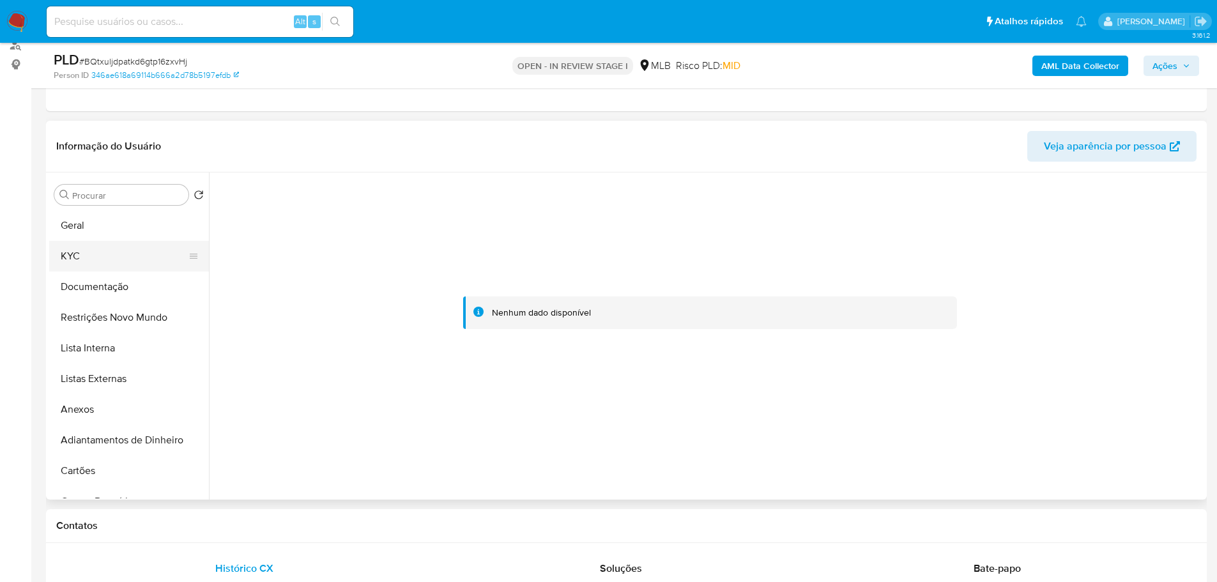
drag, startPoint x: 98, startPoint y: 247, endPoint x: 160, endPoint y: 266, distance: 65.0
click at [98, 247] on button "KYC" at bounding box center [123, 256] width 149 height 31
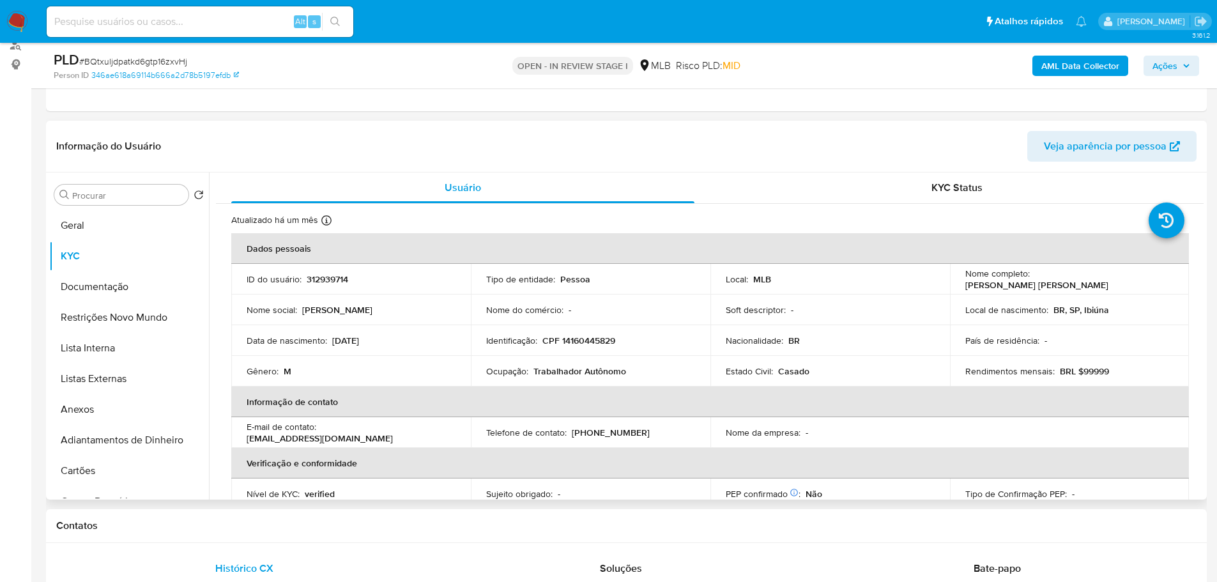
click at [588, 342] on p "CPF 14160445829" at bounding box center [578, 340] width 73 height 11
copy p "14160445829"
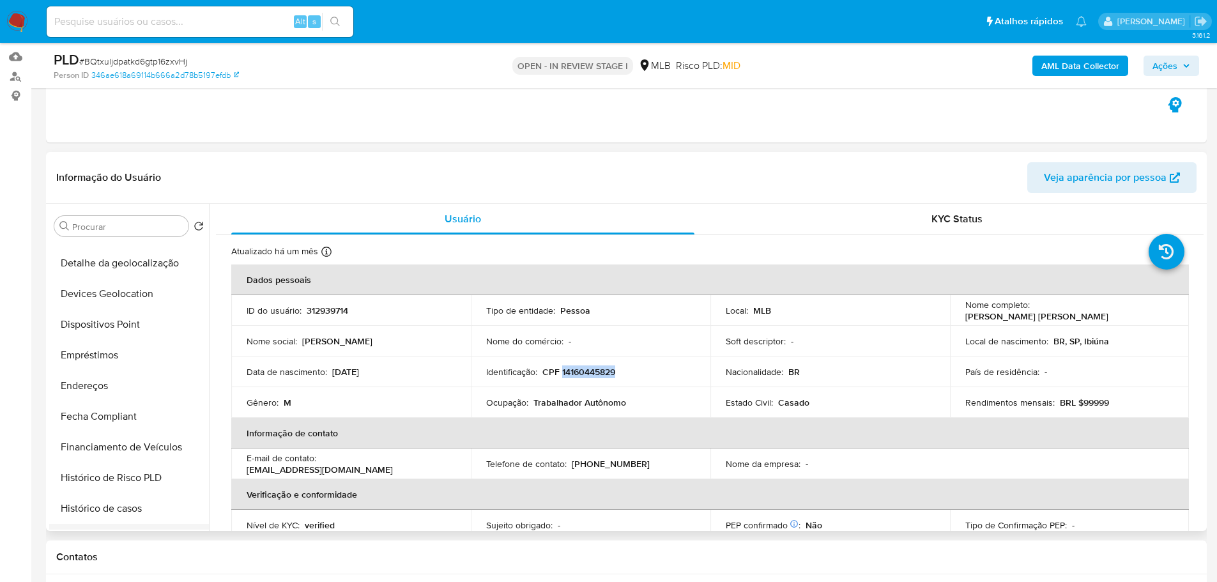
scroll to position [447, 0]
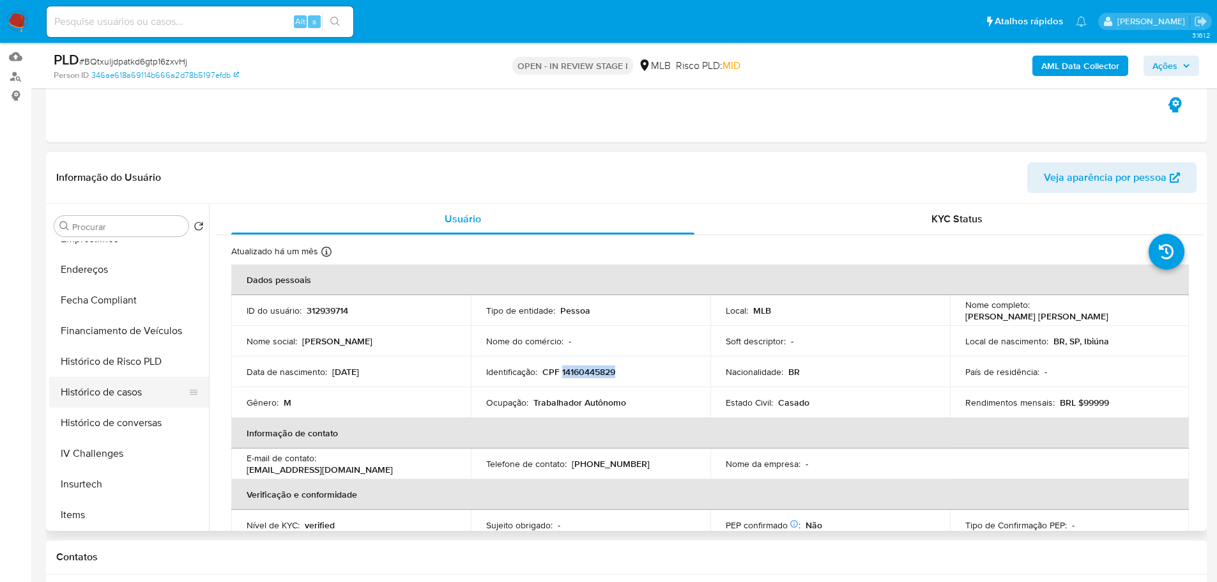
click at [118, 399] on button "Histórico de casos" at bounding box center [123, 392] width 149 height 31
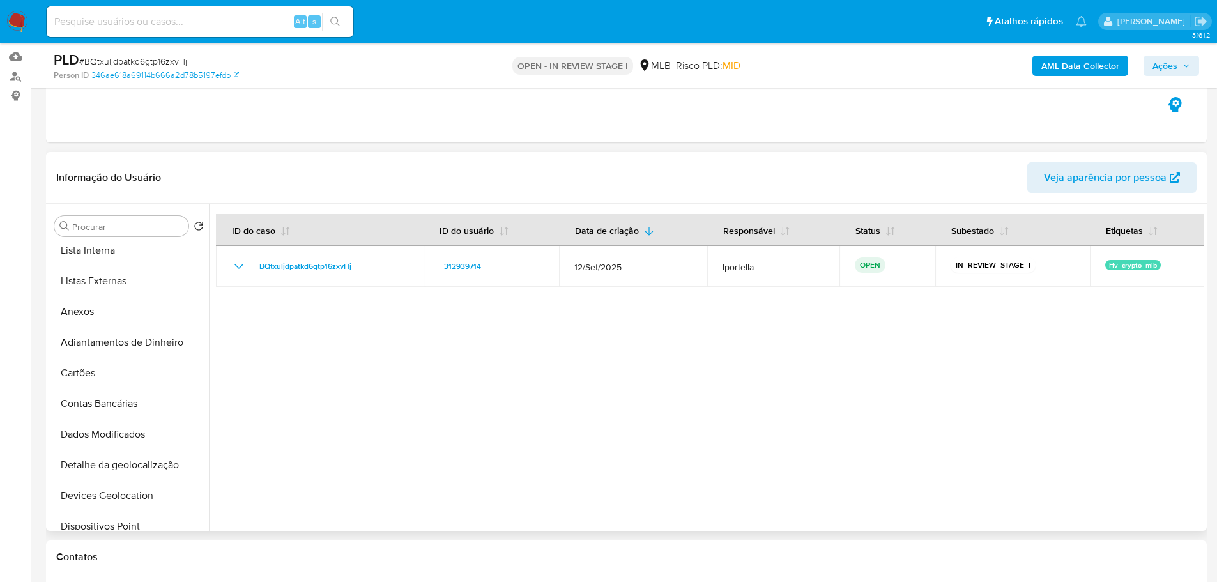
scroll to position [0, 0]
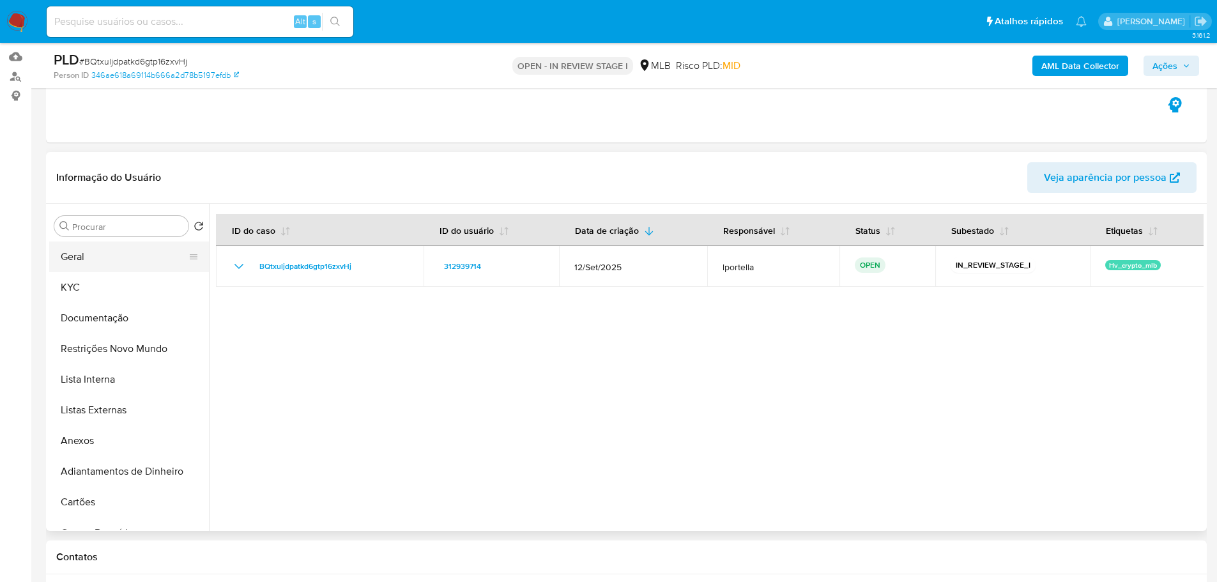
click at [96, 257] on button "Geral" at bounding box center [123, 256] width 149 height 31
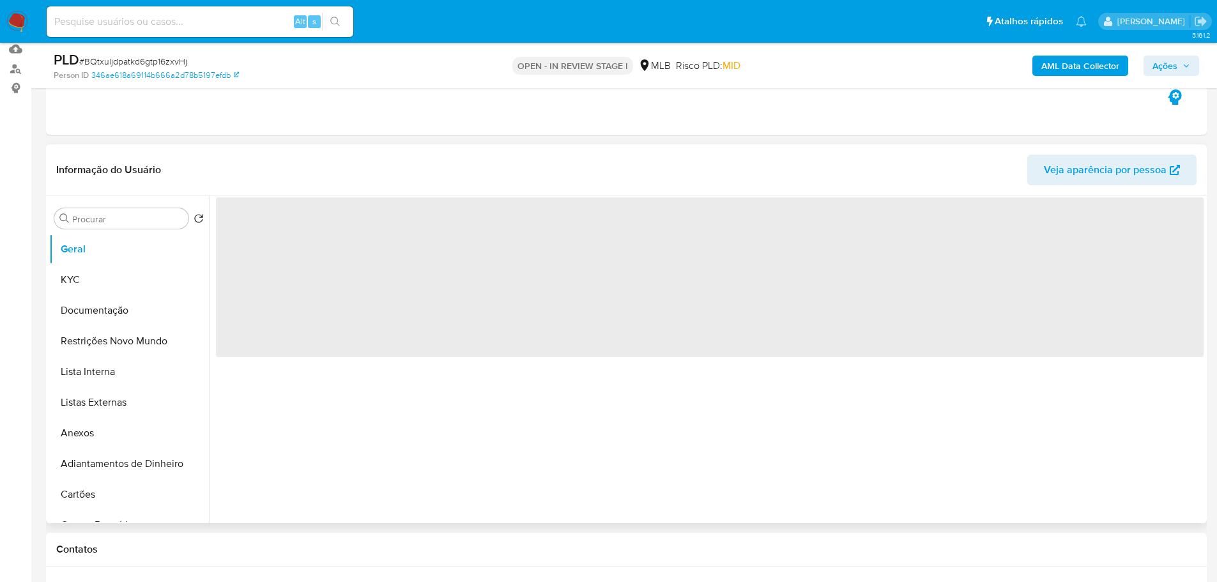
scroll to position [192, 0]
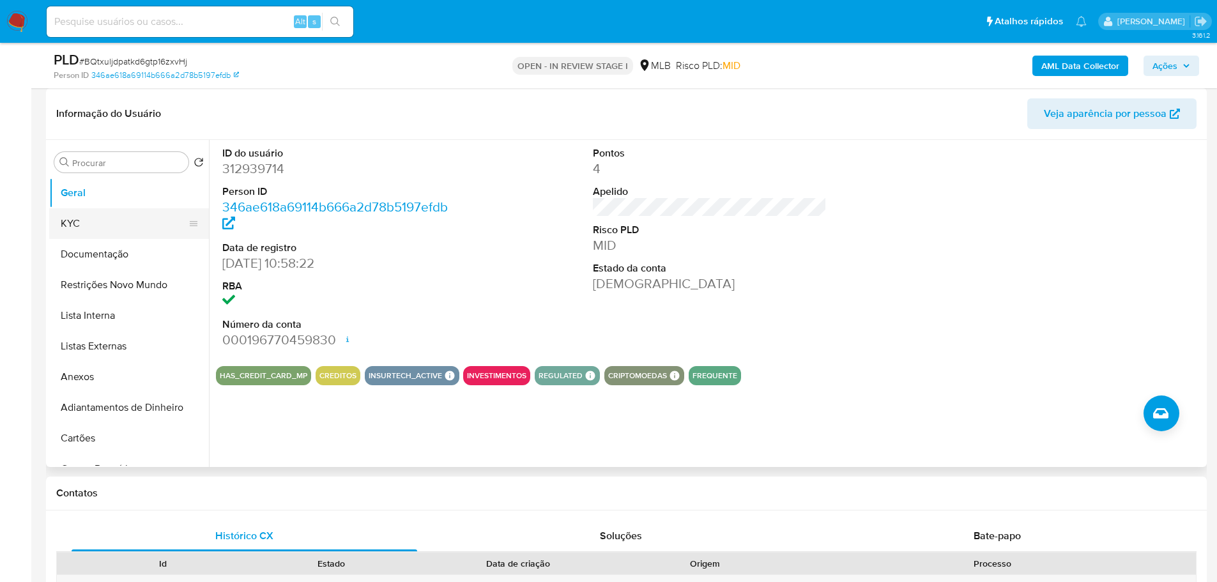
click at [151, 225] on button "KYC" at bounding box center [123, 223] width 149 height 31
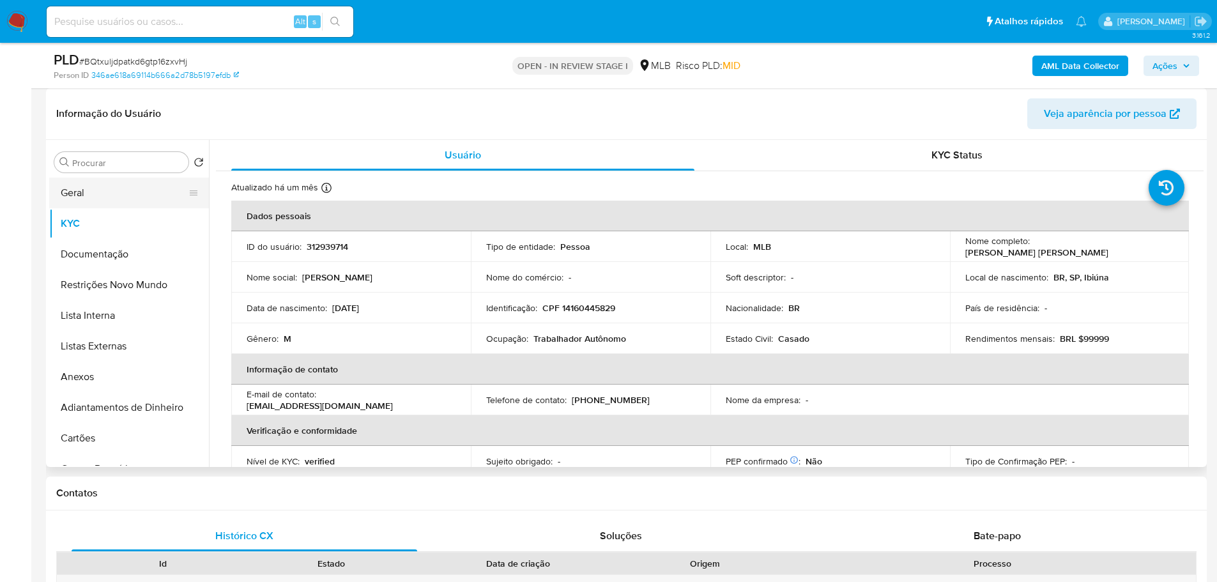
drag, startPoint x: 112, startPoint y: 181, endPoint x: 143, endPoint y: 181, distance: 30.7
click at [112, 181] on button "Geral" at bounding box center [123, 193] width 149 height 31
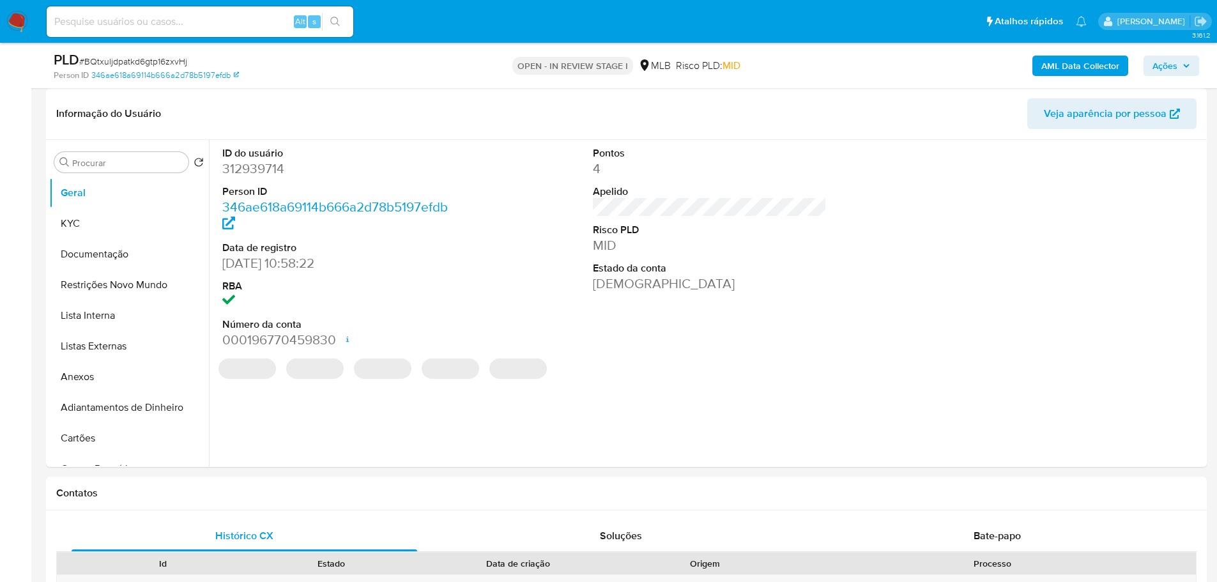
click at [252, 171] on dd "312939714" at bounding box center [339, 169] width 234 height 18
copy dd "312939714"
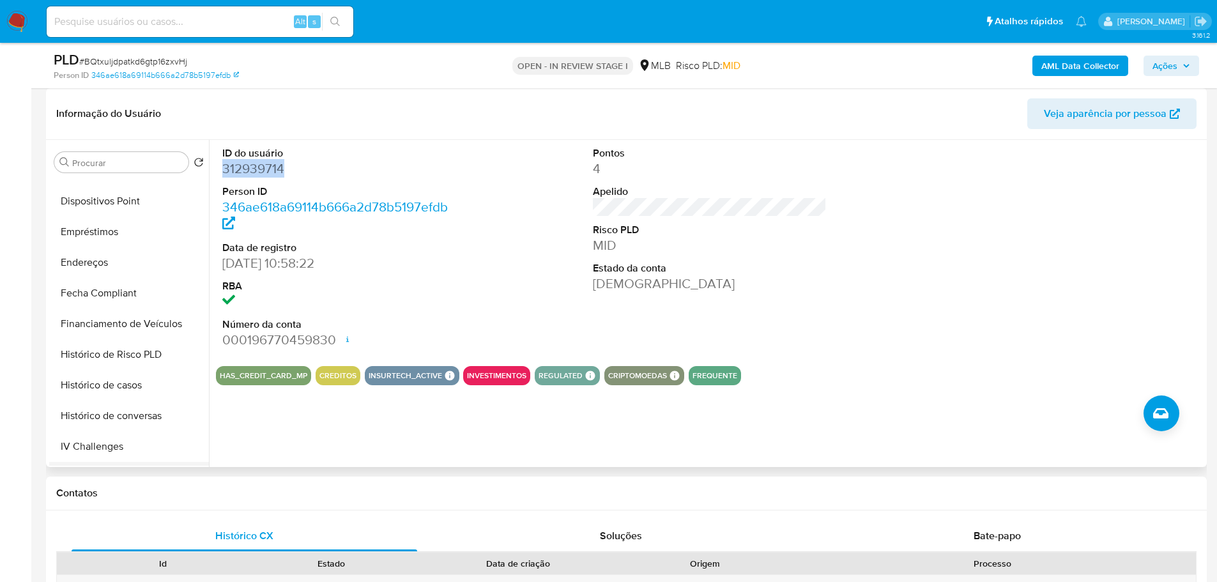
scroll to position [575, 0]
click at [114, 197] on button "Histórico de casos" at bounding box center [123, 200] width 149 height 31
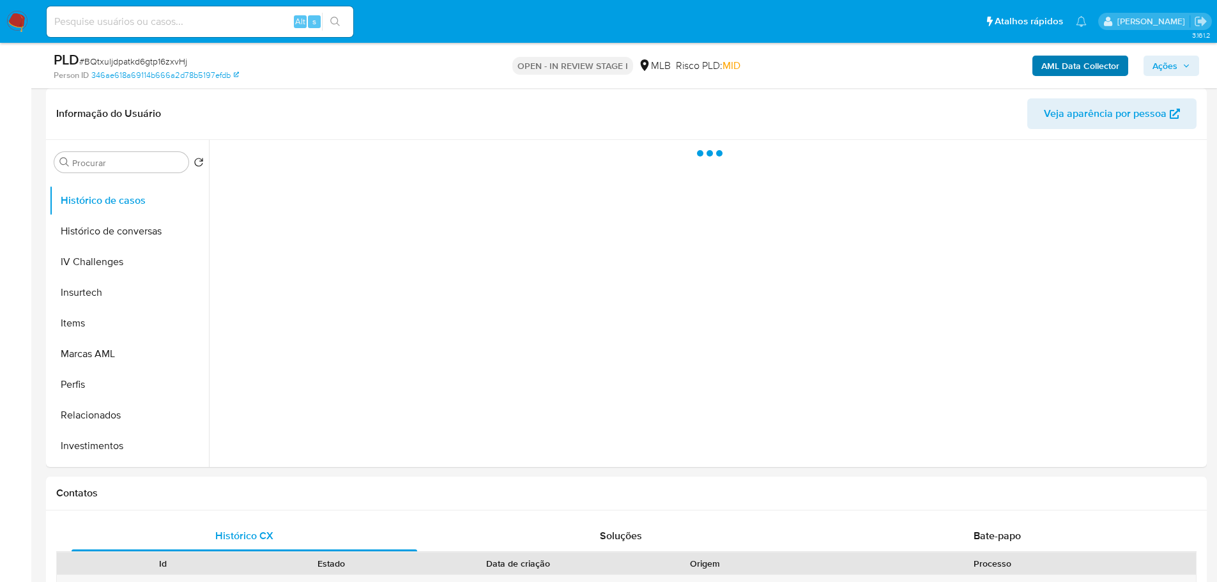
drag, startPoint x: 1159, startPoint y: 61, endPoint x: 1085, endPoint y: 74, distance: 75.2
click at [1159, 61] on span "Ações" at bounding box center [1164, 66] width 25 height 20
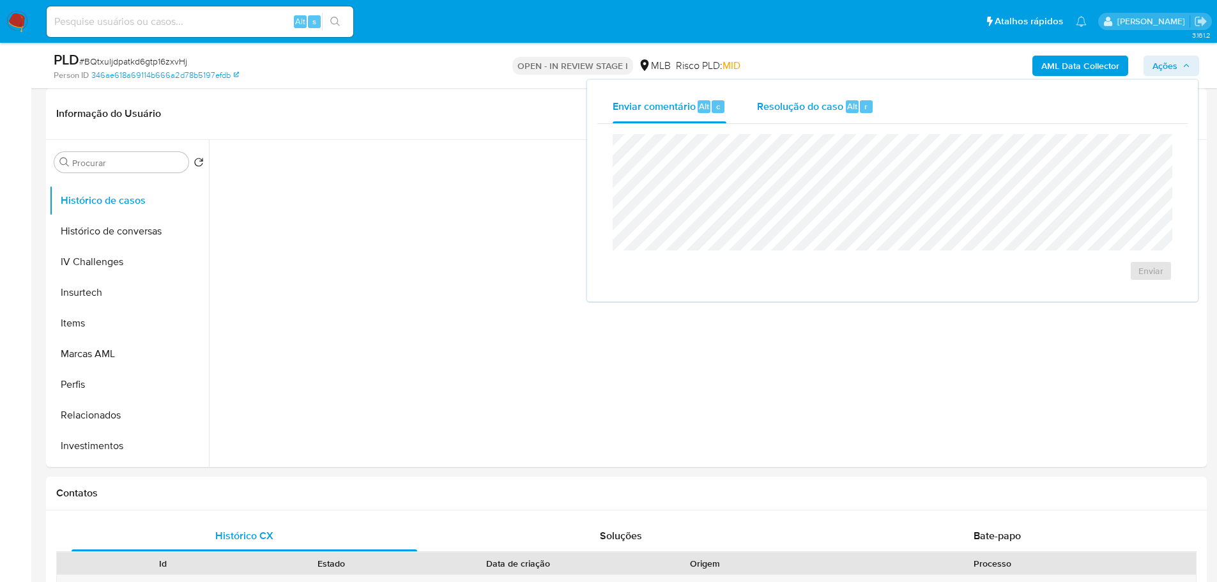
click at [811, 108] on span "Resolução do caso" at bounding box center [800, 105] width 86 height 15
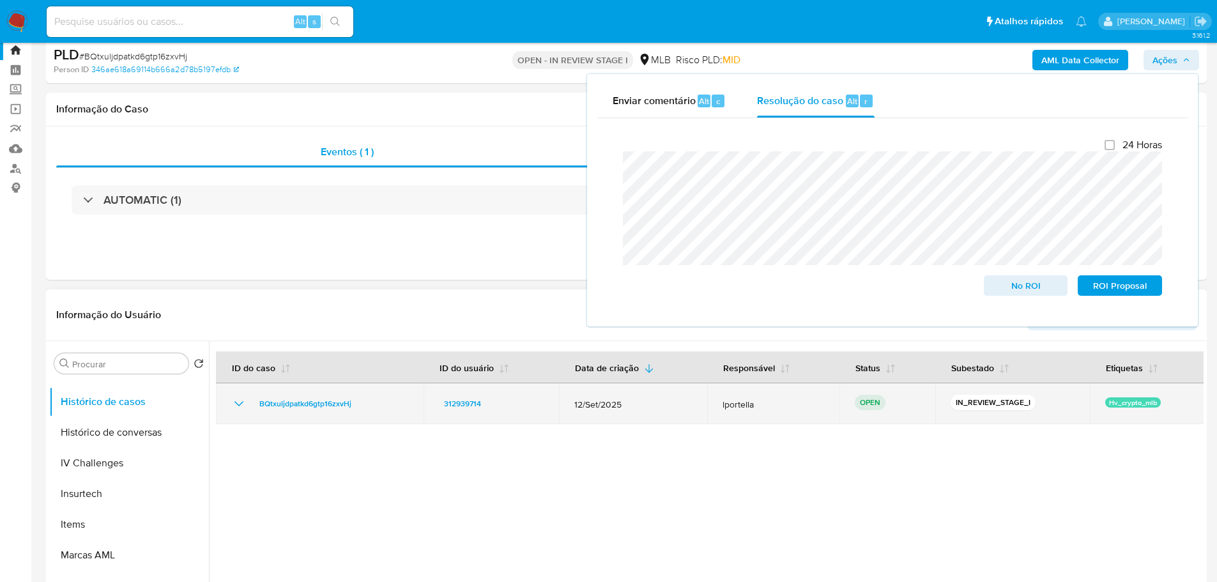
scroll to position [0, 0]
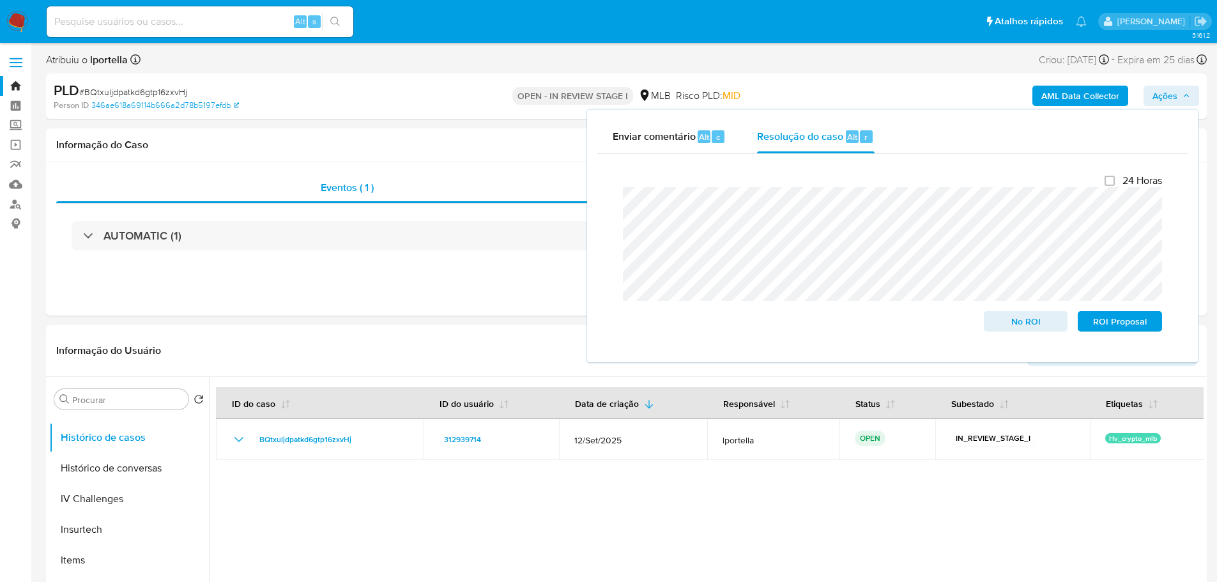
click at [1072, 97] on b "AML Data Collector" at bounding box center [1080, 96] width 78 height 20
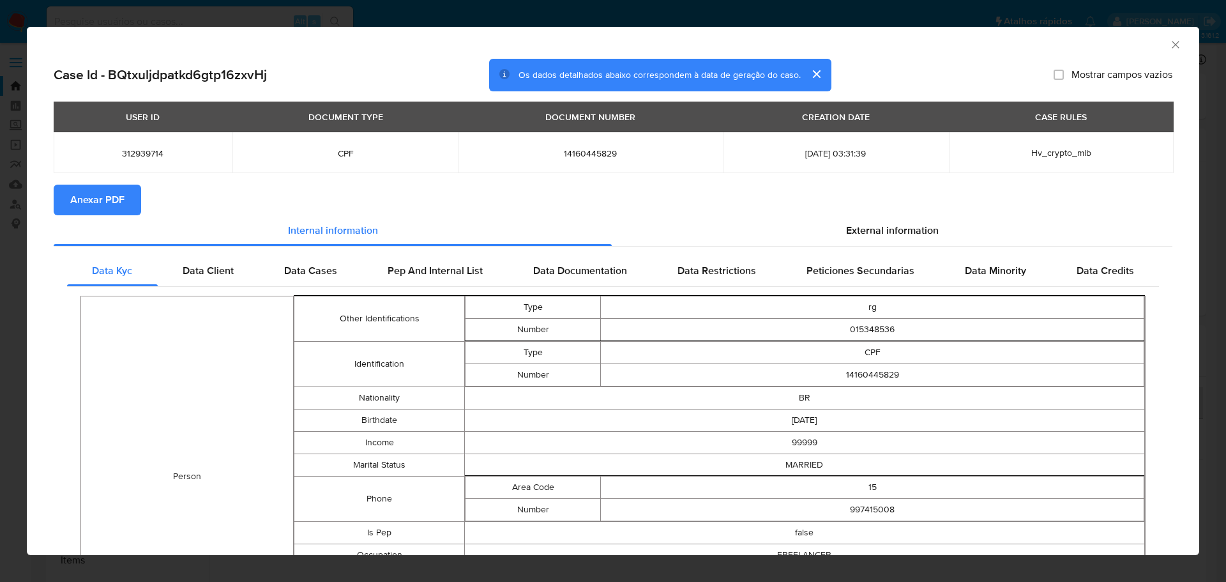
click at [107, 199] on span "Anexar PDF" at bounding box center [97, 200] width 54 height 28
click at [1171, 45] on icon "Fechar a janela" at bounding box center [1175, 44] width 13 height 13
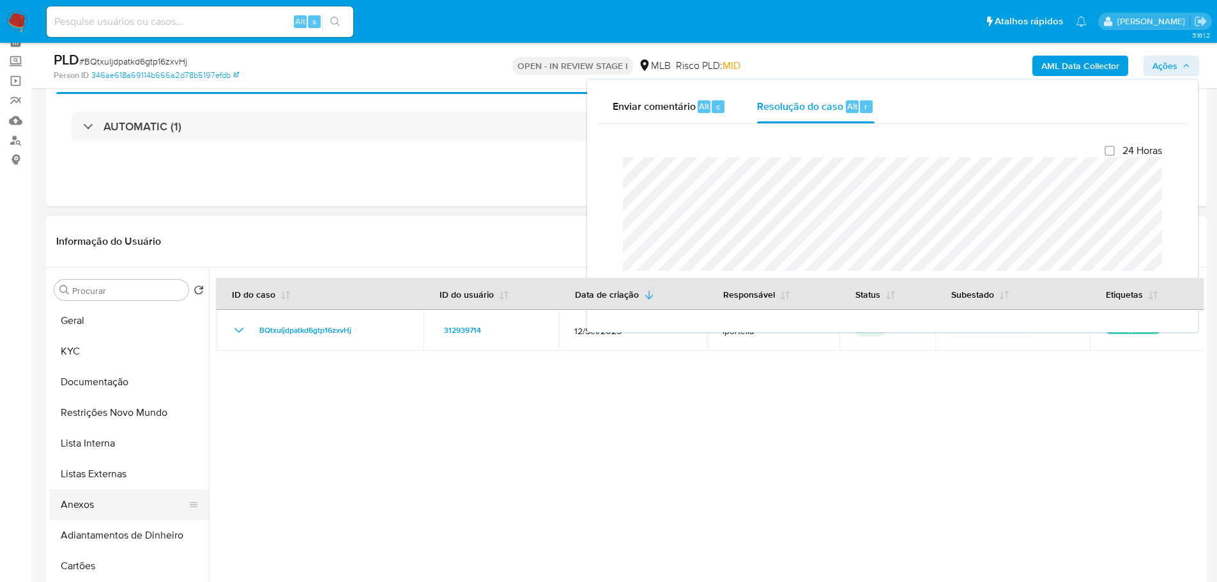
click at [98, 506] on button "Anexos" at bounding box center [123, 504] width 149 height 31
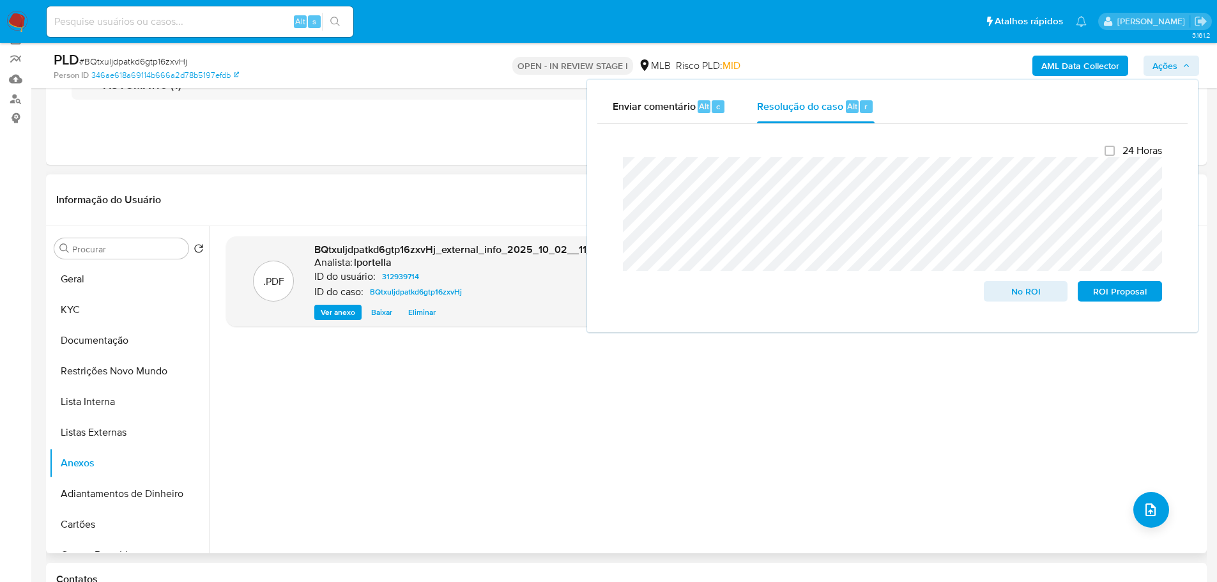
scroll to position [128, 0]
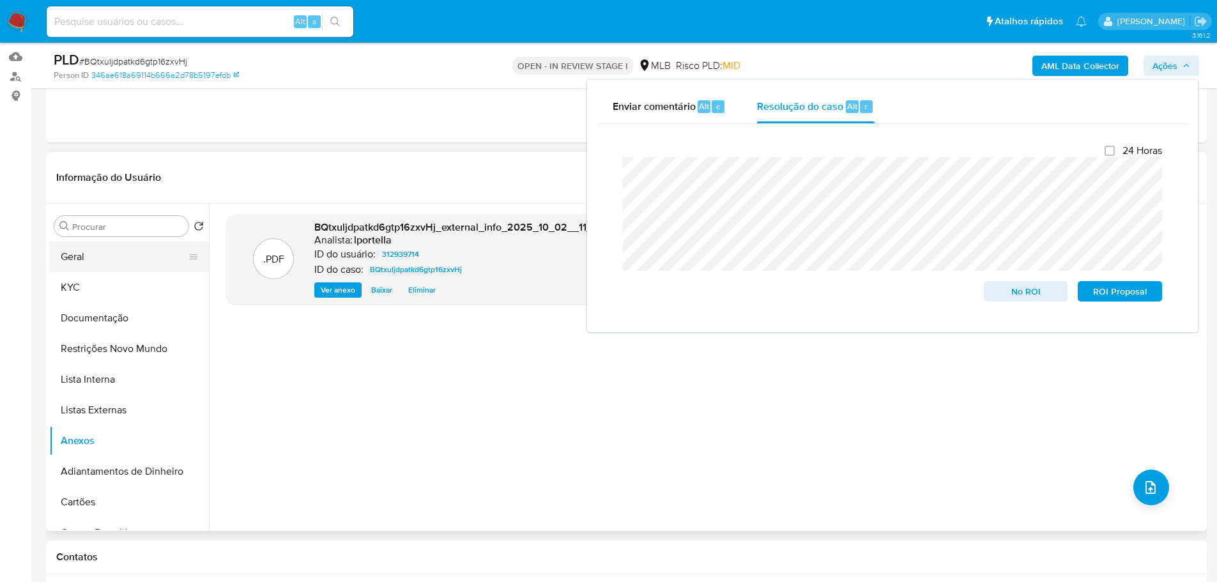
click at [141, 252] on button "Geral" at bounding box center [123, 256] width 149 height 31
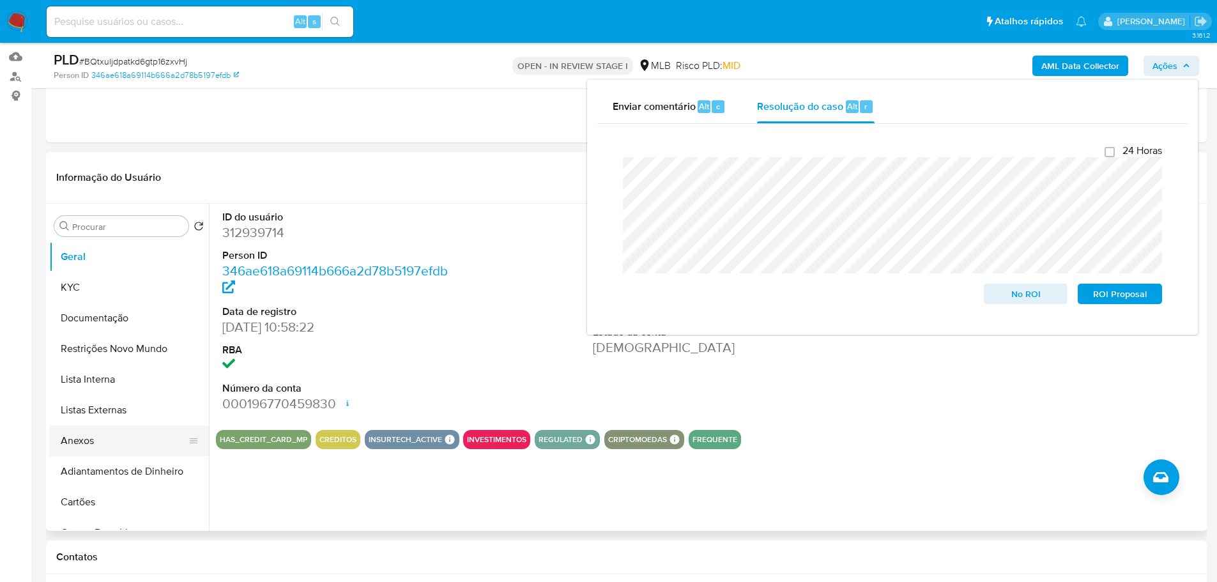
click at [101, 448] on button "Anexos" at bounding box center [123, 440] width 149 height 31
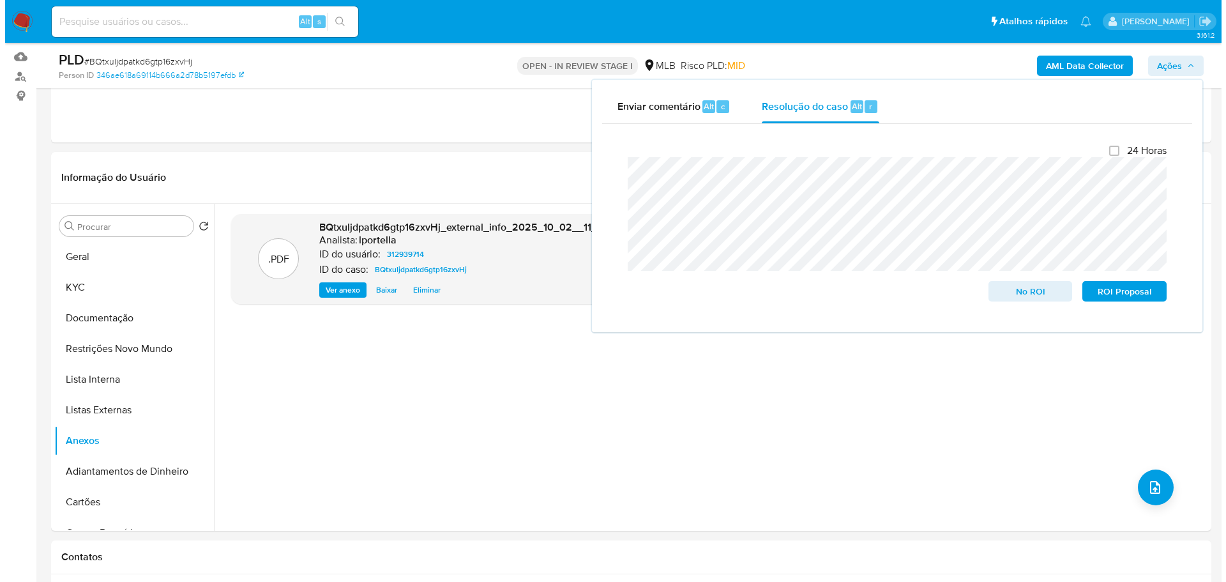
scroll to position [64, 0]
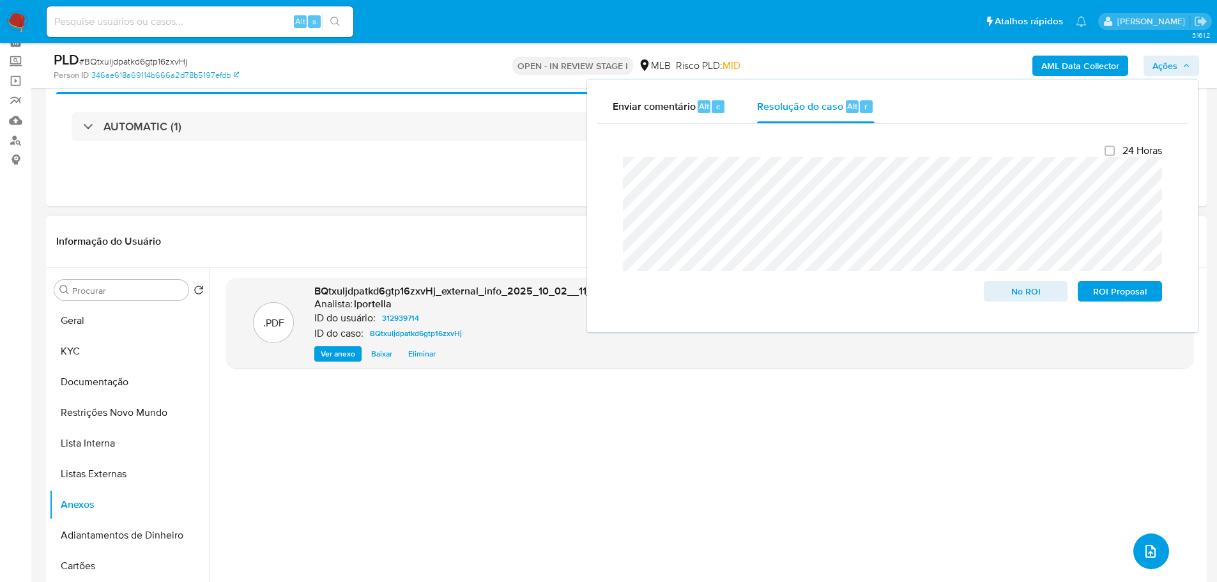
click at [1143, 544] on span "upload-file" at bounding box center [1150, 551] width 15 height 15
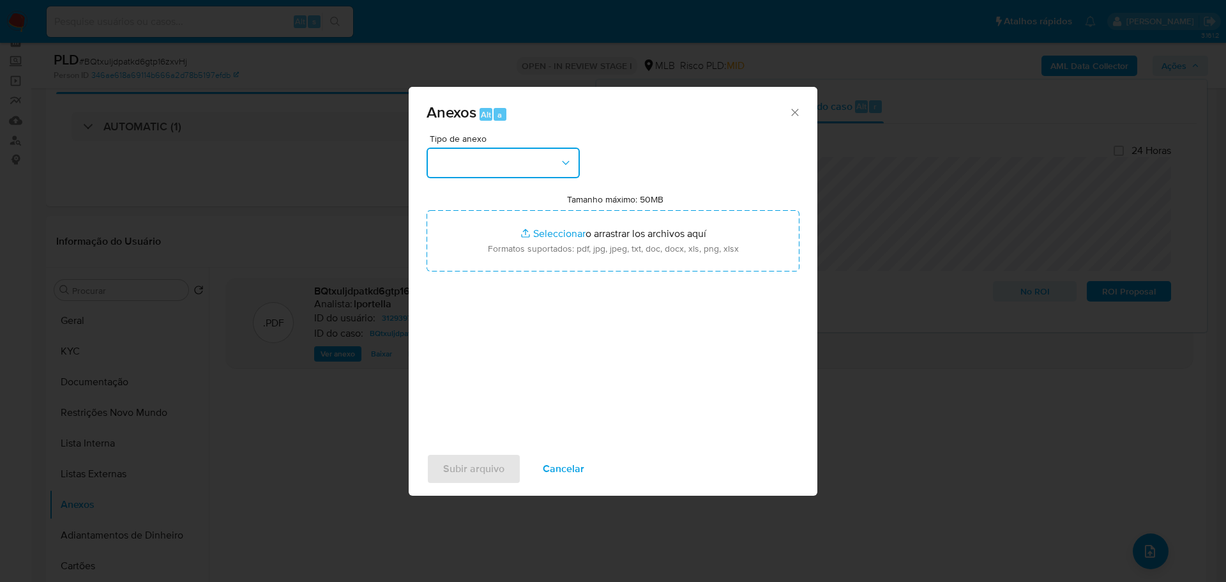
click at [521, 161] on button "button" at bounding box center [503, 163] width 153 height 31
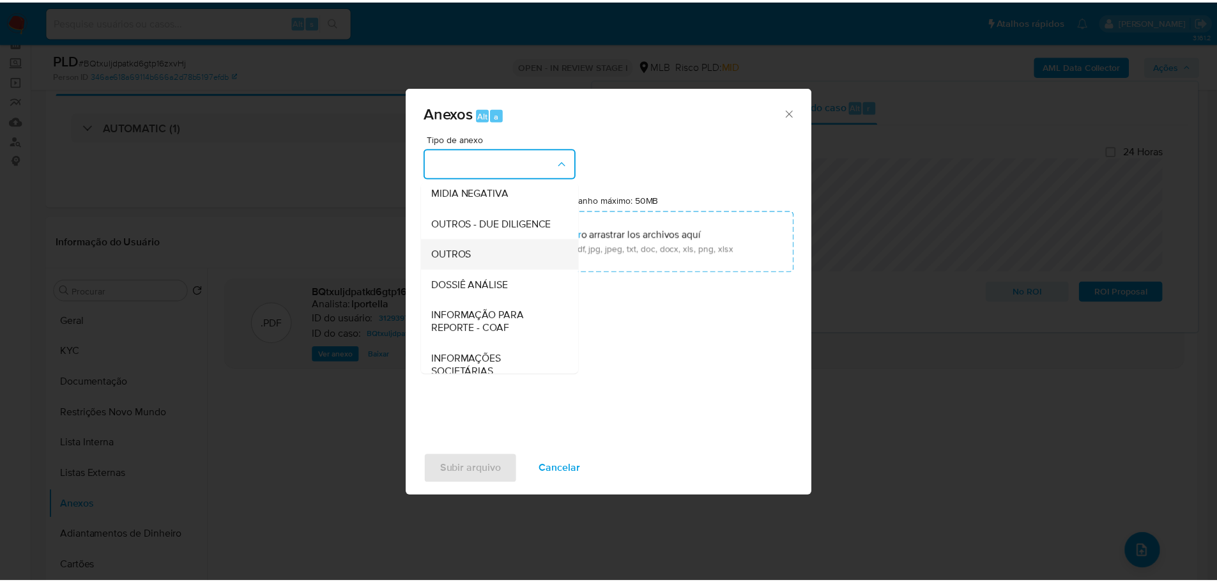
scroll to position [197, 0]
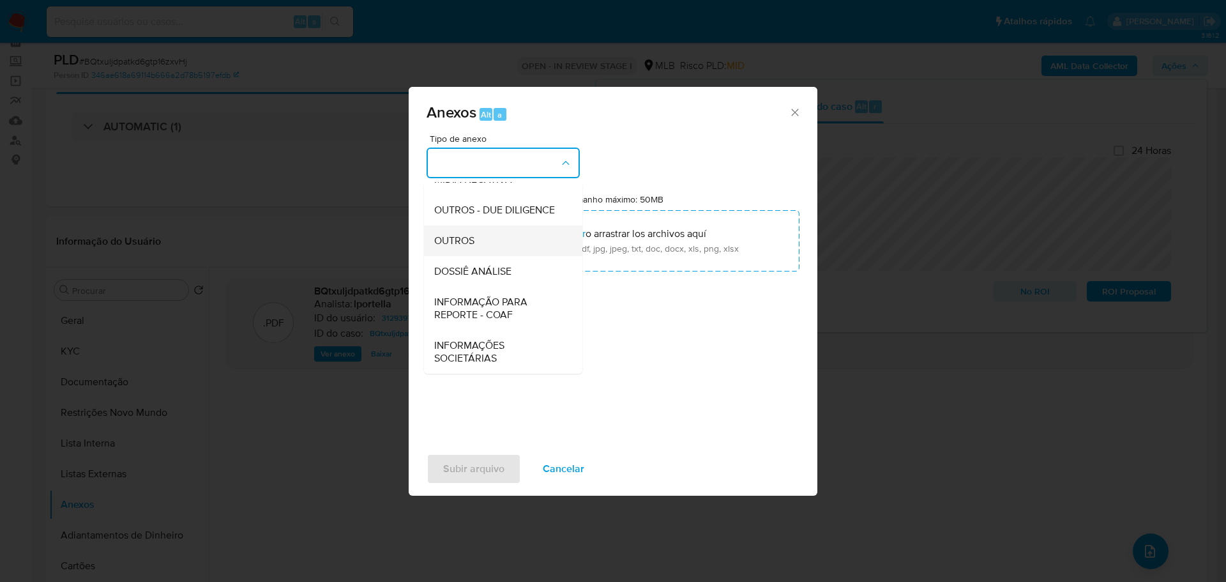
click at [490, 243] on div "OUTROS" at bounding box center [499, 240] width 130 height 31
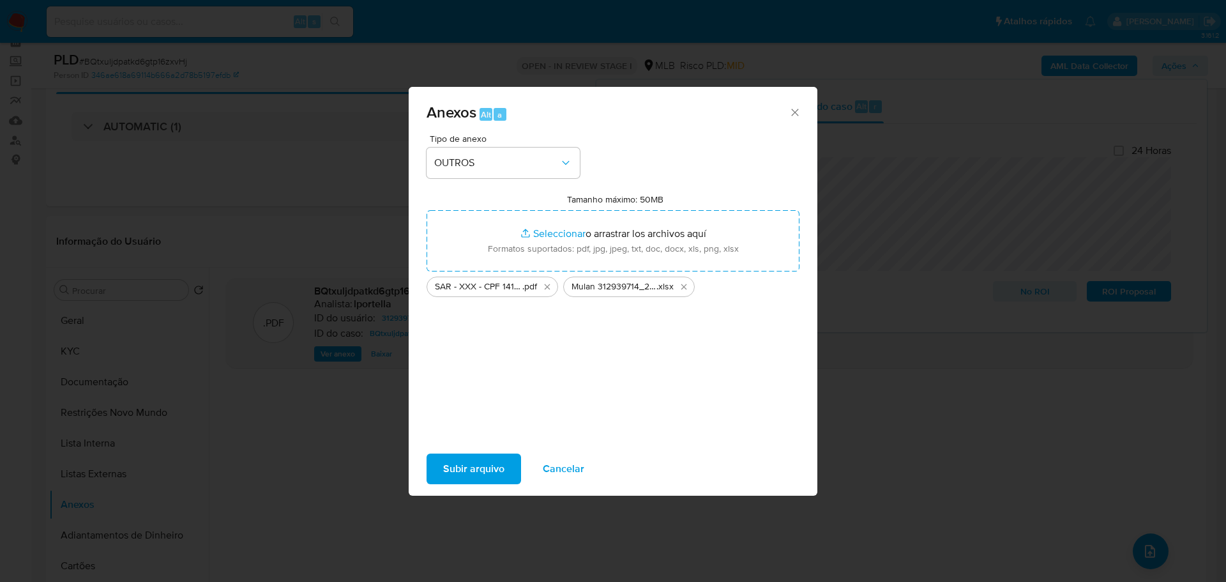
click at [471, 480] on span "Subir arquivo" at bounding box center [473, 469] width 61 height 28
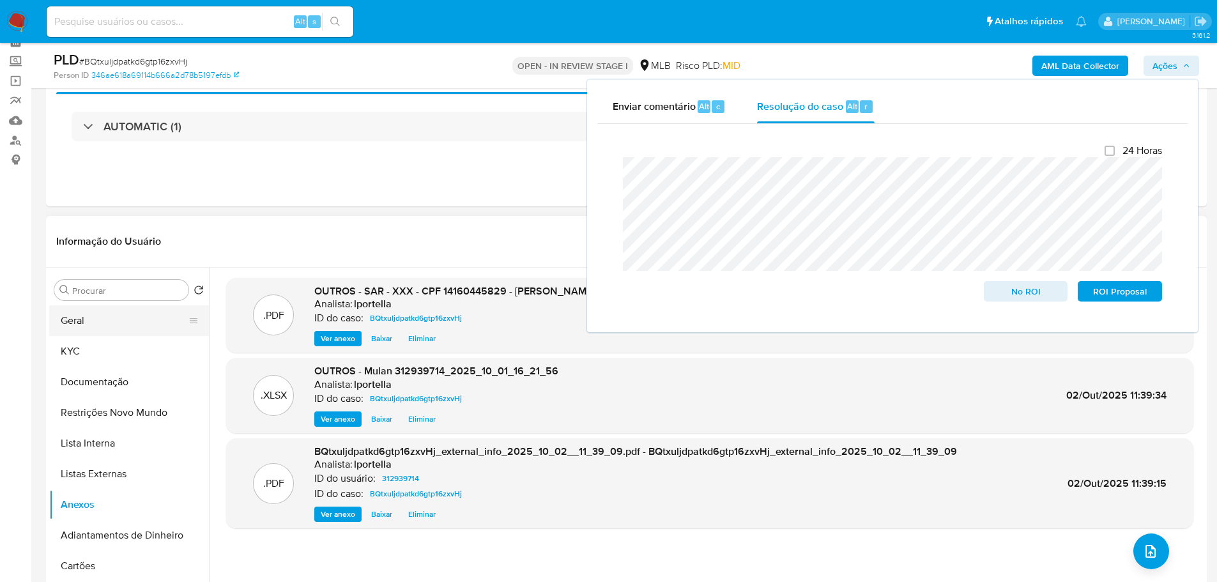
click at [86, 329] on button "Geral" at bounding box center [123, 320] width 149 height 31
